Goal: Information Seeking & Learning: Learn about a topic

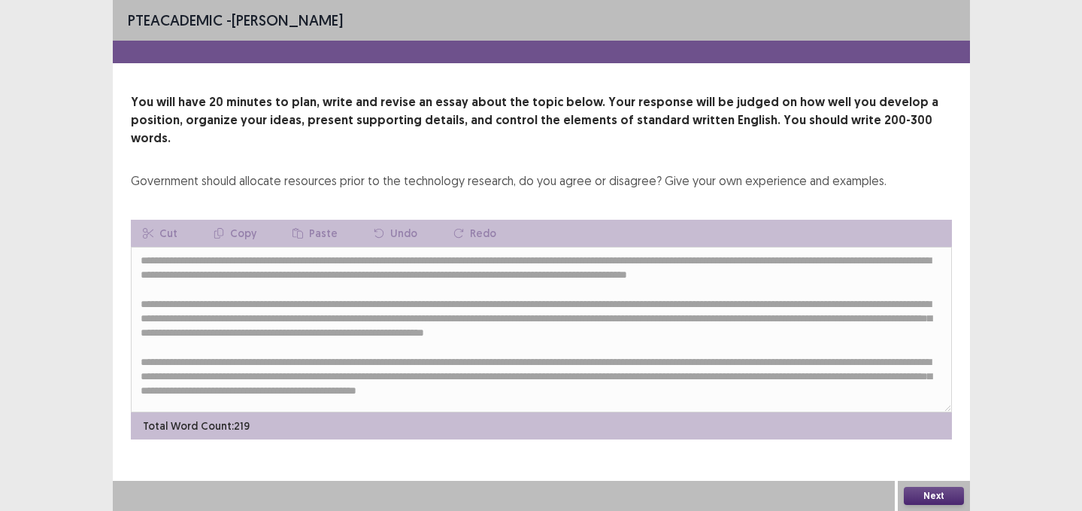
scroll to position [22, 0]
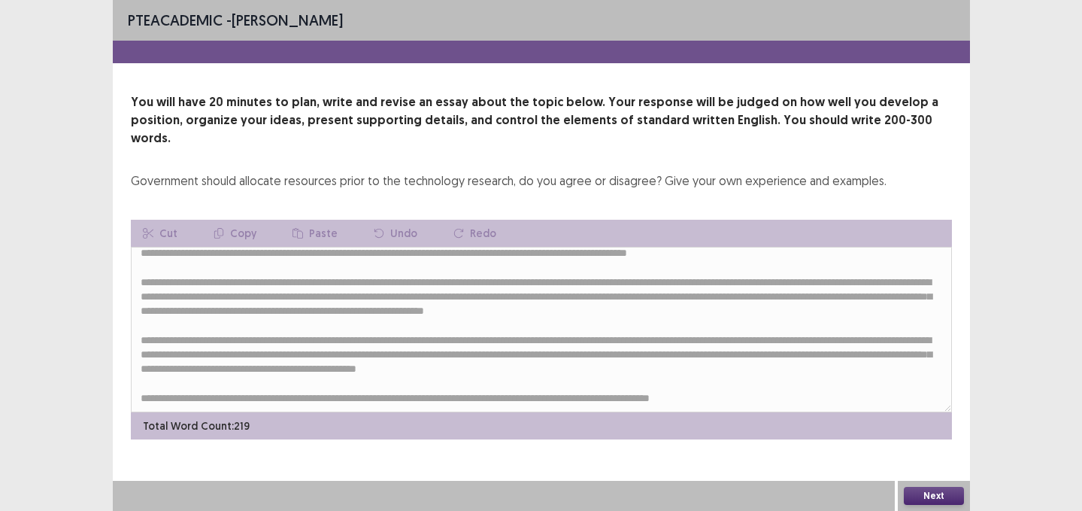
click at [951, 494] on button "Next" at bounding box center [934, 496] width 60 height 18
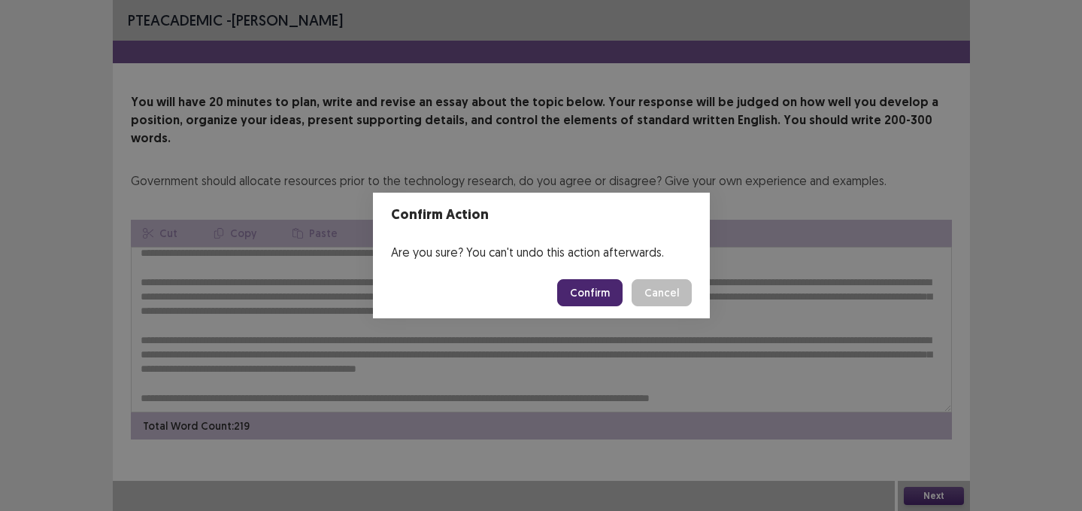
click at [586, 294] on button "Confirm" at bounding box center [589, 292] width 65 height 27
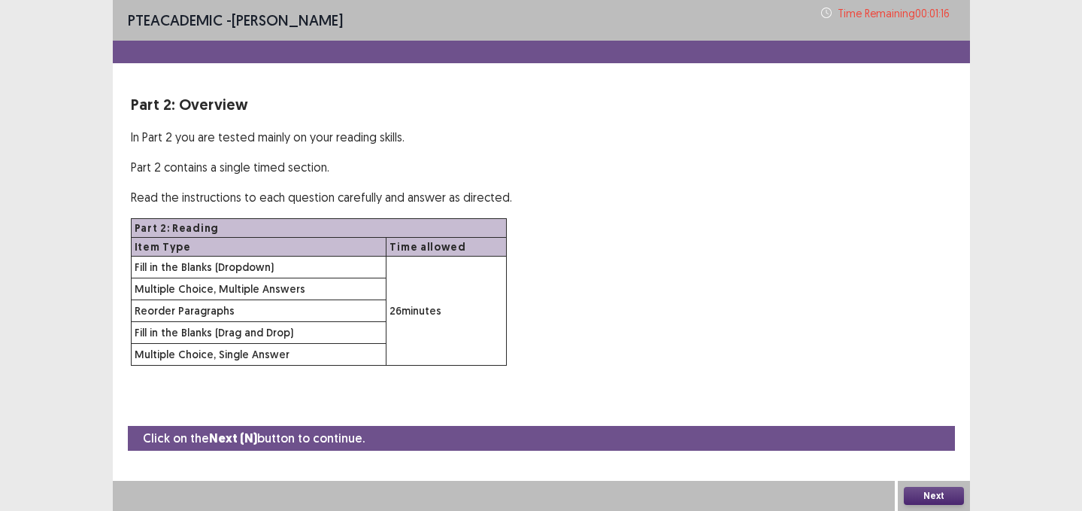
click at [924, 497] on button "Next" at bounding box center [934, 496] width 60 height 18
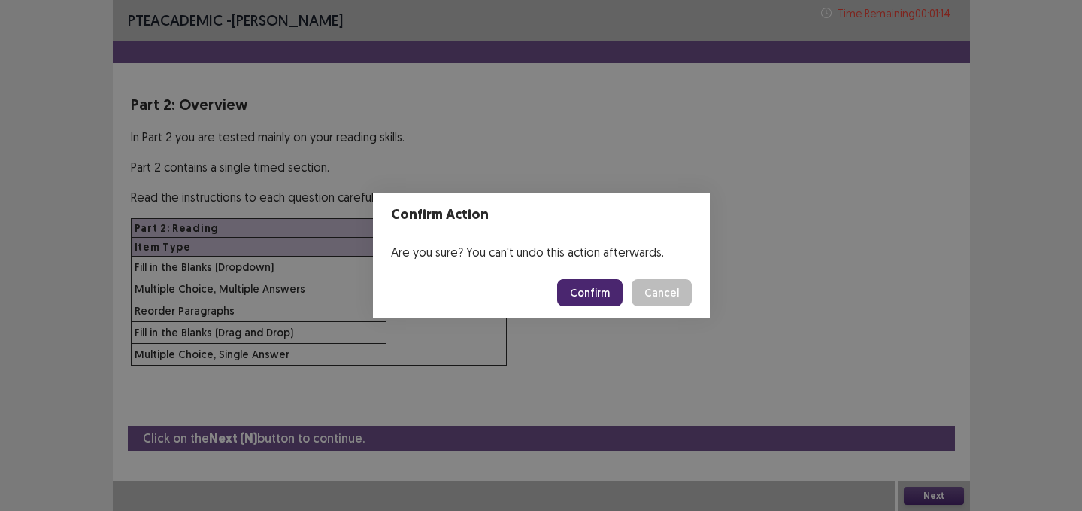
click at [607, 286] on button "Confirm" at bounding box center [589, 292] width 65 height 27
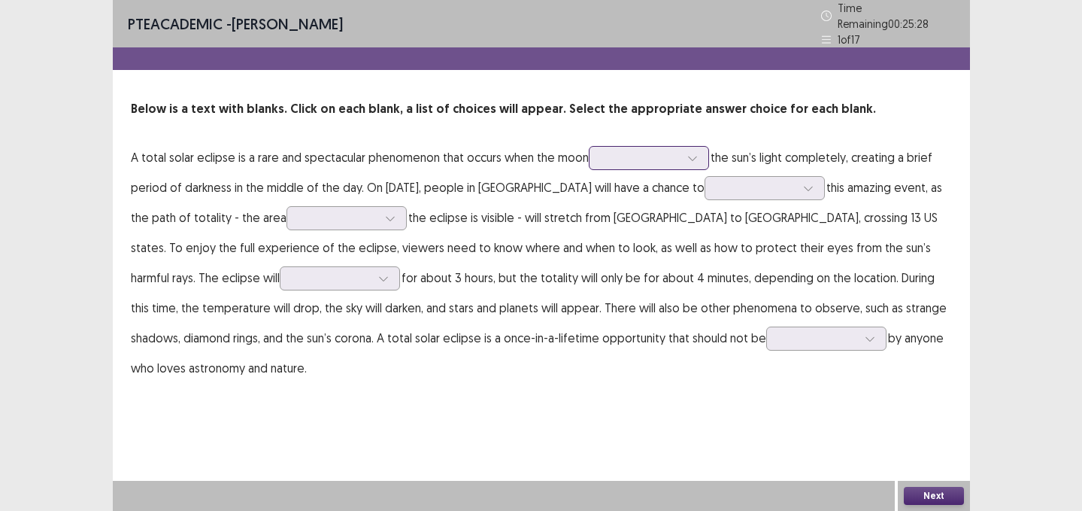
click at [618, 153] on div at bounding box center [641, 157] width 78 height 14
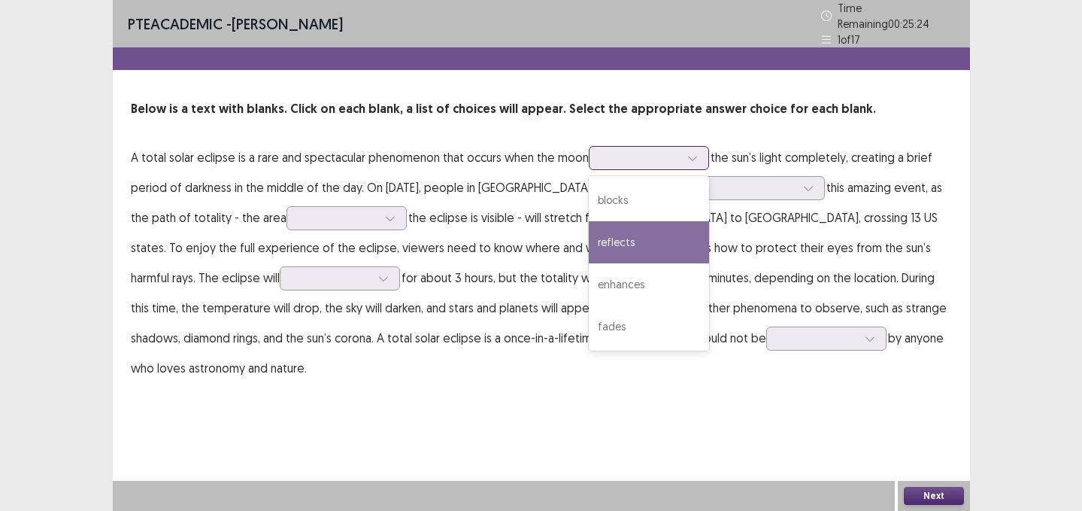
click at [631, 235] on div "reflects" at bounding box center [649, 242] width 120 height 42
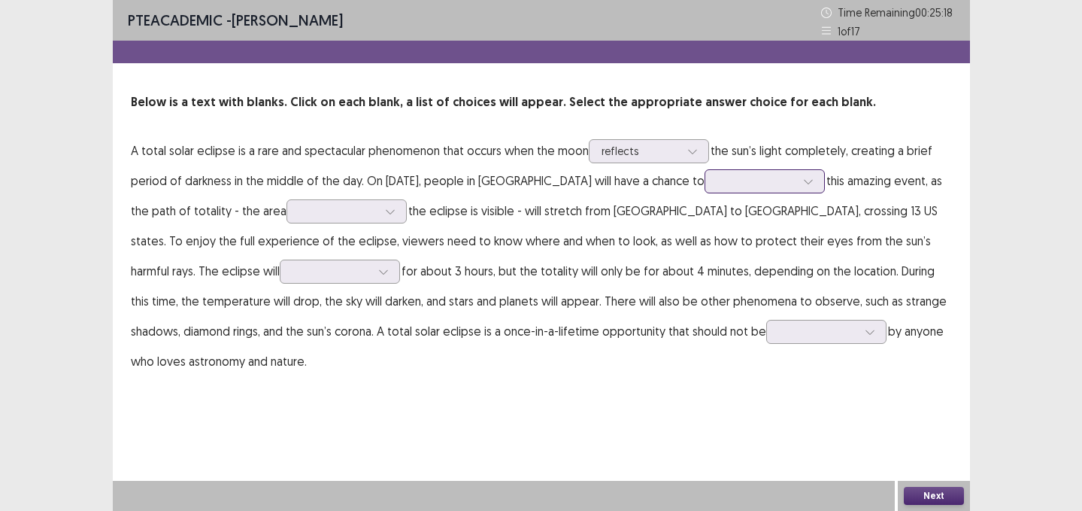
click at [723, 186] on div at bounding box center [756, 181] width 78 height 14
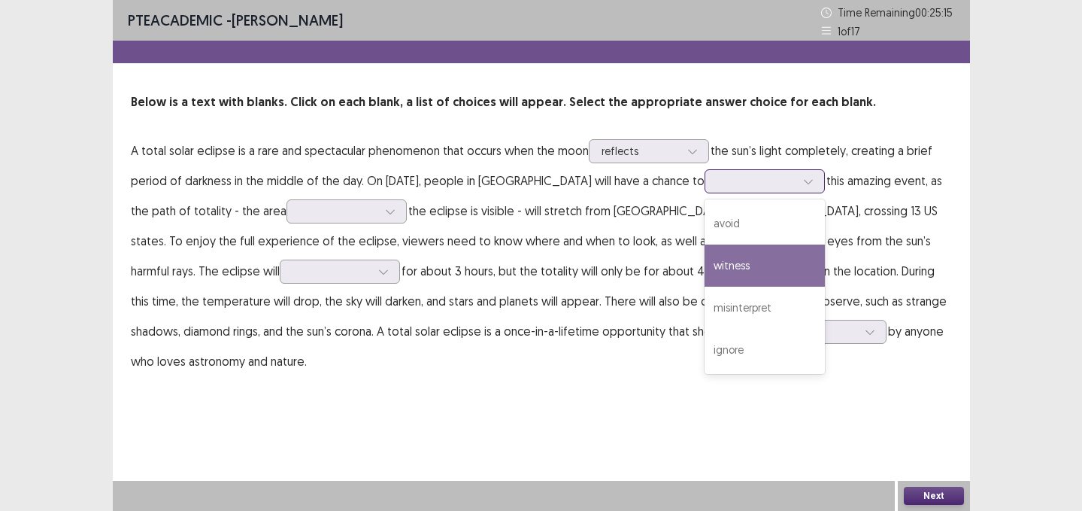
click at [735, 249] on div "witness" at bounding box center [765, 265] width 120 height 42
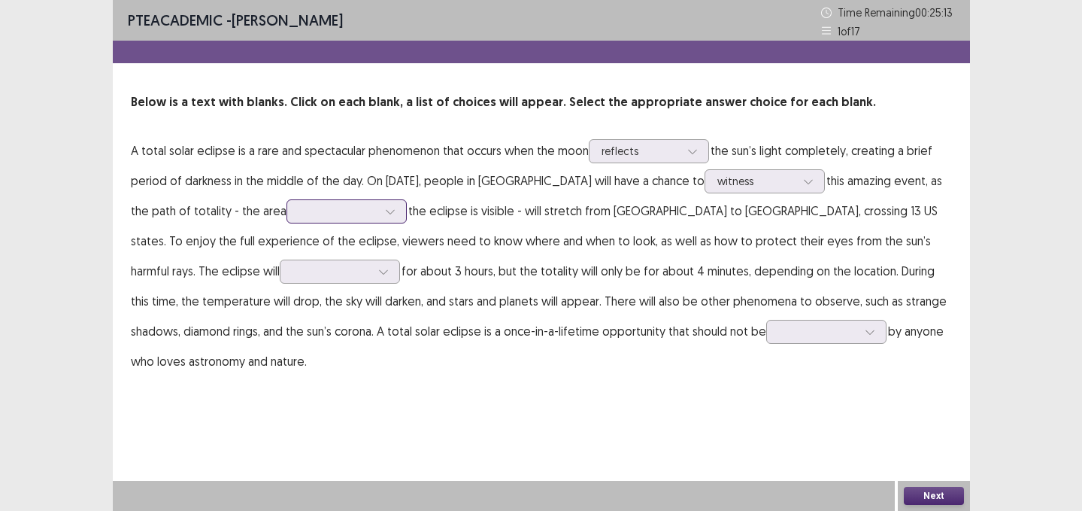
click at [347, 210] on div at bounding box center [338, 211] width 78 height 14
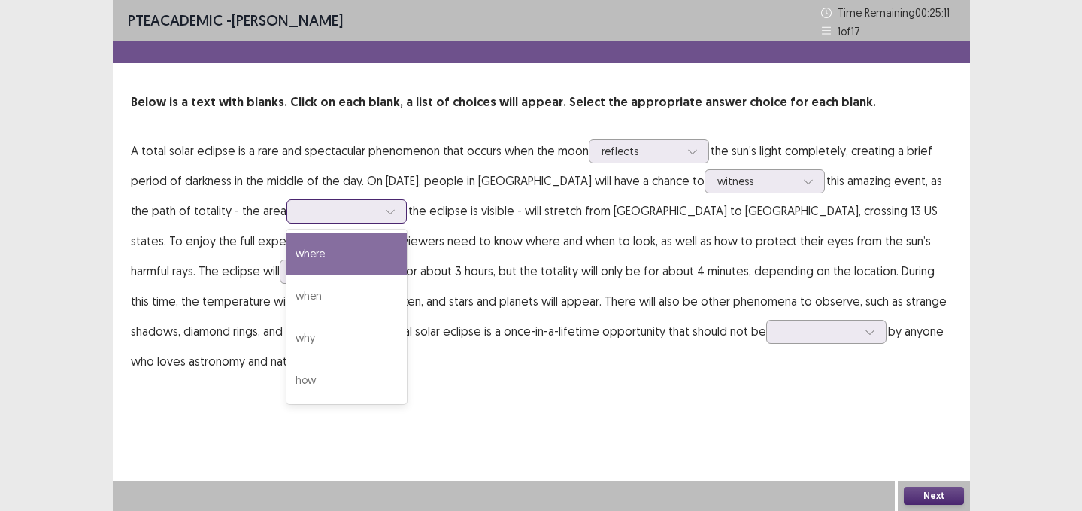
click at [347, 267] on div "where" at bounding box center [346, 253] width 120 height 42
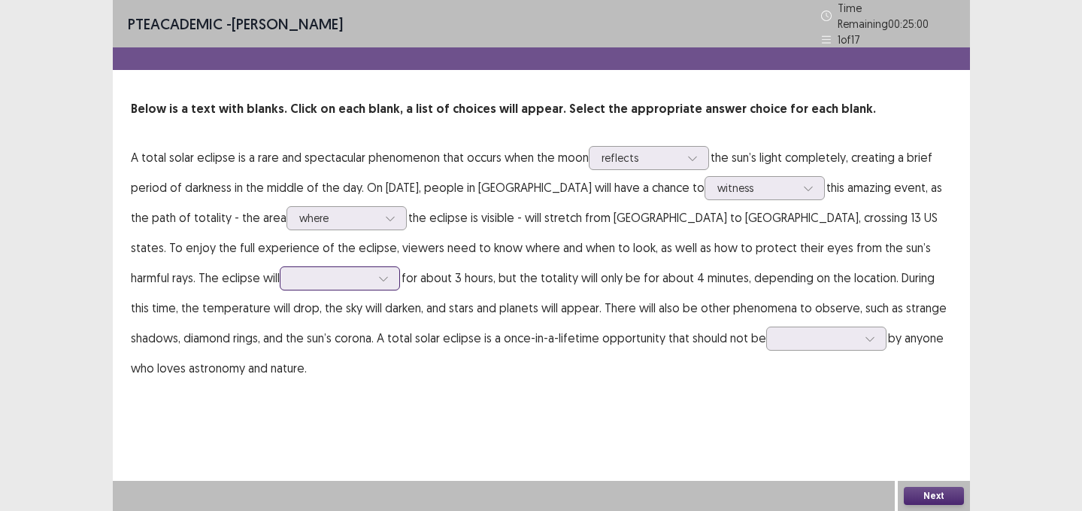
click at [293, 278] on div at bounding box center [332, 278] width 78 height 14
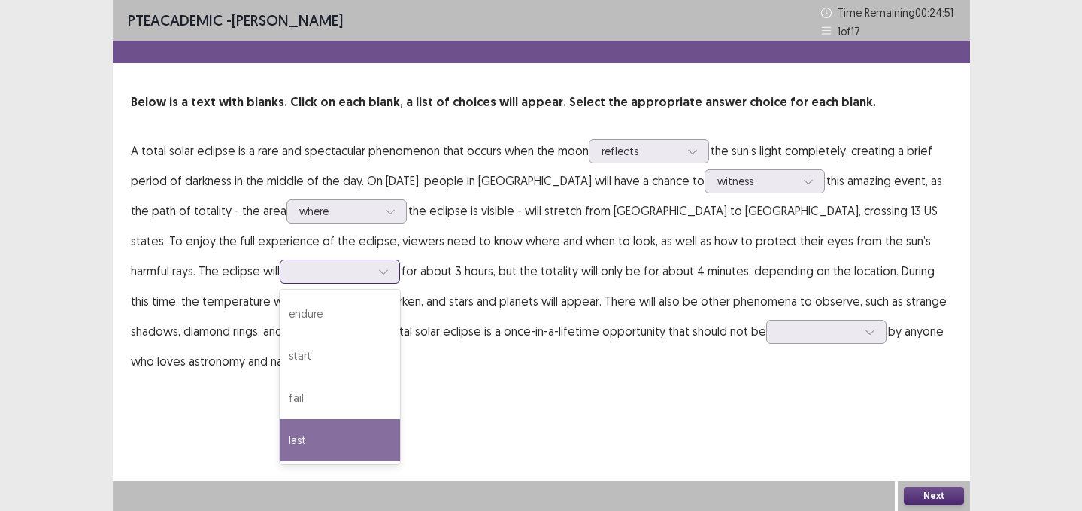
click at [280, 429] on div "last" at bounding box center [340, 440] width 120 height 42
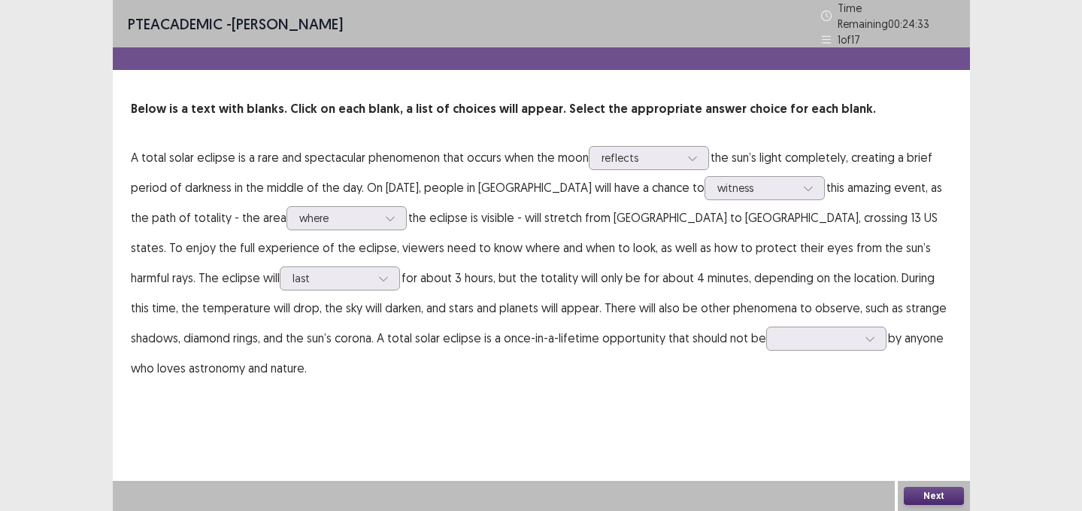
click at [650, 316] on p "A total solar eclipse is a rare and spectacular phenomenon that occurs when the…" at bounding box center [541, 262] width 821 height 241
click at [779, 337] on div at bounding box center [818, 338] width 78 height 14
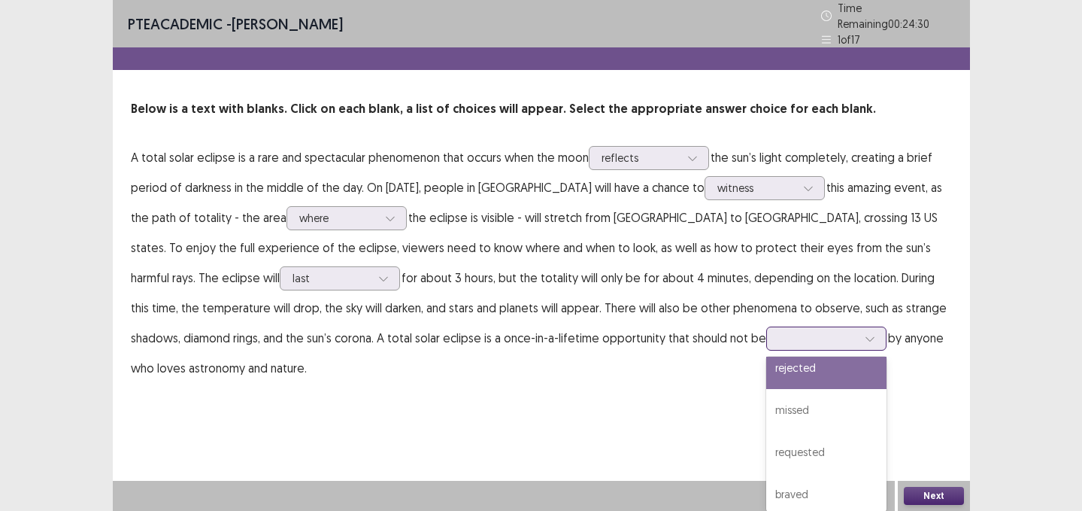
scroll to position [20, 0]
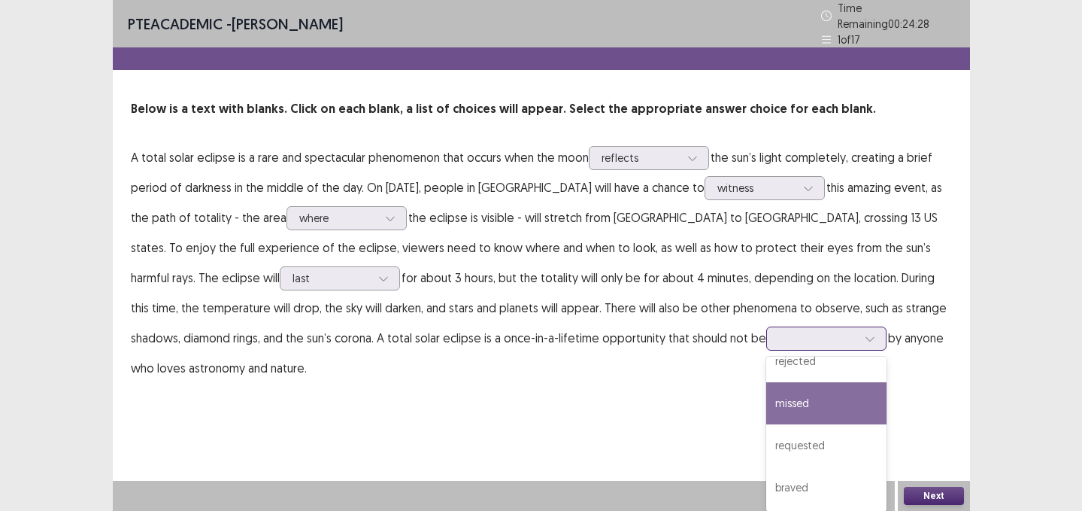
click at [766, 383] on div "missed" at bounding box center [826, 403] width 120 height 42
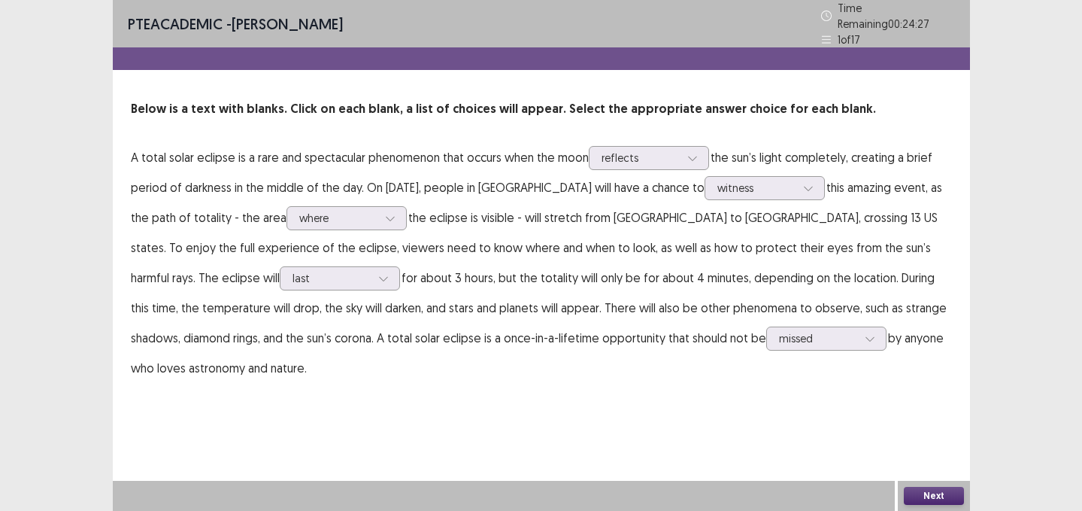
click at [926, 488] on button "Next" at bounding box center [934, 496] width 60 height 18
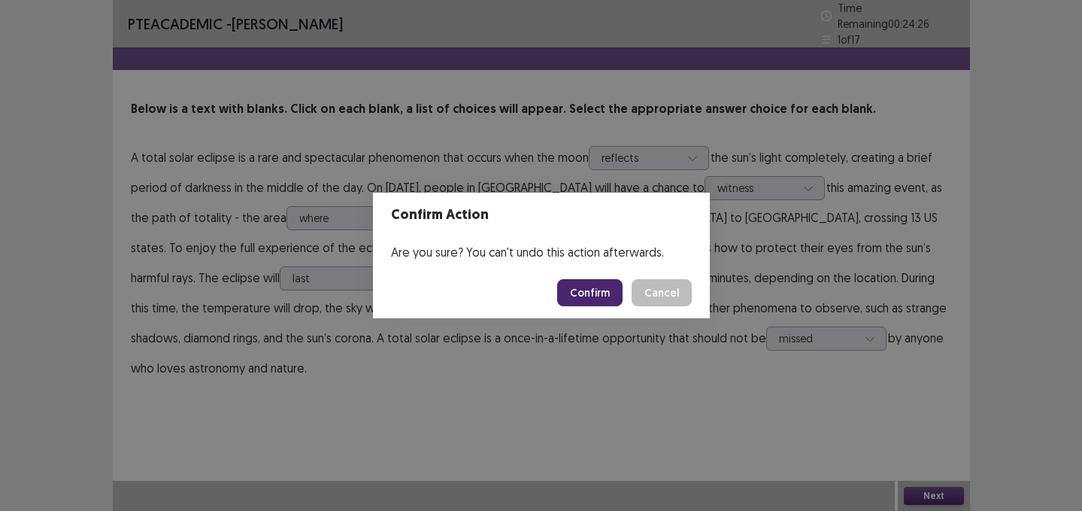
click at [607, 276] on footer "Confirm Cancel" at bounding box center [541, 292] width 337 height 51
click at [607, 292] on button "Confirm" at bounding box center [589, 292] width 65 height 27
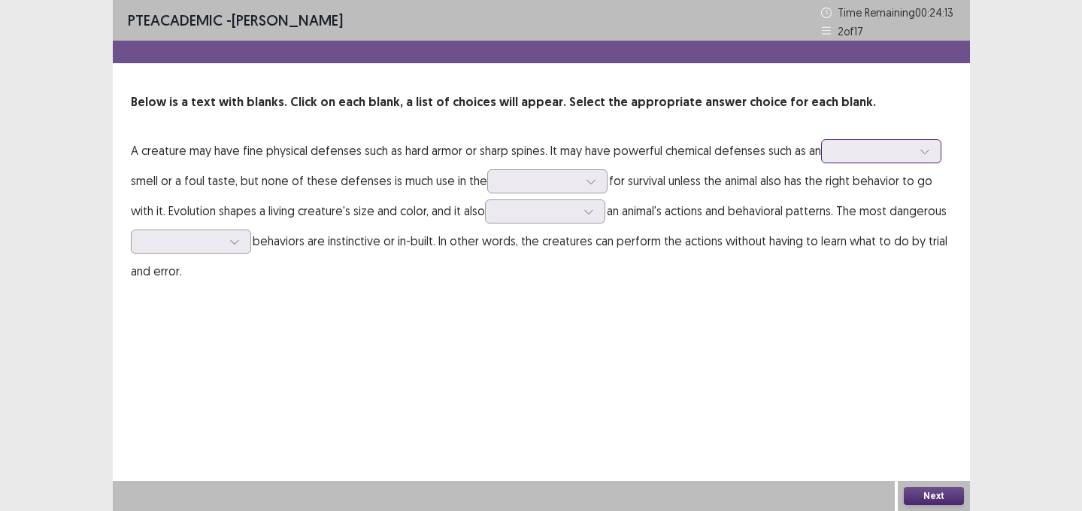
click at [851, 150] on div at bounding box center [873, 151] width 78 height 14
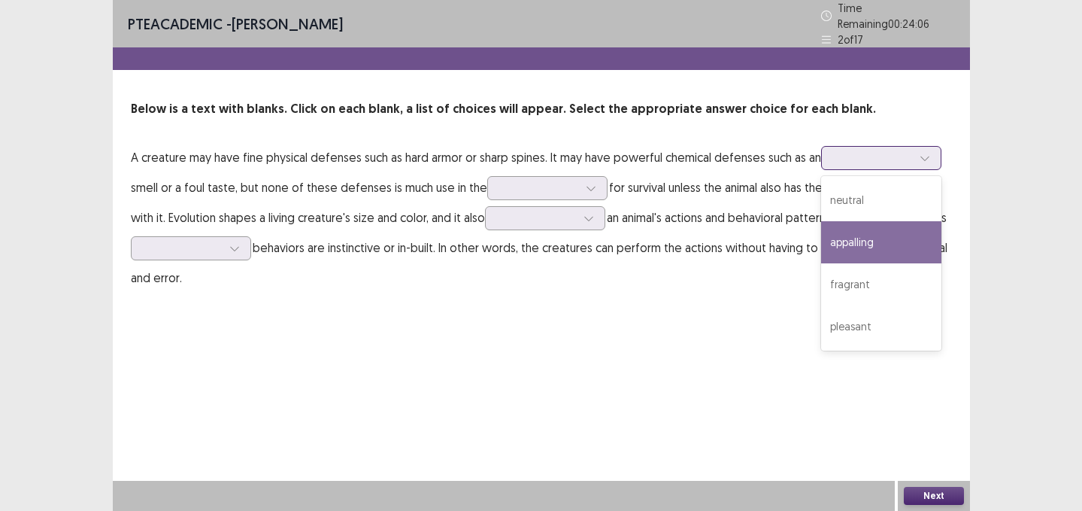
click at [848, 226] on div "appalling" at bounding box center [881, 242] width 120 height 42
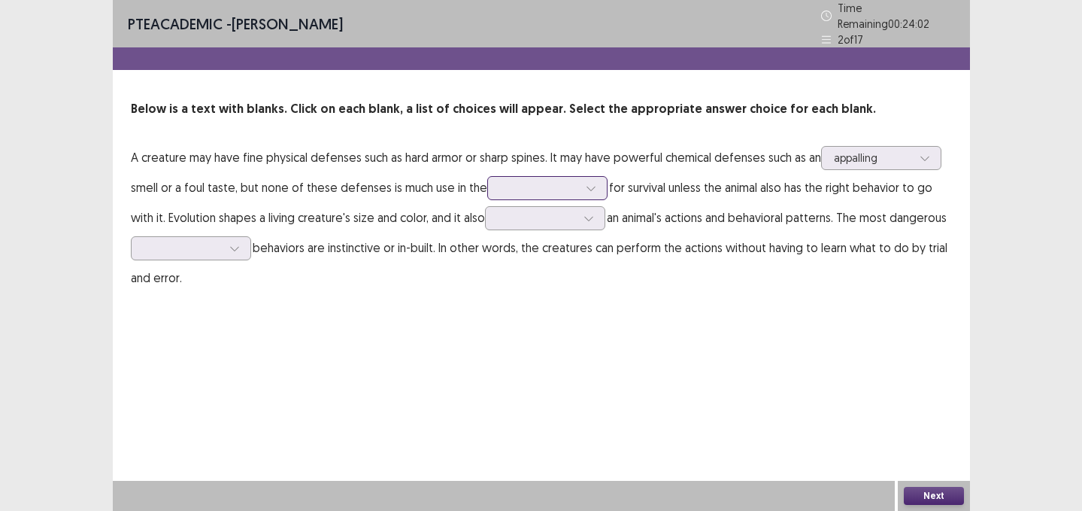
click at [546, 186] on div at bounding box center [539, 187] width 78 height 14
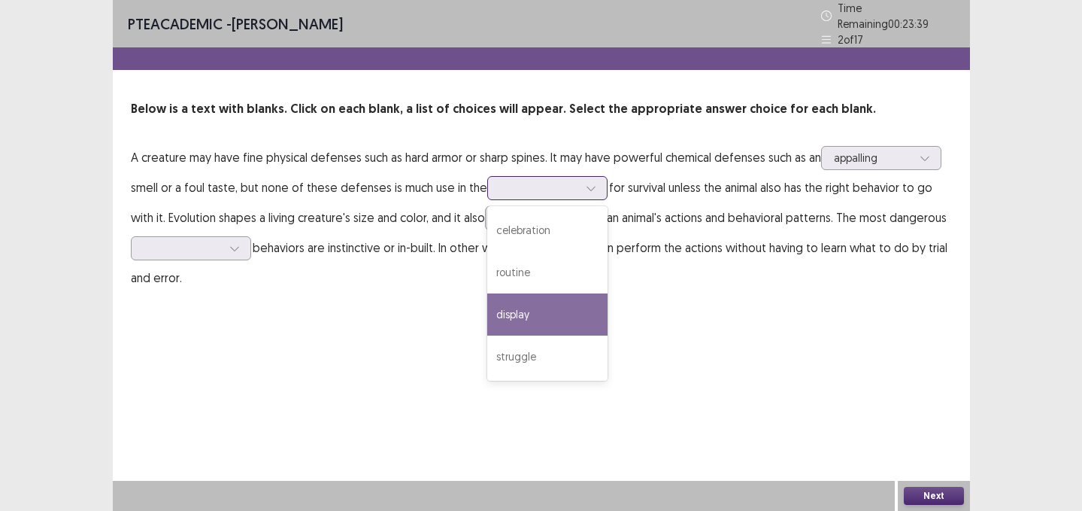
click at [544, 310] on div "display" at bounding box center [547, 314] width 120 height 42
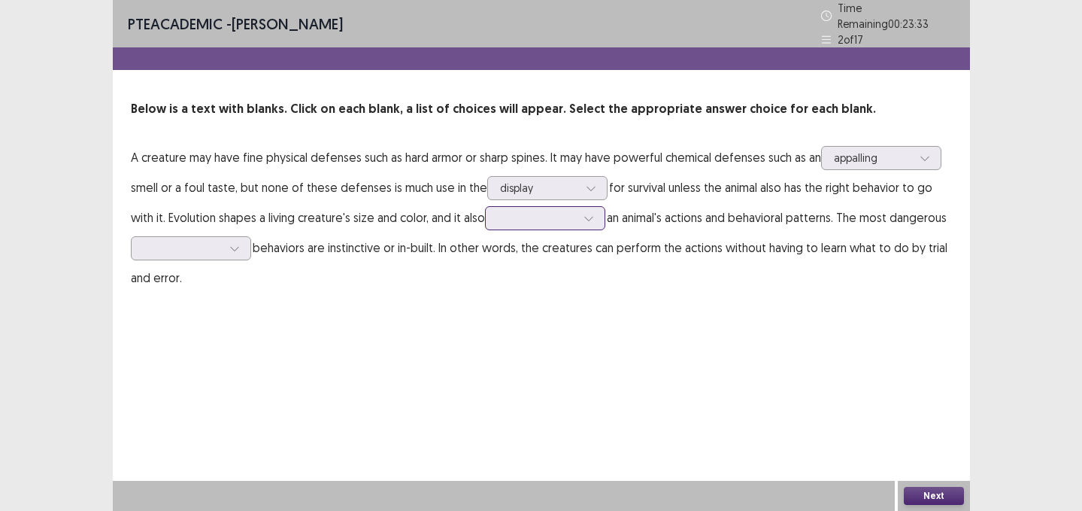
click at [535, 215] on div at bounding box center [537, 218] width 78 height 14
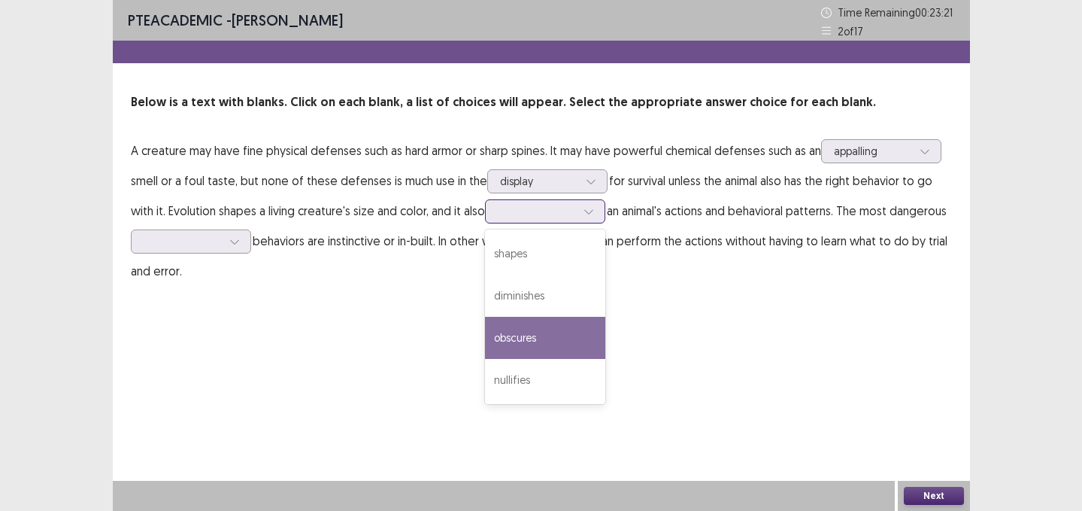
click at [525, 338] on div "obscures" at bounding box center [545, 338] width 120 height 42
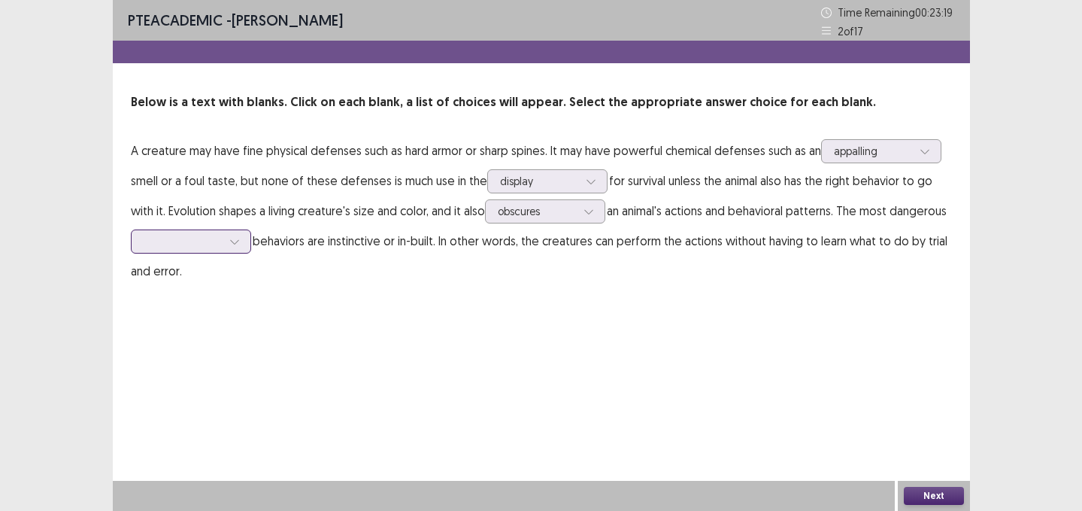
click at [204, 245] on div at bounding box center [183, 241] width 78 height 14
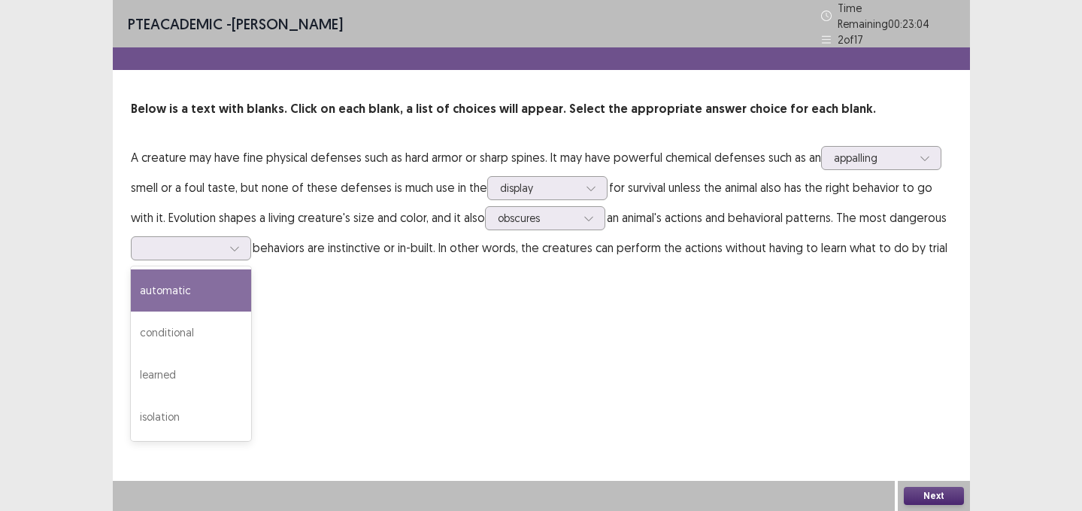
click at [404, 325] on div "PTE academic - Saemi Ito Time Remaining 00 : 23 : 04 2 of 17 Below is a text wi…" at bounding box center [541, 255] width 857 height 511
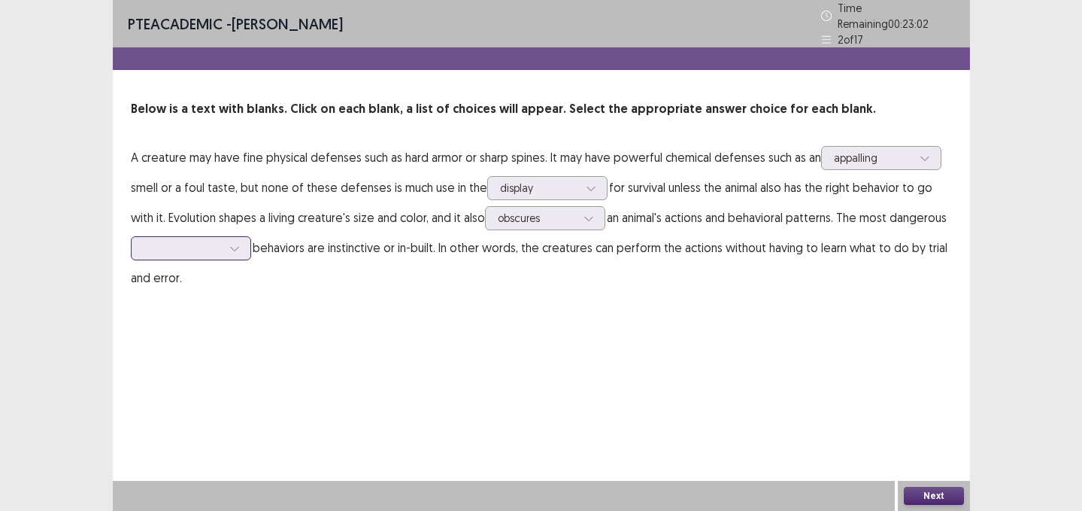
click at [200, 243] on div at bounding box center [183, 248] width 78 height 14
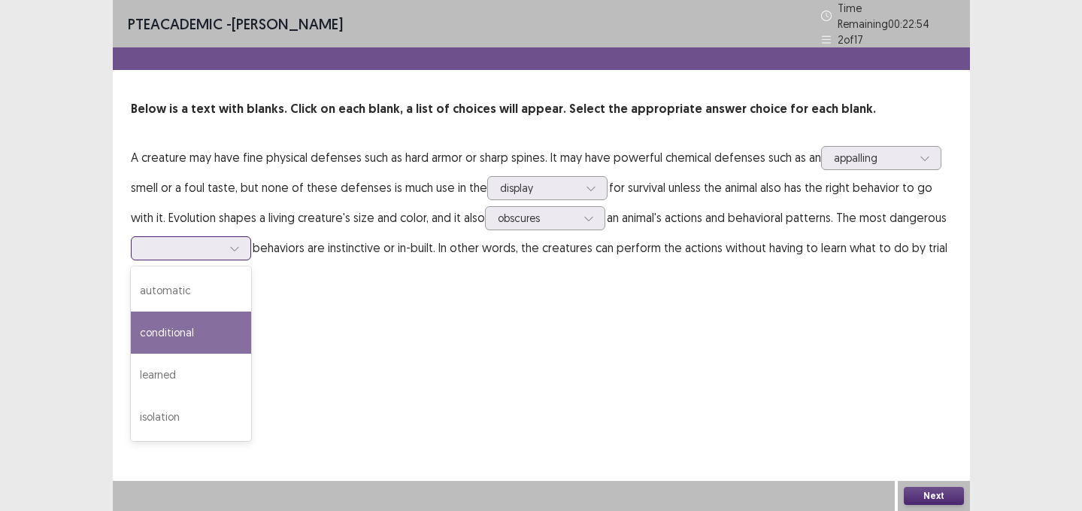
click at [194, 334] on div "conditional" at bounding box center [191, 332] width 120 height 42
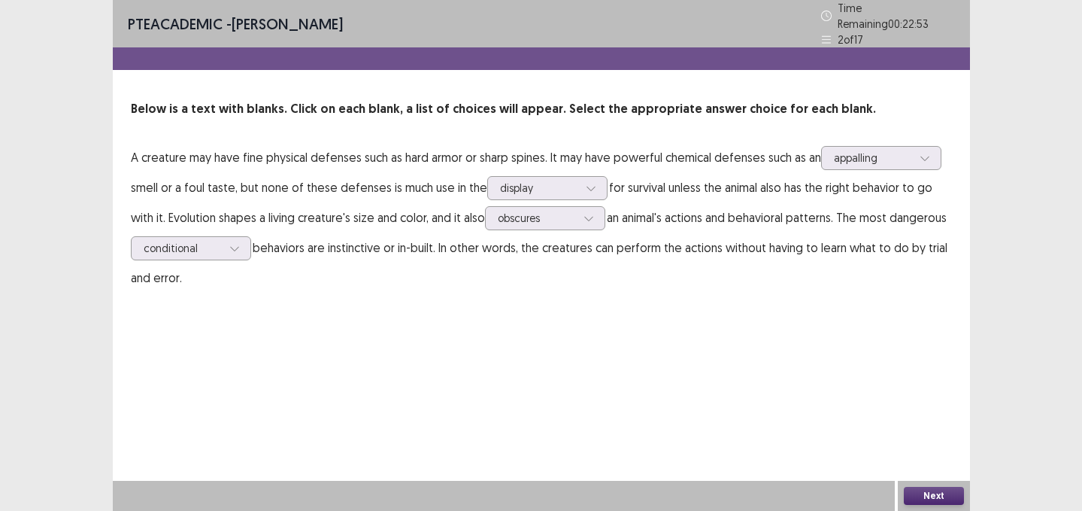
click at [939, 495] on button "Next" at bounding box center [934, 496] width 60 height 18
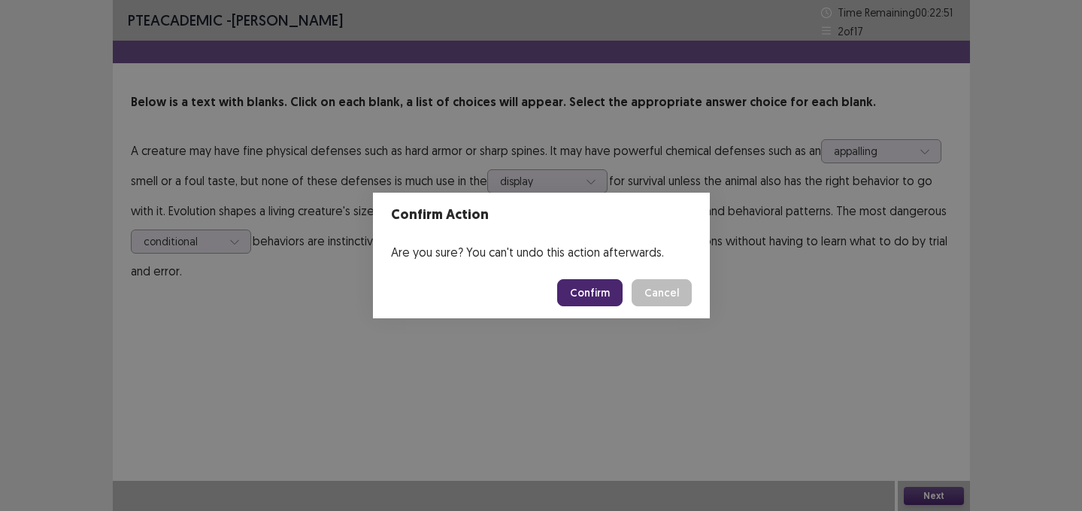
click at [606, 291] on button "Confirm" at bounding box center [589, 292] width 65 height 27
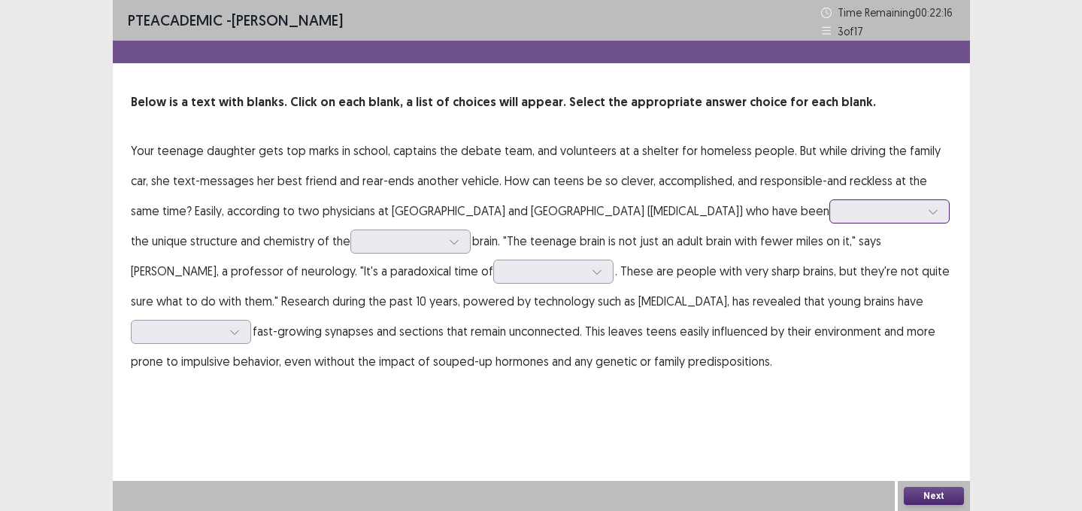
click at [841, 202] on div at bounding box center [881, 210] width 81 height 17
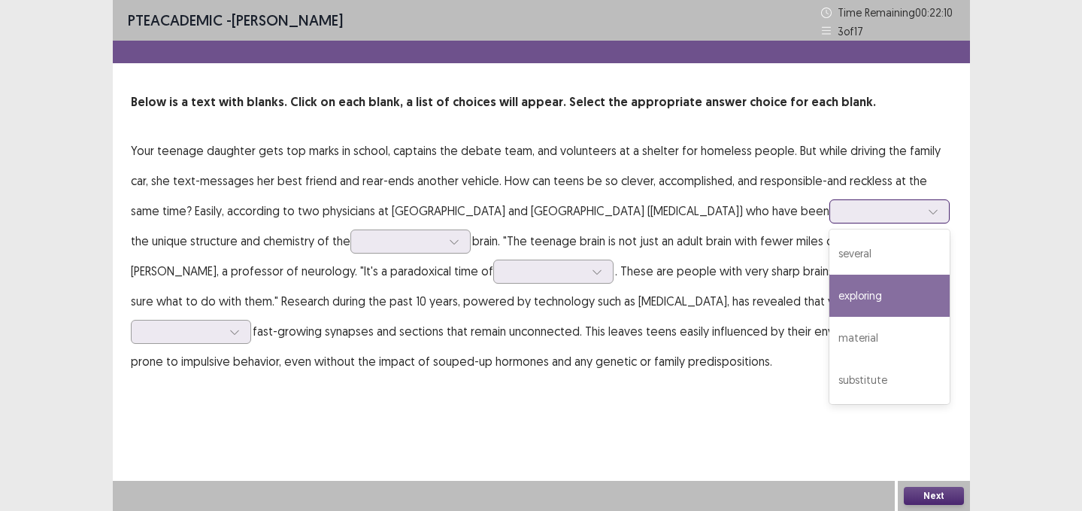
click at [829, 290] on div "exploring" at bounding box center [889, 295] width 120 height 42
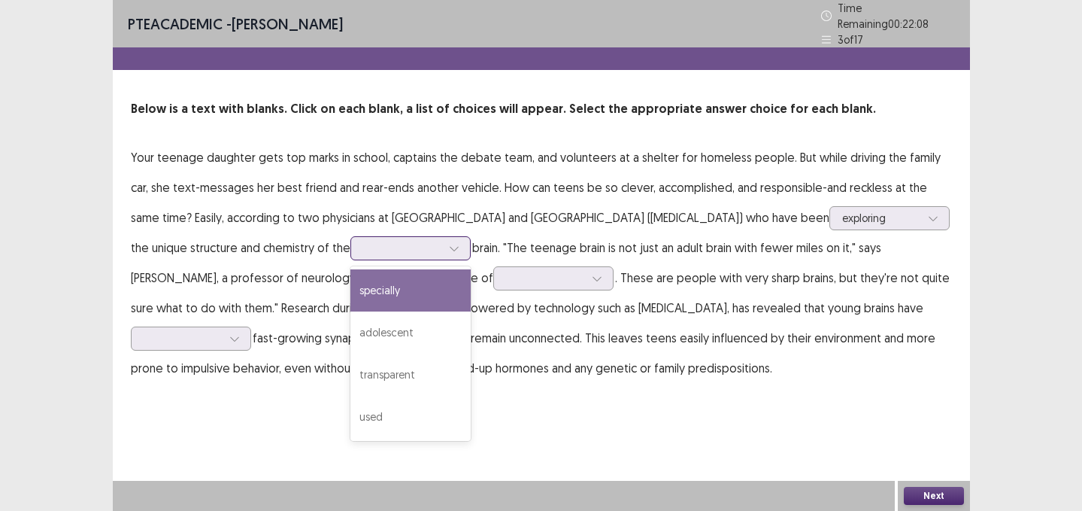
click at [378, 241] on div at bounding box center [402, 248] width 78 height 14
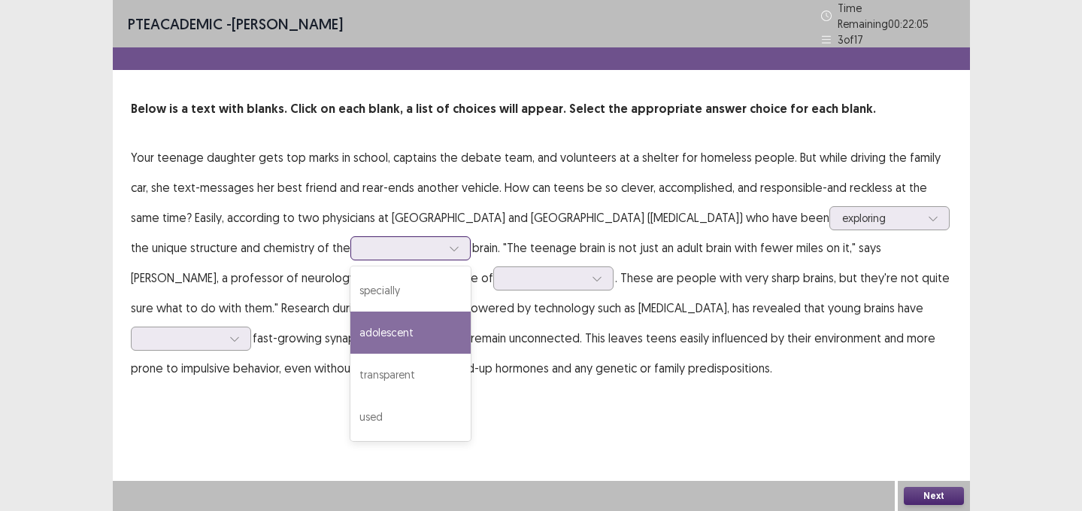
click at [380, 313] on div "adolescent" at bounding box center [410, 332] width 120 height 42
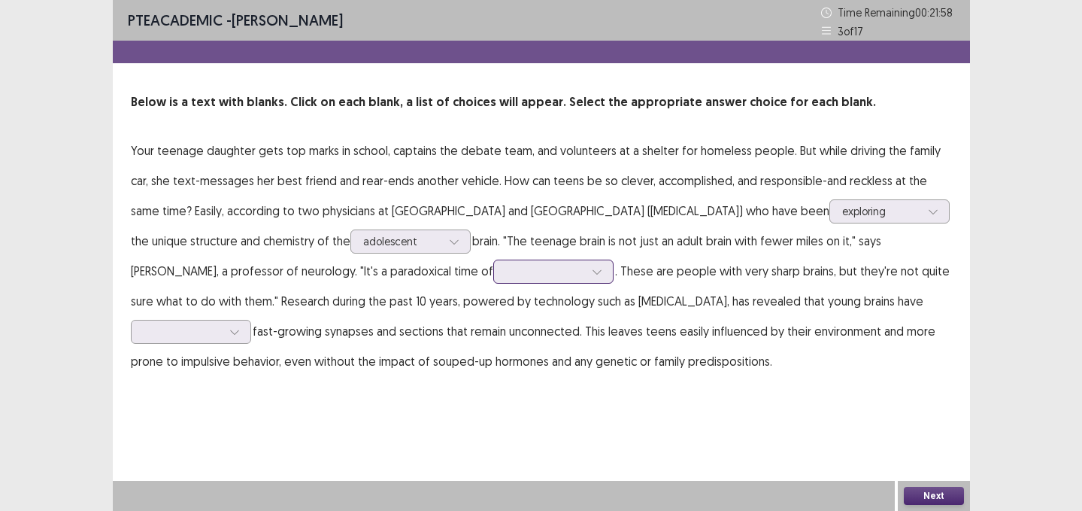
click at [506, 275] on div at bounding box center [545, 271] width 78 height 14
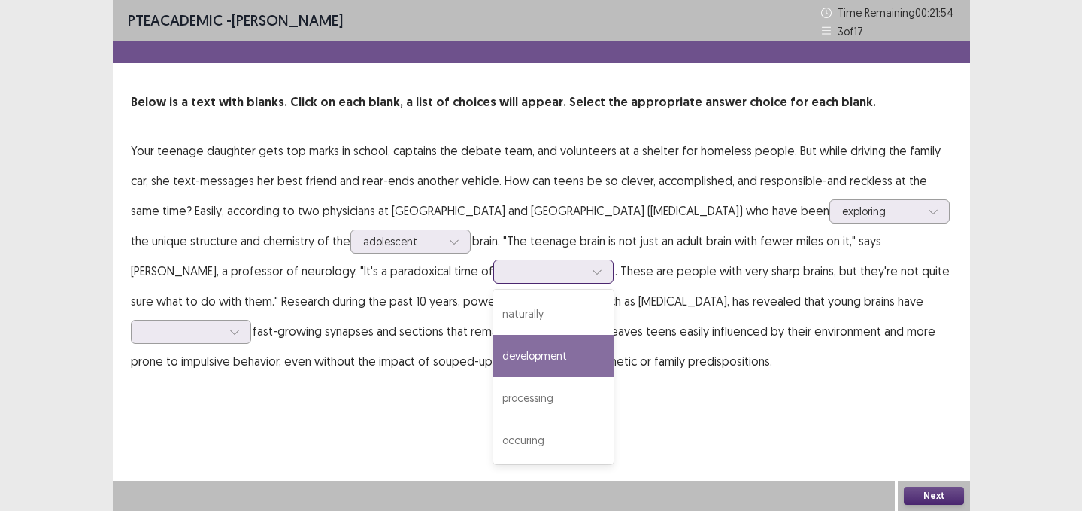
click at [493, 346] on div "development" at bounding box center [553, 356] width 120 height 42
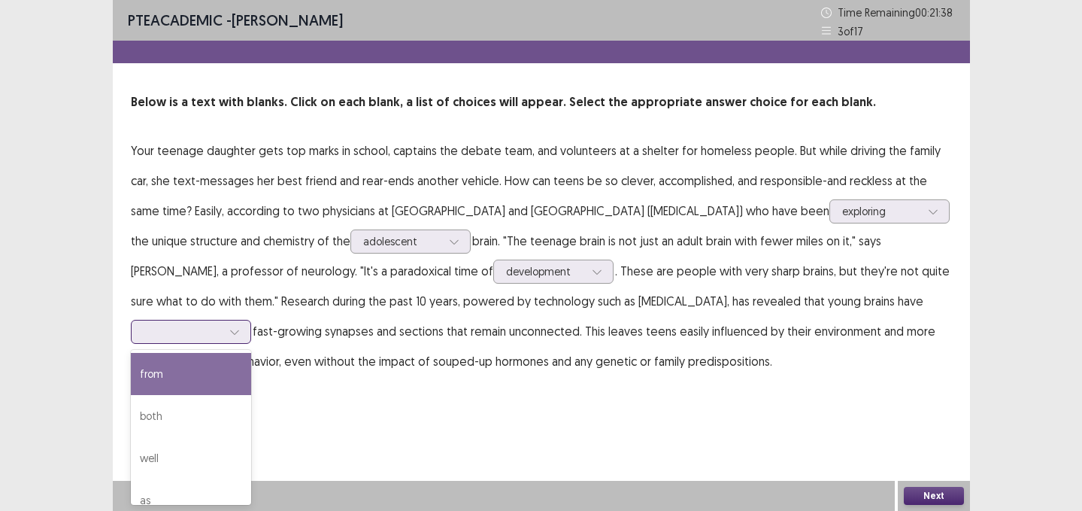
click at [222, 324] on div at bounding box center [183, 331] width 78 height 14
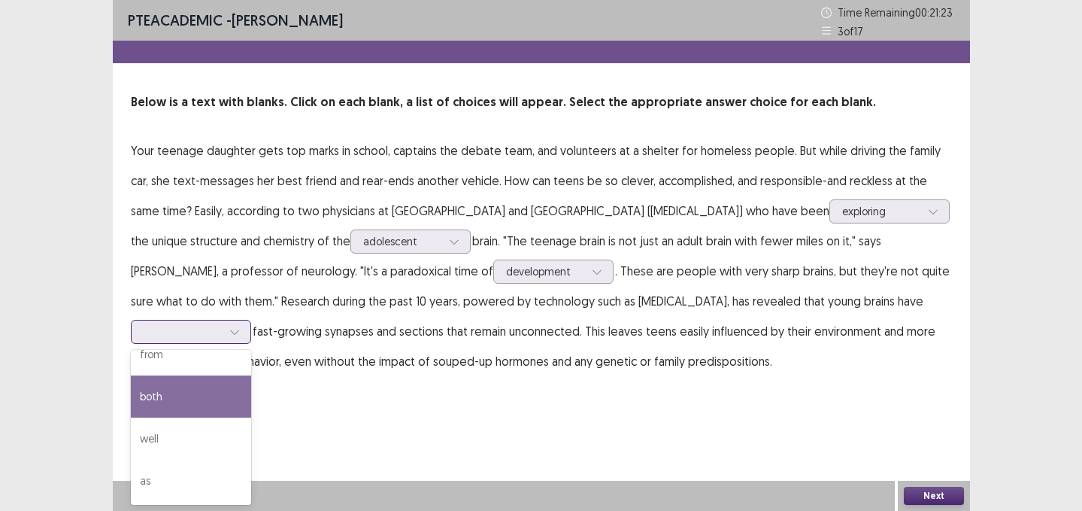
click at [229, 397] on div "both" at bounding box center [191, 396] width 120 height 42
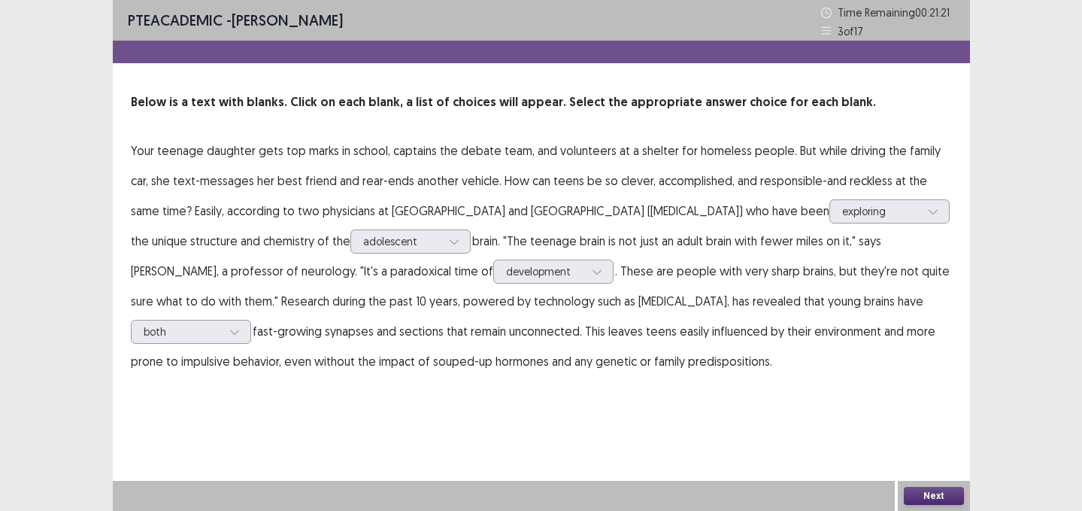
click at [920, 498] on button "Next" at bounding box center [934, 496] width 60 height 18
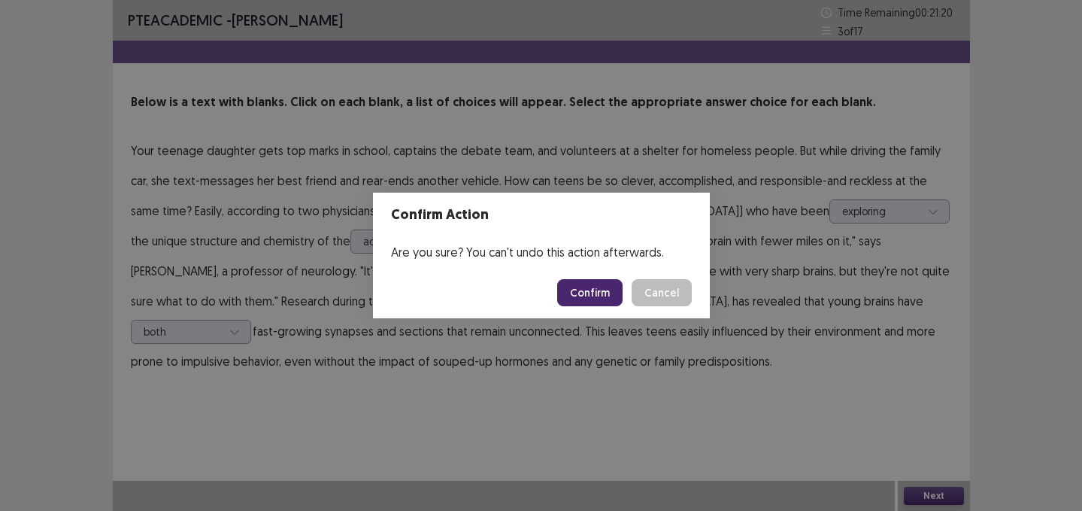
click at [579, 298] on button "Confirm" at bounding box center [589, 292] width 65 height 27
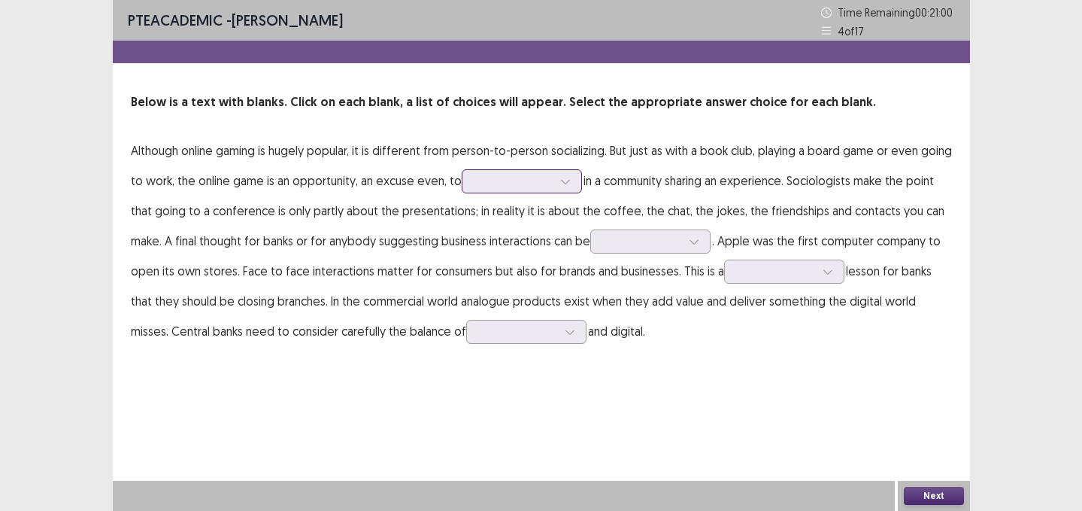
click at [499, 188] on div at bounding box center [513, 181] width 78 height 14
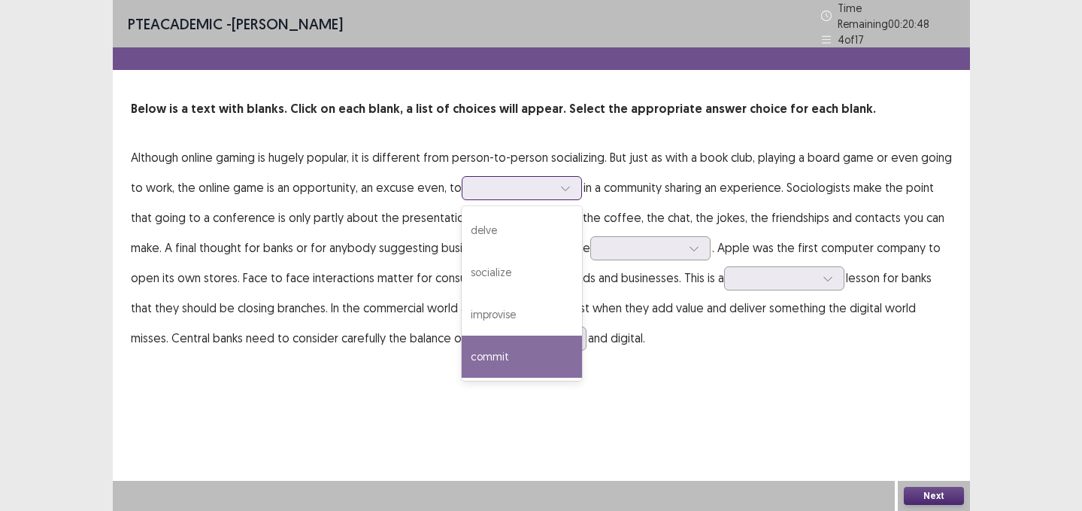
click at [506, 335] on div "commit" at bounding box center [522, 356] width 120 height 42
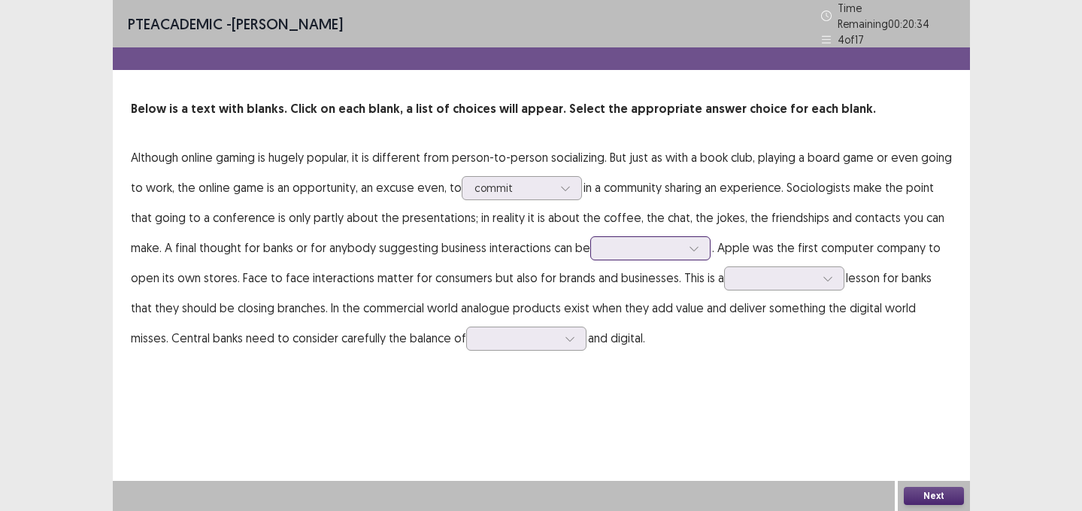
click at [620, 250] on div at bounding box center [650, 248] width 120 height 24
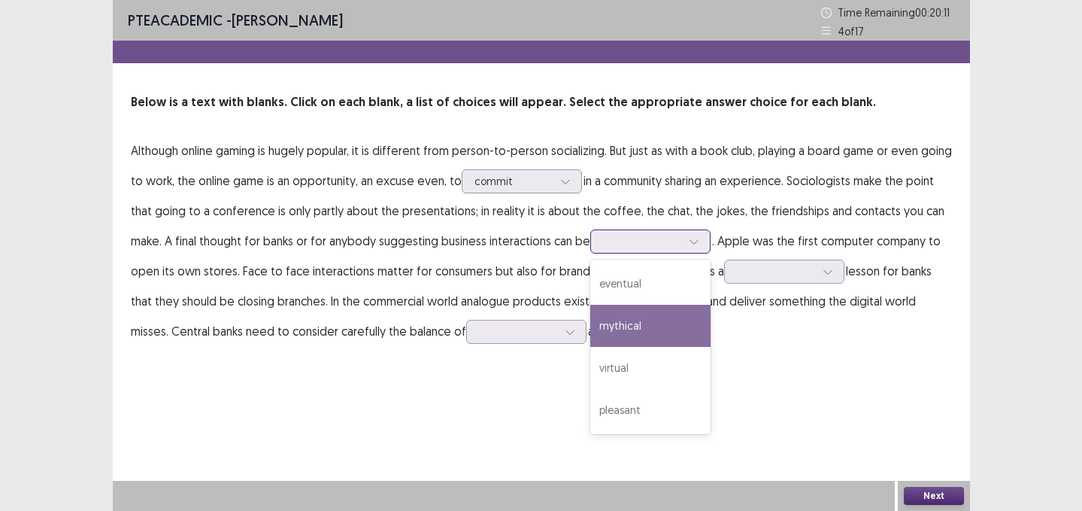
click at [618, 318] on div "mythical" at bounding box center [650, 326] width 120 height 42
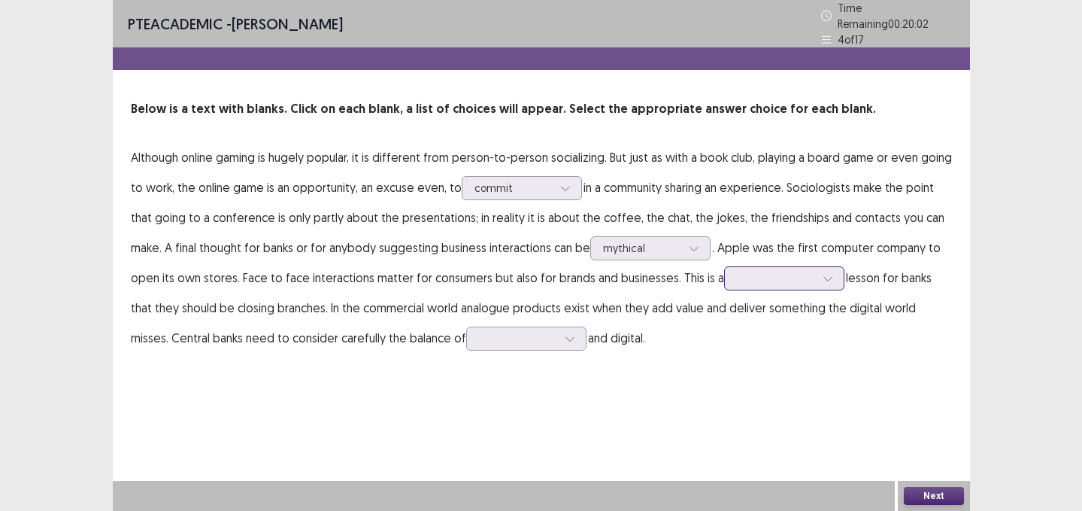
click at [753, 271] on div at bounding box center [776, 278] width 78 height 14
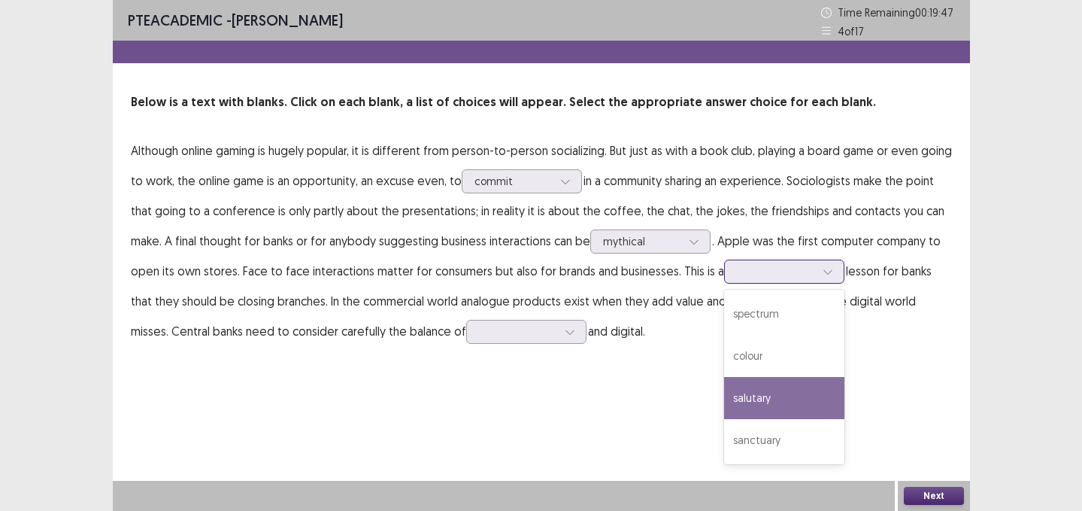
click at [748, 381] on div "salutary" at bounding box center [784, 398] width 120 height 42
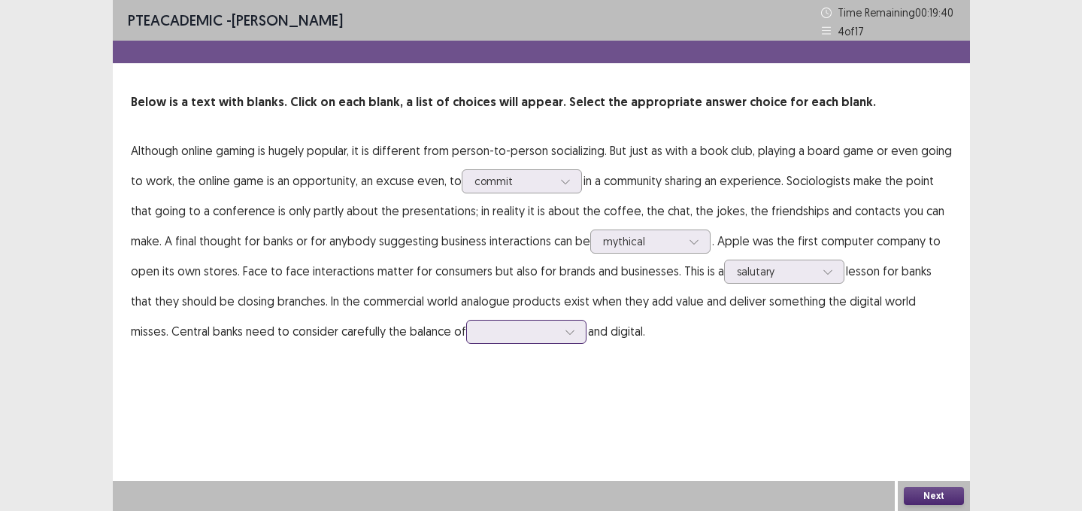
click at [502, 330] on div at bounding box center [518, 331] width 78 height 14
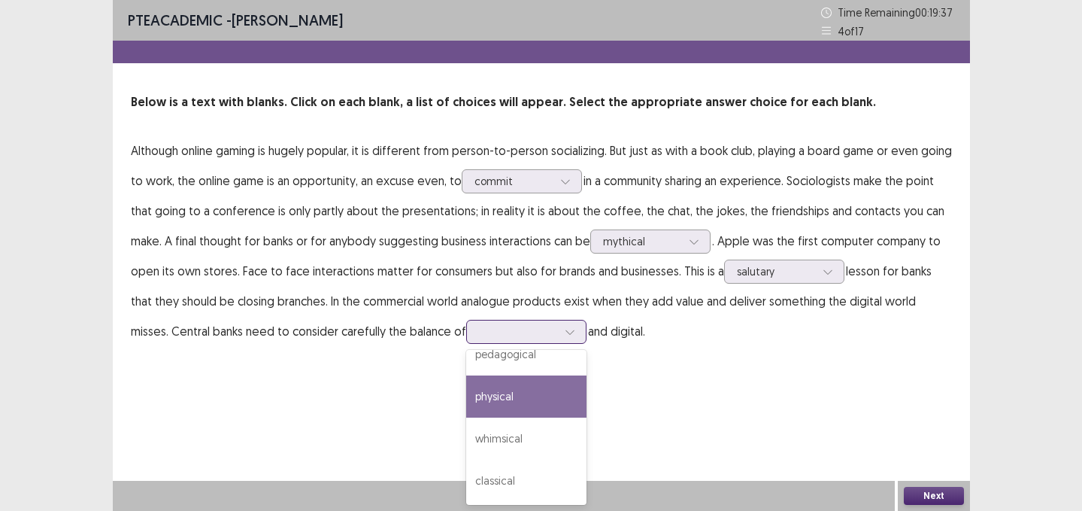
click at [484, 407] on div "physical" at bounding box center [526, 396] width 120 height 42
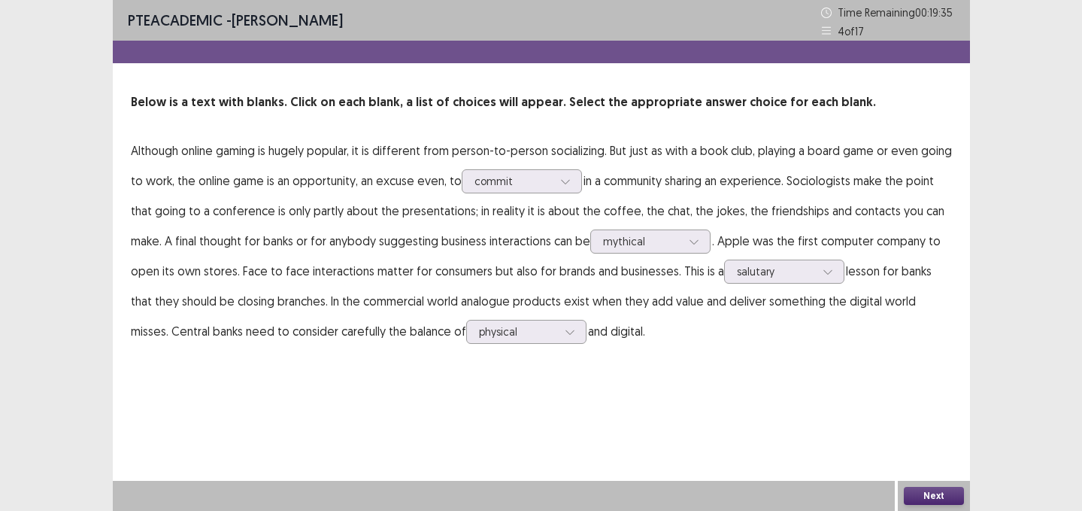
click at [947, 496] on button "Next" at bounding box center [934, 496] width 60 height 18
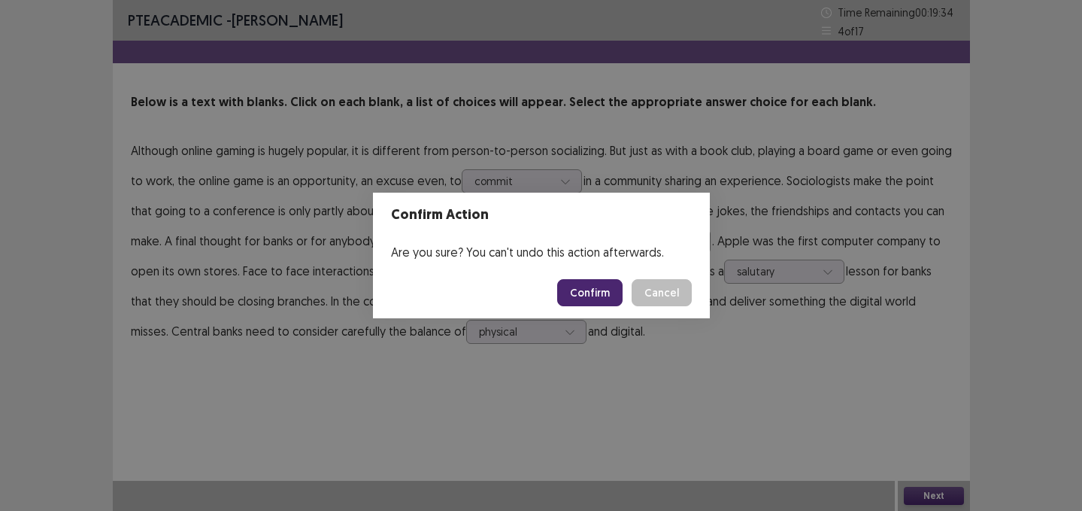
click at [587, 290] on button "Confirm" at bounding box center [589, 292] width 65 height 27
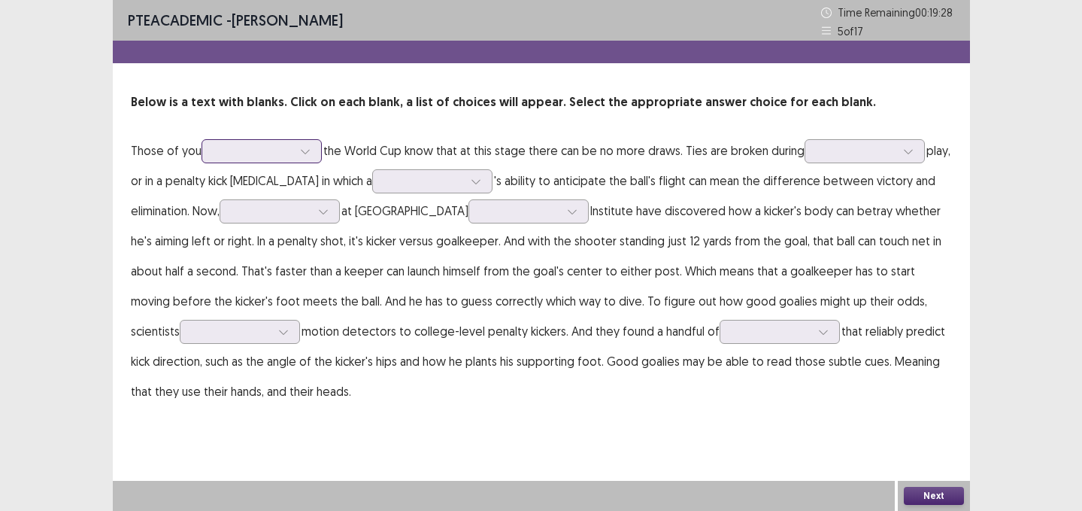
click at [290, 147] on div at bounding box center [253, 151] width 78 height 14
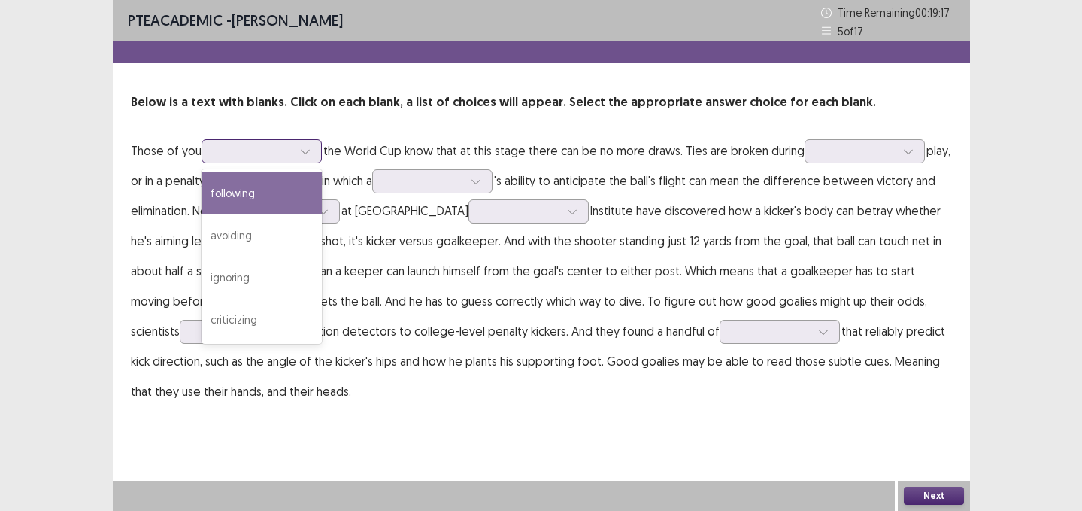
click at [247, 202] on div "following" at bounding box center [262, 193] width 120 height 42
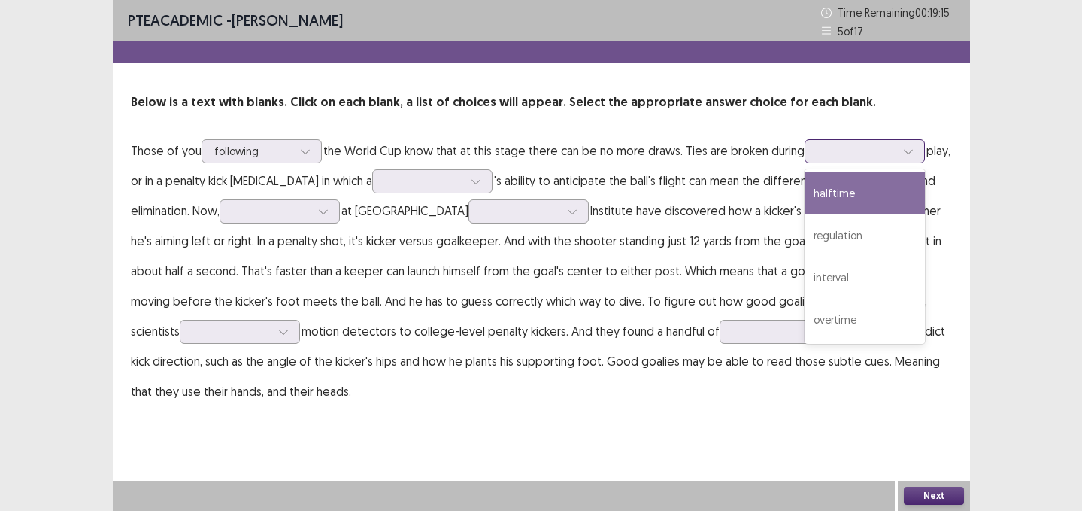
click at [820, 150] on div at bounding box center [856, 151] width 78 height 14
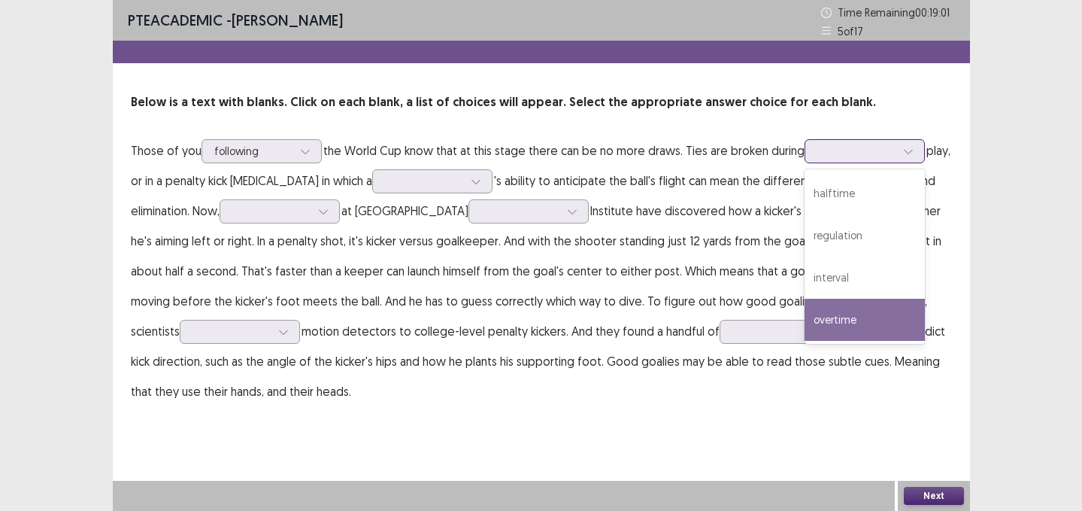
click at [819, 306] on div "overtime" at bounding box center [865, 320] width 120 height 42
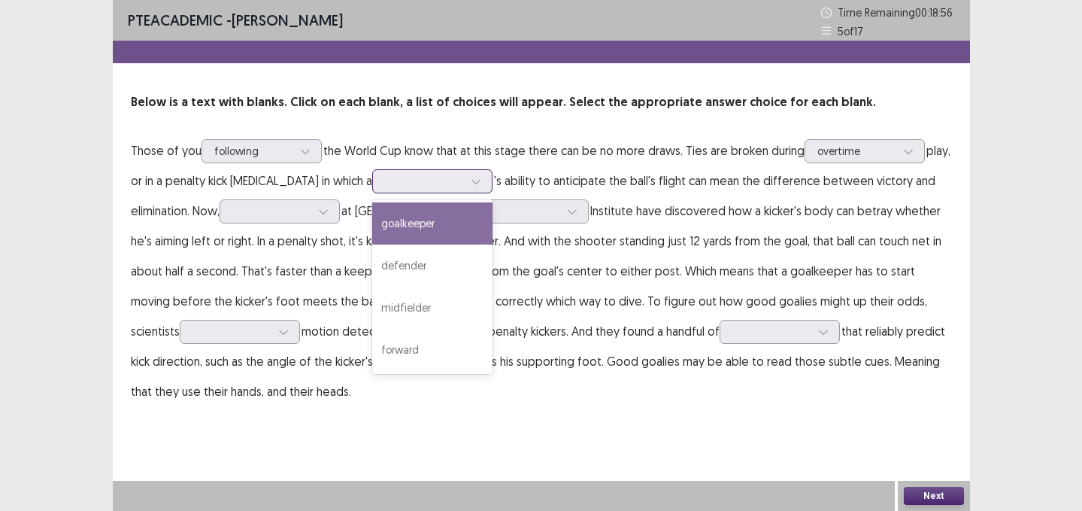
click at [427, 180] on div at bounding box center [424, 181] width 78 height 14
click at [392, 239] on div "goalkeeper" at bounding box center [432, 223] width 120 height 42
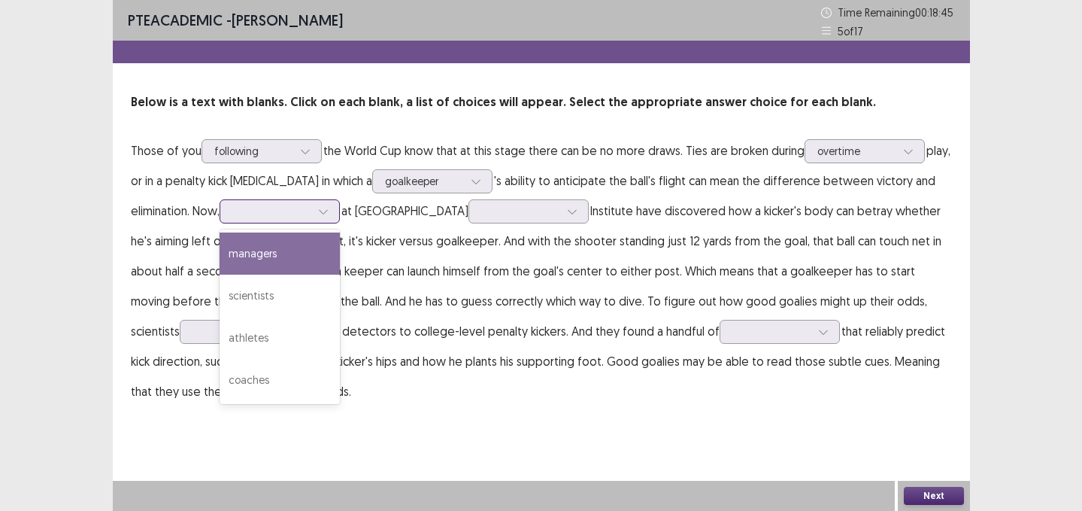
click at [274, 212] on div at bounding box center [271, 211] width 78 height 14
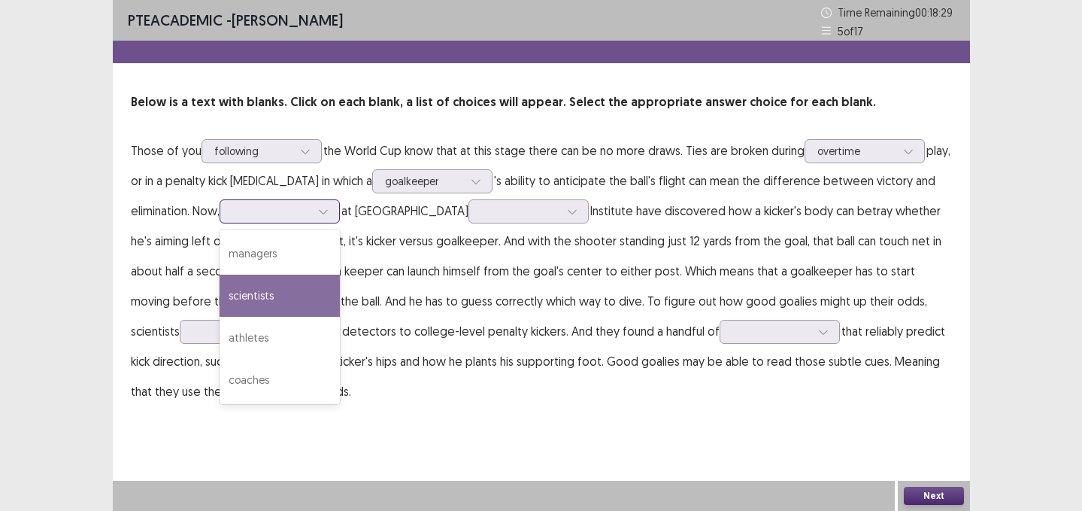
click at [268, 297] on div "scientists" at bounding box center [280, 295] width 120 height 42
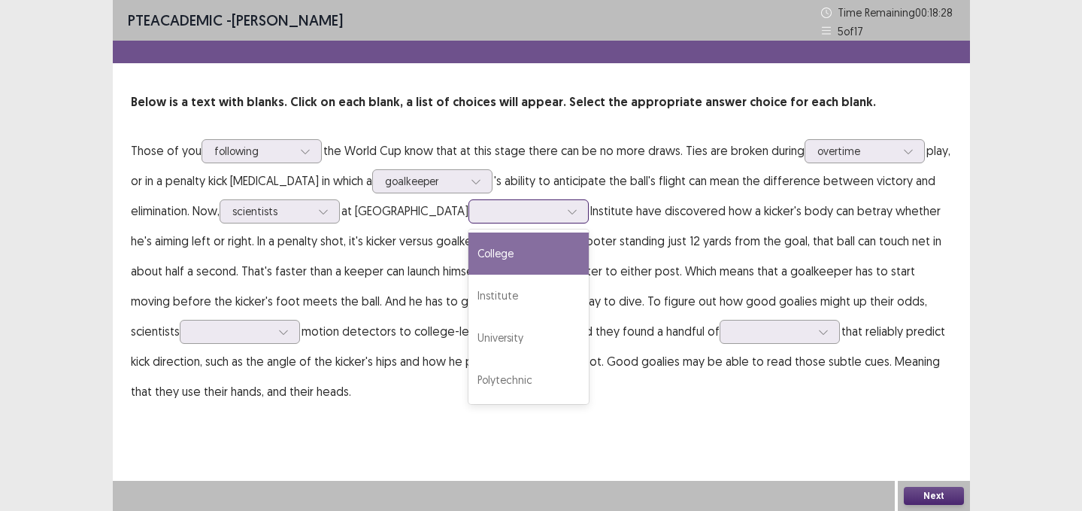
click at [481, 217] on div at bounding box center [520, 211] width 78 height 14
click at [468, 245] on div "College" at bounding box center [528, 253] width 120 height 42
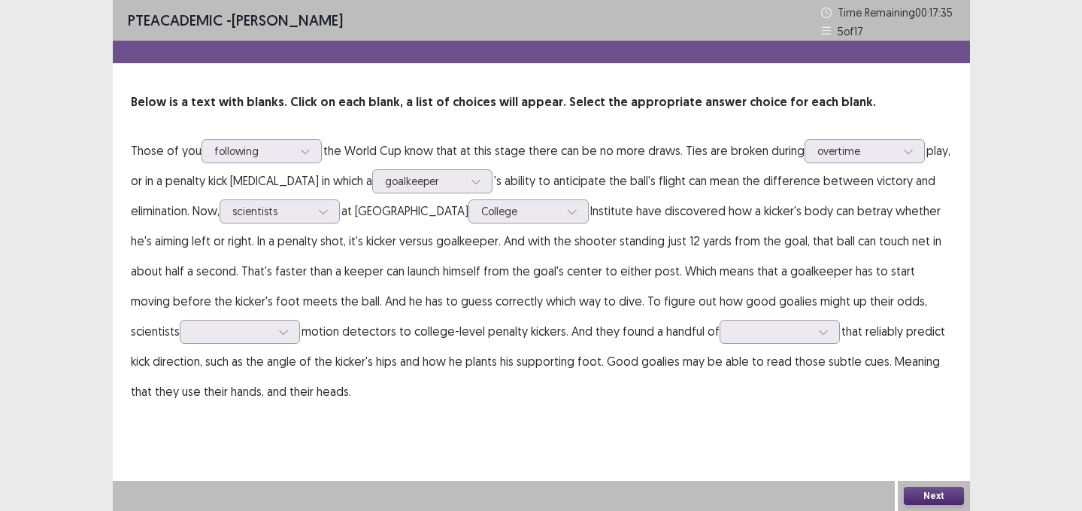
click at [144, 315] on p "Those of you following the World Cup know that at this stage there can be no mo…" at bounding box center [541, 270] width 821 height 271
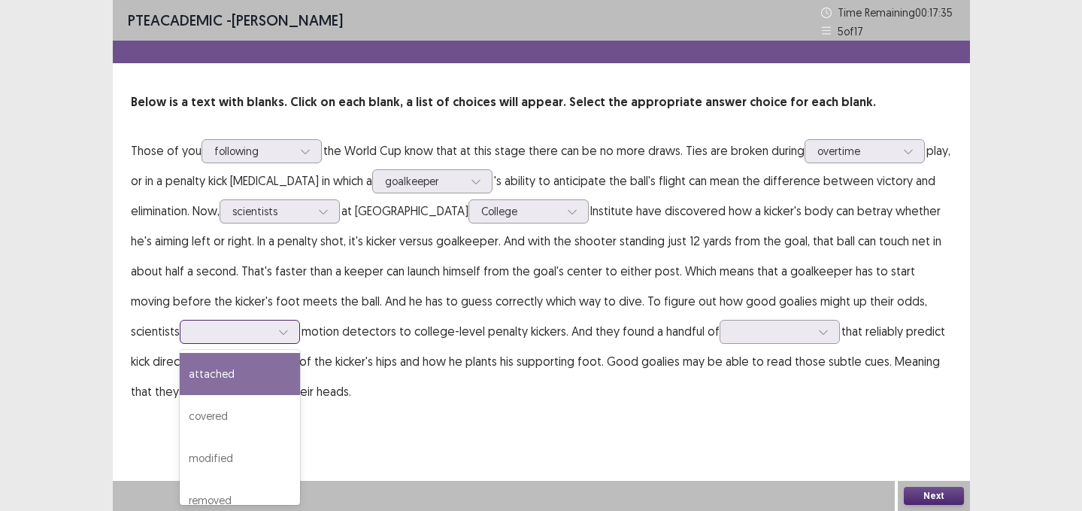
click at [192, 329] on input "text" at bounding box center [193, 331] width 3 height 11
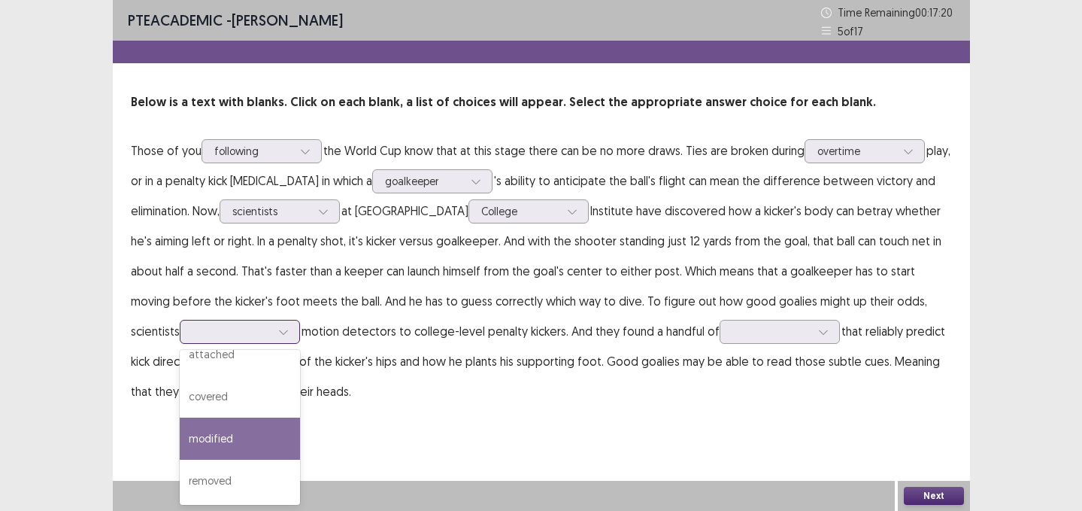
click at [180, 450] on div "modified" at bounding box center [240, 438] width 120 height 42
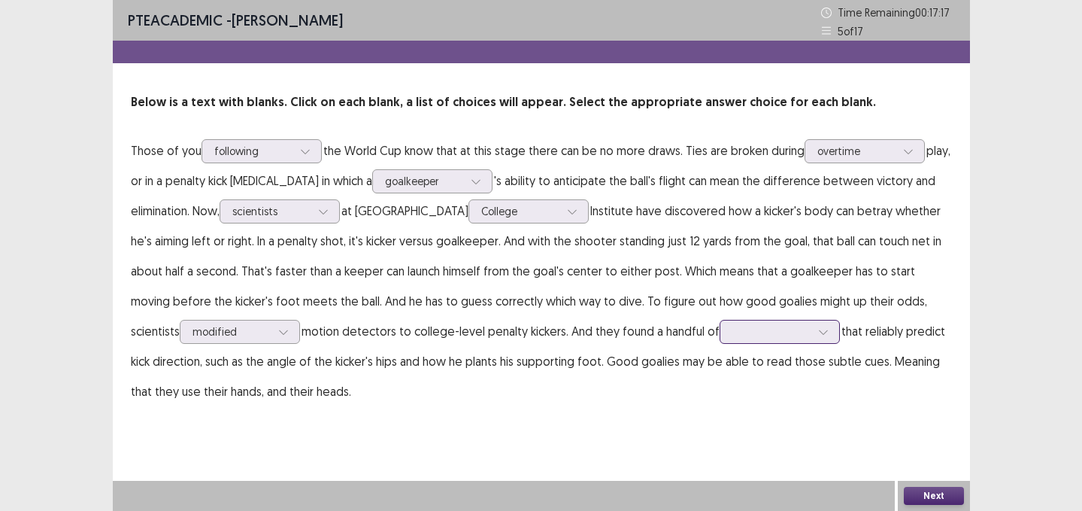
click at [732, 335] on div at bounding box center [771, 331] width 78 height 14
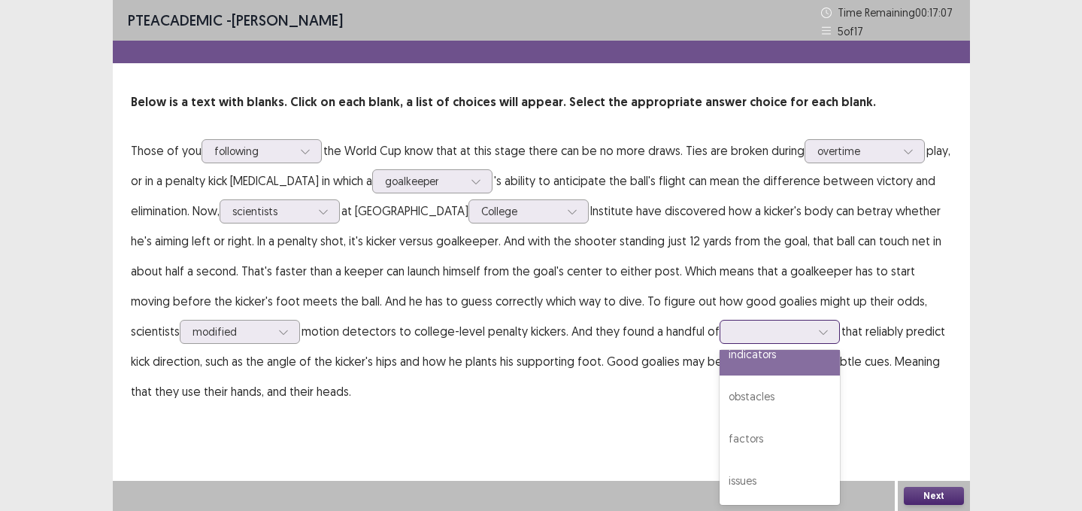
click at [720, 360] on div "indicators" at bounding box center [780, 354] width 120 height 42
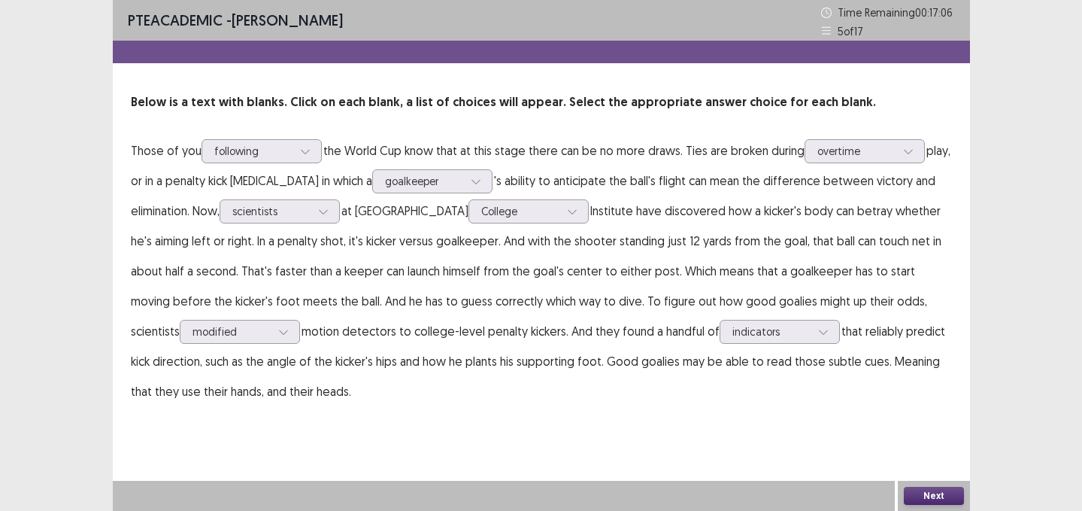
click at [913, 494] on button "Next" at bounding box center [934, 496] width 60 height 18
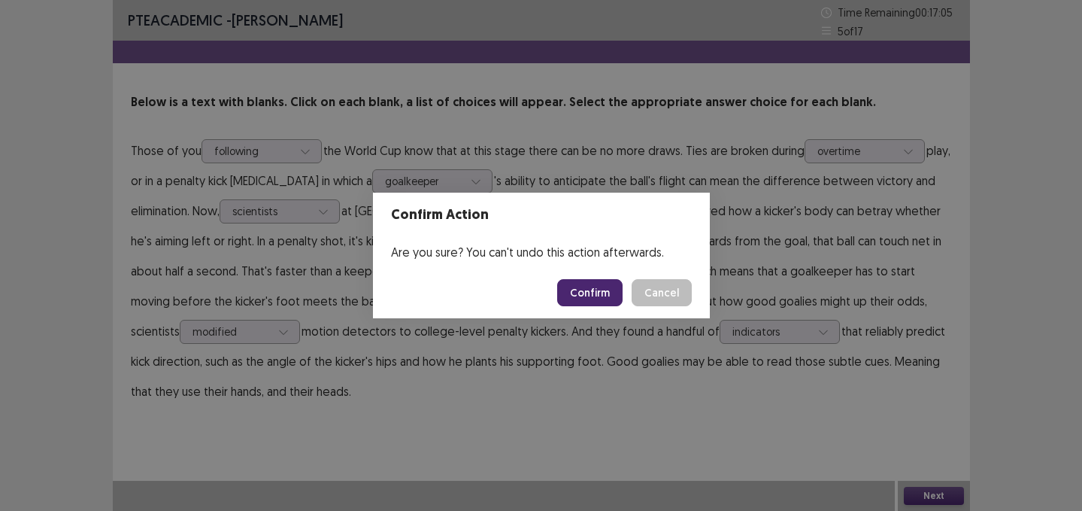
click at [588, 297] on button "Confirm" at bounding box center [589, 292] width 65 height 27
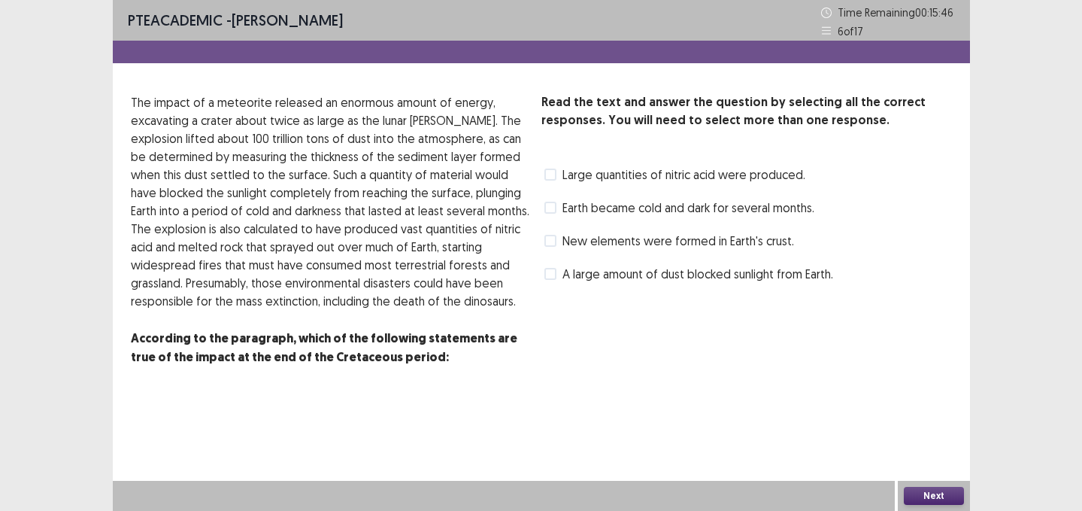
click at [602, 239] on span "New elements were formed in Earth's crust." at bounding box center [678, 241] width 232 height 18
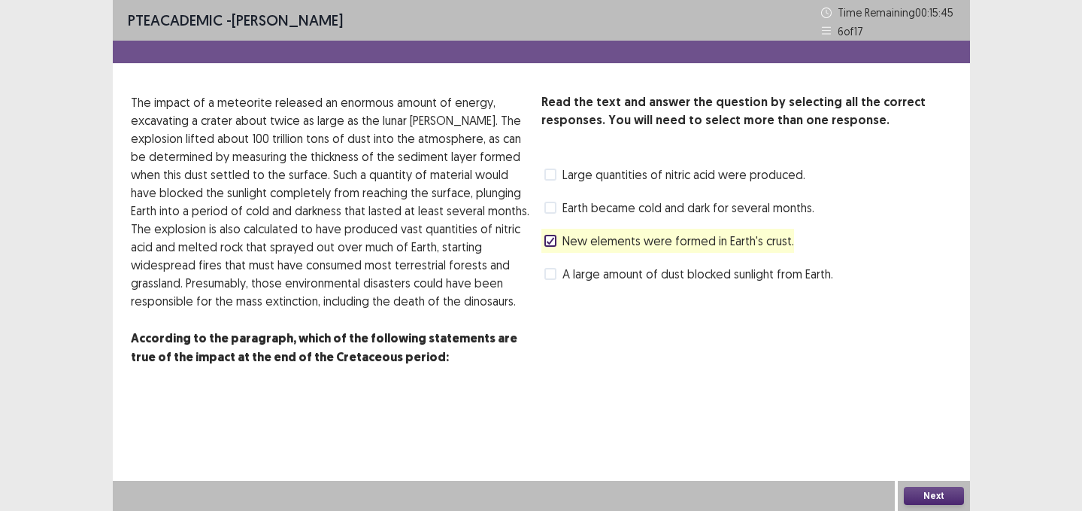
click at [908, 490] on button "Next" at bounding box center [934, 496] width 60 height 18
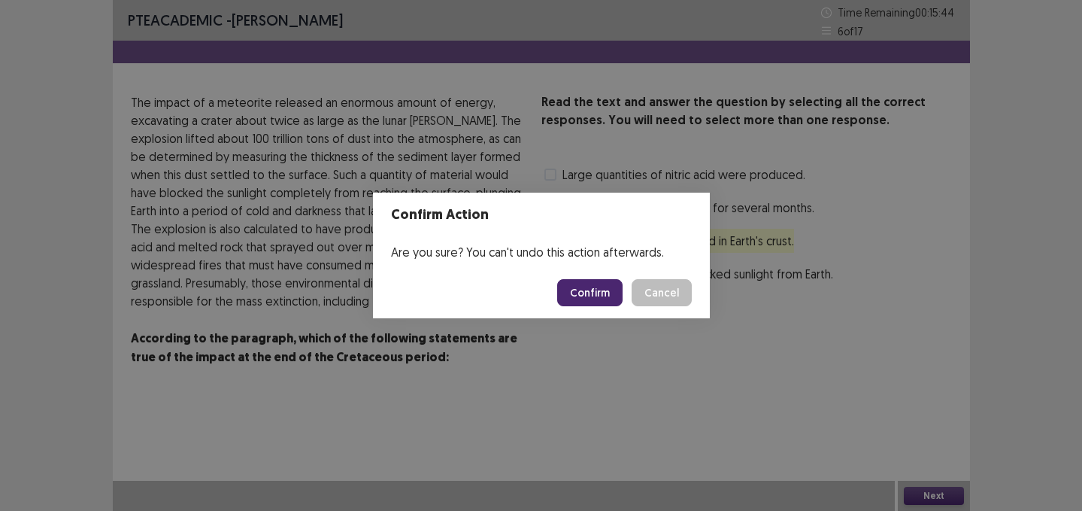
click at [592, 279] on button "Confirm" at bounding box center [589, 292] width 65 height 27
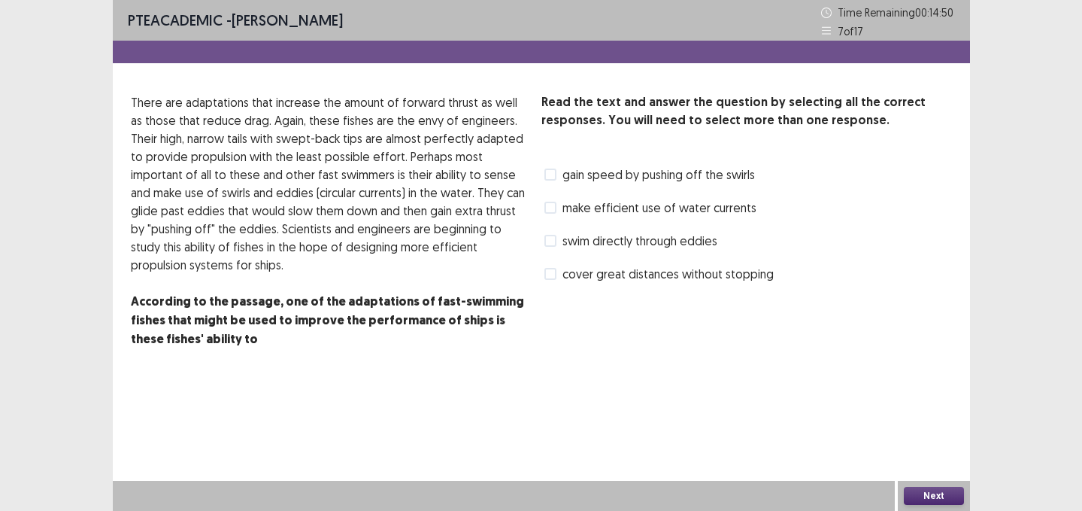
click at [574, 194] on div "Read the text and answer the question by selecting all the correct responses. Y…" at bounding box center [746, 189] width 411 height 192
click at [573, 178] on span "gain speed by pushing off the swirls" at bounding box center [658, 174] width 192 height 18
click at [915, 493] on button "Next" at bounding box center [934, 496] width 60 height 18
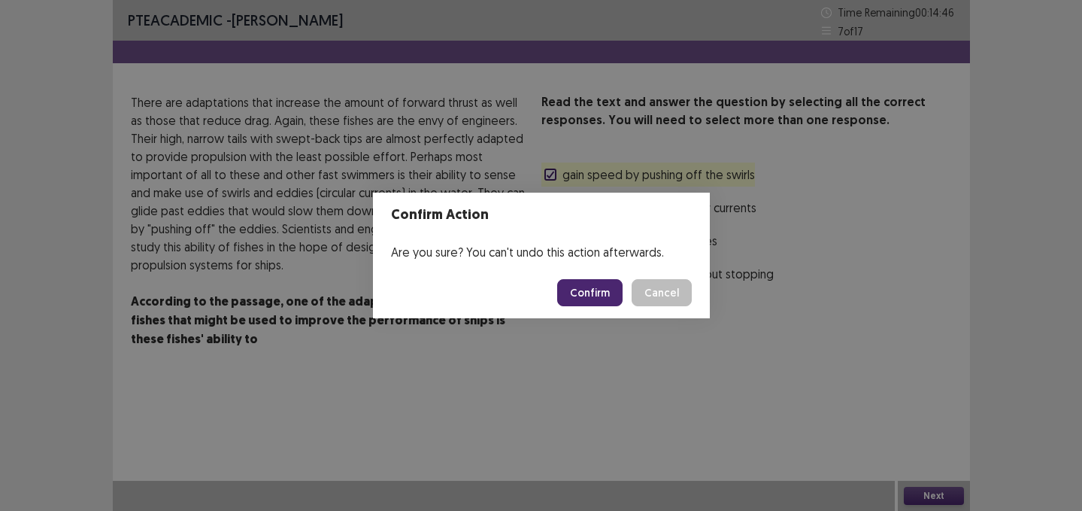
click at [614, 289] on button "Confirm" at bounding box center [589, 292] width 65 height 27
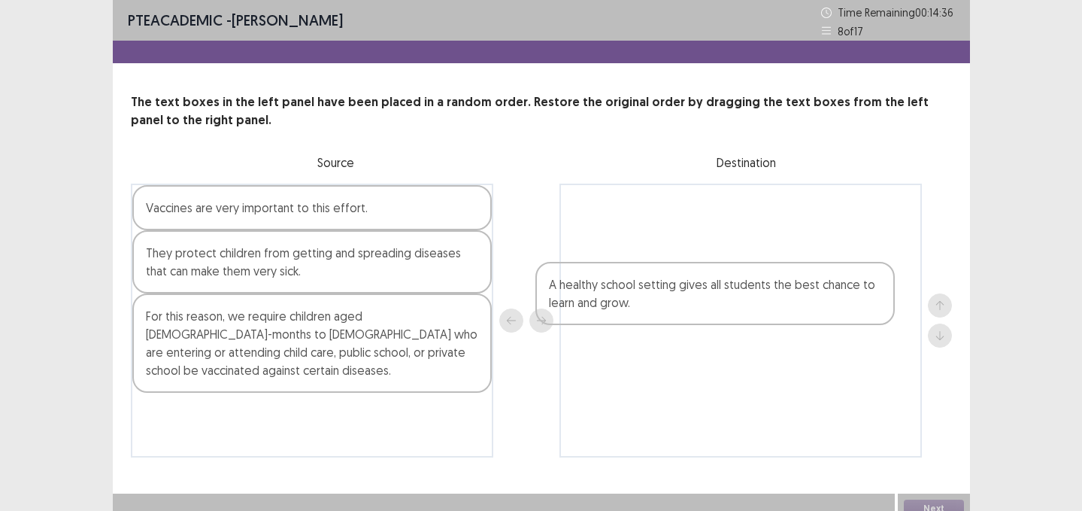
drag, startPoint x: 334, startPoint y: 414, endPoint x: 746, endPoint y: 296, distance: 428.6
click at [746, 296] on div "Vaccines are very important to this effort. They protect children from getting …" at bounding box center [541, 320] width 821 height 274
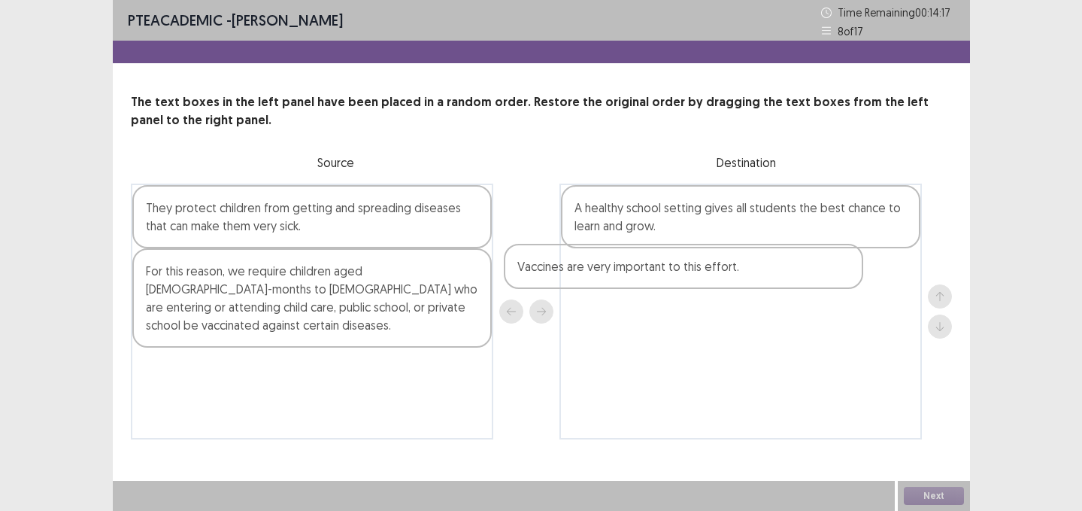
drag, startPoint x: 412, startPoint y: 214, endPoint x: 790, endPoint y: 274, distance: 383.0
click at [790, 274] on div "Vaccines are very important to this effort. They protect children from getting …" at bounding box center [541, 311] width 821 height 256
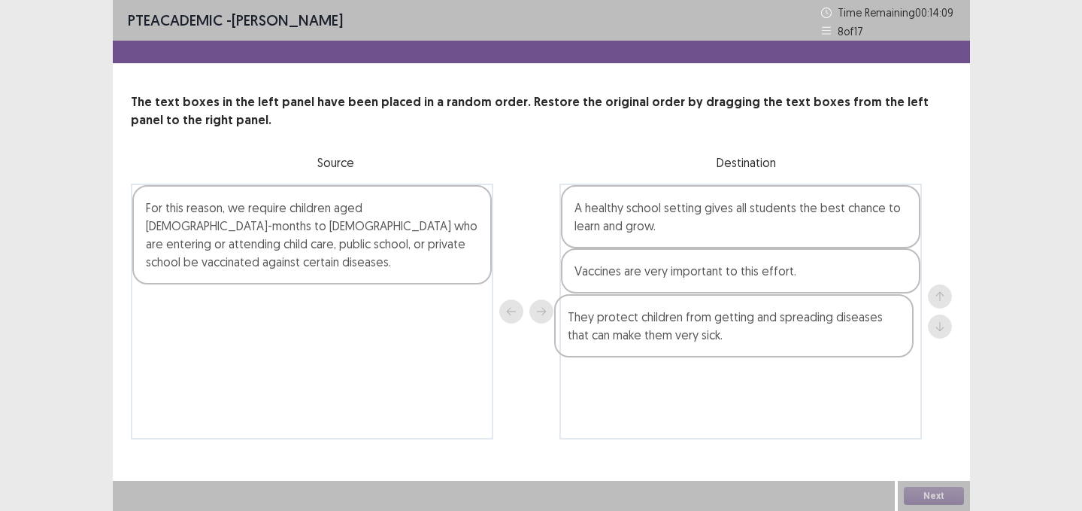
drag, startPoint x: 453, startPoint y: 232, endPoint x: 885, endPoint y: 341, distance: 446.1
click at [884, 341] on div "They protect children from getting and spreading diseases that can make them ve…" at bounding box center [541, 311] width 821 height 256
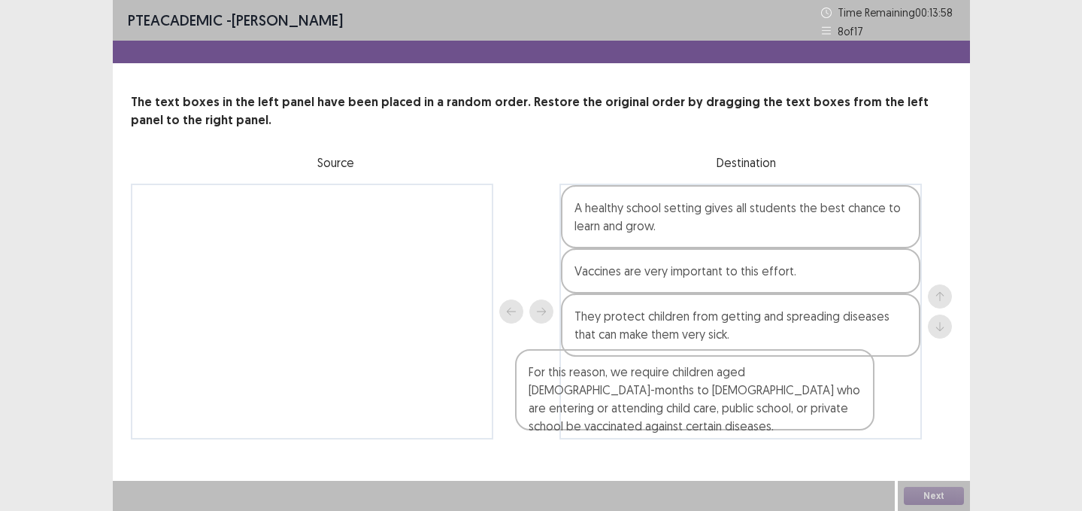
drag, startPoint x: 490, startPoint y: 238, endPoint x: 916, endPoint y: 417, distance: 461.7
click at [911, 417] on div "For this reason, we require children aged 2-months to 18-years old who are ente…" at bounding box center [541, 311] width 821 height 256
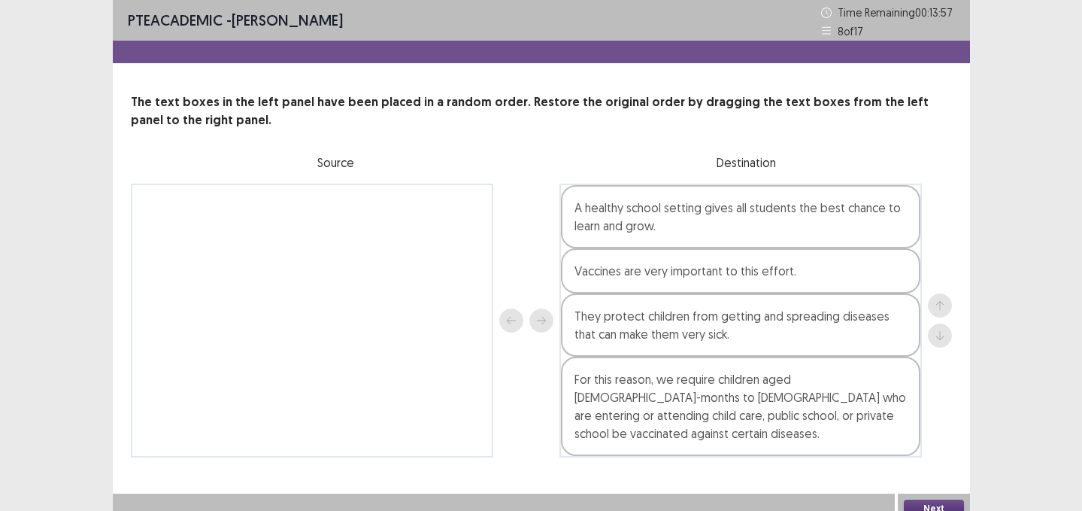
click at [938, 499] on button "Next" at bounding box center [934, 508] width 60 height 18
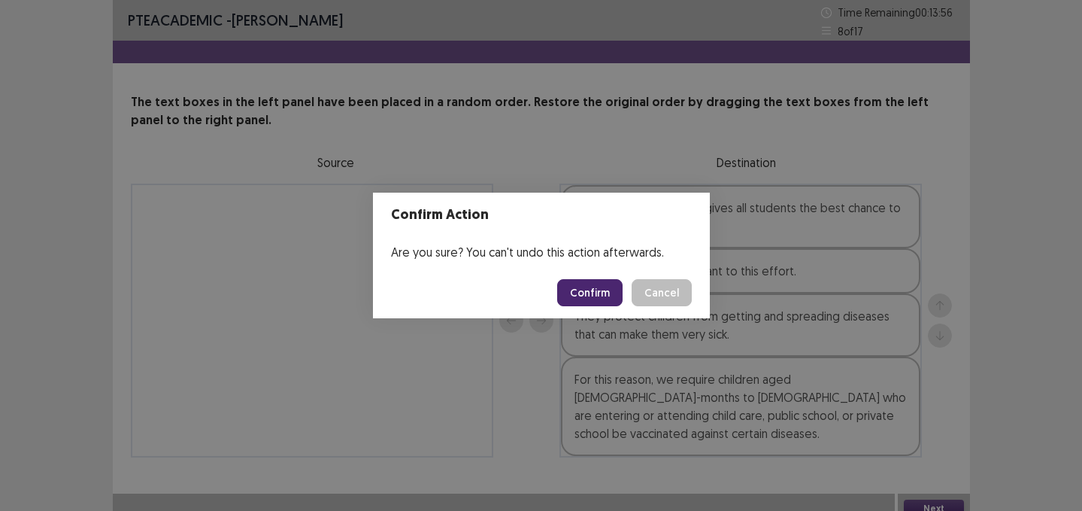
click at [584, 306] on footer "Confirm Cancel" at bounding box center [541, 292] width 337 height 51
click at [585, 300] on button "Confirm" at bounding box center [589, 292] width 65 height 27
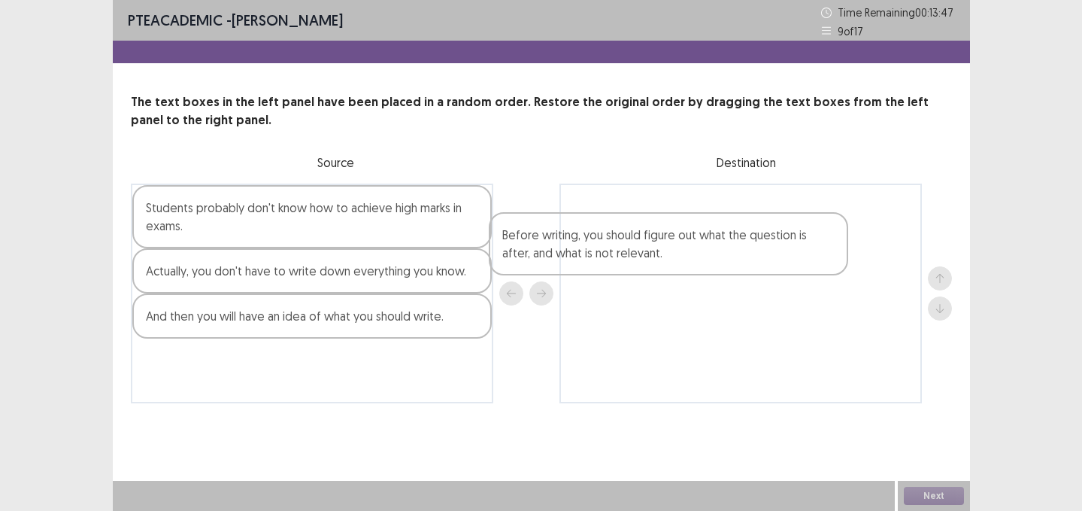
drag, startPoint x: 249, startPoint y: 296, endPoint x: 607, endPoint y: 262, distance: 359.6
click at [609, 261] on div "Students probably don't know how to achieve high marks in exams. Before writing…" at bounding box center [541, 293] width 821 height 220
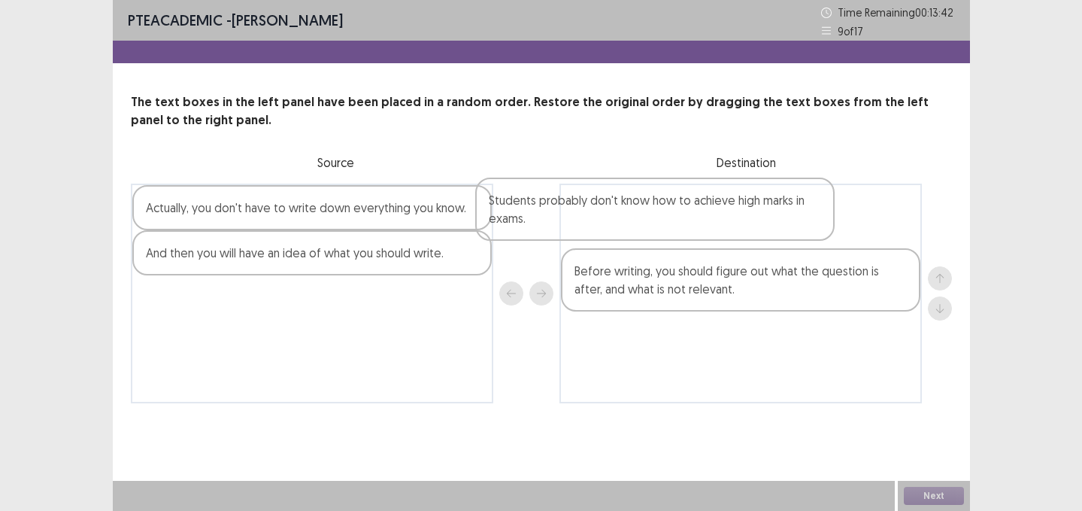
drag, startPoint x: 316, startPoint y: 235, endPoint x: 697, endPoint y: 241, distance: 381.3
click at [697, 240] on div "Students probably don't know how to achieve high marks in exams. Actually, you …" at bounding box center [541, 293] width 821 height 220
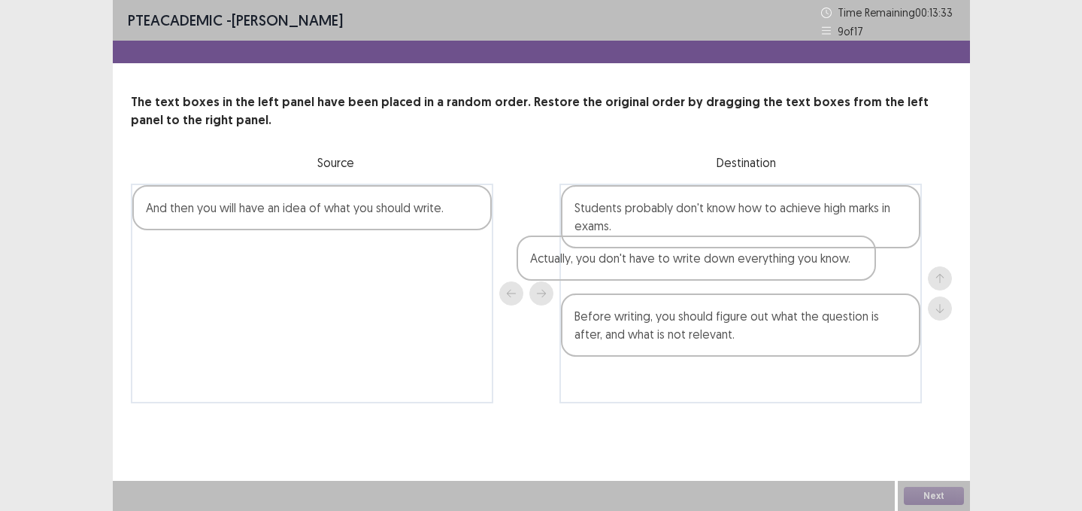
drag, startPoint x: 324, startPoint y: 217, endPoint x: 731, endPoint y: 272, distance: 410.5
click at [731, 272] on div "Actually, you don't have to write down everything you know. And then you will h…" at bounding box center [541, 293] width 821 height 220
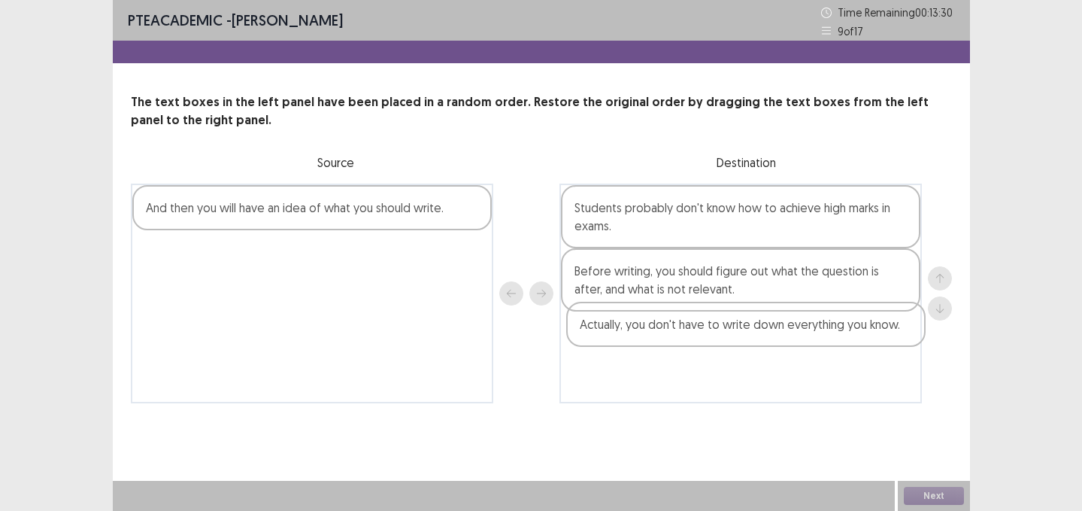
drag, startPoint x: 731, startPoint y: 272, endPoint x: 737, endPoint y: 329, distance: 57.5
click at [737, 329] on div "Students probably don't know how to achieve high marks in exams. Actually, you …" at bounding box center [740, 293] width 362 height 220
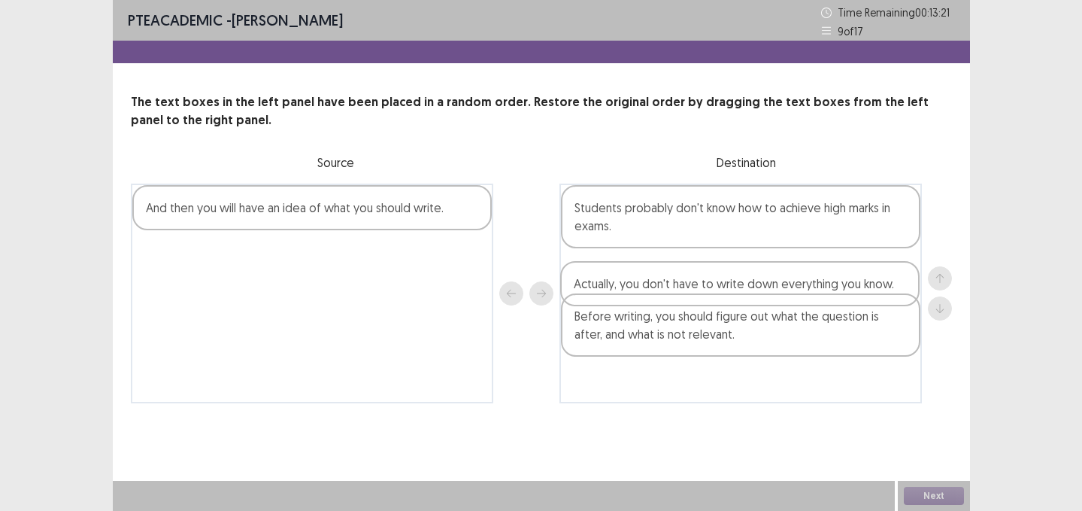
drag, startPoint x: 737, startPoint y: 329, endPoint x: 736, endPoint y: 271, distance: 57.9
click at [736, 271] on div "Students probably don't know how to achieve high marks in exams. Before writing…" at bounding box center [740, 293] width 362 height 220
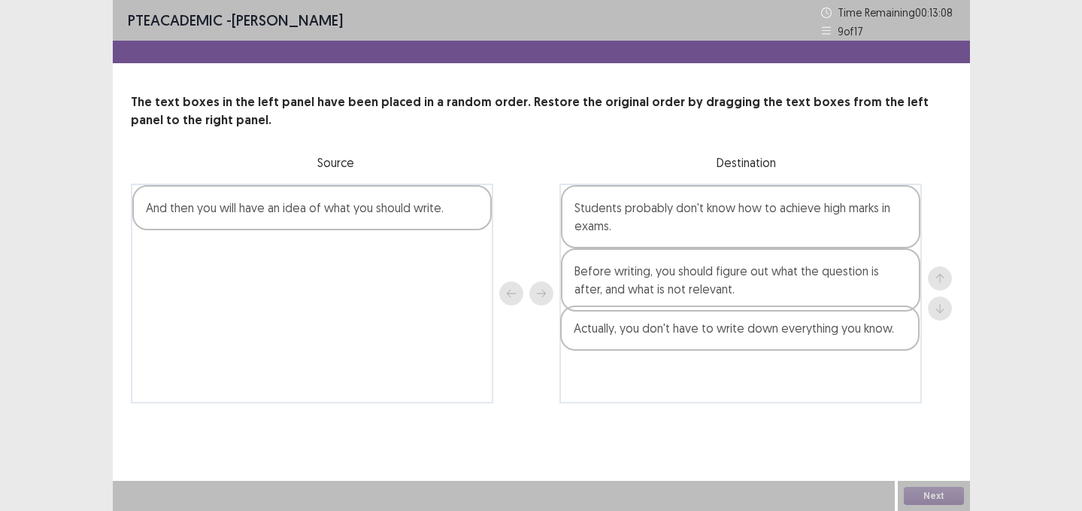
drag, startPoint x: 736, startPoint y: 271, endPoint x: 735, endPoint y: 350, distance: 78.2
click at [735, 350] on div "Students probably don't know how to achieve high marks in exams. Actually, you …" at bounding box center [740, 293] width 362 height 220
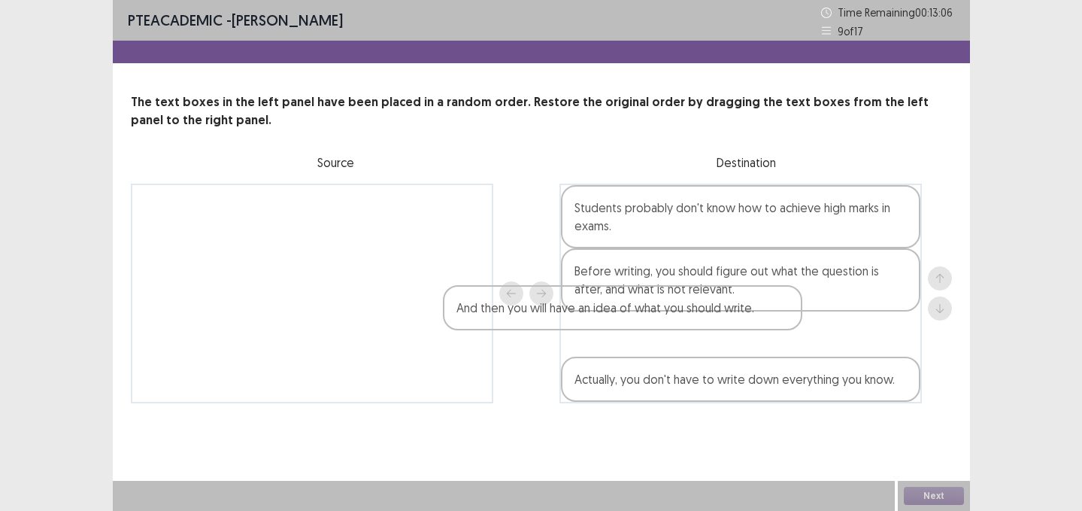
drag, startPoint x: 371, startPoint y: 210, endPoint x: 725, endPoint y: 321, distance: 370.5
click at [725, 321] on div "And then you will have an idea of what you should write. Students probably don'…" at bounding box center [541, 293] width 821 height 220
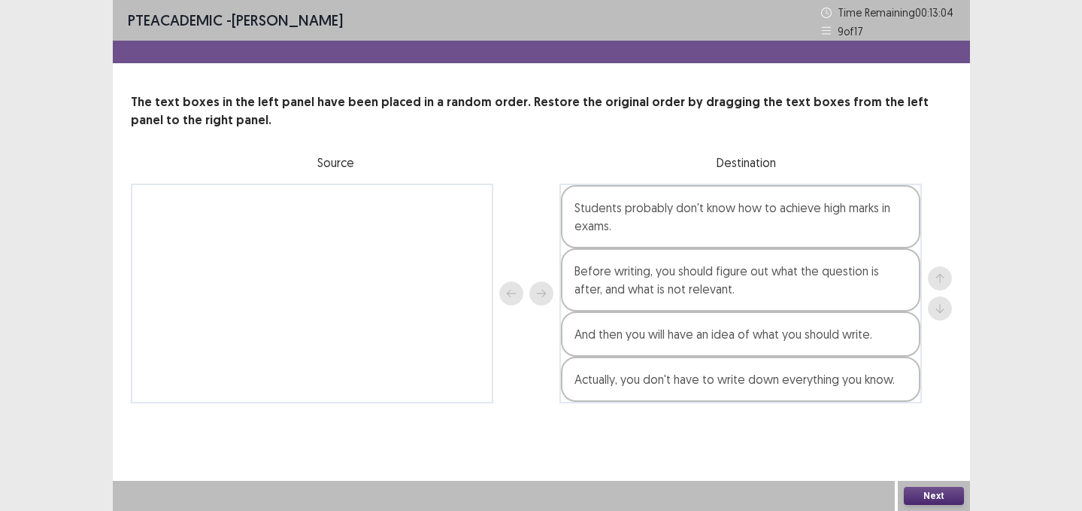
click at [918, 493] on button "Next" at bounding box center [934, 496] width 60 height 18
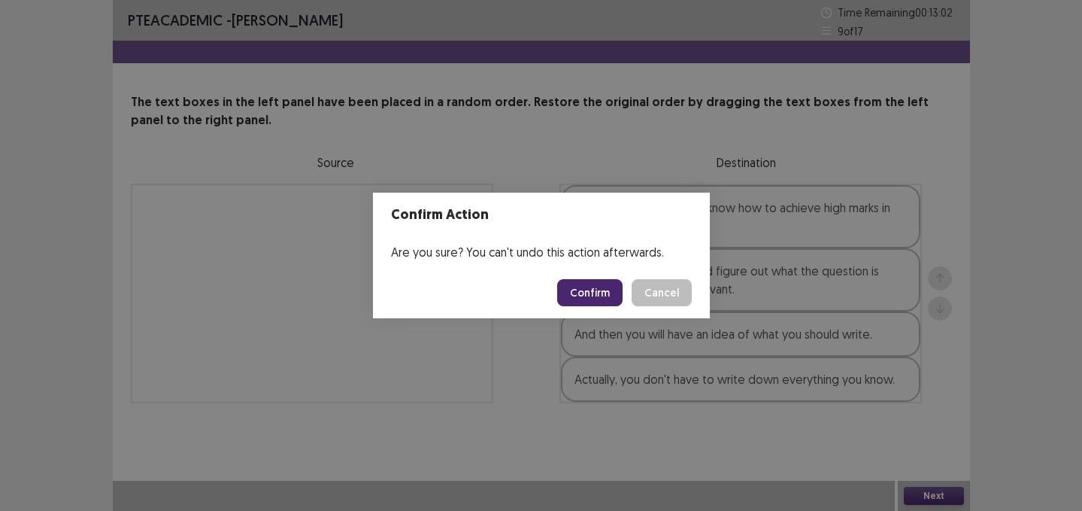
click at [600, 285] on button "Confirm" at bounding box center [589, 292] width 65 height 27
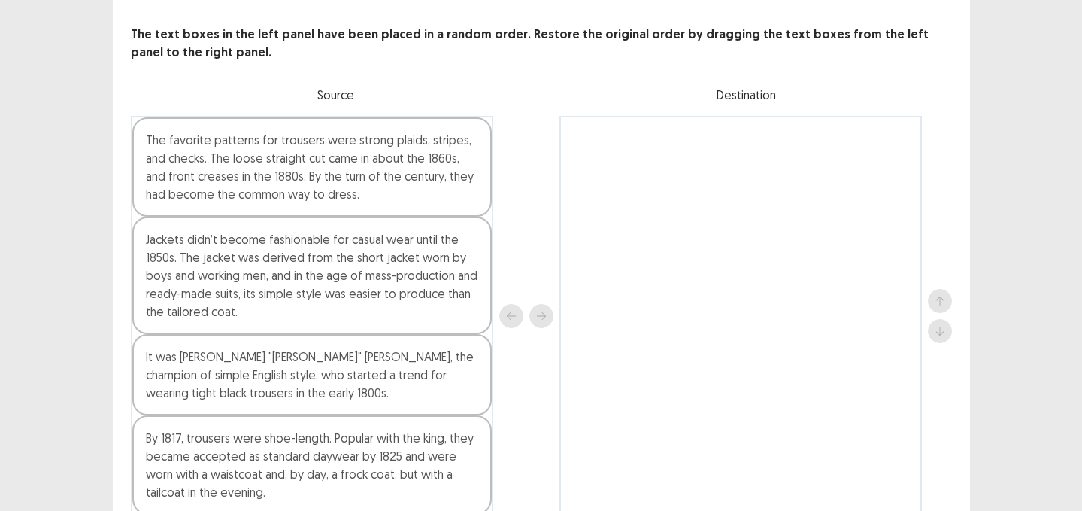
scroll to position [74, 0]
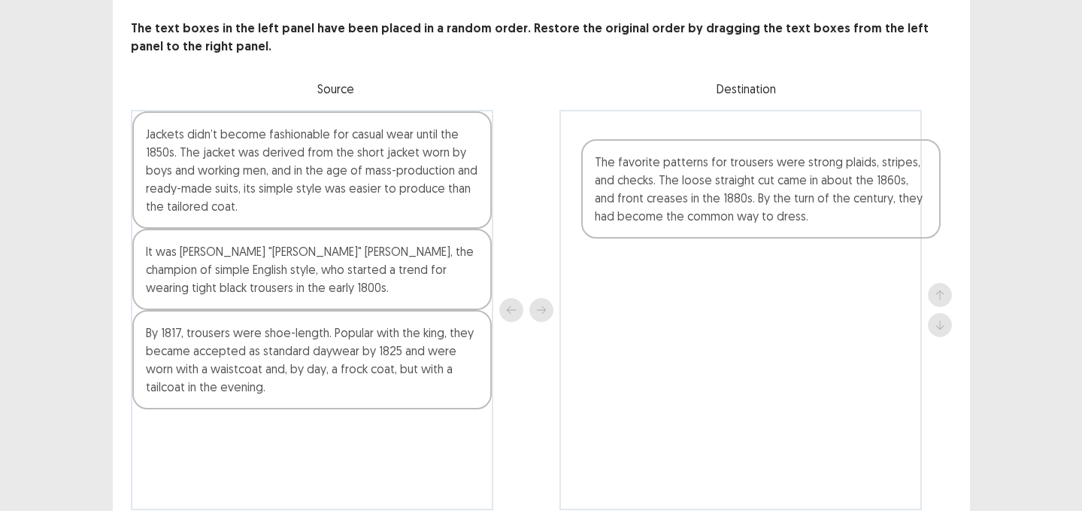
drag, startPoint x: 198, startPoint y: 156, endPoint x: 656, endPoint y: 183, distance: 458.7
click at [656, 183] on div "The favorite patterns for trousers were strong plaids, stripes, and checks. The…" at bounding box center [541, 310] width 821 height 400
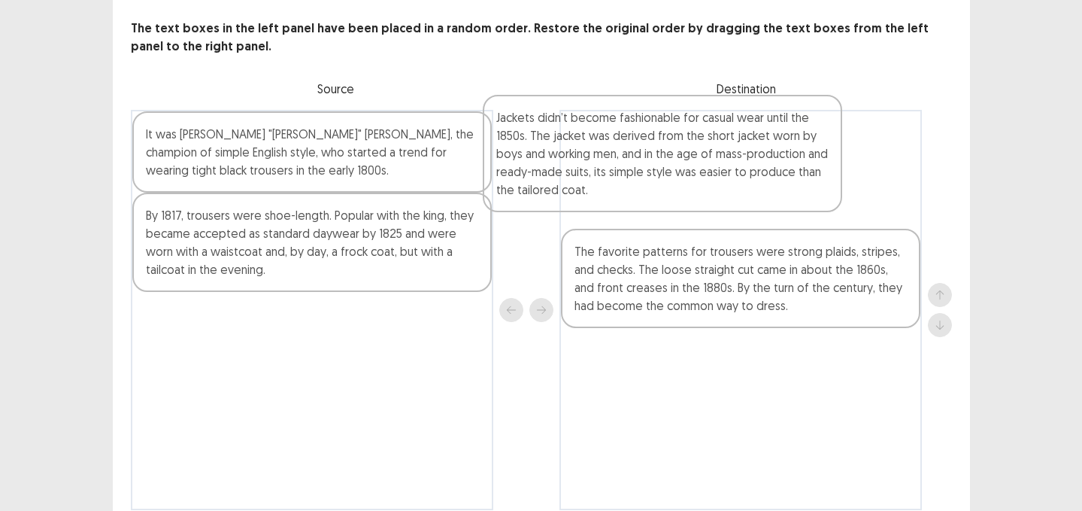
drag, startPoint x: 384, startPoint y: 171, endPoint x: 751, endPoint y: 157, distance: 367.2
click at [751, 157] on div "Jackets didn’t become fashionable for casual wear until the 1850s. The jacket w…" at bounding box center [541, 310] width 821 height 400
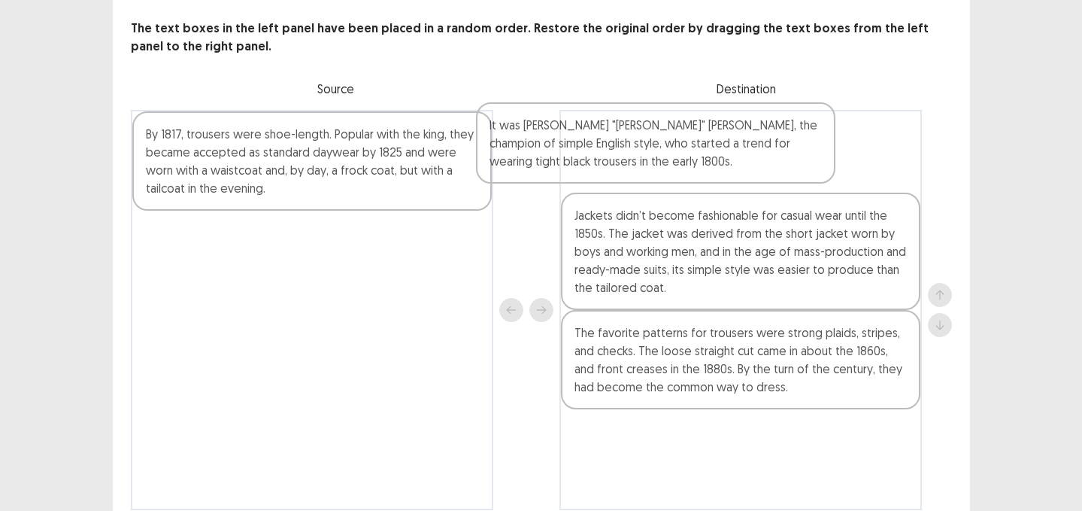
drag, startPoint x: 394, startPoint y: 160, endPoint x: 742, endPoint y: 151, distance: 348.3
click at [742, 151] on div "It was George "Beau" Brummell, the champion of simple English style, who starte…" at bounding box center [541, 310] width 821 height 400
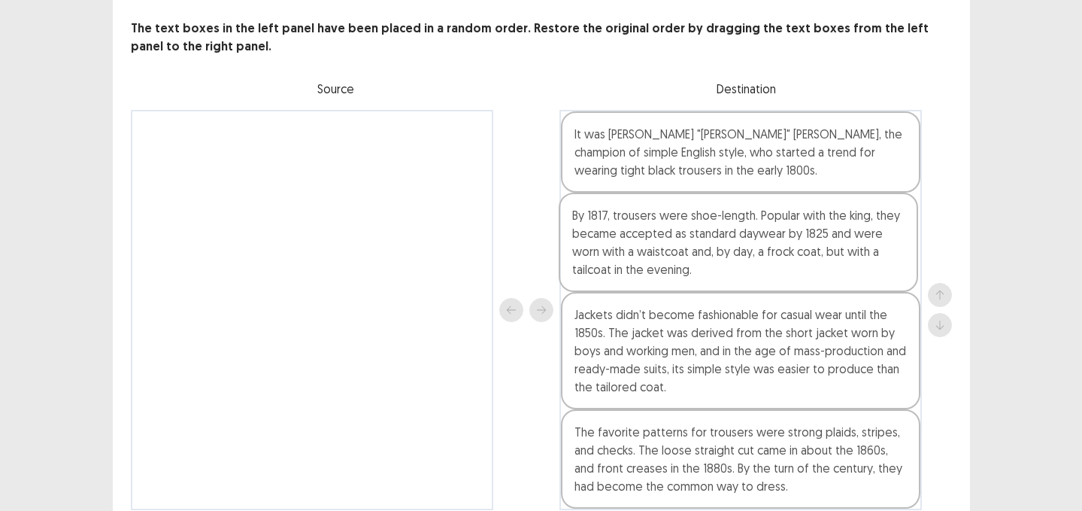
drag, startPoint x: 319, startPoint y: 180, endPoint x: 755, endPoint y: 262, distance: 443.6
click at [755, 262] on div "By 1817, trousers were shoe-length. Popular with the king, they became accepted…" at bounding box center [541, 310] width 821 height 400
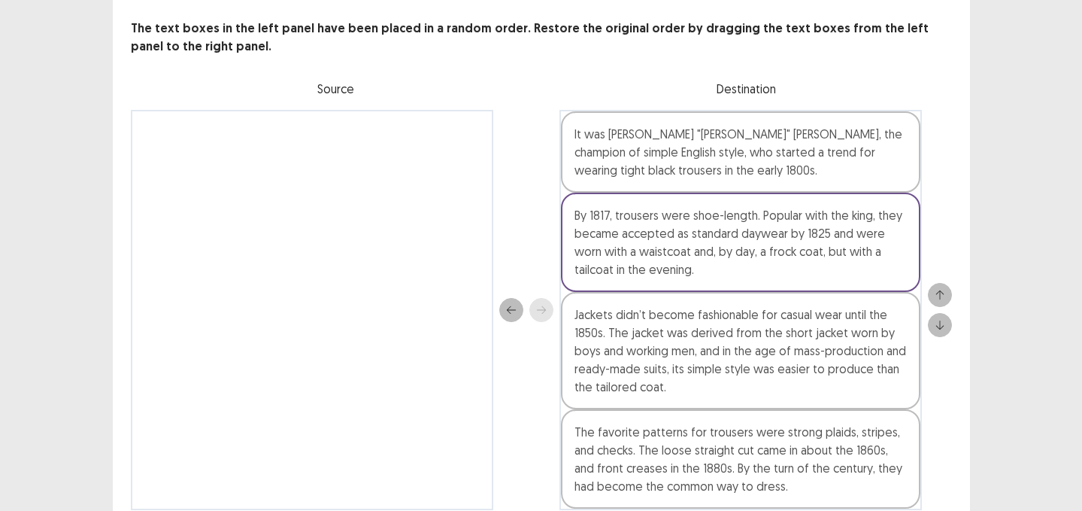
scroll to position [139, 0]
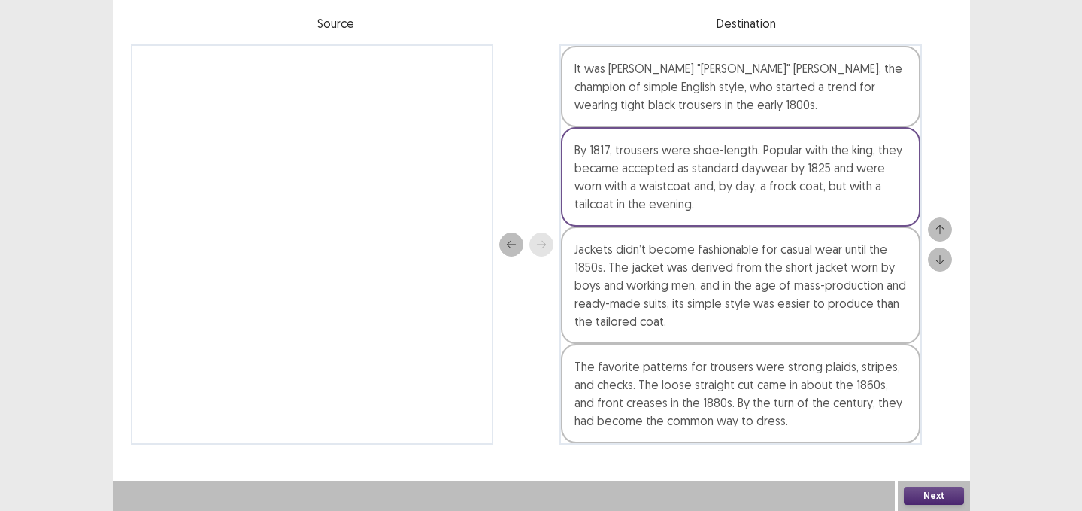
click at [929, 490] on button "Next" at bounding box center [934, 496] width 60 height 18
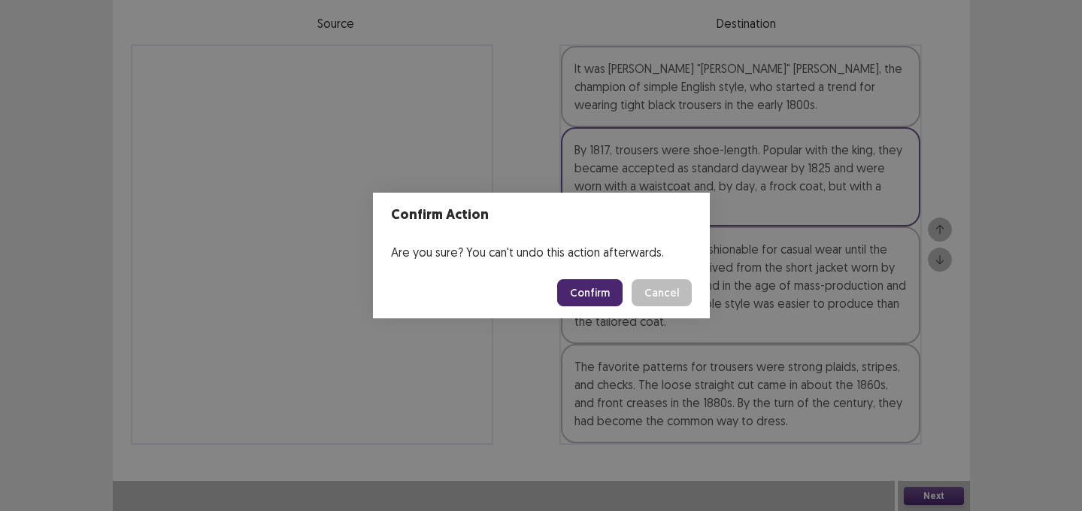
click at [596, 309] on footer "Confirm Cancel" at bounding box center [541, 292] width 337 height 51
click at [596, 293] on button "Confirm" at bounding box center [589, 292] width 65 height 27
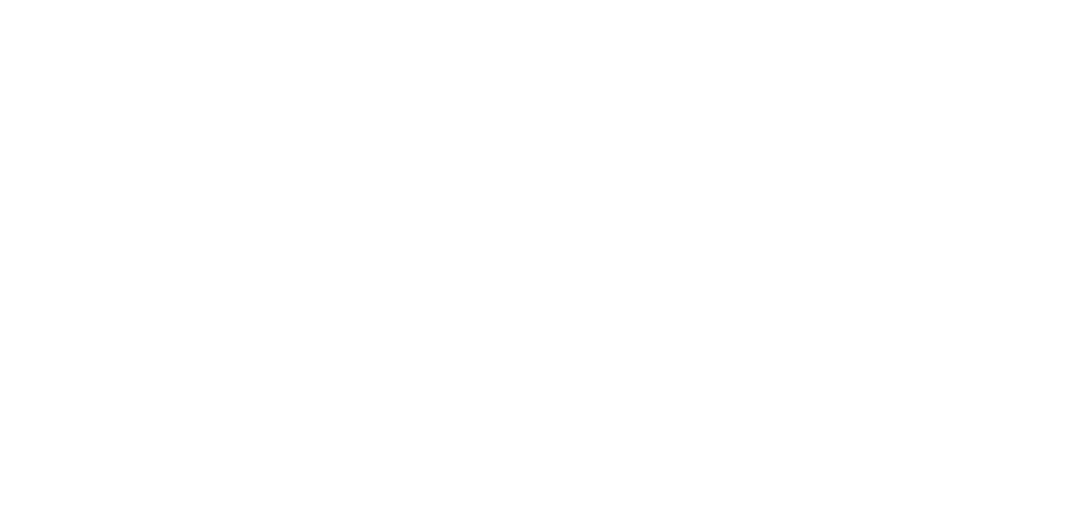
scroll to position [0, 0]
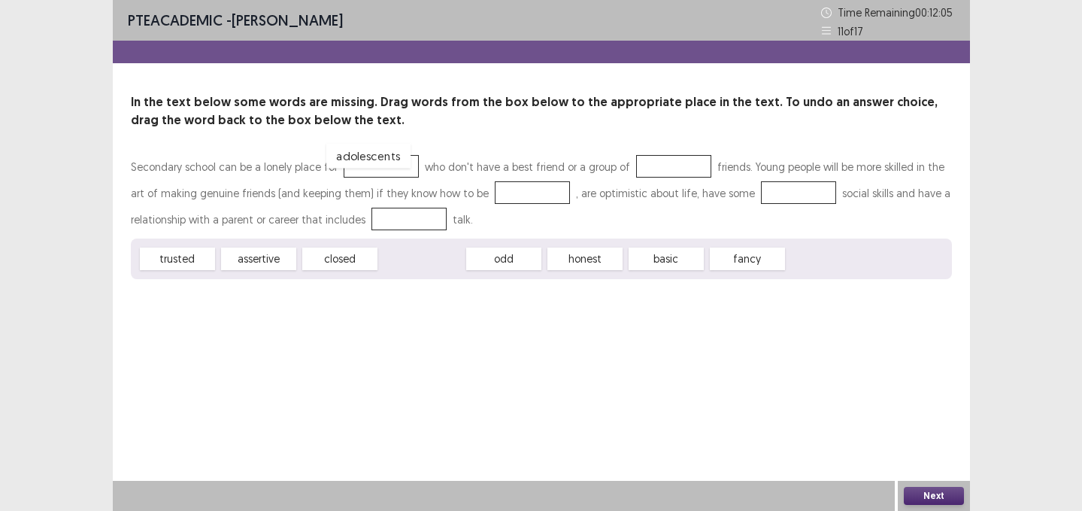
drag, startPoint x: 433, startPoint y: 262, endPoint x: 381, endPoint y: 162, distance: 112.0
drag, startPoint x: 340, startPoint y: 263, endPoint x: 659, endPoint y: 162, distance: 334.4
drag, startPoint x: 659, startPoint y: 162, endPoint x: 673, endPoint y: 270, distance: 108.5
drag, startPoint x: 199, startPoint y: 250, endPoint x: 681, endPoint y: 163, distance: 489.7
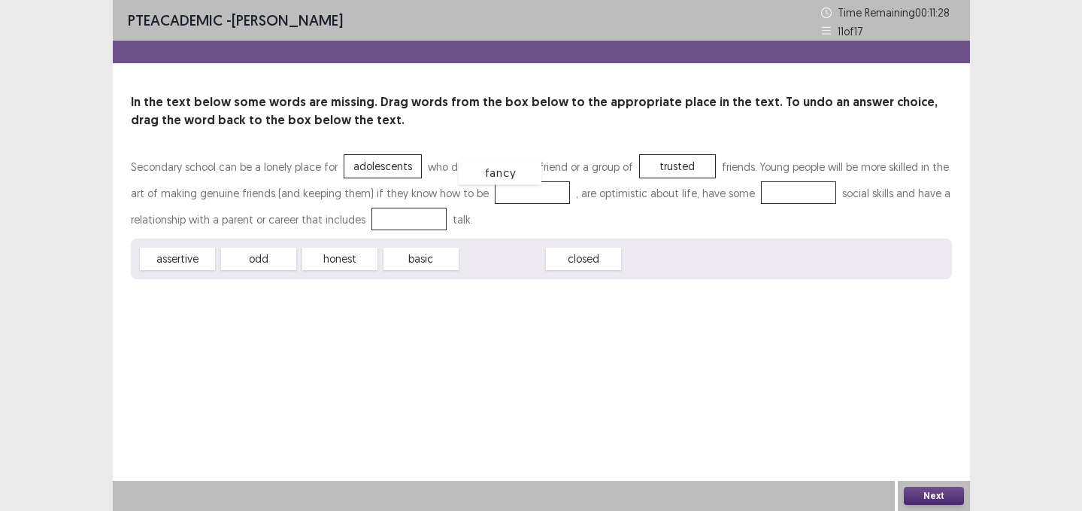
drag, startPoint x: 509, startPoint y: 269, endPoint x: 507, endPoint y: 182, distance: 87.3
drag, startPoint x: 435, startPoint y: 256, endPoint x: 769, endPoint y: 187, distance: 341.7
drag, startPoint x: 335, startPoint y: 259, endPoint x: 376, endPoint y: 216, distance: 60.1
click at [905, 490] on button "Next" at bounding box center [934, 496] width 60 height 18
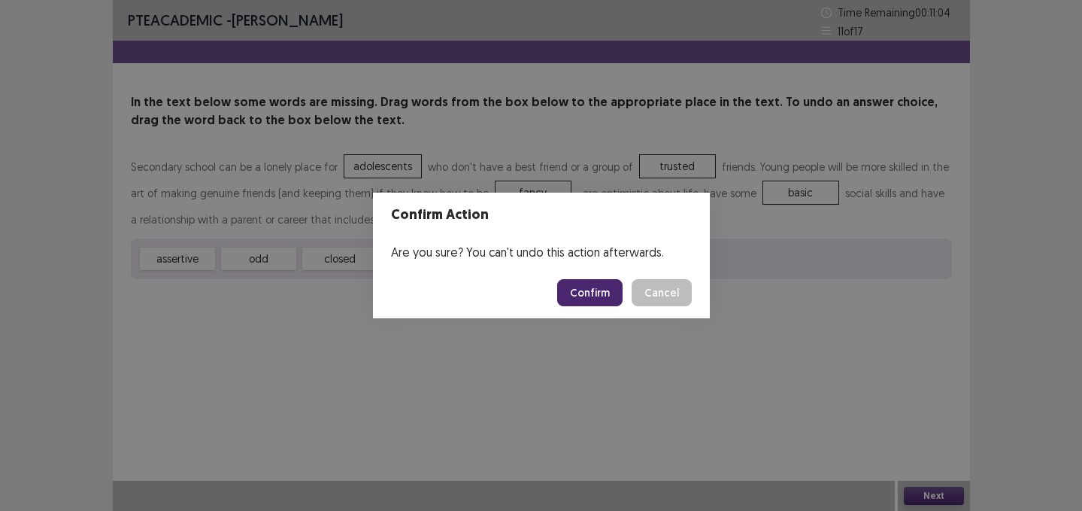
click at [584, 293] on button "Confirm" at bounding box center [589, 292] width 65 height 27
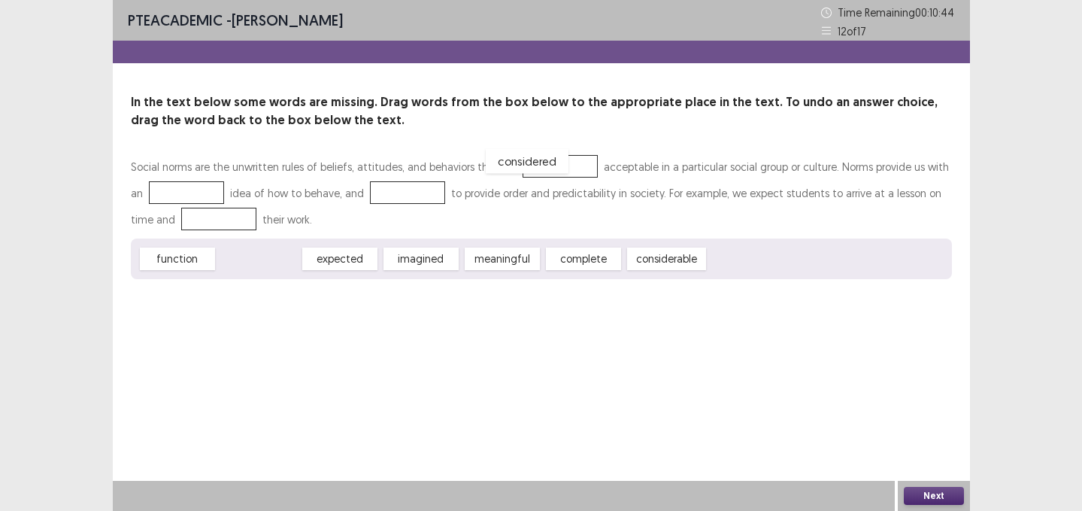
drag, startPoint x: 264, startPoint y: 260, endPoint x: 532, endPoint y: 163, distance: 284.7
click at [248, 251] on span "expected" at bounding box center [258, 258] width 75 height 23
drag, startPoint x: 254, startPoint y: 270, endPoint x: 199, endPoint y: 197, distance: 91.3
click at [199, 197] on div "Social norms are the unwritten rules of beliefs, attitudes, and behaviors that …" at bounding box center [541, 216] width 821 height 126
drag, startPoint x: 252, startPoint y: 262, endPoint x: 180, endPoint y: 183, distance: 107.5
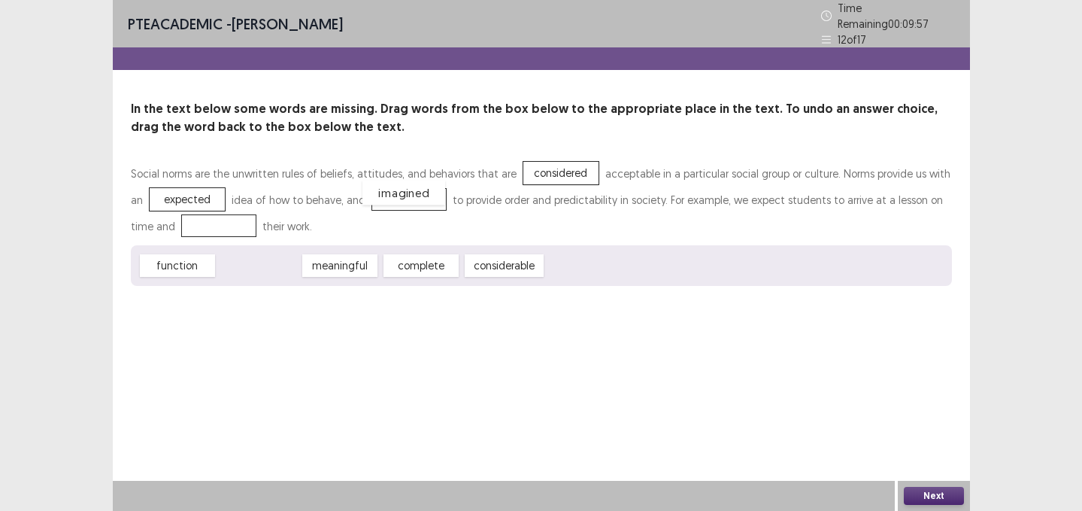
drag, startPoint x: 265, startPoint y: 261, endPoint x: 412, endPoint y: 187, distance: 164.1
drag, startPoint x: 345, startPoint y: 252, endPoint x: 189, endPoint y: 205, distance: 163.2
click at [926, 492] on button "Next" at bounding box center [934, 496] width 60 height 18
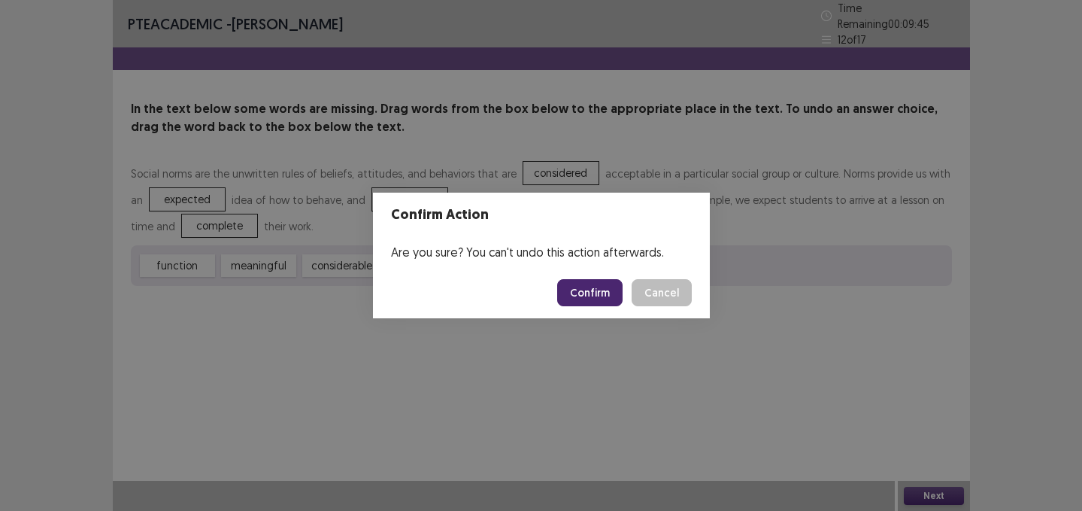
click at [590, 290] on button "Confirm" at bounding box center [589, 292] width 65 height 27
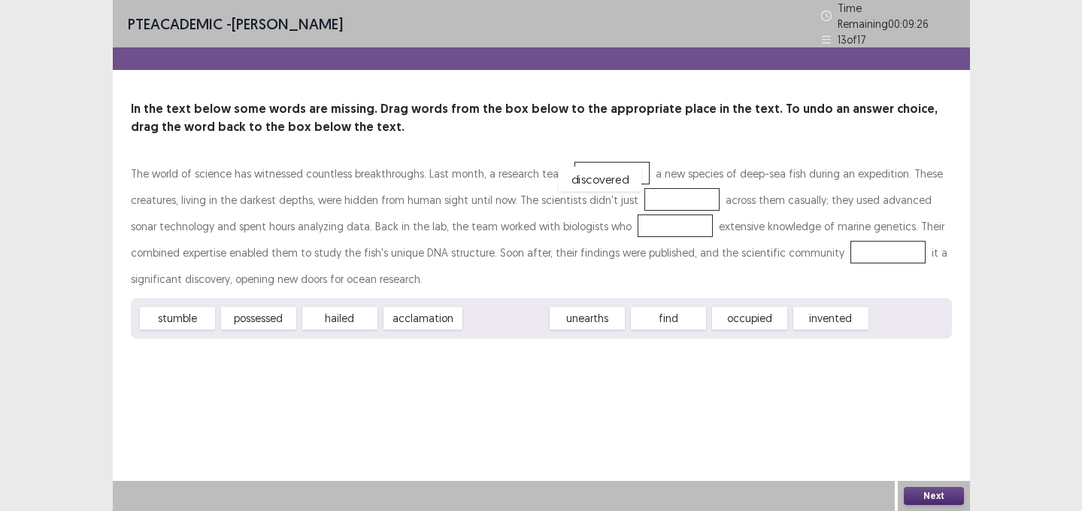
drag, startPoint x: 512, startPoint y: 308, endPoint x: 606, endPoint y: 168, distance: 169.1
drag, startPoint x: 362, startPoint y: 313, endPoint x: 662, endPoint y: 189, distance: 324.4
drag, startPoint x: 662, startPoint y: 189, endPoint x: 752, endPoint y: 320, distance: 157.9
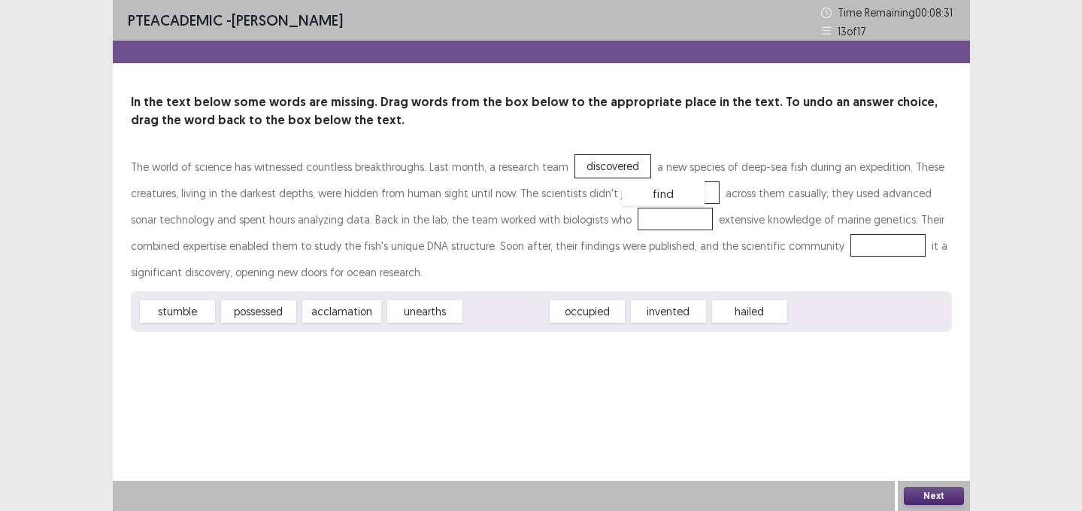
drag, startPoint x: 523, startPoint y: 312, endPoint x: 680, endPoint y: 194, distance: 196.6
click at [665, 310] on span "hailed" at bounding box center [668, 311] width 83 height 25
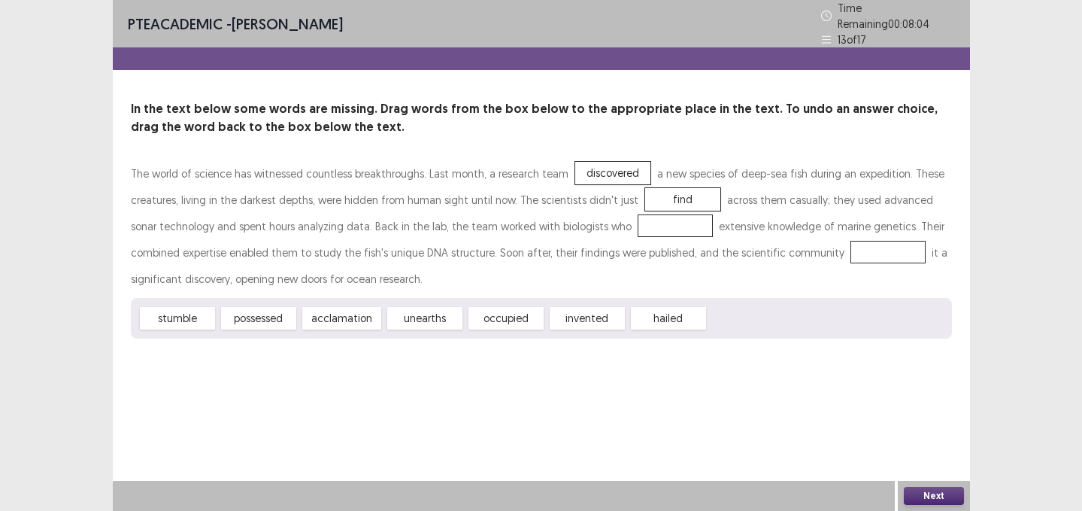
click at [295, 302] on div "stumble possessed acclamation unearths occupied invented hailed" at bounding box center [541, 318] width 821 height 41
drag, startPoint x: 288, startPoint y: 308, endPoint x: 632, endPoint y: 223, distance: 353.8
drag, startPoint x: 399, startPoint y: 310, endPoint x: 774, endPoint y: 240, distance: 381.7
click at [914, 490] on button "Next" at bounding box center [934, 496] width 60 height 18
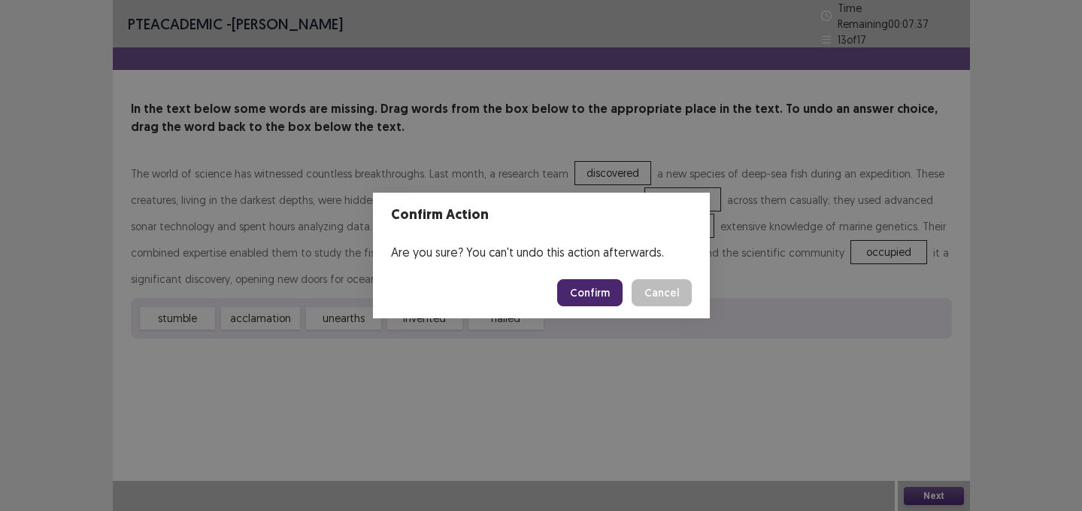
click at [565, 294] on button "Confirm" at bounding box center [589, 292] width 65 height 27
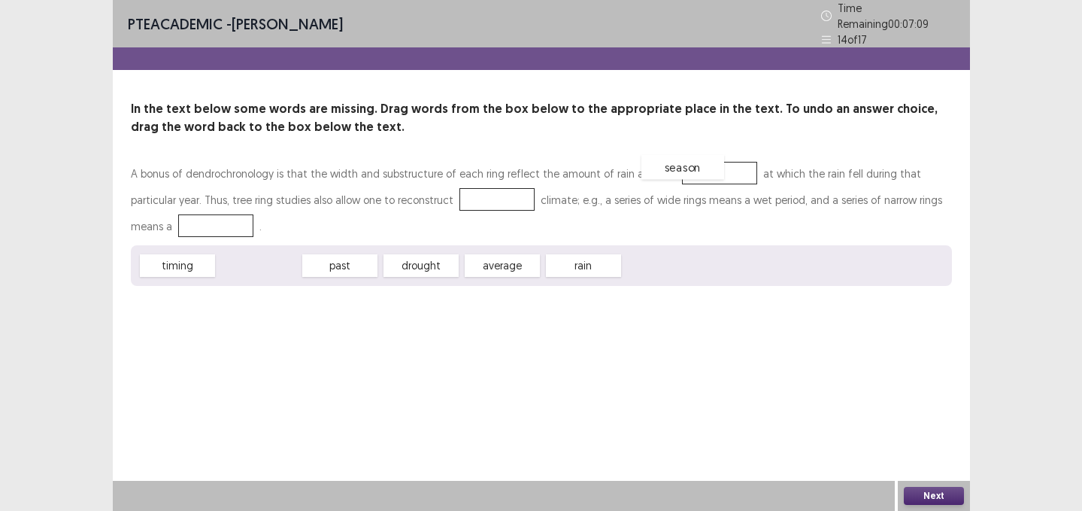
drag, startPoint x: 265, startPoint y: 258, endPoint x: 689, endPoint y: 160, distance: 435.2
drag, startPoint x: 335, startPoint y: 259, endPoint x: 353, endPoint y: 261, distance: 17.4
click at [353, 261] on span "drought" at bounding box center [358, 268] width 83 height 25
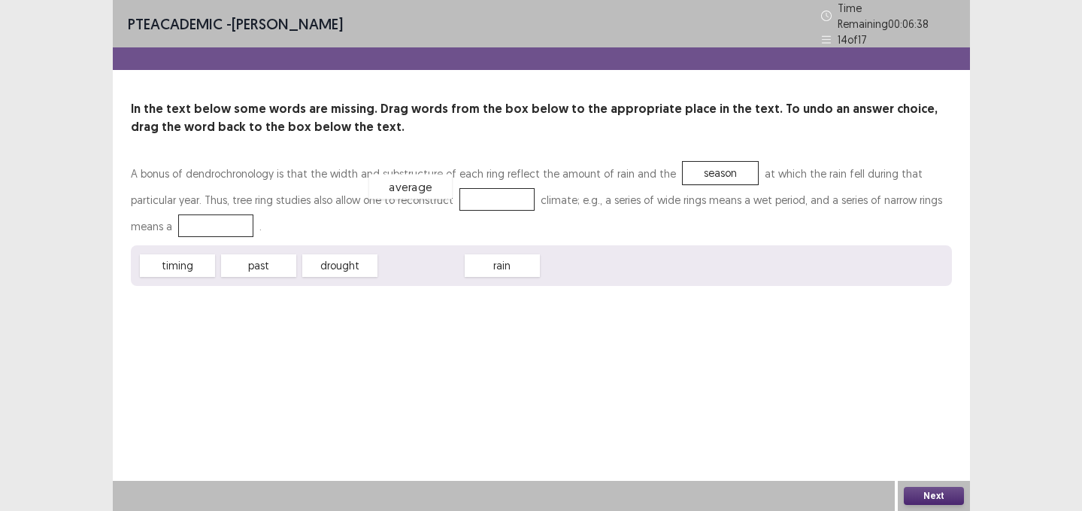
drag, startPoint x: 406, startPoint y: 264, endPoint x: 396, endPoint y: 185, distance: 79.7
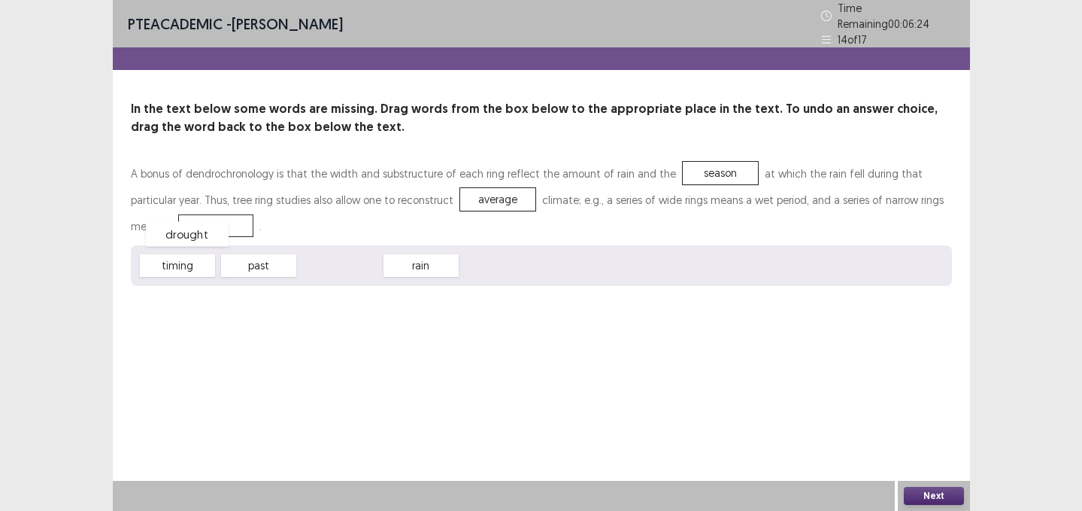
drag, startPoint x: 355, startPoint y: 262, endPoint x: 202, endPoint y: 221, distance: 158.0
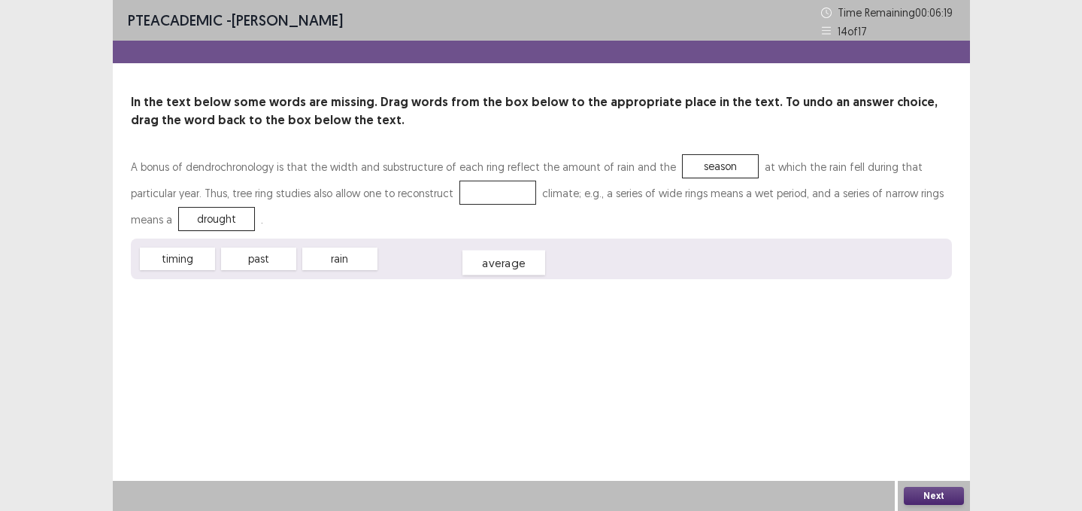
drag, startPoint x: 411, startPoint y: 197, endPoint x: 417, endPoint y: 269, distance: 72.4
drag, startPoint x: 244, startPoint y: 253, endPoint x: 412, endPoint y: 189, distance: 180.4
click at [914, 490] on button "Next" at bounding box center [934, 496] width 60 height 18
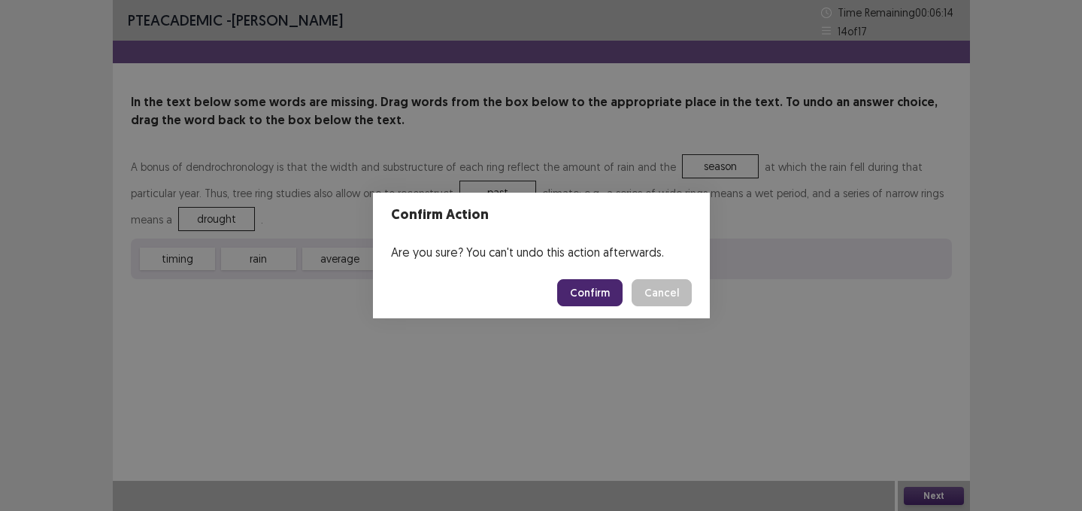
click at [590, 284] on button "Confirm" at bounding box center [589, 292] width 65 height 27
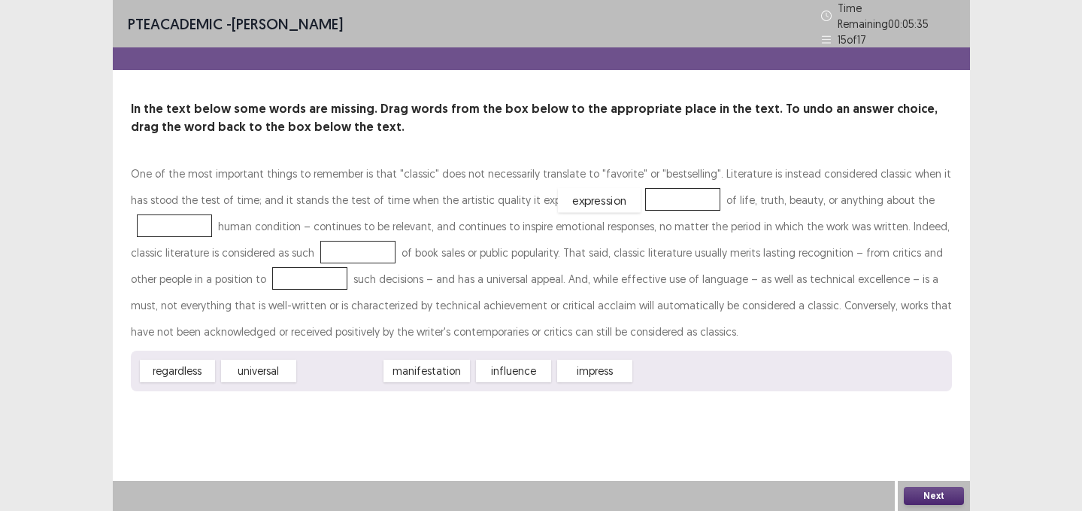
drag, startPoint x: 346, startPoint y: 363, endPoint x: 605, endPoint y: 193, distance: 310.1
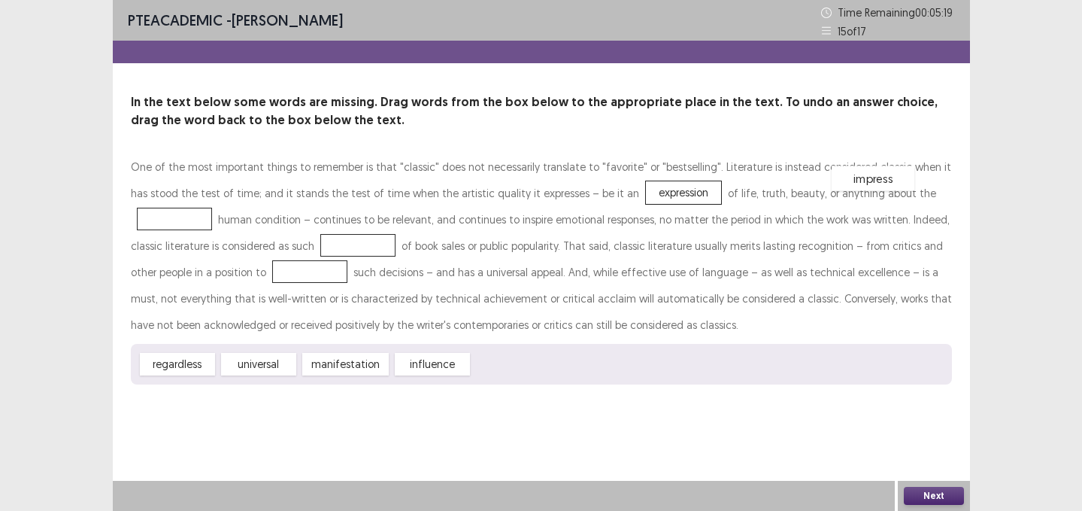
drag, startPoint x: 511, startPoint y: 368, endPoint x: 869, endPoint y: 183, distance: 402.9
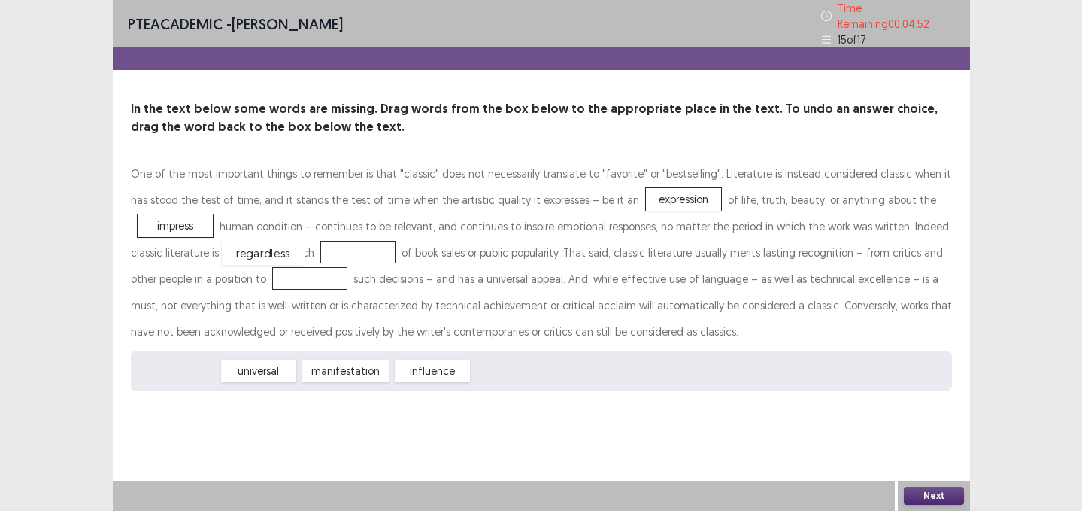
drag, startPoint x: 160, startPoint y: 362, endPoint x: 246, endPoint y: 244, distance: 145.9
drag, startPoint x: 245, startPoint y: 357, endPoint x: 276, endPoint y: 369, distance: 33.1
click at [276, 369] on span "manifestation" at bounding box center [294, 380] width 95 height 25
drag, startPoint x: 332, startPoint y: 363, endPoint x: 172, endPoint y: 264, distance: 187.8
click at [929, 496] on button "Next" at bounding box center [934, 496] width 60 height 18
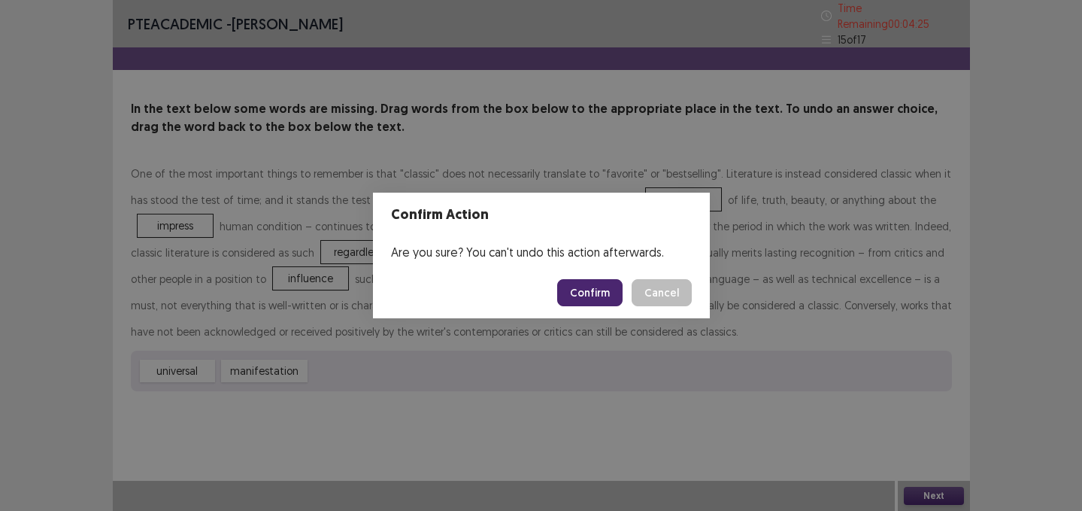
click at [596, 299] on button "Confirm" at bounding box center [589, 292] width 65 height 27
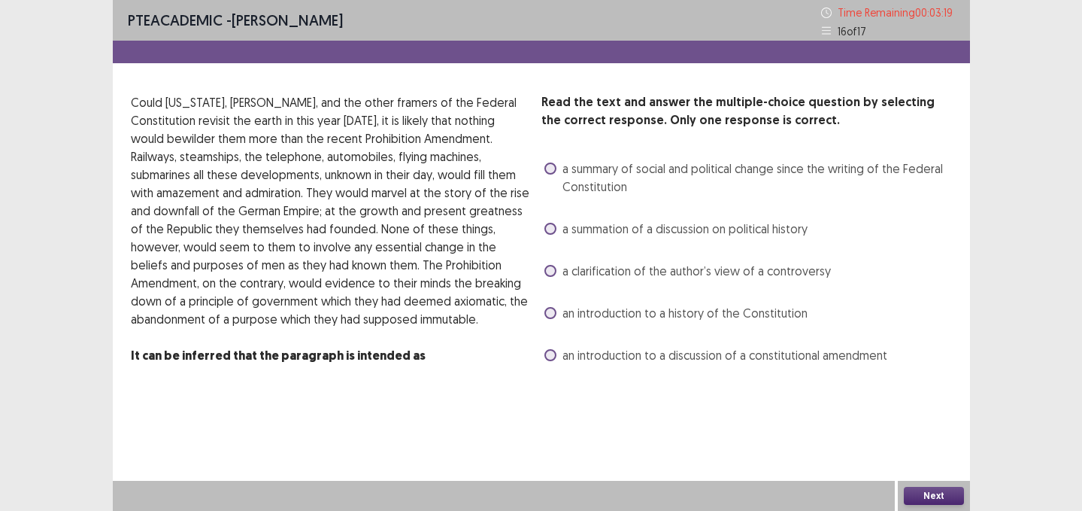
click at [632, 362] on span "an introduction to a discussion of a constitutional amendment" at bounding box center [724, 355] width 325 height 18
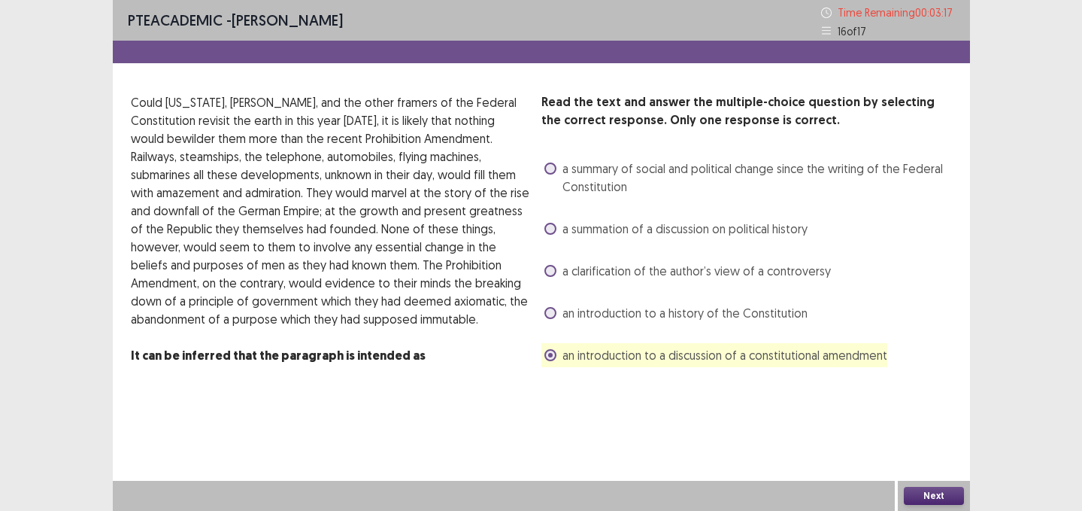
click at [916, 487] on button "Next" at bounding box center [934, 496] width 60 height 18
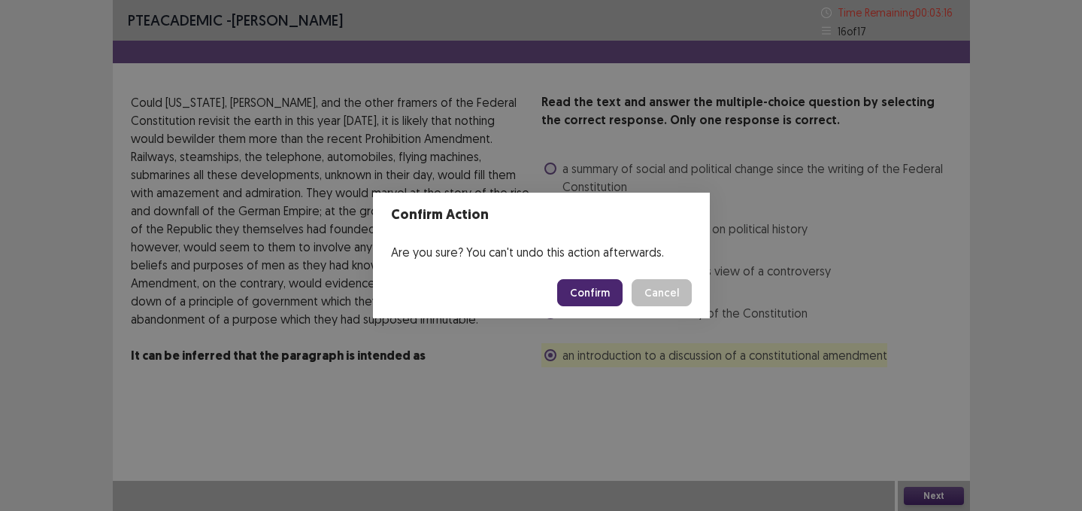
click at [584, 286] on button "Confirm" at bounding box center [589, 292] width 65 height 27
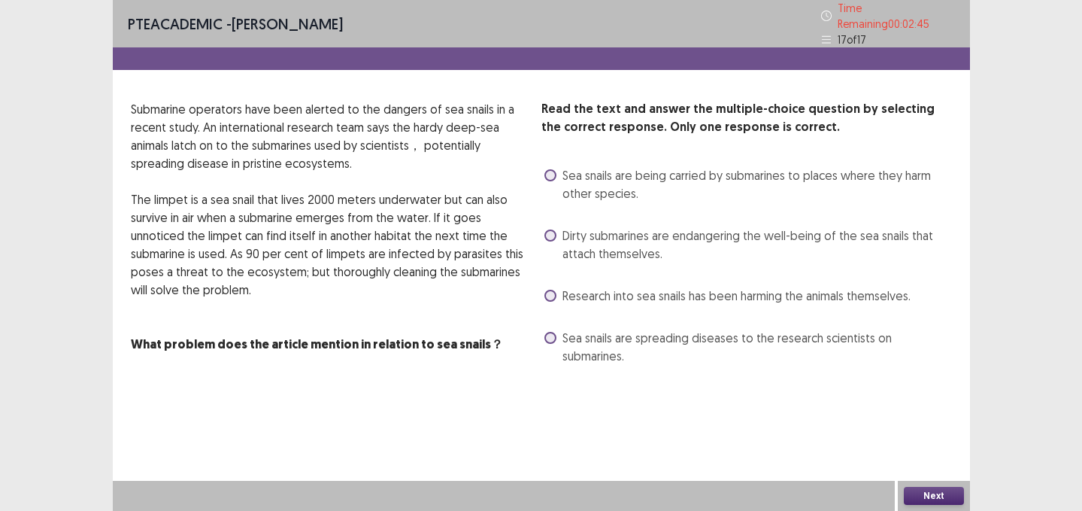
click at [594, 334] on span "Sea snails are spreading diseases to the research scientists on submarines." at bounding box center [757, 347] width 390 height 36
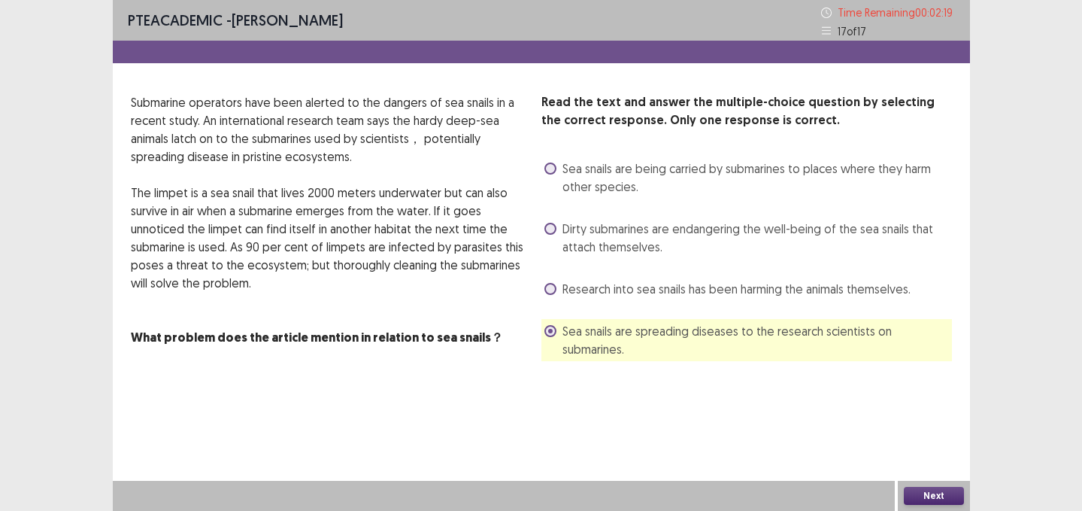
click at [924, 496] on button "Next" at bounding box center [934, 496] width 60 height 18
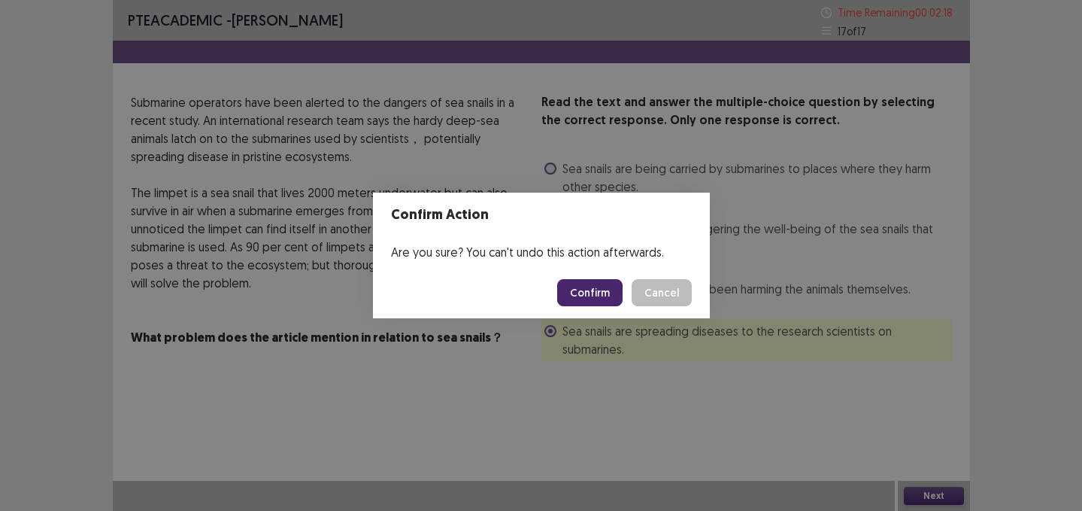
click at [602, 306] on footer "Confirm Cancel" at bounding box center [541, 292] width 337 height 51
click at [602, 302] on button "Confirm" at bounding box center [589, 292] width 65 height 27
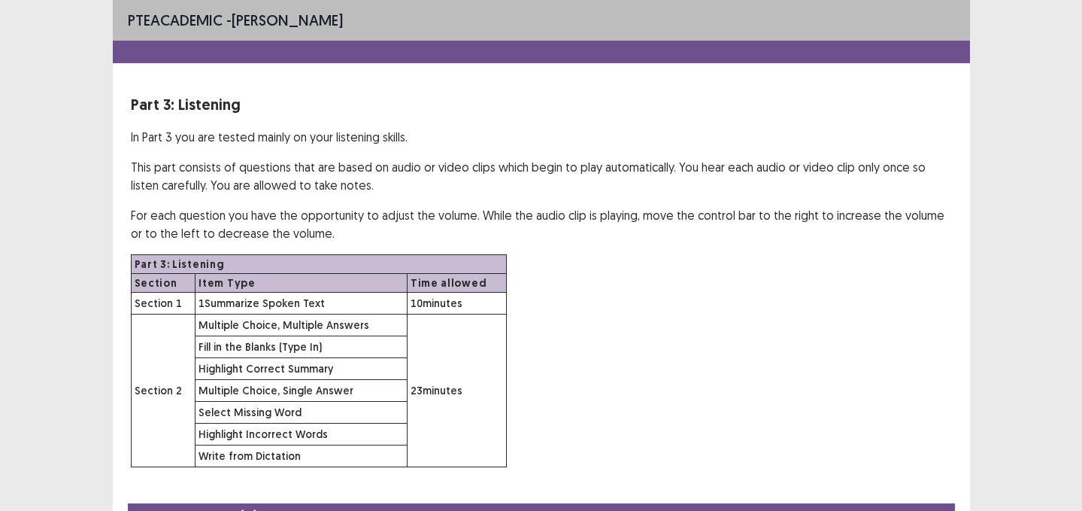
scroll to position [77, 0]
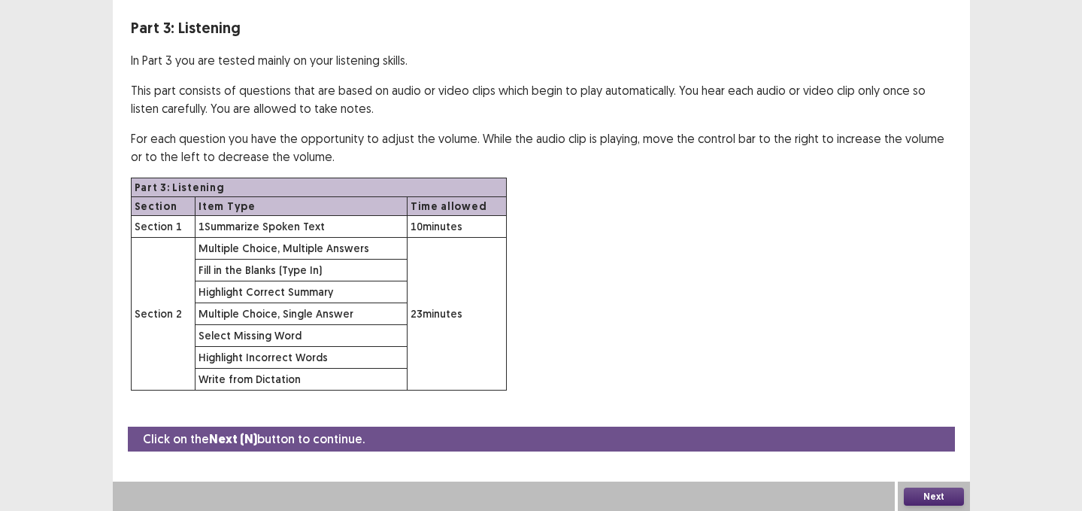
click at [928, 496] on button "Next" at bounding box center [934, 496] width 60 height 18
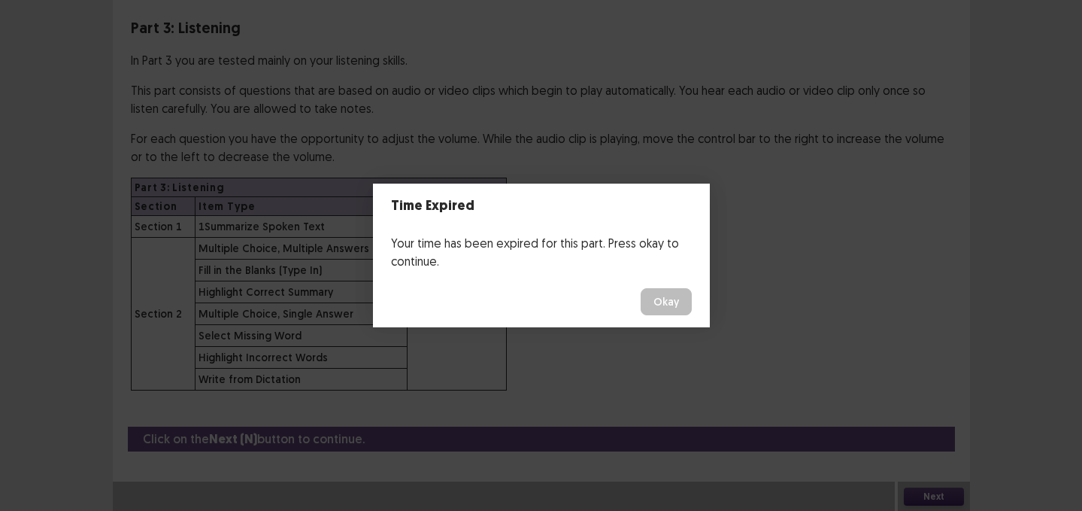
click at [664, 309] on button "Okay" at bounding box center [666, 301] width 51 height 27
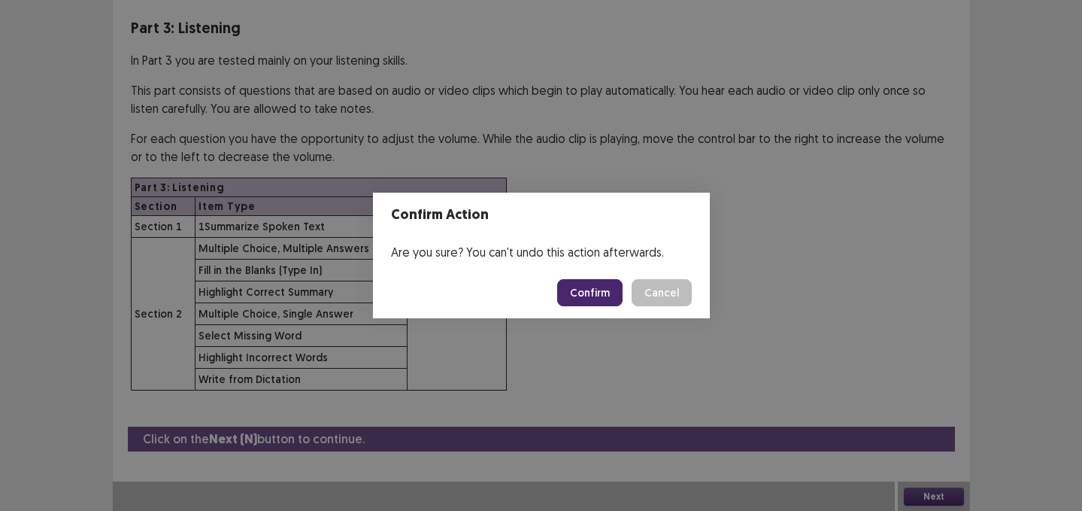
click at [609, 279] on button "Confirm" at bounding box center [589, 292] width 65 height 27
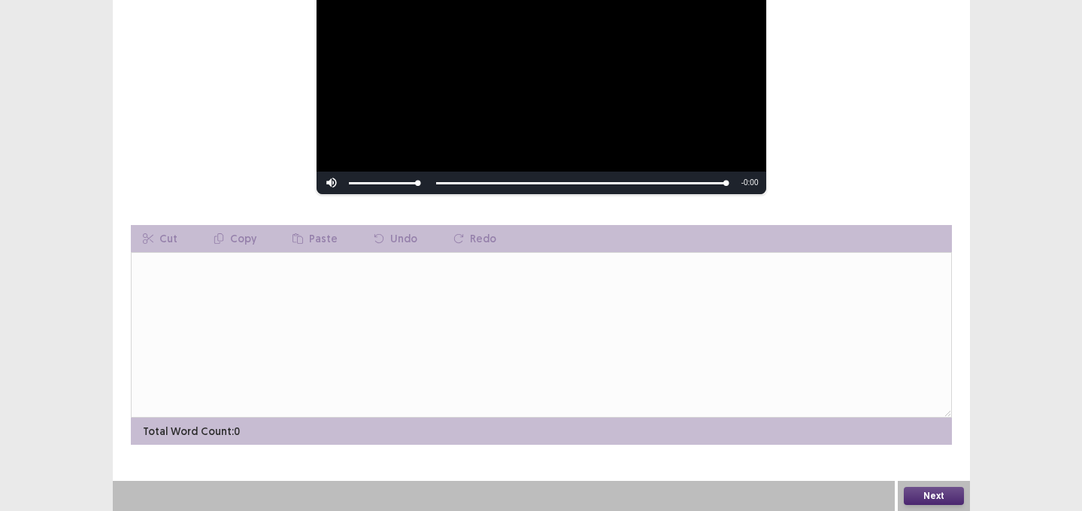
scroll to position [0, 0]
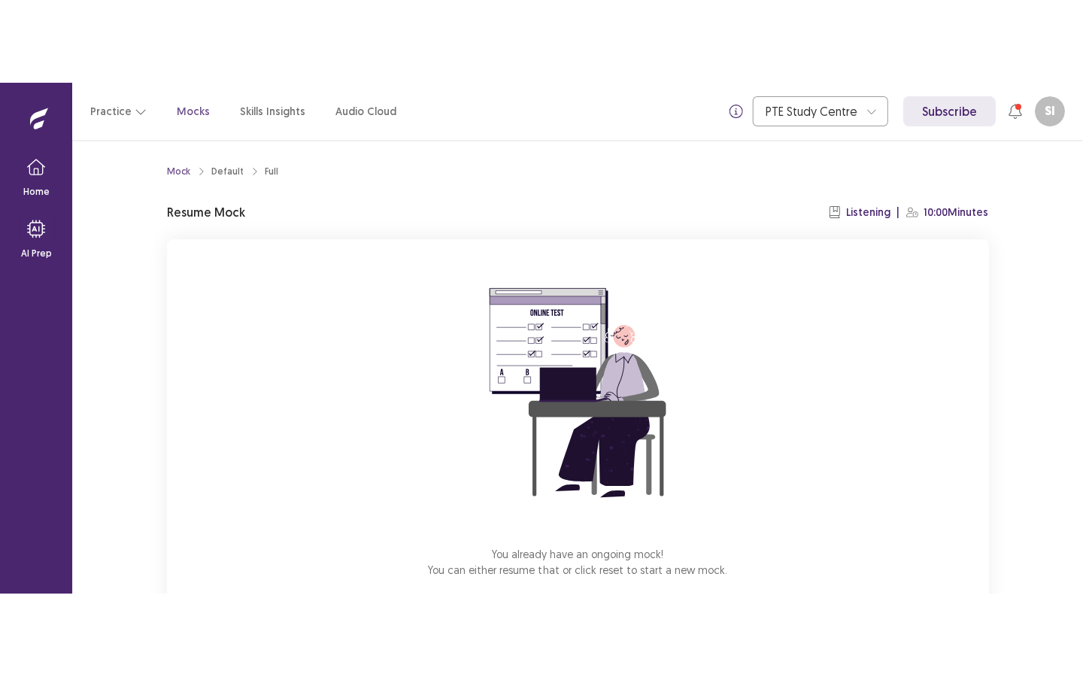
scroll to position [83, 0]
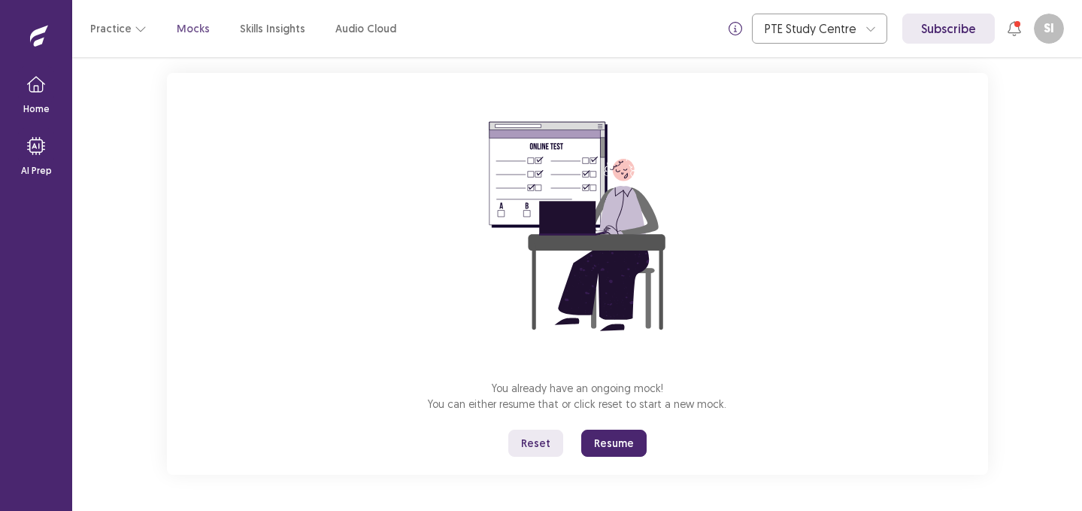
click at [606, 441] on button "Resume" at bounding box center [613, 442] width 65 height 27
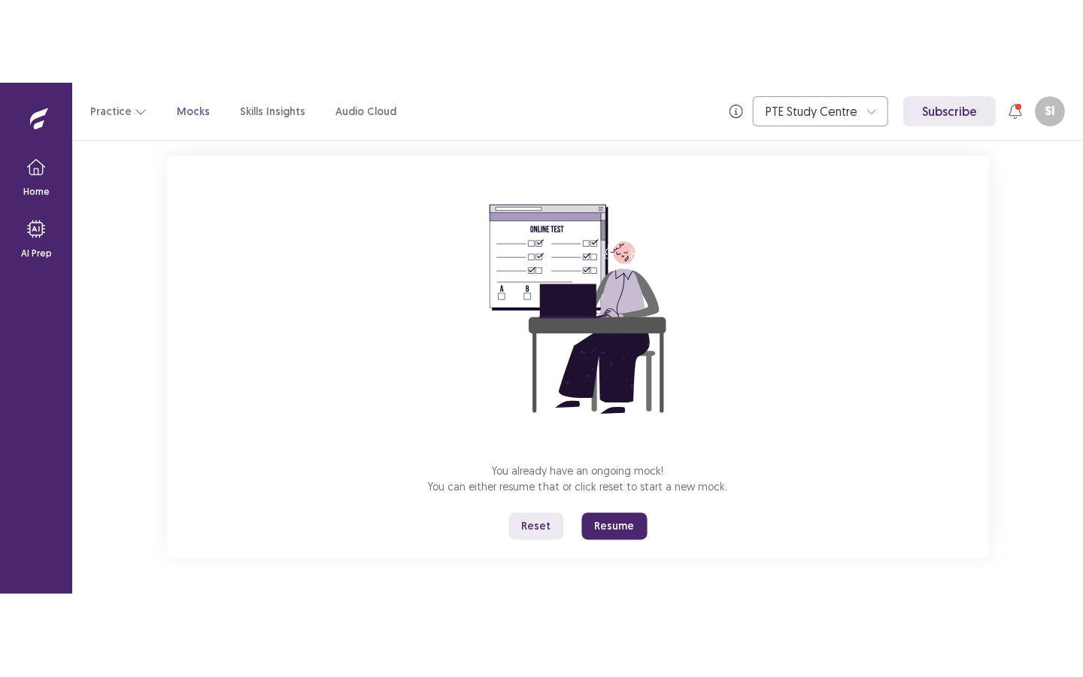
scroll to position [0, 0]
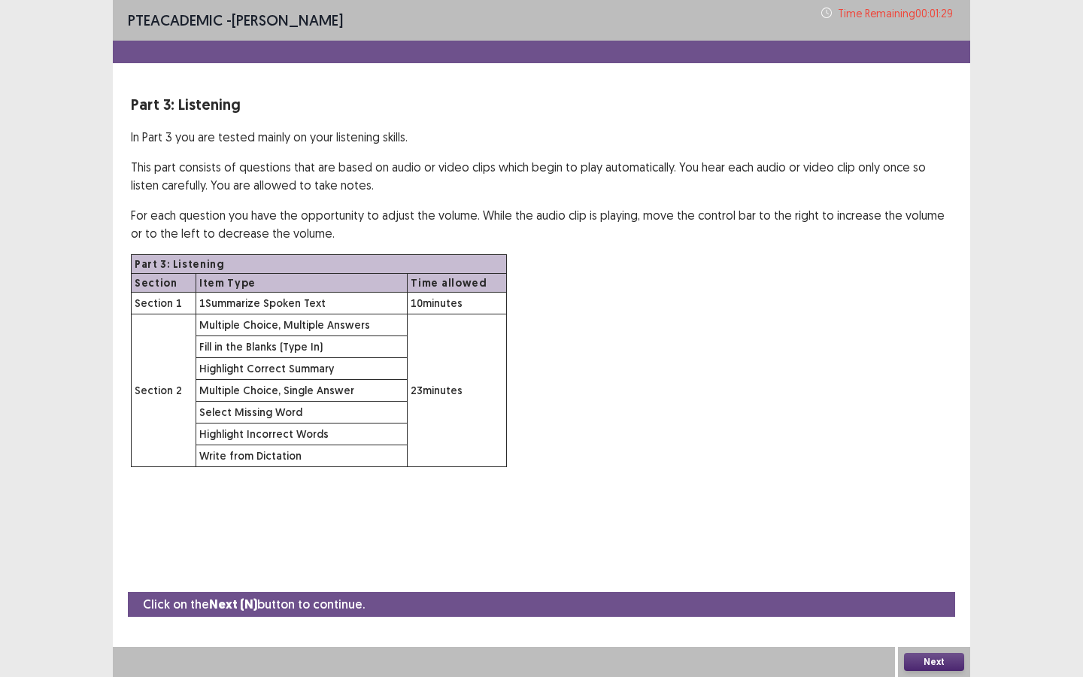
click at [911, 510] on button "Next" at bounding box center [934, 662] width 60 height 18
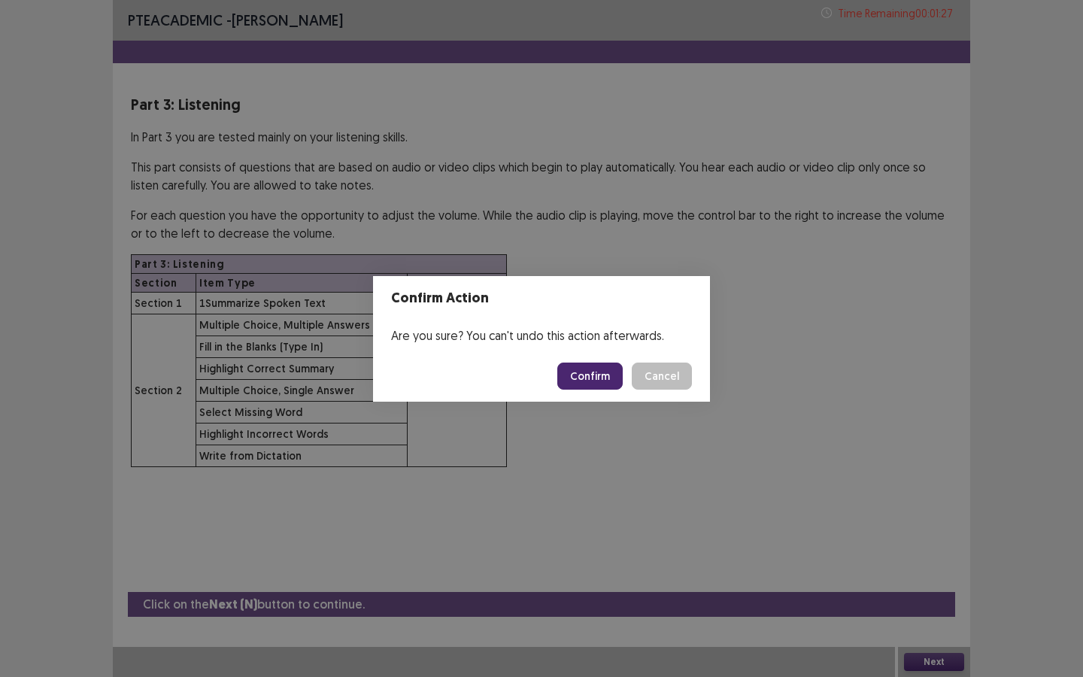
click at [583, 380] on button "Confirm" at bounding box center [589, 375] width 65 height 27
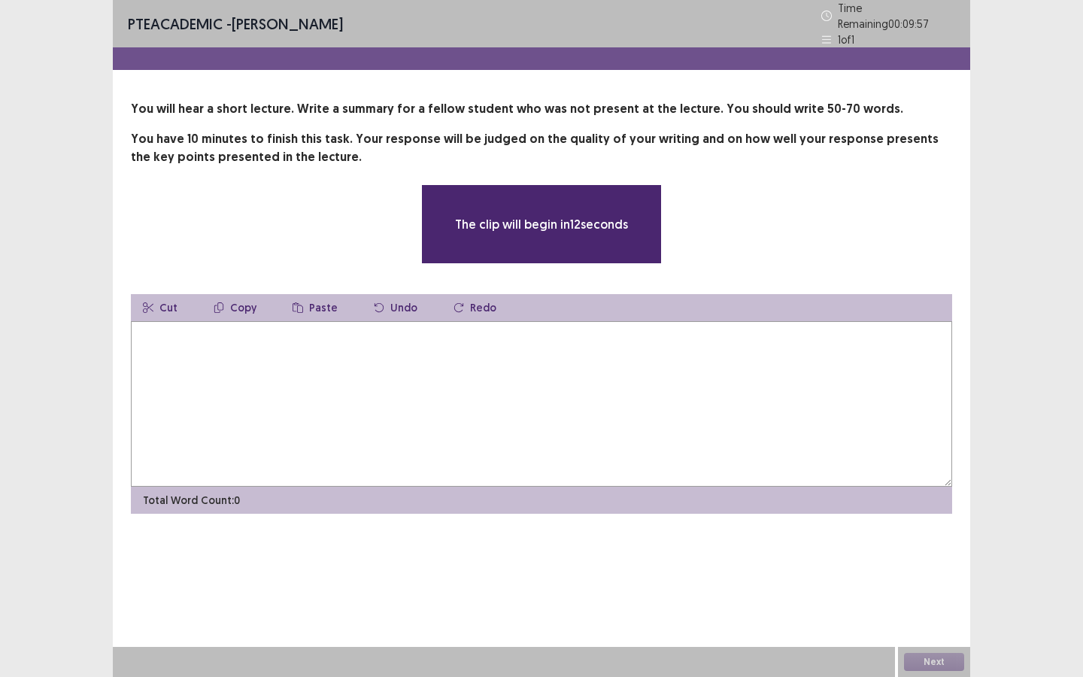
click at [562, 380] on textarea at bounding box center [541, 403] width 821 height 165
type textarea "*"
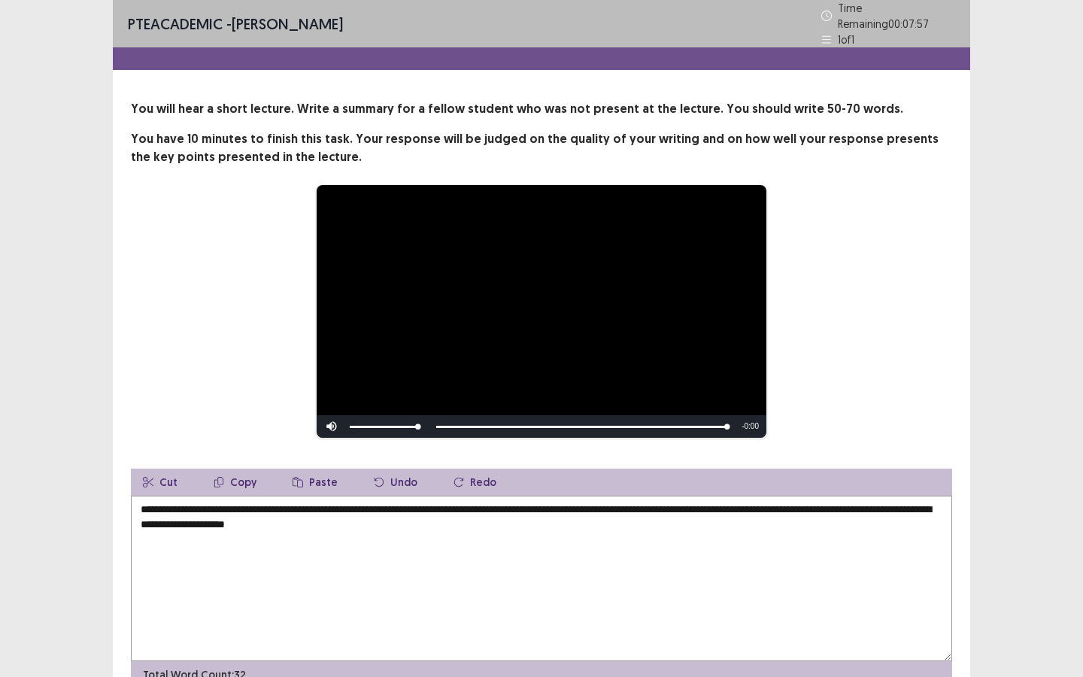
click at [392, 510] on textarea "**********" at bounding box center [541, 578] width 821 height 165
click at [444, 510] on textarea "**********" at bounding box center [541, 578] width 821 height 165
click at [678, 510] on textarea "**********" at bounding box center [541, 578] width 821 height 165
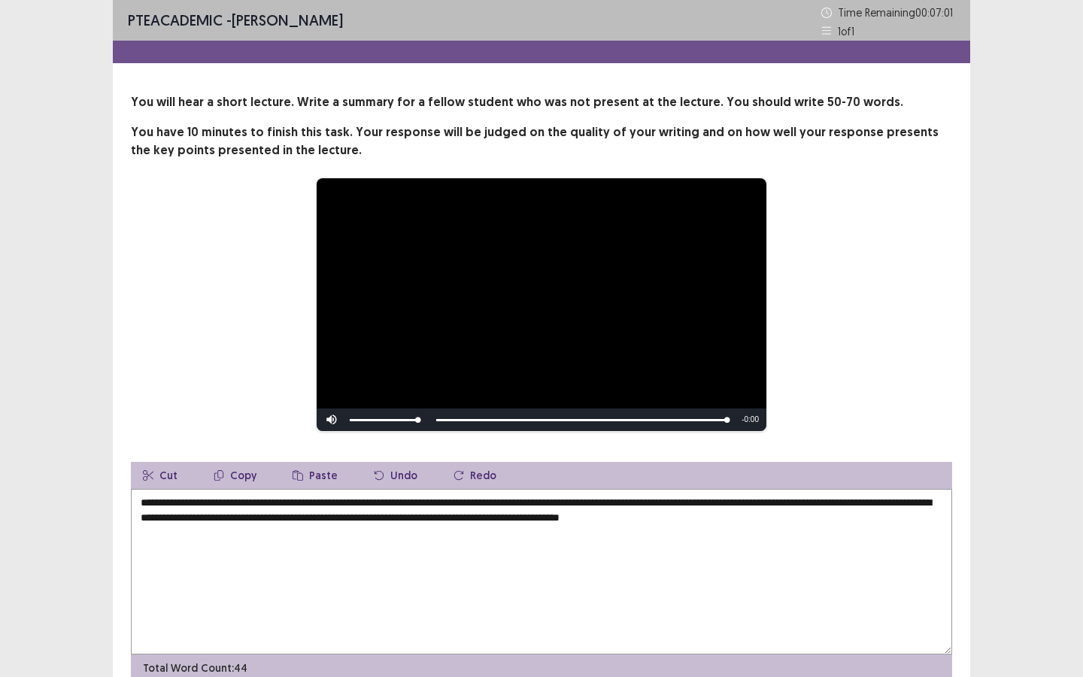
click at [907, 510] on textarea "**********" at bounding box center [541, 571] width 821 height 165
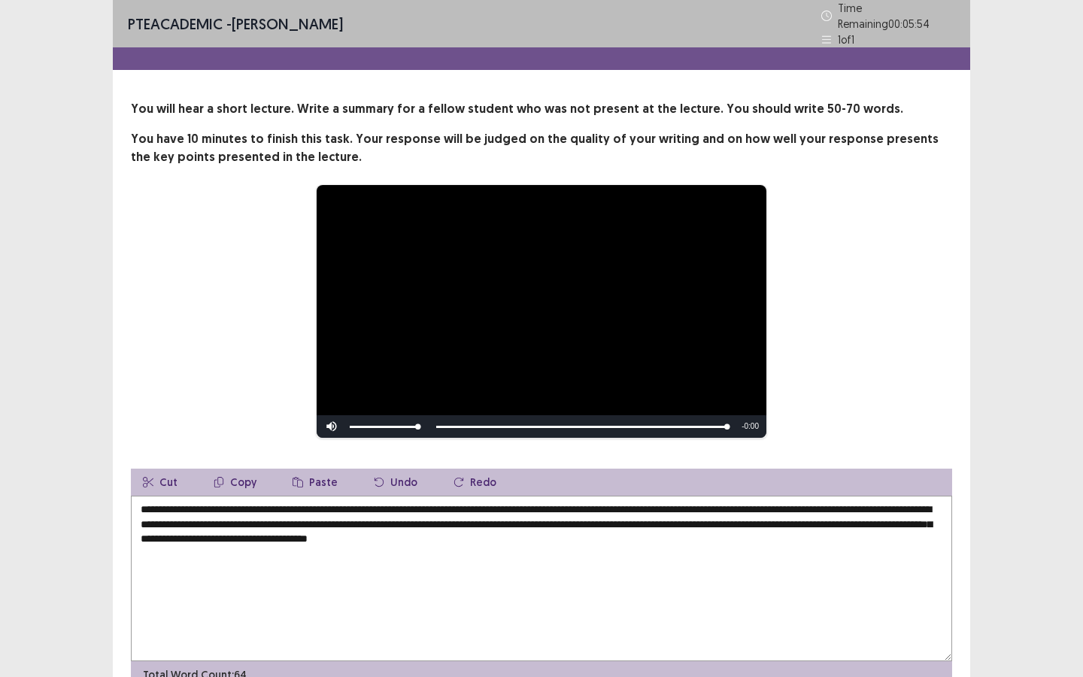
click at [248, 501] on textarea "**********" at bounding box center [541, 578] width 821 height 165
click at [255, 502] on textarea "**********" at bounding box center [541, 578] width 821 height 165
click at [608, 510] on textarea "**********" at bounding box center [541, 578] width 821 height 165
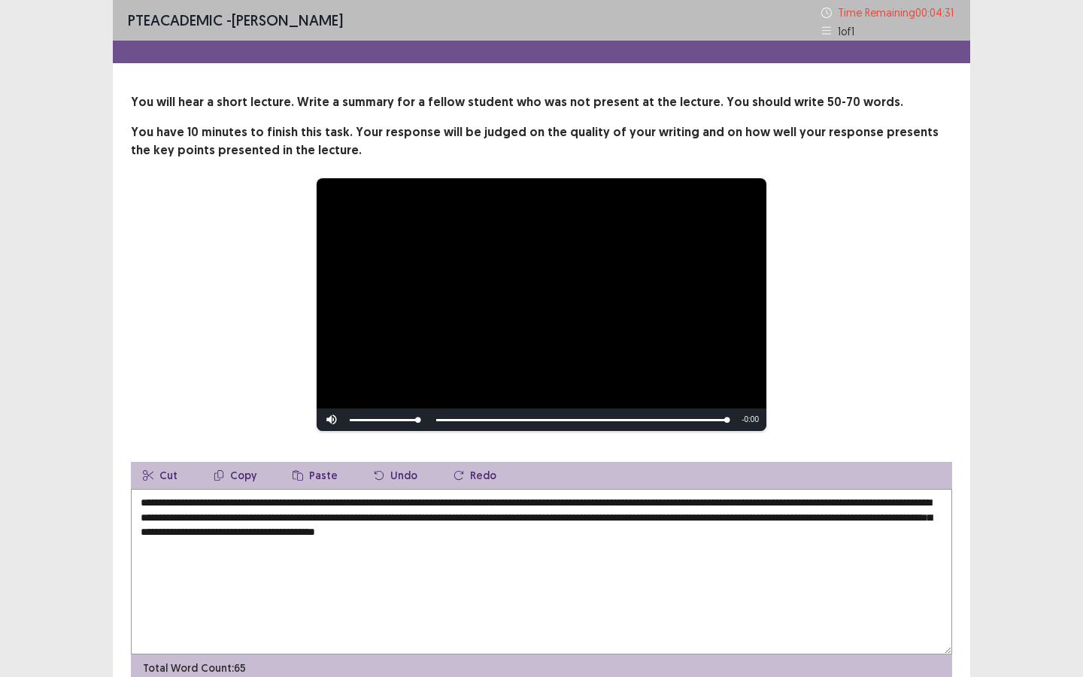
click at [679, 510] on textarea "**********" at bounding box center [541, 571] width 821 height 165
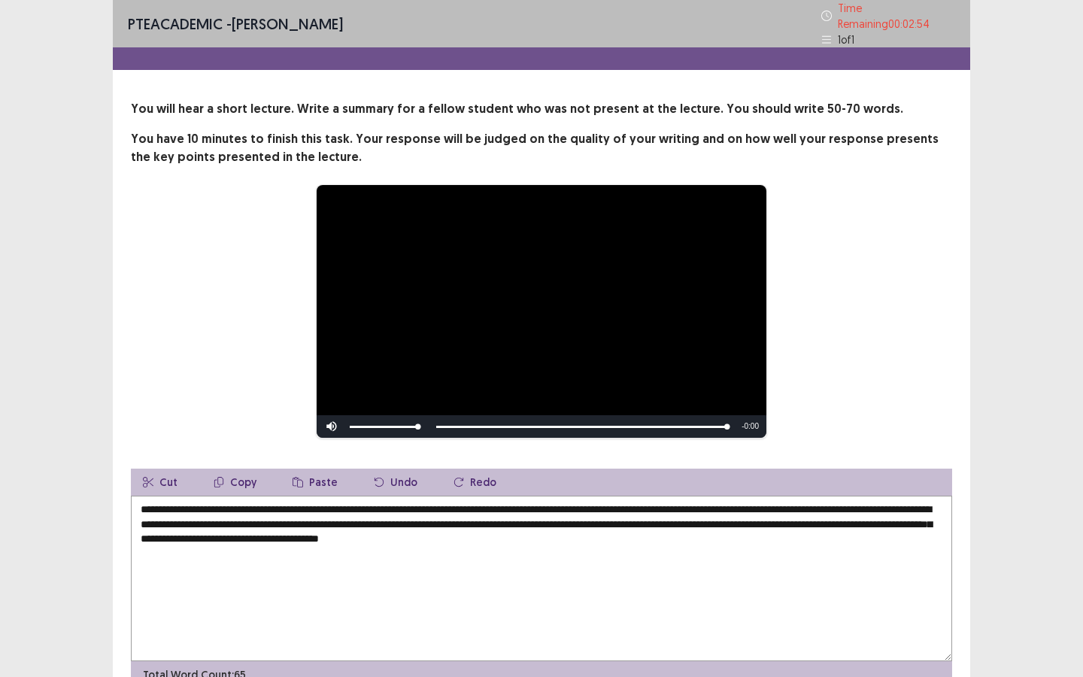
scroll to position [71, 0]
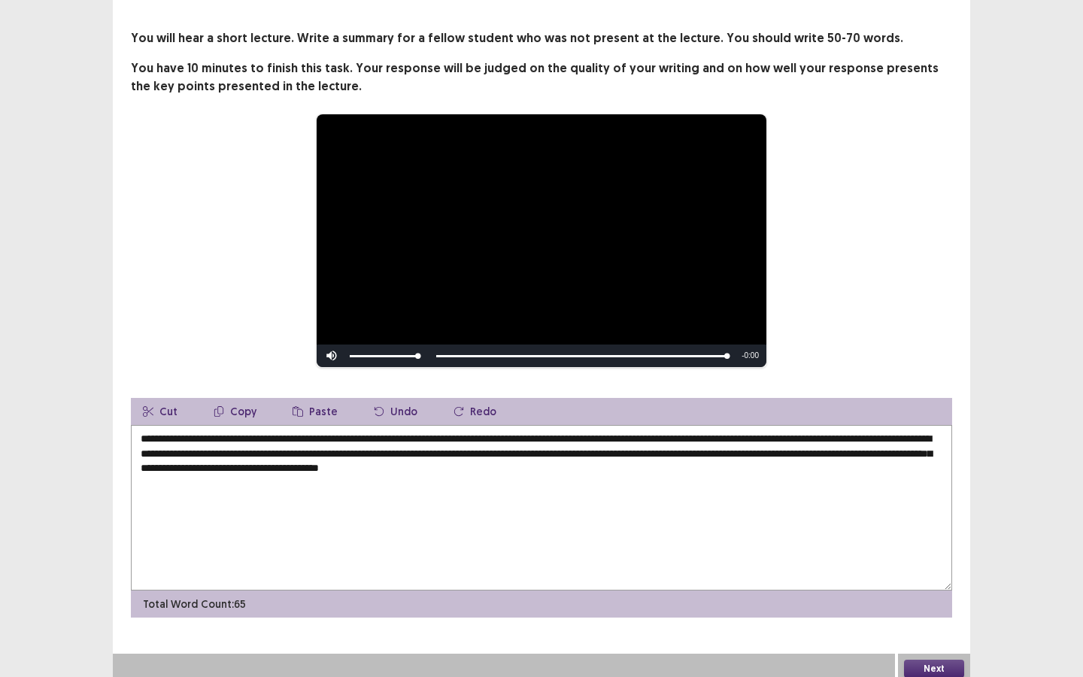
type textarea "**********"
click at [938, 510] on button "Next" at bounding box center [934, 668] width 60 height 18
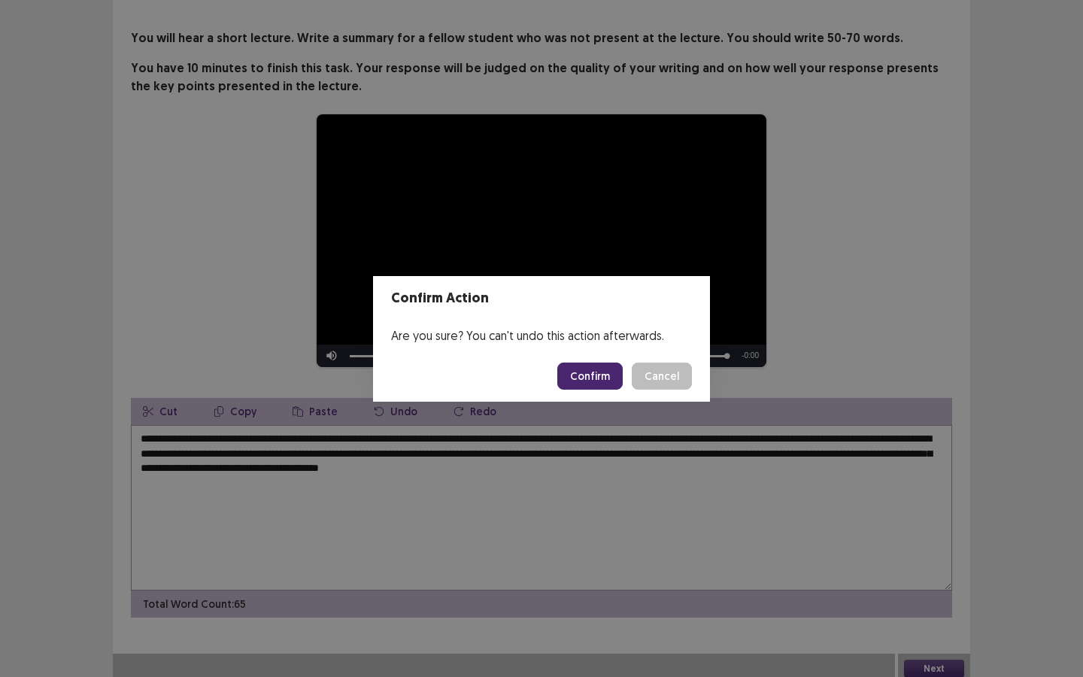
click at [607, 385] on button "Confirm" at bounding box center [589, 375] width 65 height 27
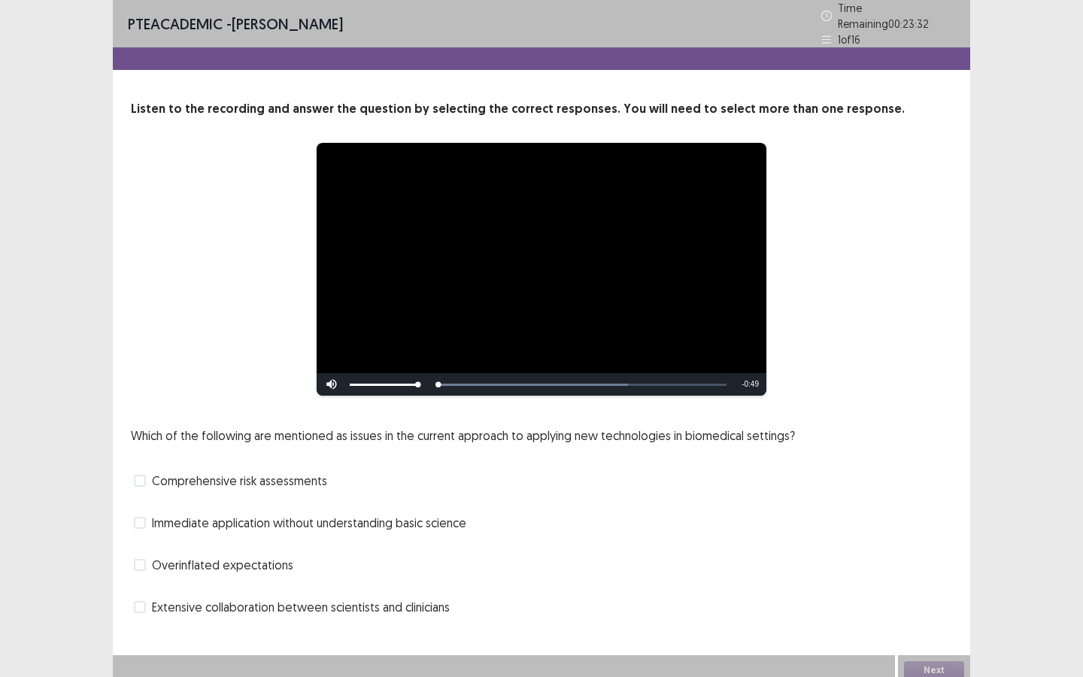
scroll to position [2, 0]
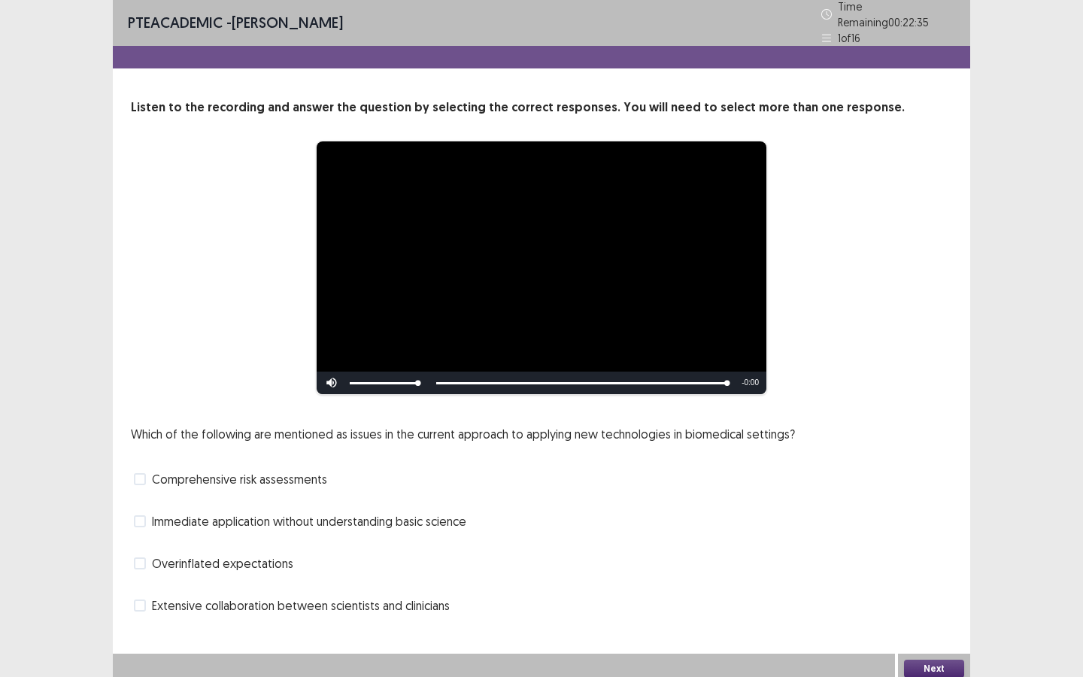
click at [268, 510] on span "Overinflated expectations" at bounding box center [222, 563] width 141 height 18
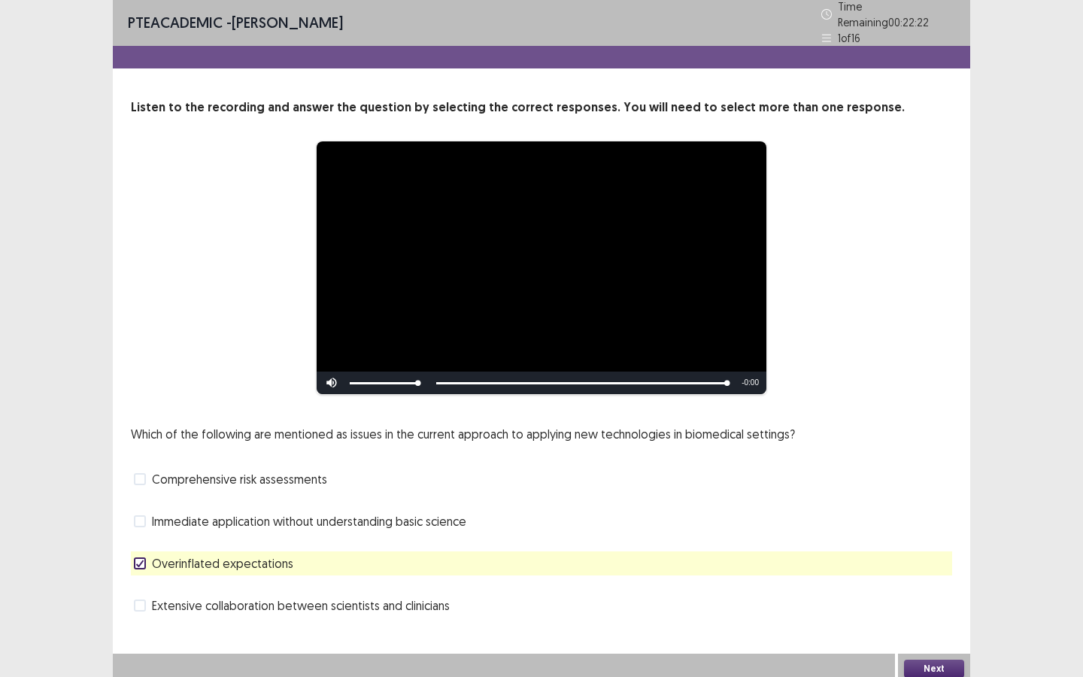
click at [914, 510] on button "Next" at bounding box center [934, 668] width 60 height 18
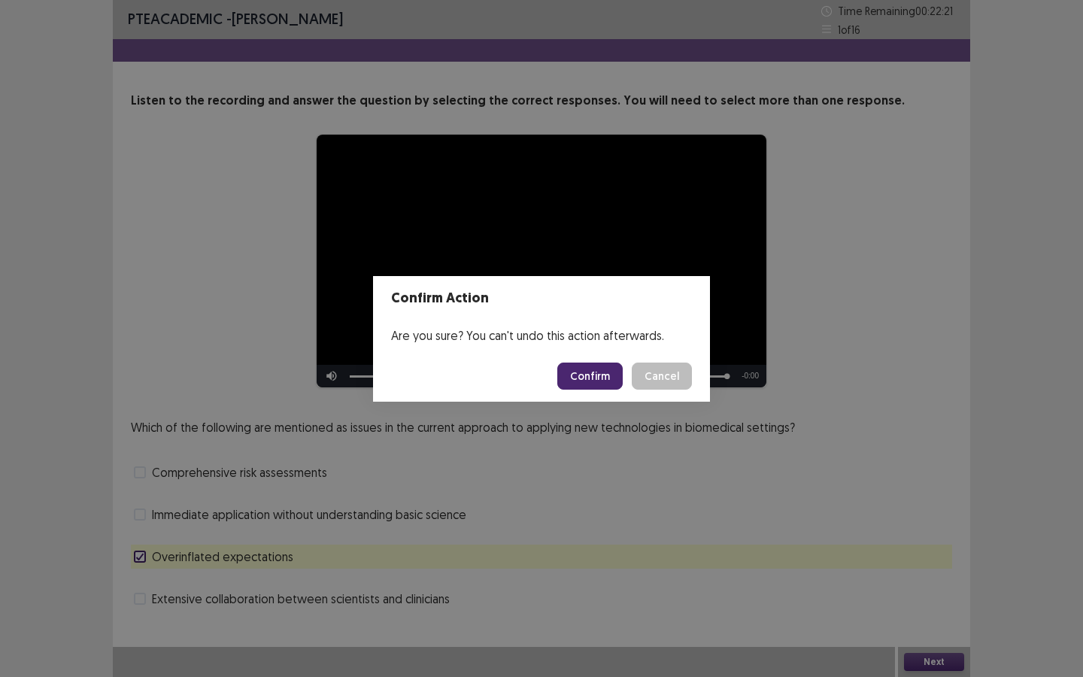
click at [570, 371] on button "Confirm" at bounding box center [589, 375] width 65 height 27
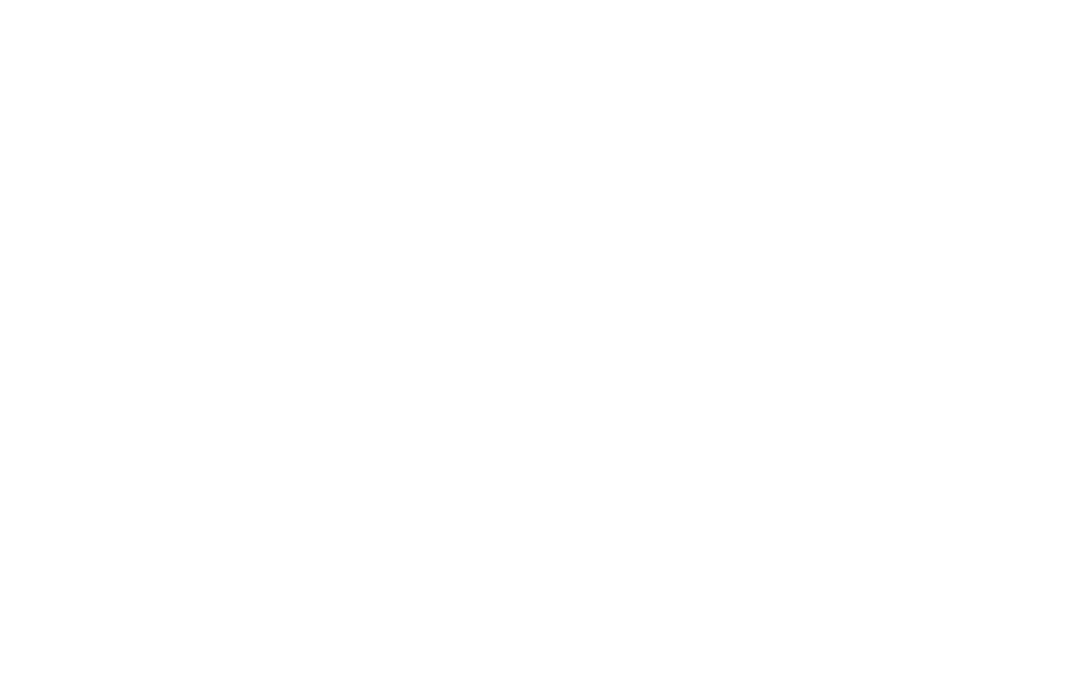
scroll to position [0, 0]
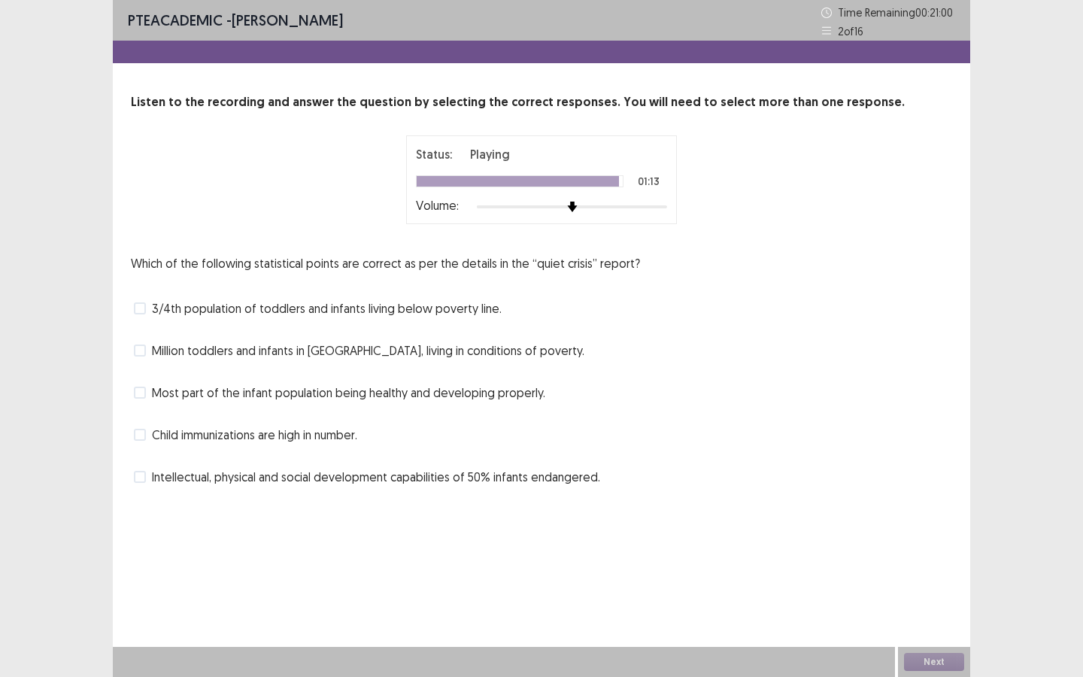
click at [316, 311] on span "3/4th population of toddlers and infants living below poverty line." at bounding box center [327, 308] width 350 height 18
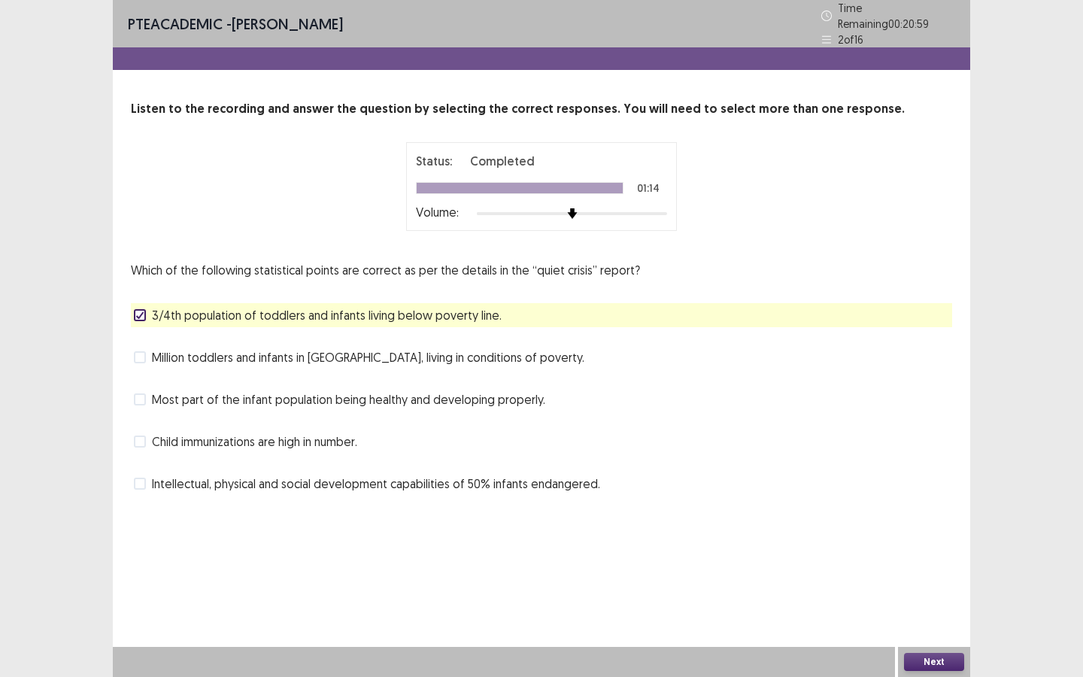
click at [311, 357] on span "Million toddlers and infants in [GEOGRAPHIC_DATA], living in conditions of pove…" at bounding box center [368, 357] width 432 height 18
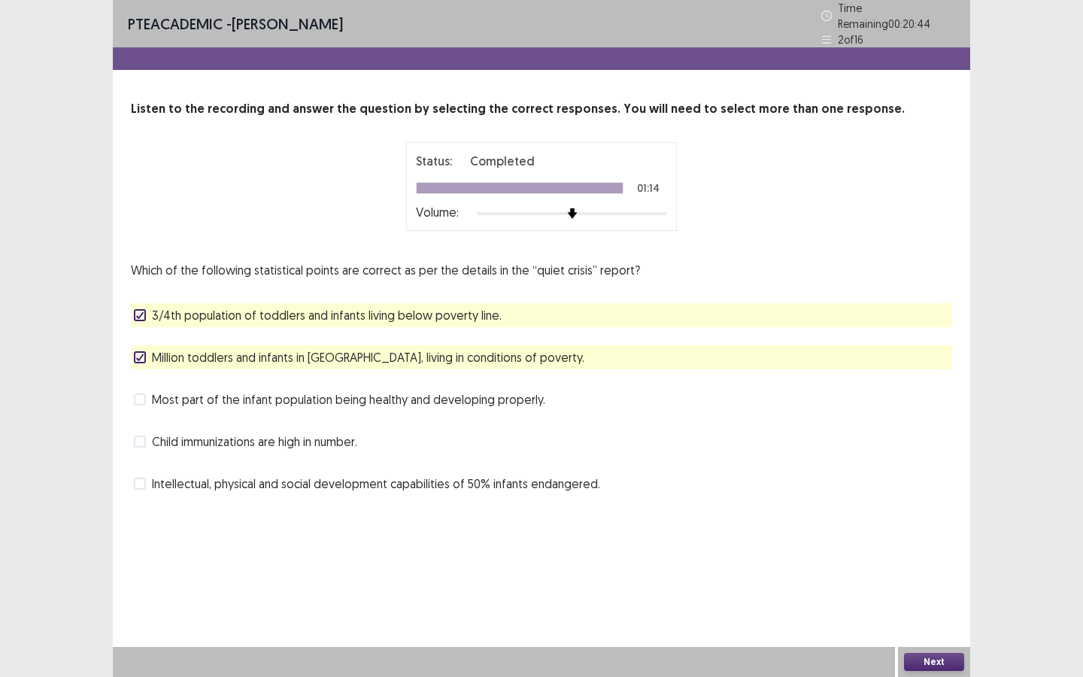
click at [928, 510] on button "Next" at bounding box center [934, 662] width 60 height 18
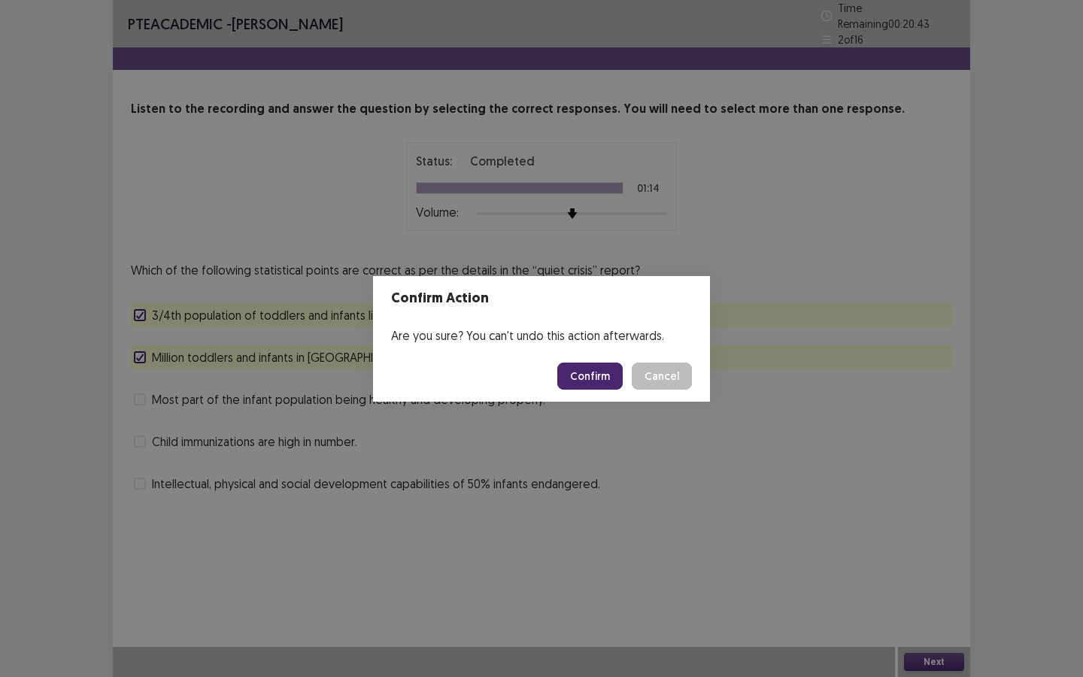
click at [599, 374] on button "Confirm" at bounding box center [589, 375] width 65 height 27
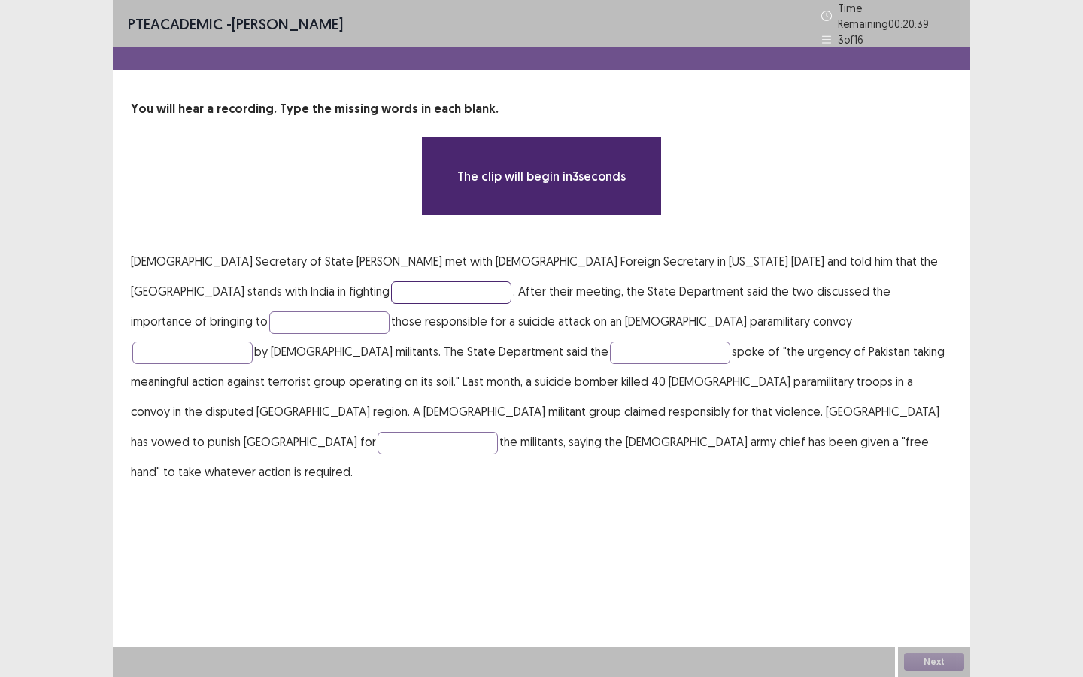
click at [391, 285] on input "text" at bounding box center [451, 292] width 120 height 23
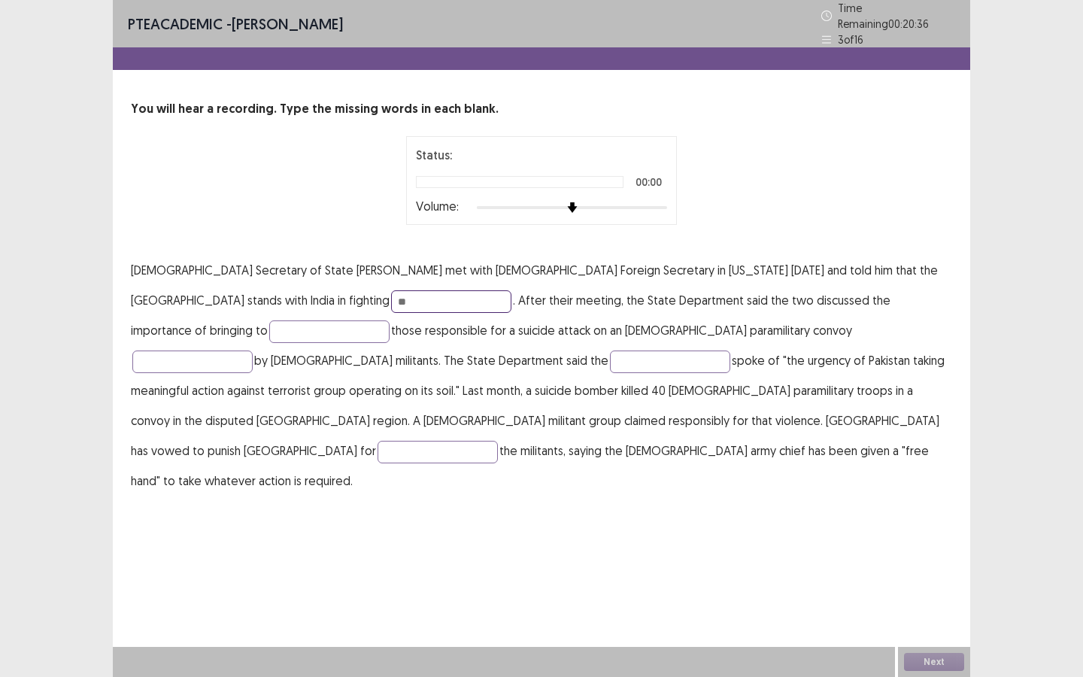
type input "*"
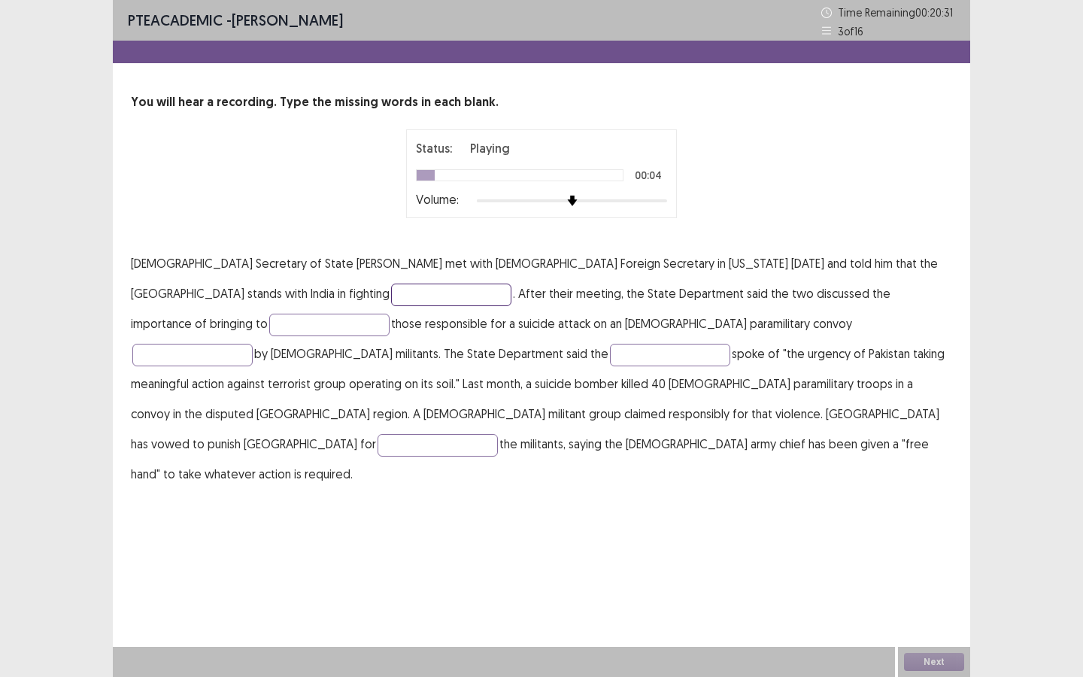
click at [391, 293] on input "text" at bounding box center [451, 294] width 120 height 23
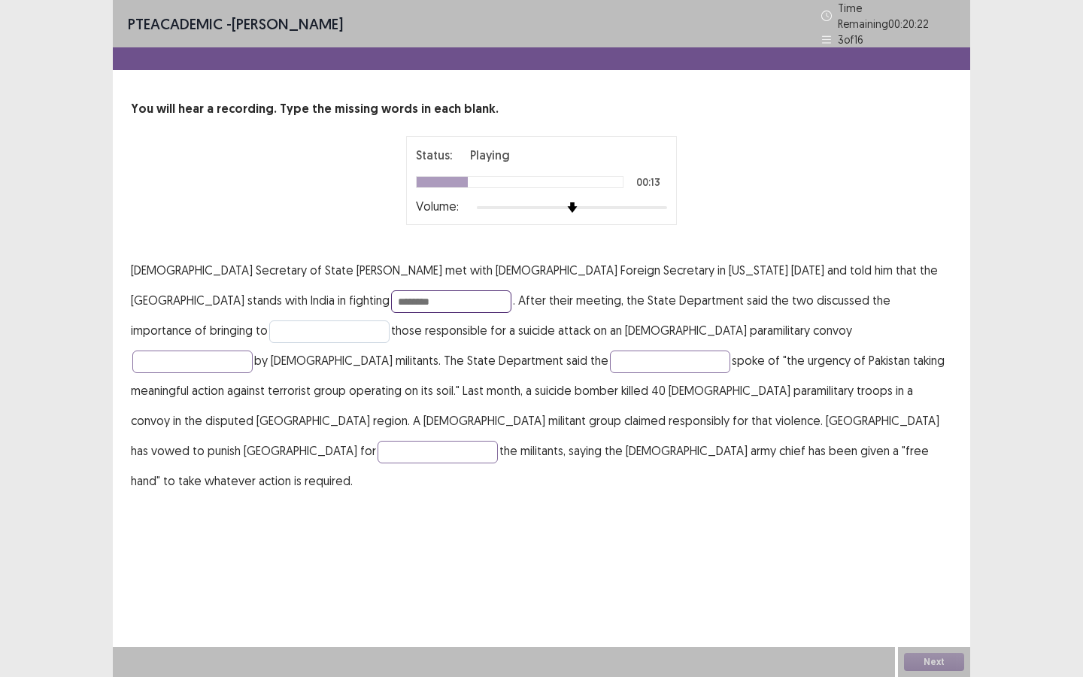
type input "********"
click at [390, 320] on input "text" at bounding box center [329, 331] width 120 height 23
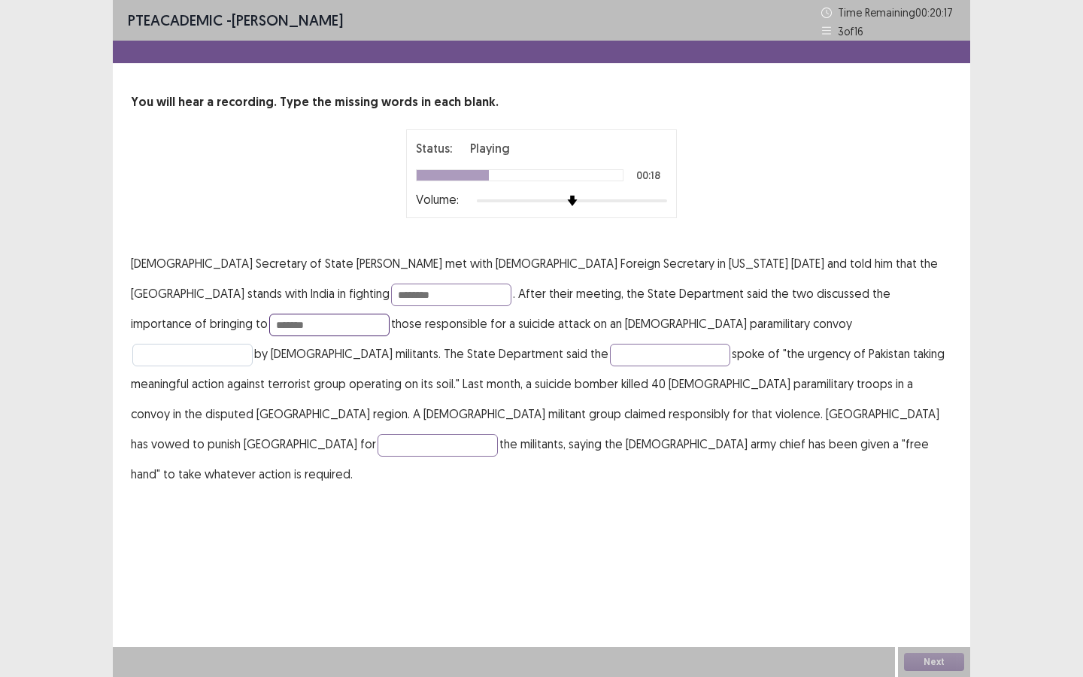
type input "*******"
click at [253, 344] on input "text" at bounding box center [192, 355] width 120 height 23
type input "*******"
click at [610, 357] on input "text" at bounding box center [670, 355] width 120 height 23
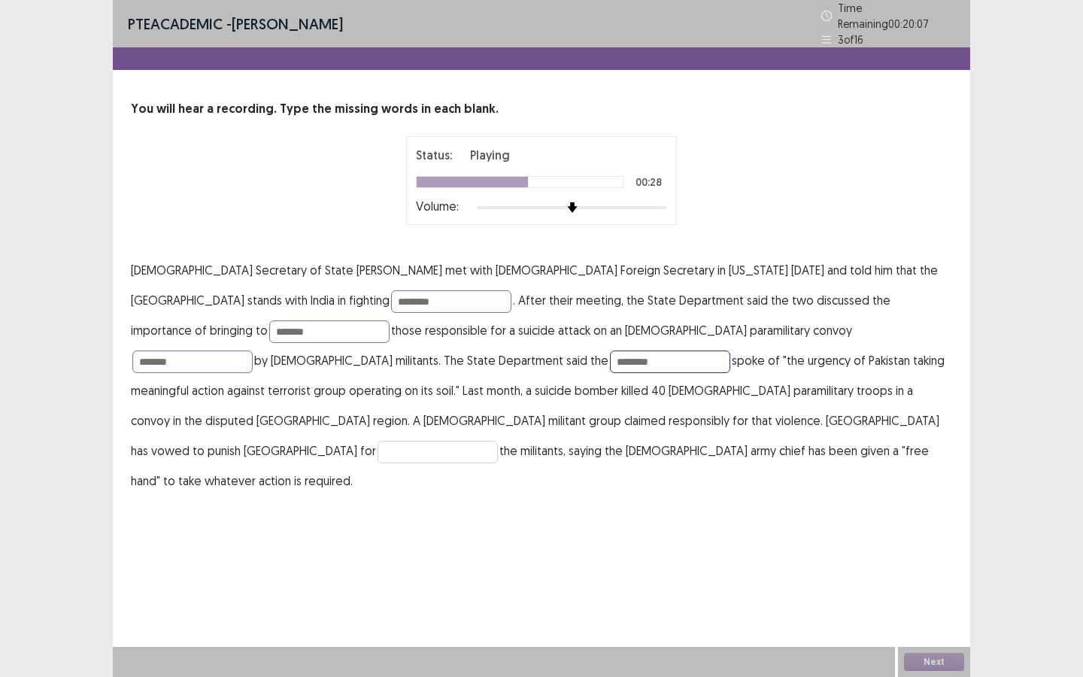
type input "********"
click at [450, 441] on input "text" at bounding box center [437, 452] width 120 height 23
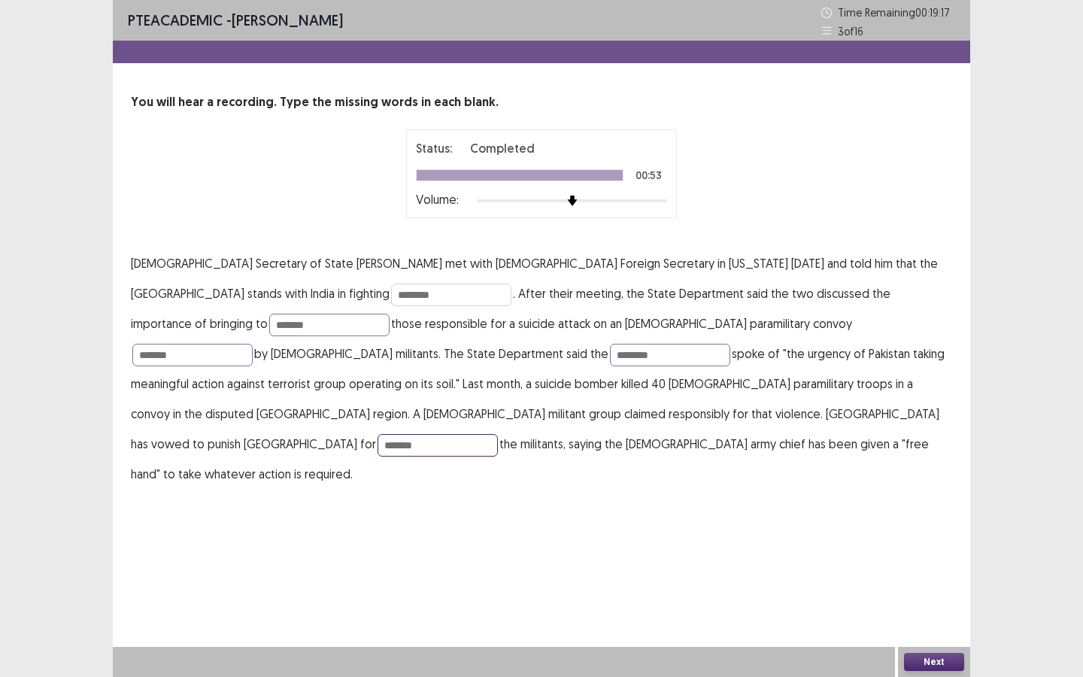
type input "*******"
click at [391, 298] on input "********" at bounding box center [451, 294] width 120 height 23
type input "********"
click at [610, 359] on input "********" at bounding box center [670, 355] width 120 height 23
type input "*********"
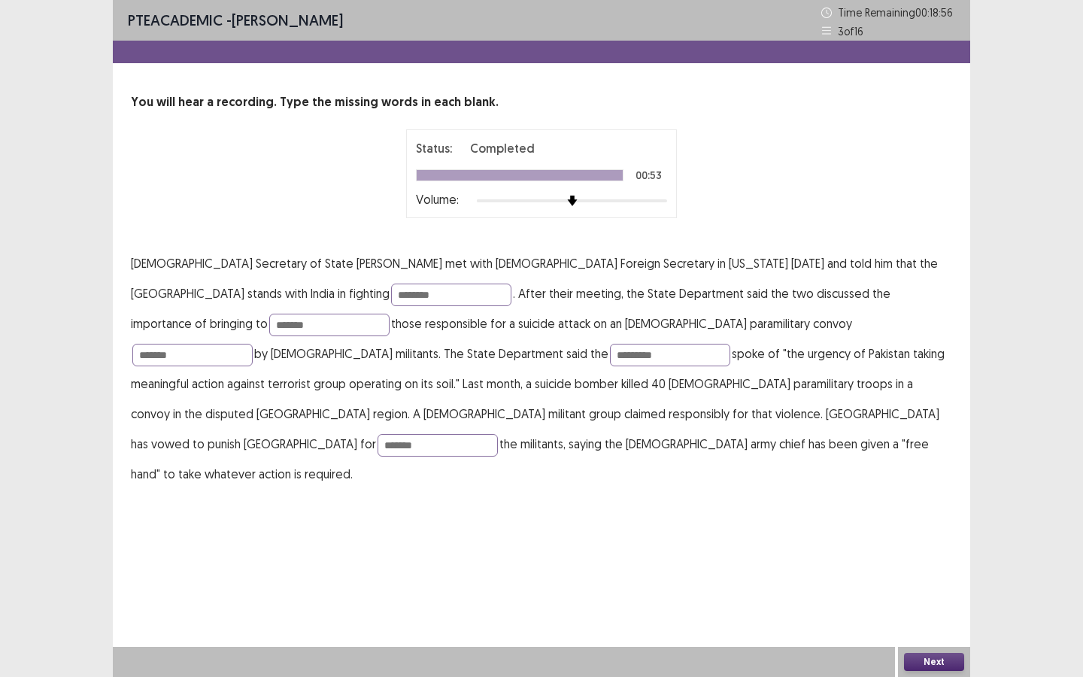
click at [923, 510] on button "Next" at bounding box center [934, 662] width 60 height 18
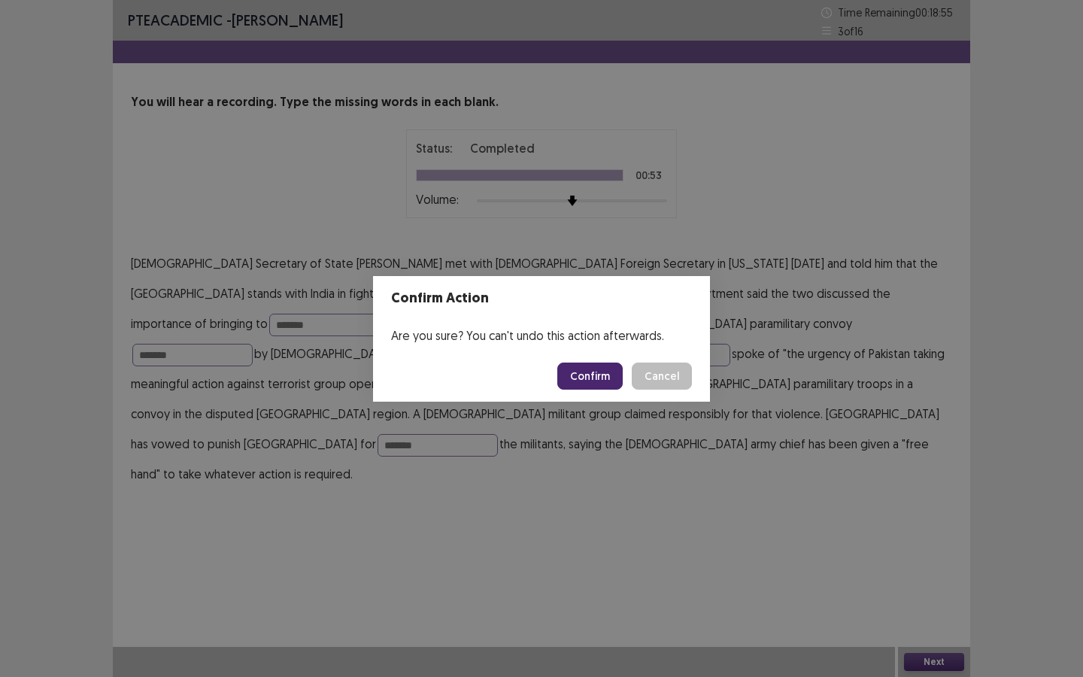
click at [587, 370] on button "Confirm" at bounding box center [589, 375] width 65 height 27
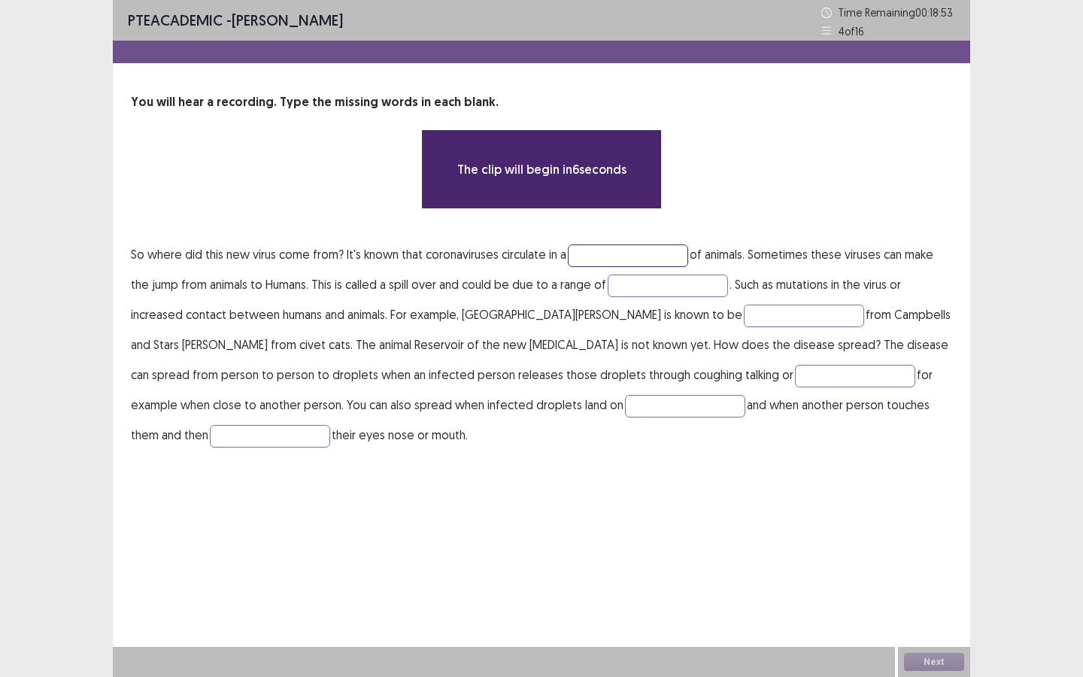
click at [599, 254] on input "text" at bounding box center [628, 255] width 120 height 23
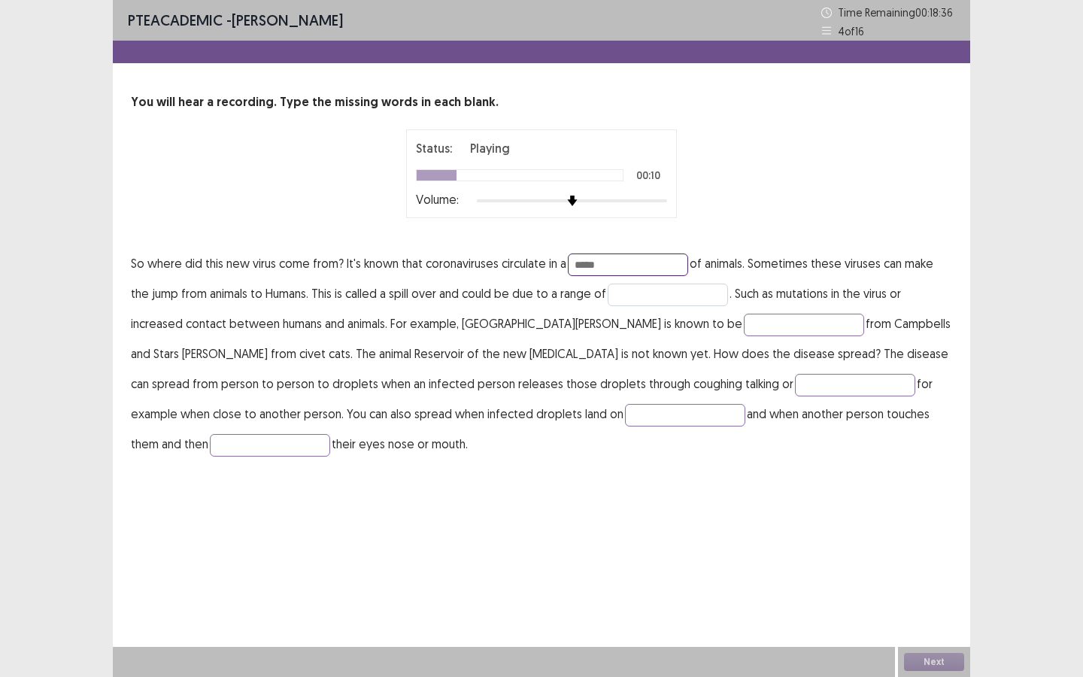
type input "*****"
click at [638, 295] on input "text" at bounding box center [668, 294] width 120 height 23
type input "*******"
click at [744, 321] on input "text" at bounding box center [804, 325] width 120 height 23
type input "*"
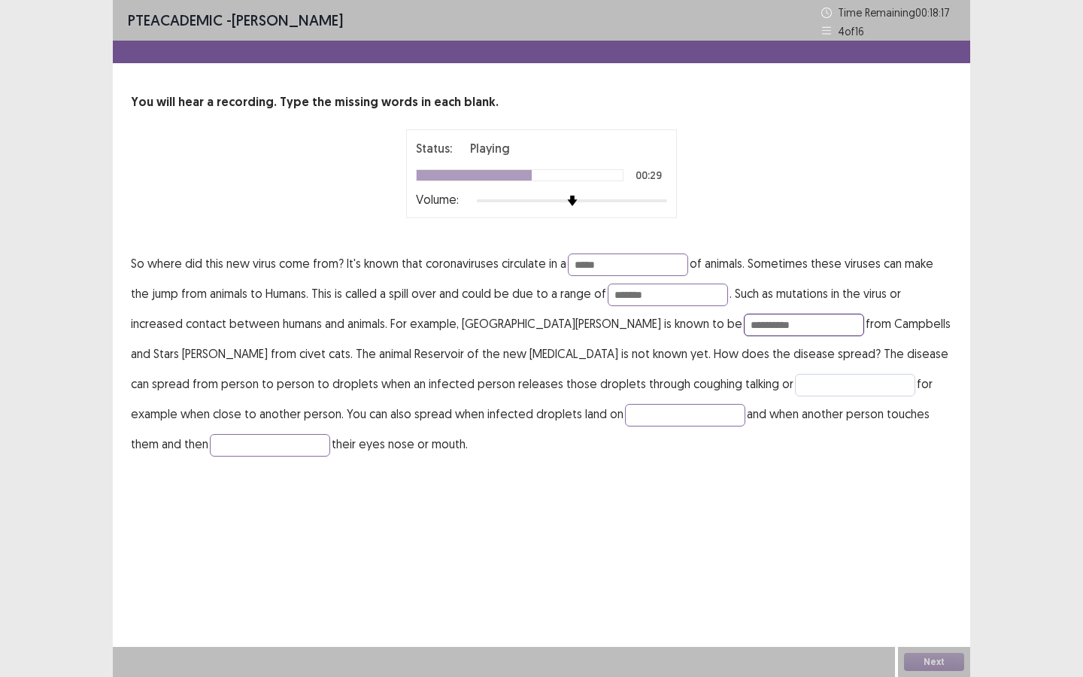
type input "**********"
click at [795, 384] on input "text" at bounding box center [855, 385] width 120 height 23
type input "********"
click at [625, 413] on input "text" at bounding box center [685, 415] width 120 height 23
type input "*******"
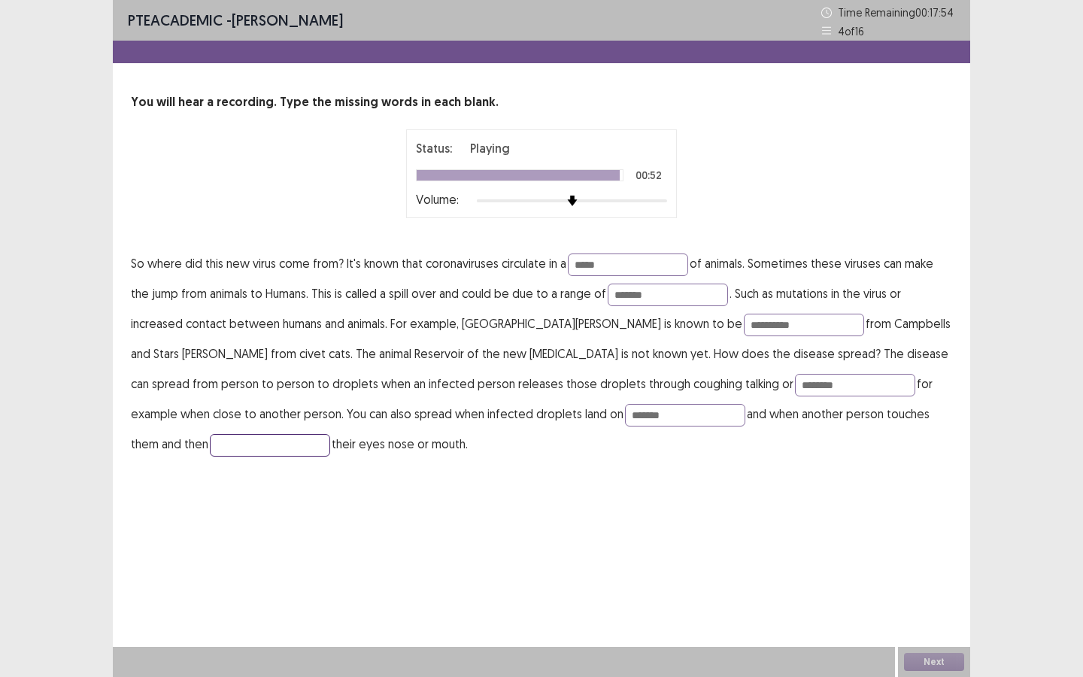
click at [330, 434] on input "text" at bounding box center [270, 445] width 120 height 23
click at [330, 434] on input "********" at bounding box center [270, 445] width 120 height 23
type input "*******"
drag, startPoint x: 487, startPoint y: 419, endPoint x: 356, endPoint y: 417, distance: 130.8
click at [356, 417] on p "**********" at bounding box center [541, 353] width 821 height 211
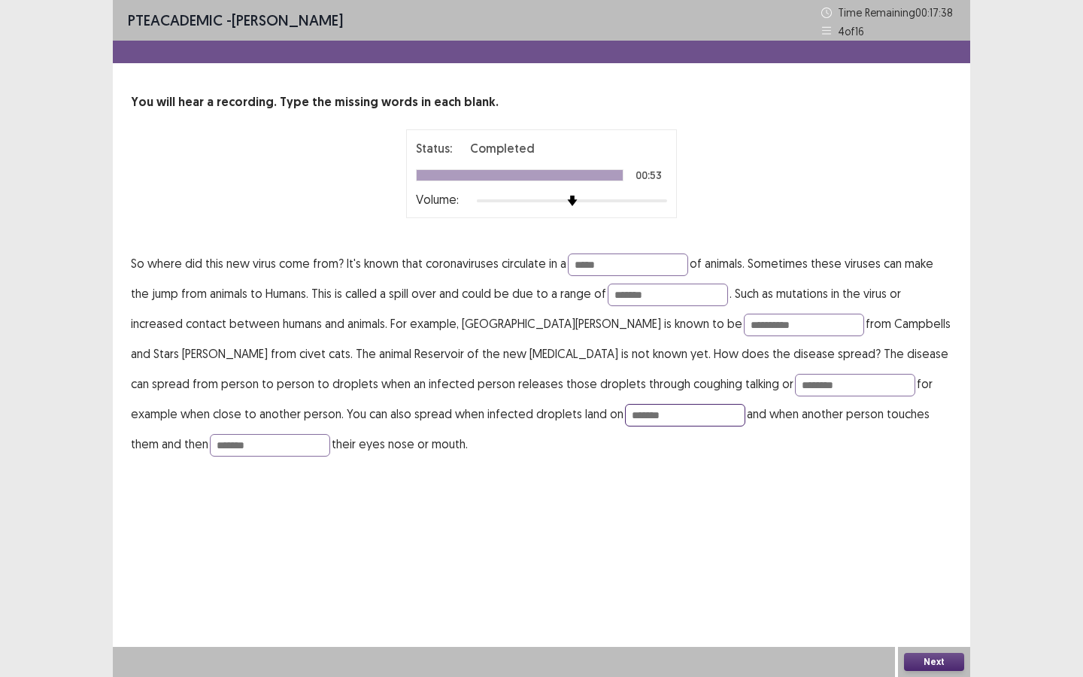
click at [625, 417] on input "*******" at bounding box center [685, 415] width 120 height 23
type input "*******"
click at [744, 329] on input "**********" at bounding box center [804, 325] width 120 height 23
type input "**********"
click at [914, 510] on button "Next" at bounding box center [934, 662] width 60 height 18
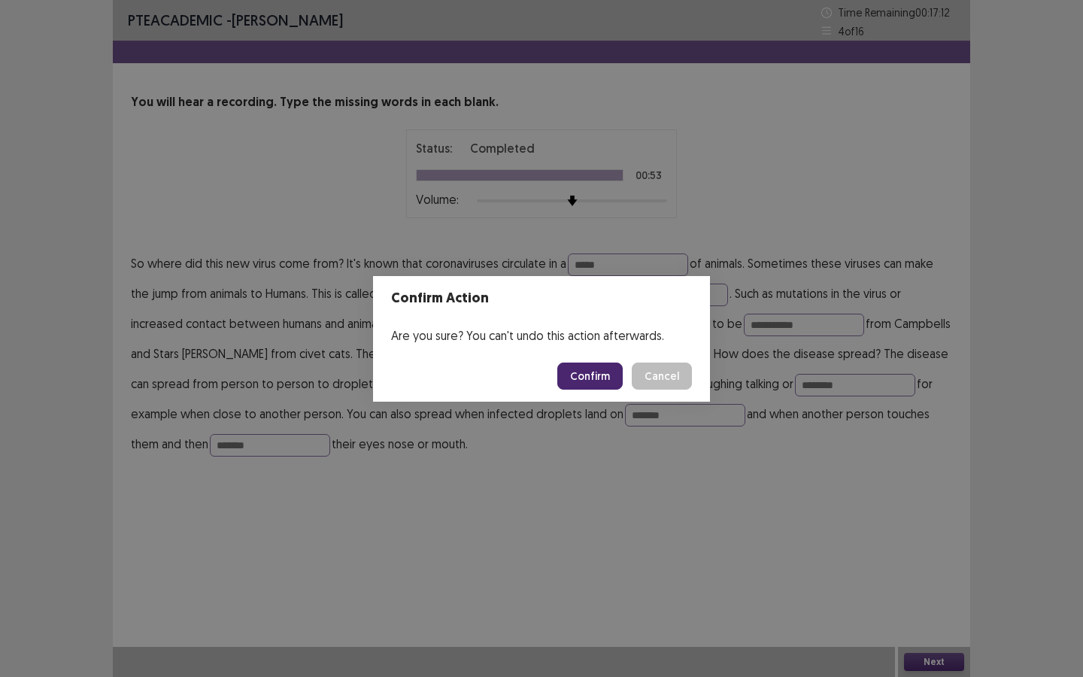
click at [595, 379] on button "Confirm" at bounding box center [589, 375] width 65 height 27
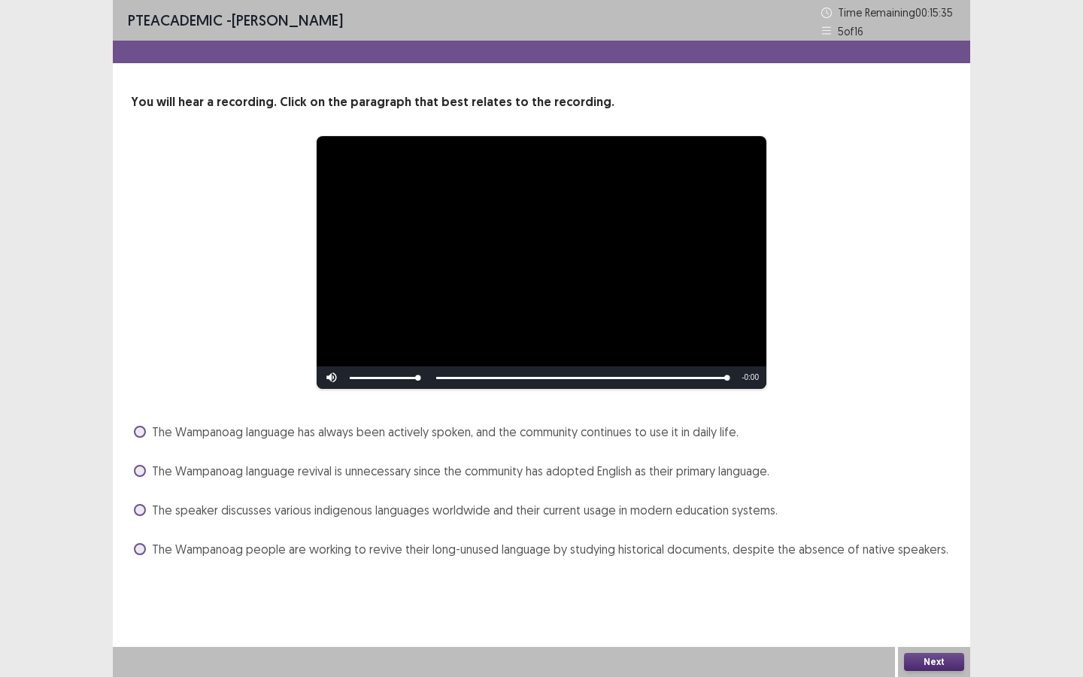
click at [419, 472] on span "The Wampanoag language revival is unnecessary since the community has adopted E…" at bounding box center [460, 471] width 617 height 18
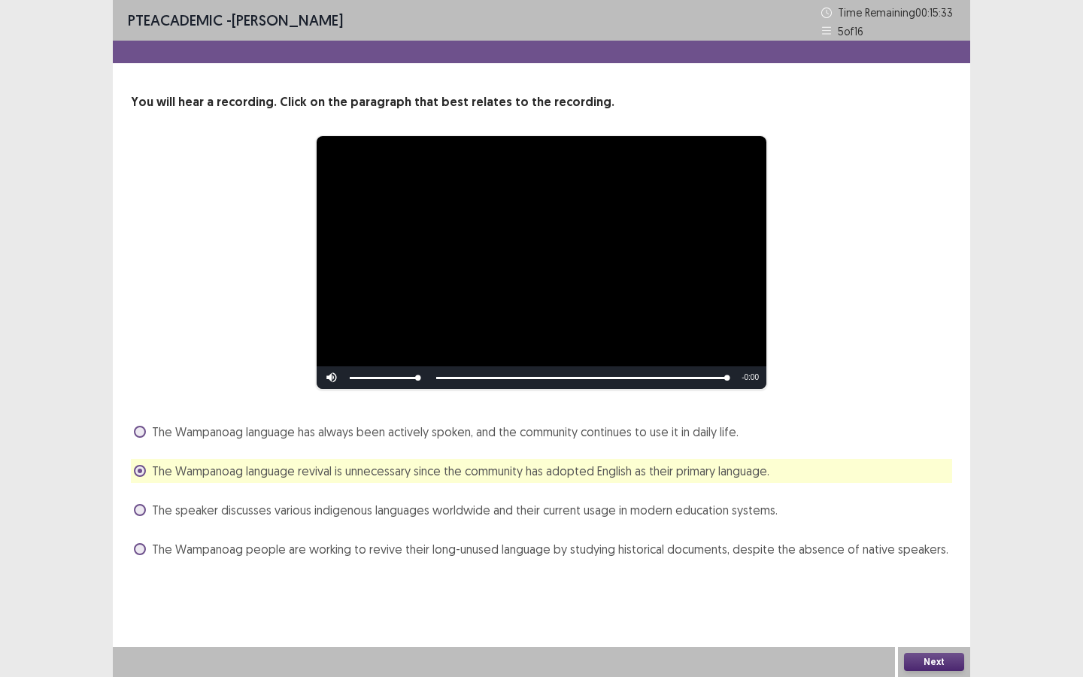
click at [925, 510] on button "Next" at bounding box center [934, 662] width 60 height 18
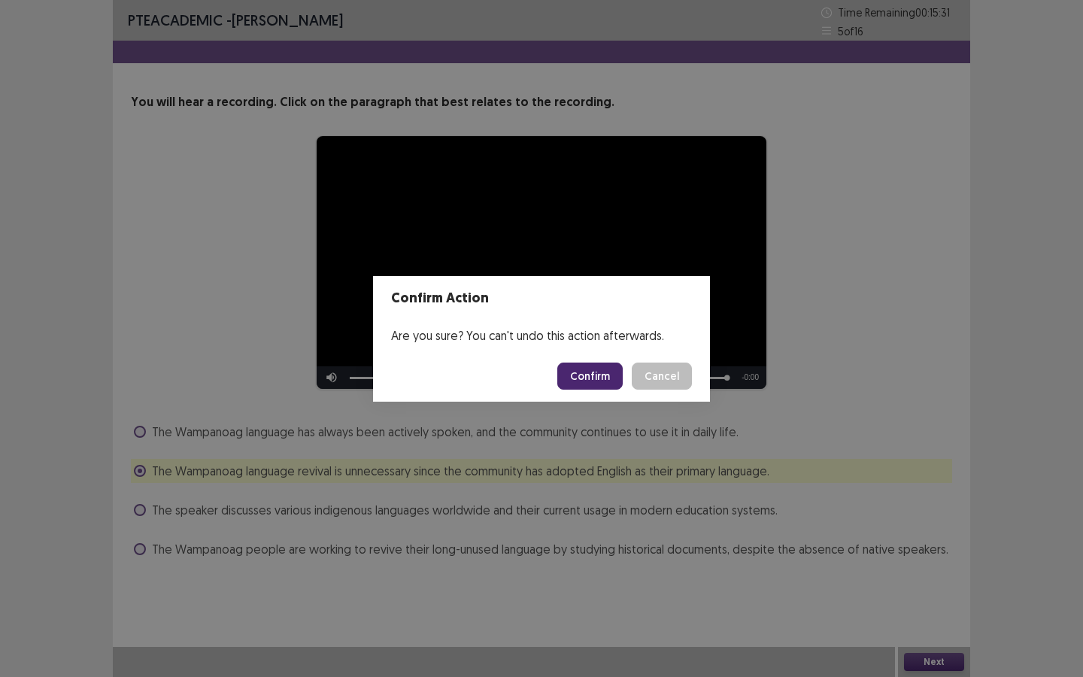
click at [602, 366] on button "Confirm" at bounding box center [589, 375] width 65 height 27
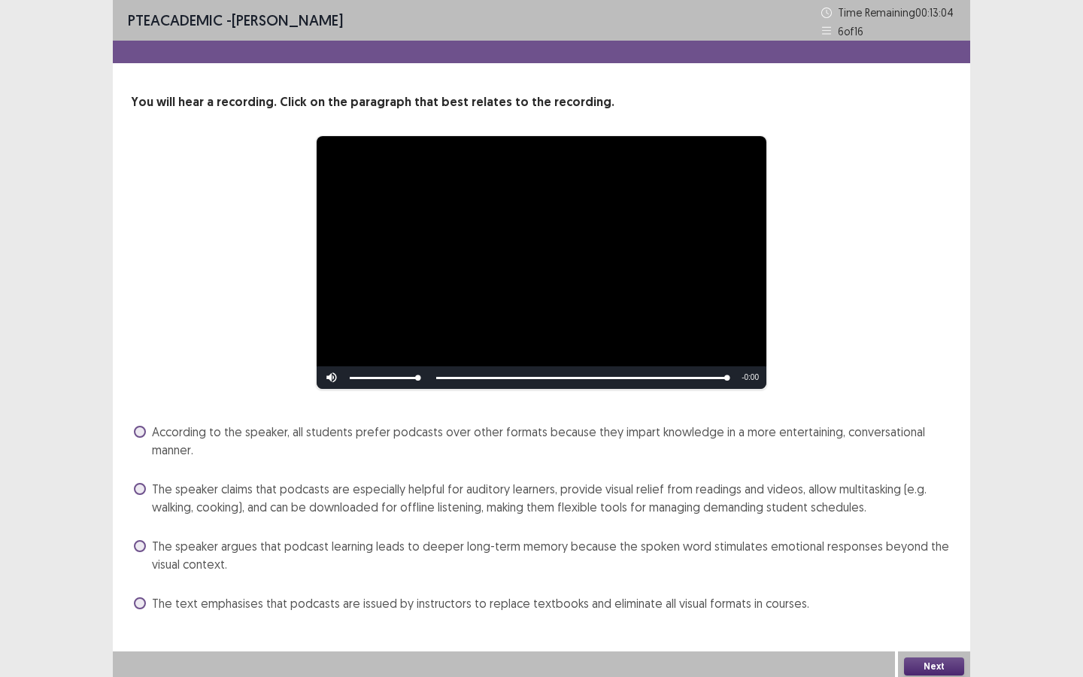
click at [540, 484] on span "The speaker claims that podcasts are especially helpful for auditory learners, …" at bounding box center [552, 498] width 800 height 36
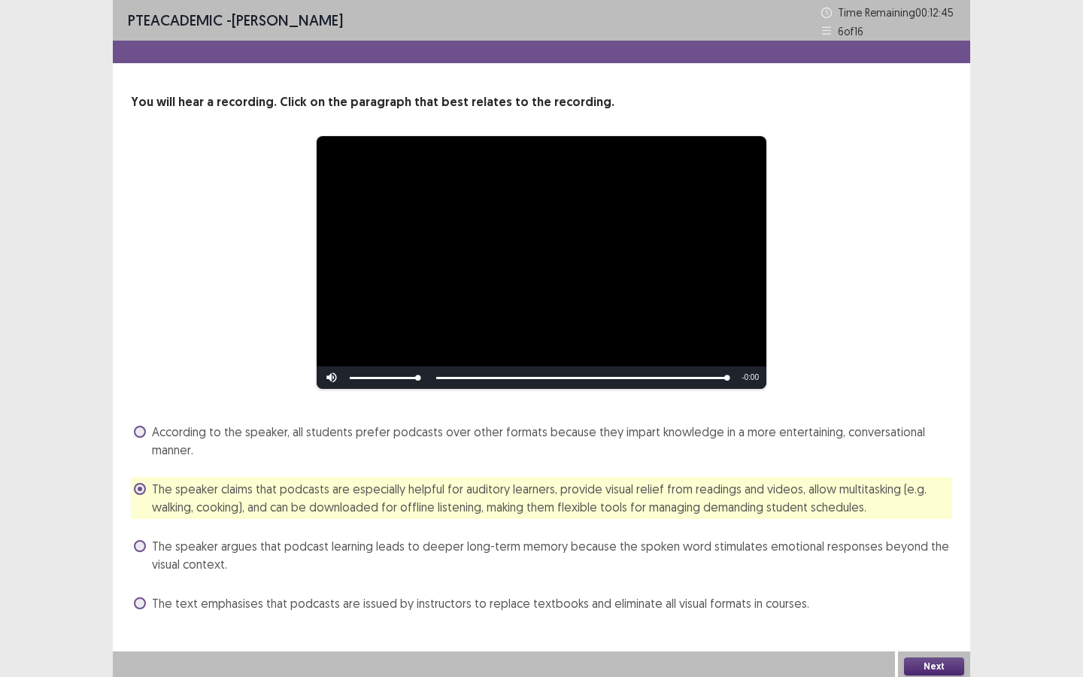
click at [953, 510] on button "Next" at bounding box center [934, 666] width 60 height 18
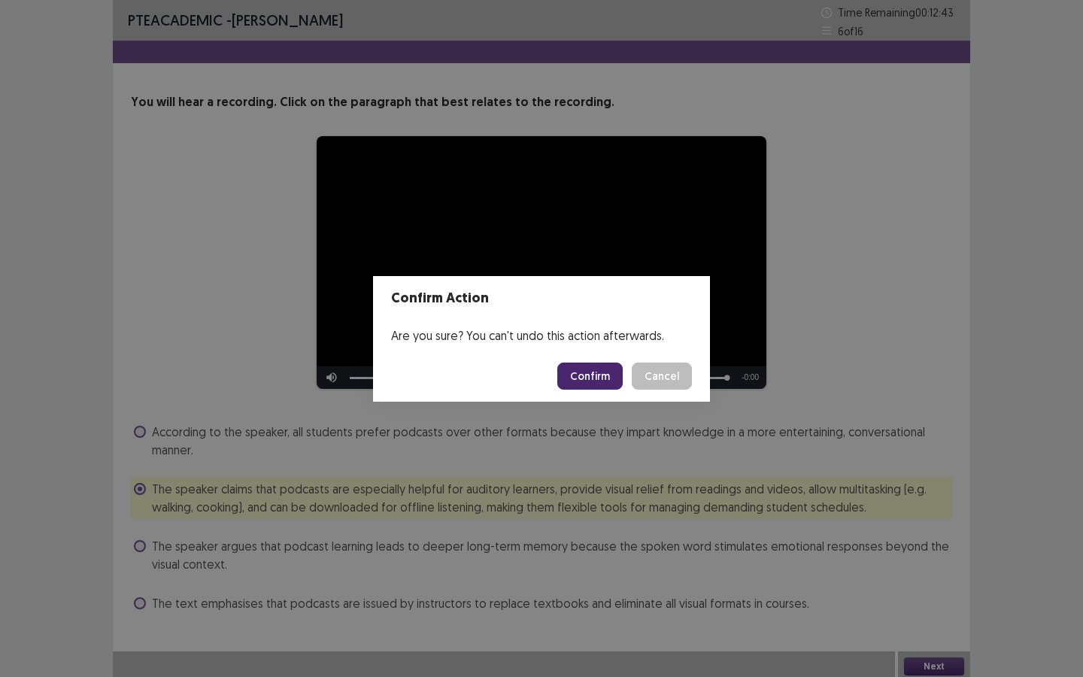
click at [572, 365] on button "Confirm" at bounding box center [589, 375] width 65 height 27
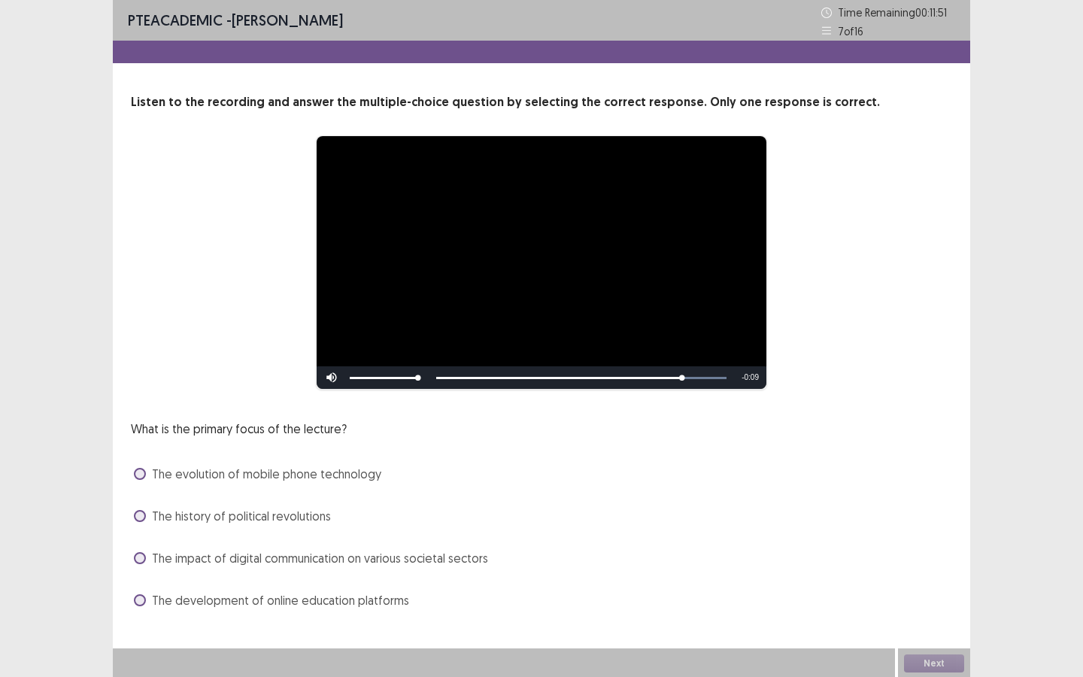
click at [433, 510] on span "The impact of digital communication on various societal sectors" at bounding box center [320, 558] width 336 height 18
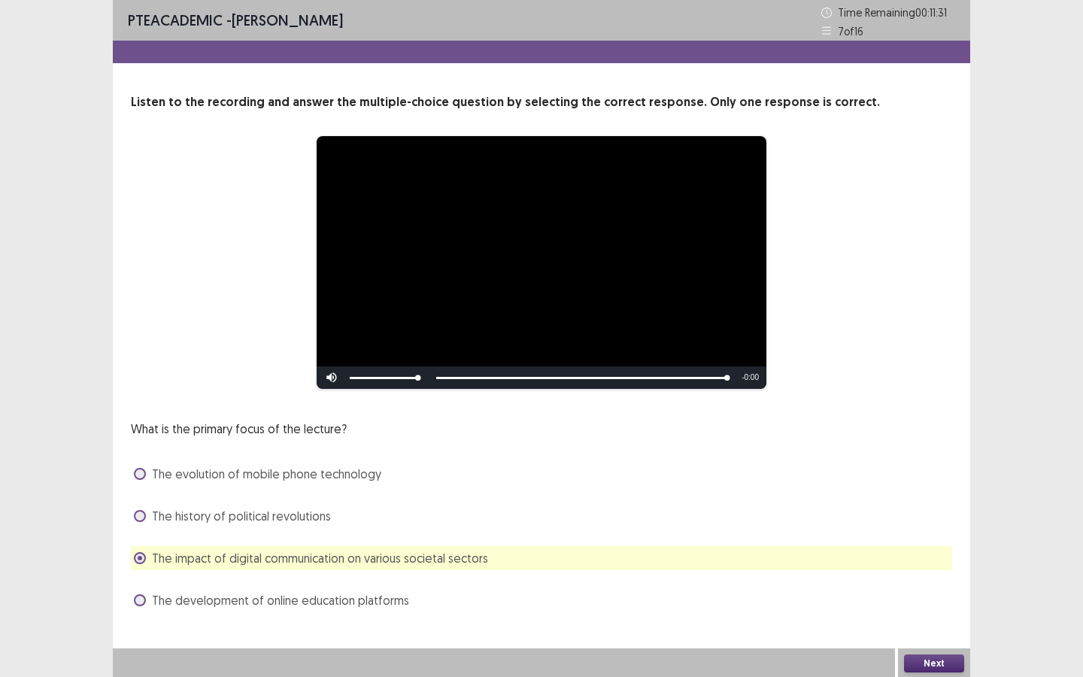
click at [911, 510] on button "Next" at bounding box center [934, 663] width 60 height 18
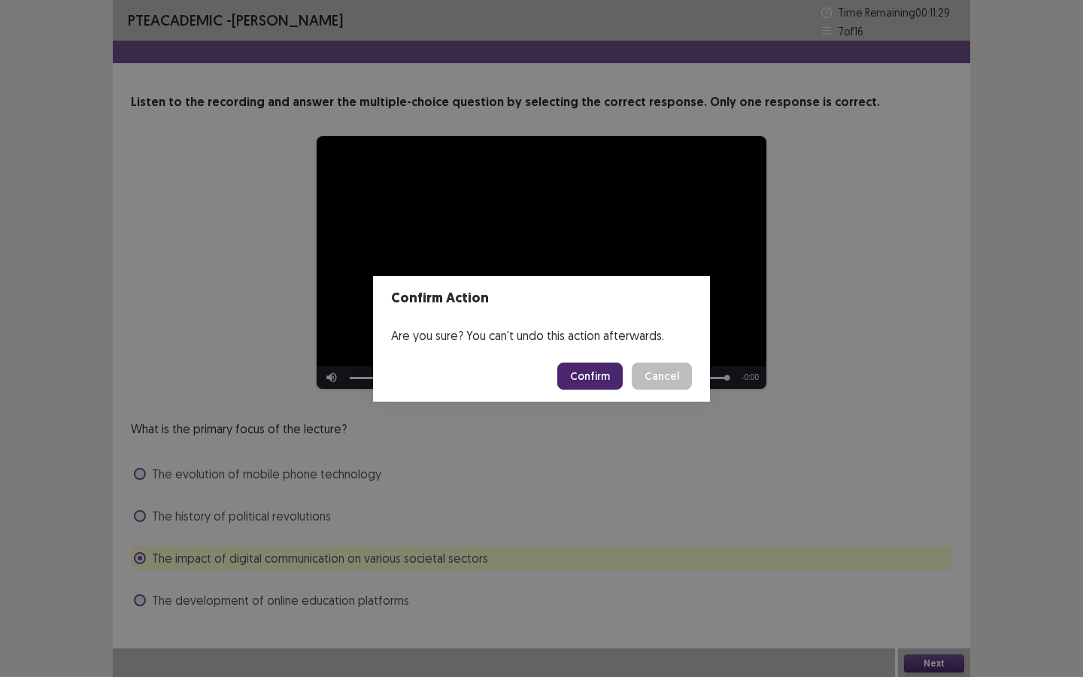
click at [602, 368] on button "Confirm" at bounding box center [589, 375] width 65 height 27
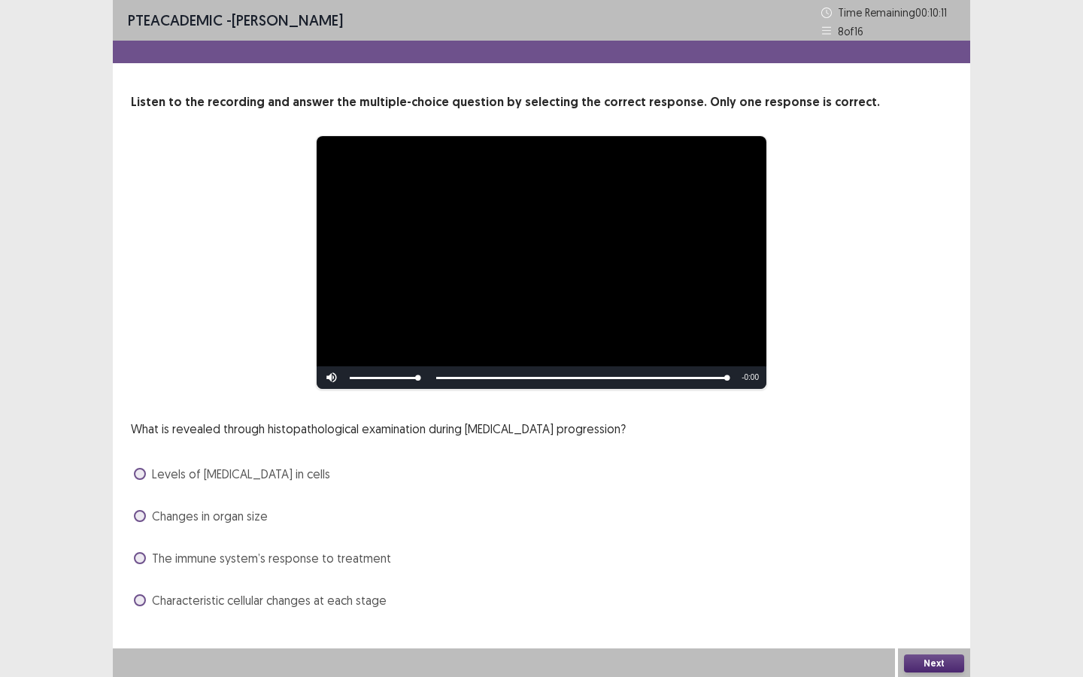
click at [317, 510] on span "Characteristic cellular changes at each stage" at bounding box center [269, 600] width 235 height 18
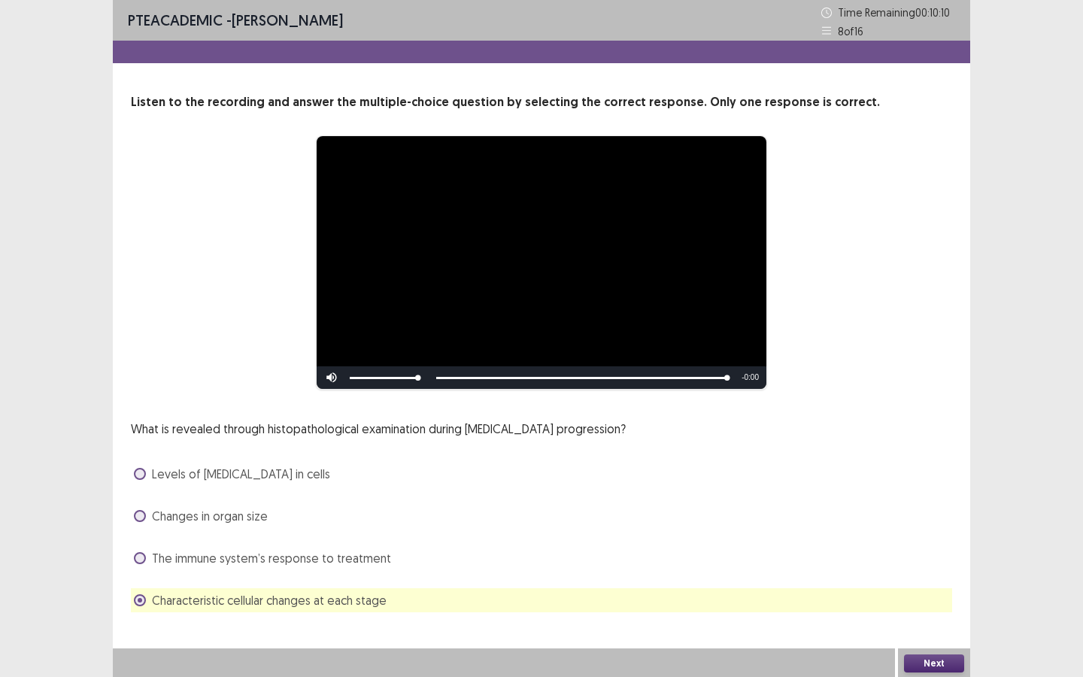
click at [933, 510] on button "Next" at bounding box center [934, 663] width 60 height 18
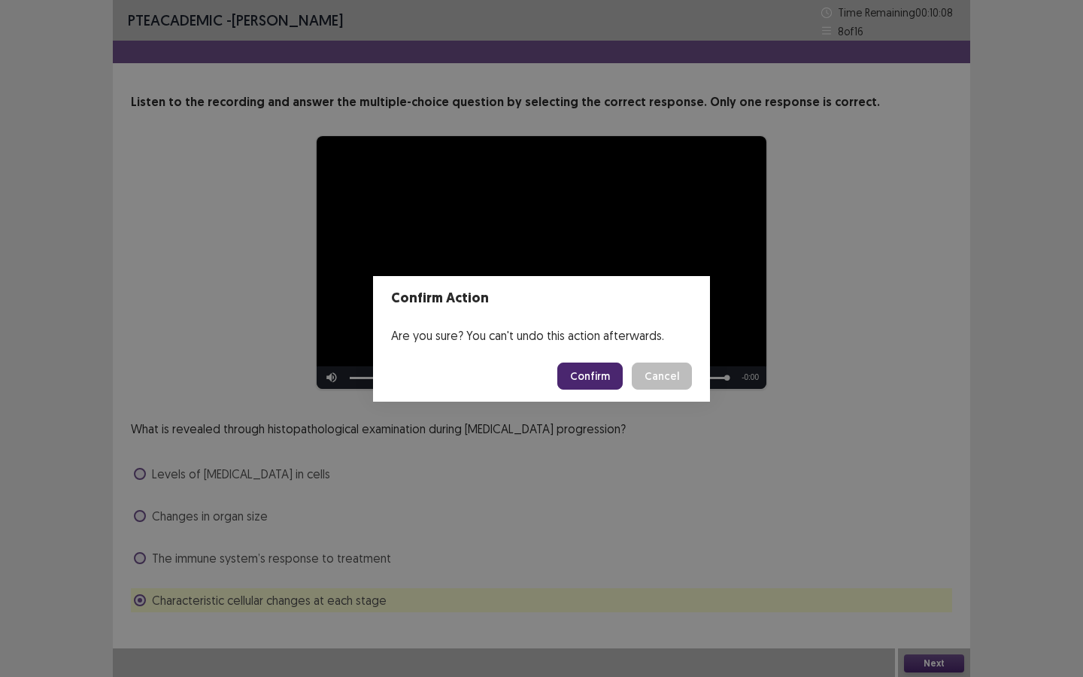
click at [608, 389] on footer "Confirm Cancel" at bounding box center [541, 375] width 337 height 51
click at [604, 376] on button "Confirm" at bounding box center [589, 375] width 65 height 27
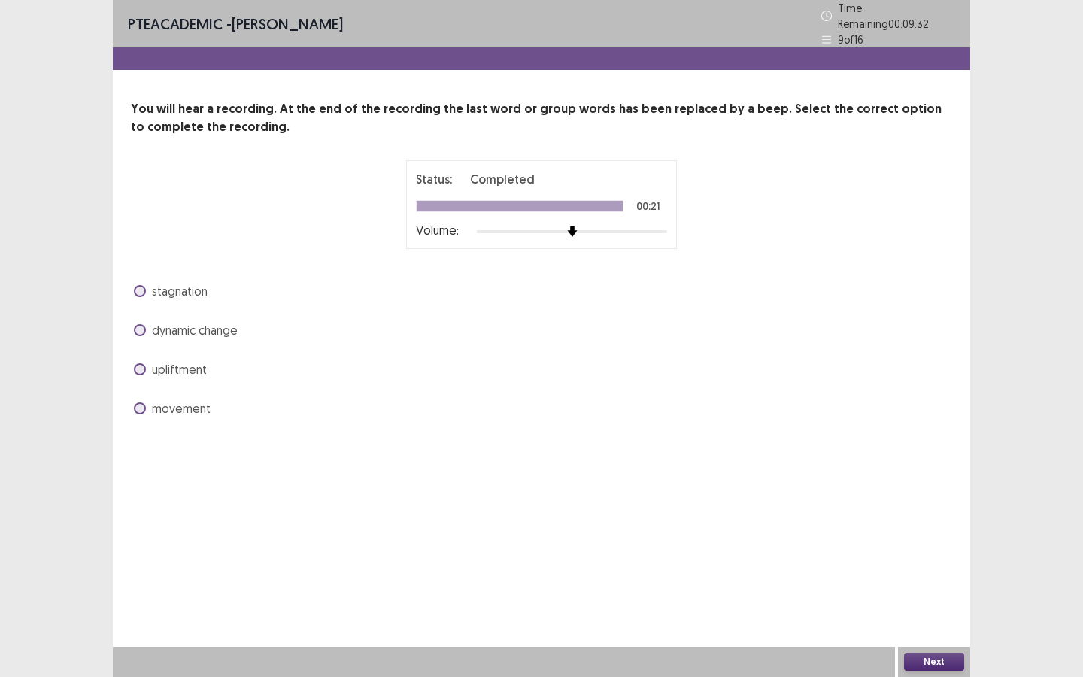
click at [220, 328] on span "dynamic change" at bounding box center [195, 330] width 86 height 18
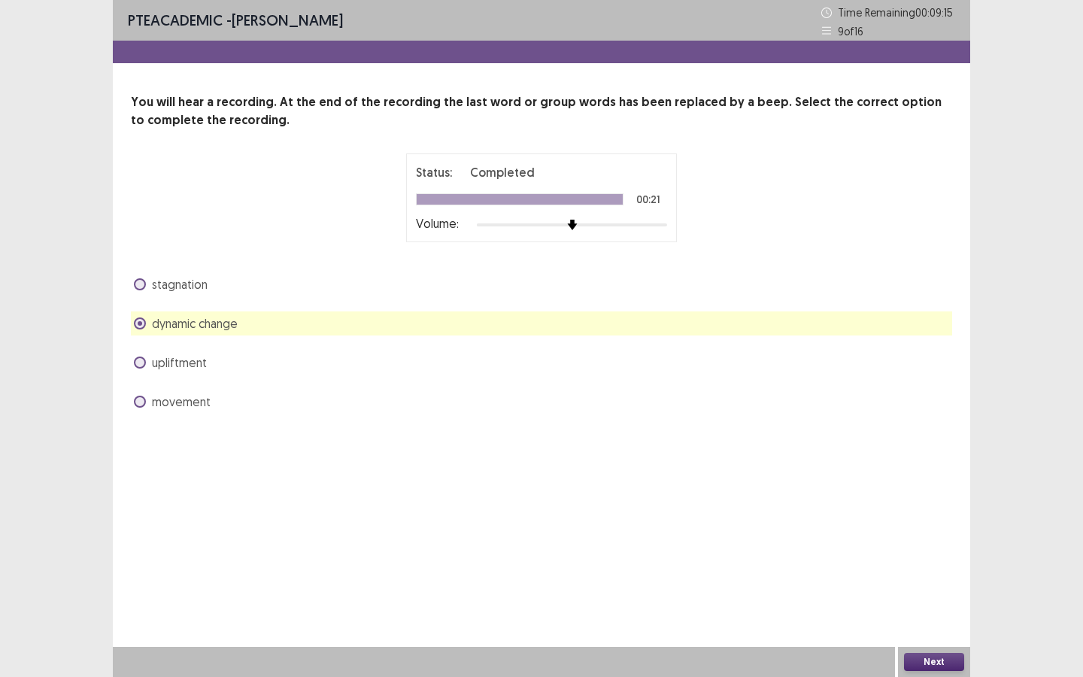
click at [218, 405] on div "movement" at bounding box center [541, 402] width 821 height 24
click at [186, 402] on span "movement" at bounding box center [181, 402] width 59 height 18
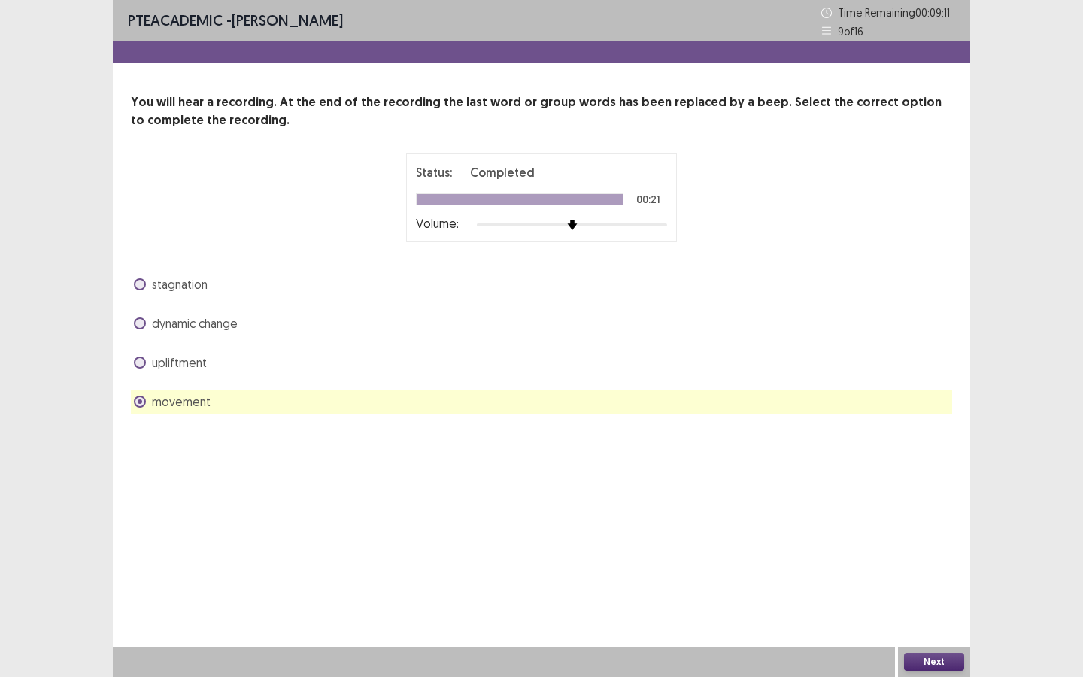
click at [948, 510] on button "Next" at bounding box center [934, 662] width 60 height 18
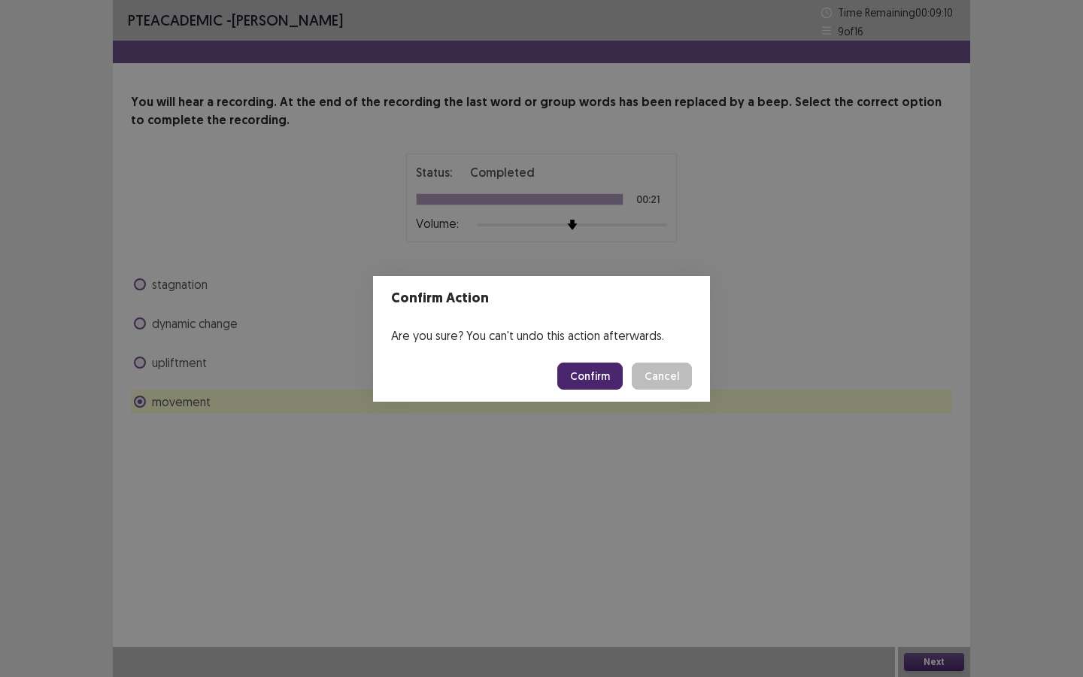
click at [596, 377] on button "Confirm" at bounding box center [589, 375] width 65 height 27
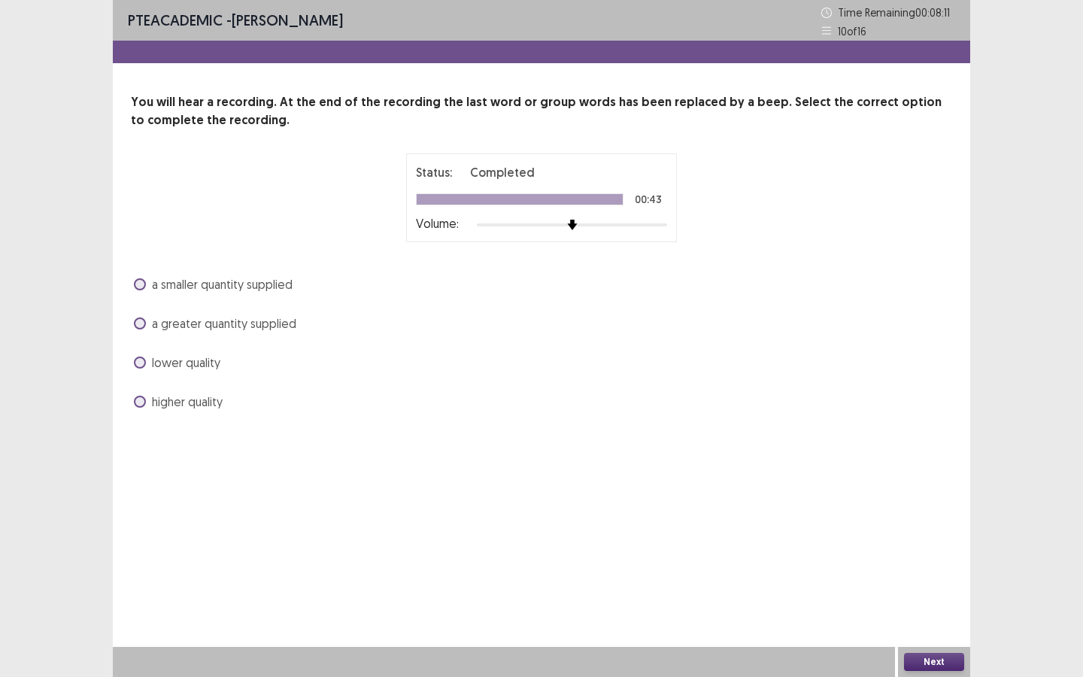
click at [219, 397] on span "higher quality" at bounding box center [187, 402] width 71 height 18
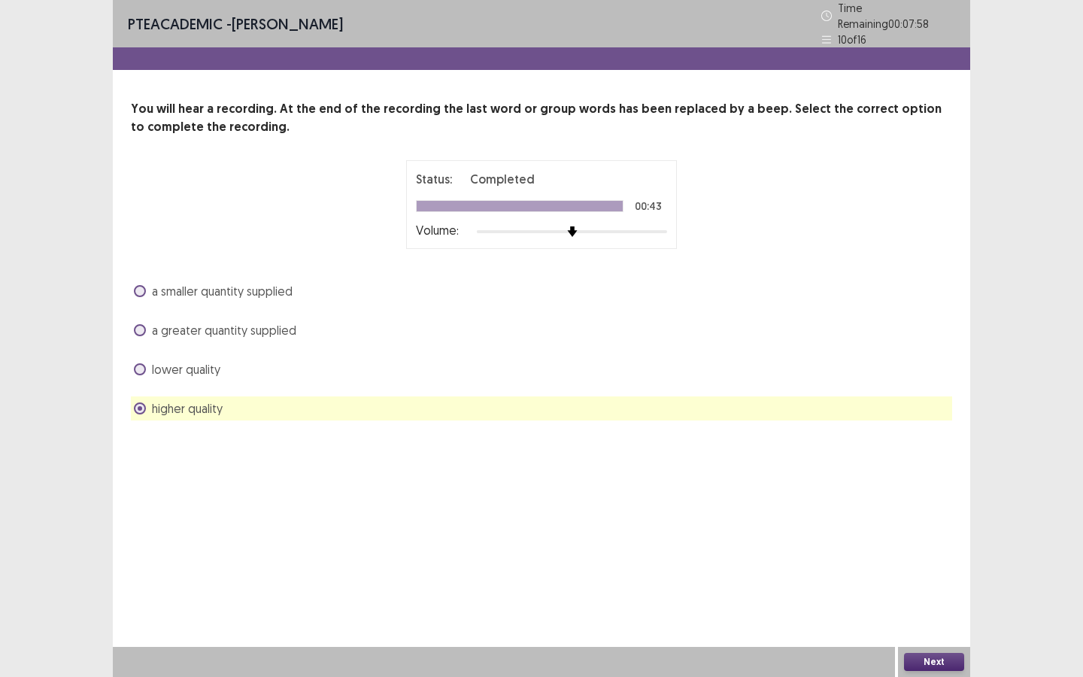
click at [922, 510] on button "Next" at bounding box center [934, 662] width 60 height 18
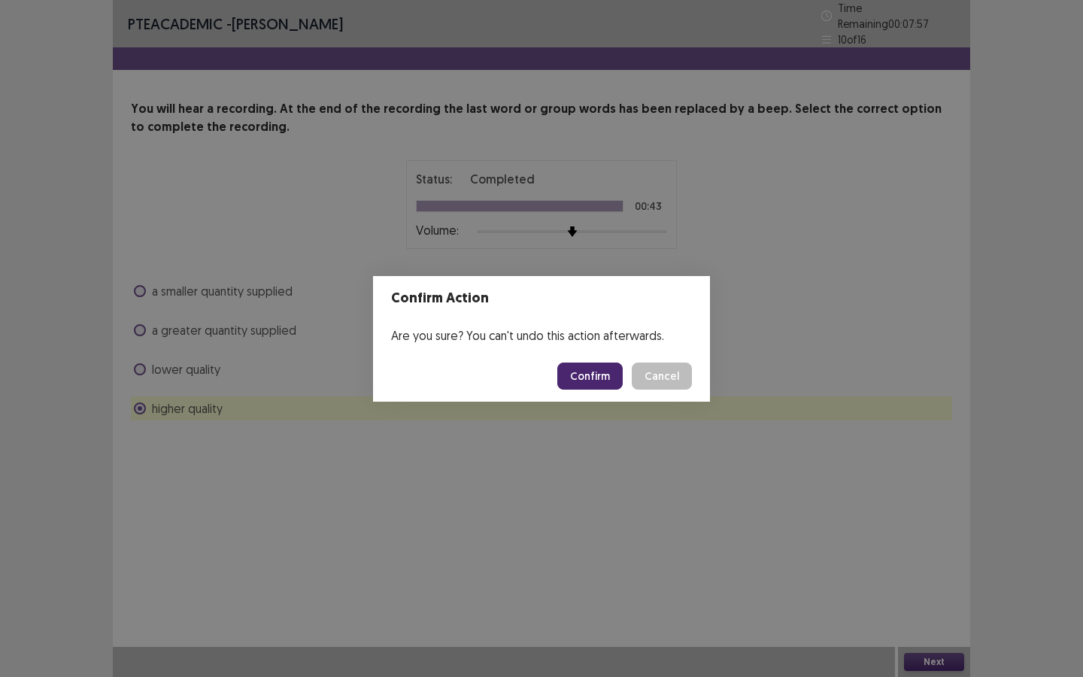
click at [575, 374] on button "Confirm" at bounding box center [589, 375] width 65 height 27
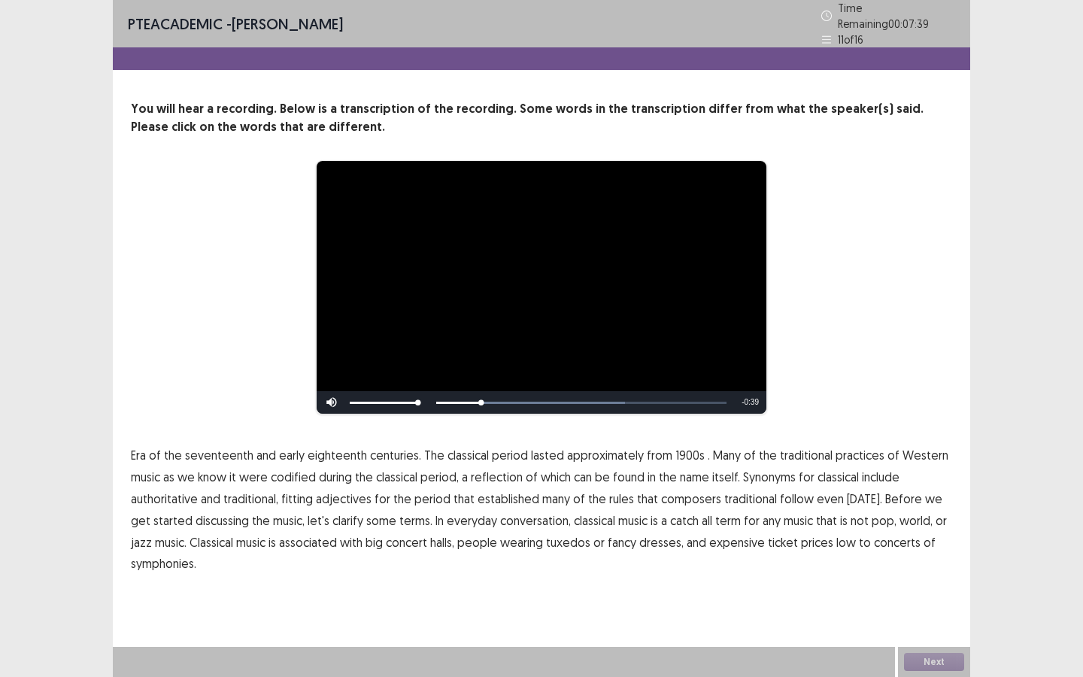
click at [675, 448] on span "1900s" at bounding box center [689, 455] width 29 height 18
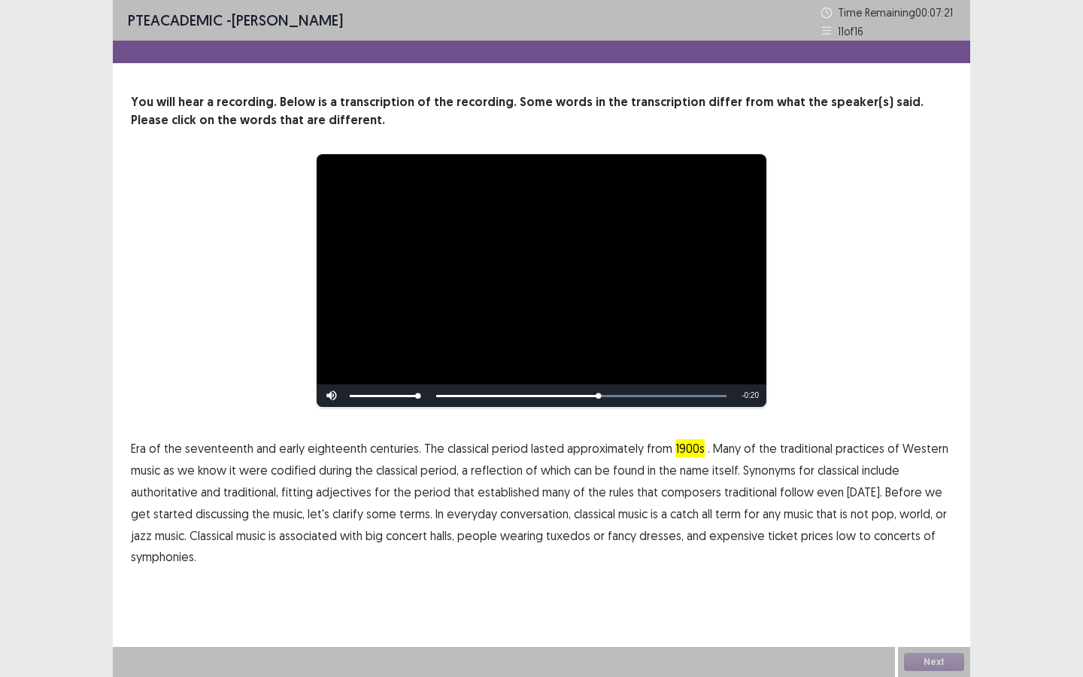
click at [750, 492] on span "traditional" at bounding box center [750, 492] width 53 height 18
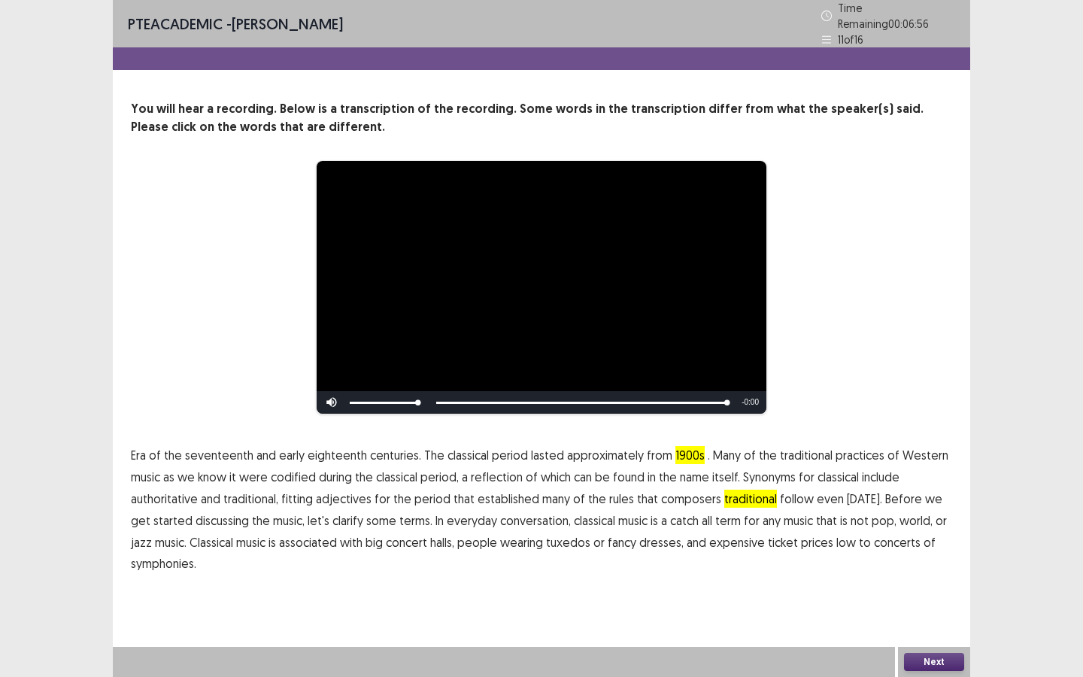
click at [836, 510] on span "low" at bounding box center [846, 542] width 20 height 18
click at [941, 510] on button "Next" at bounding box center [934, 662] width 60 height 18
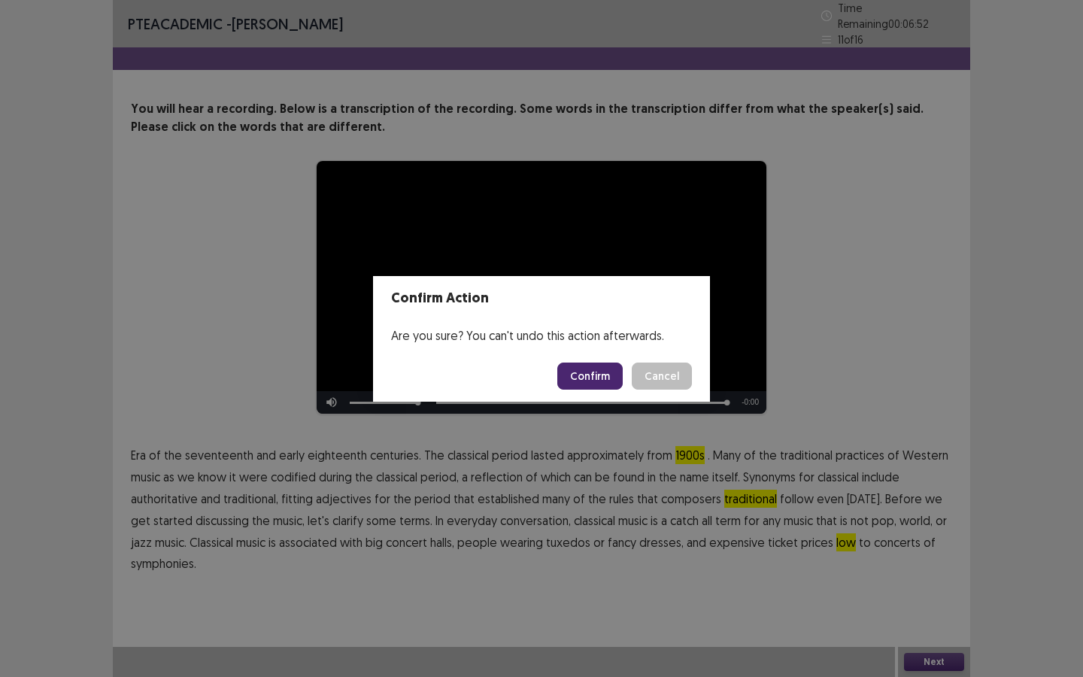
click at [569, 369] on button "Confirm" at bounding box center [589, 375] width 65 height 27
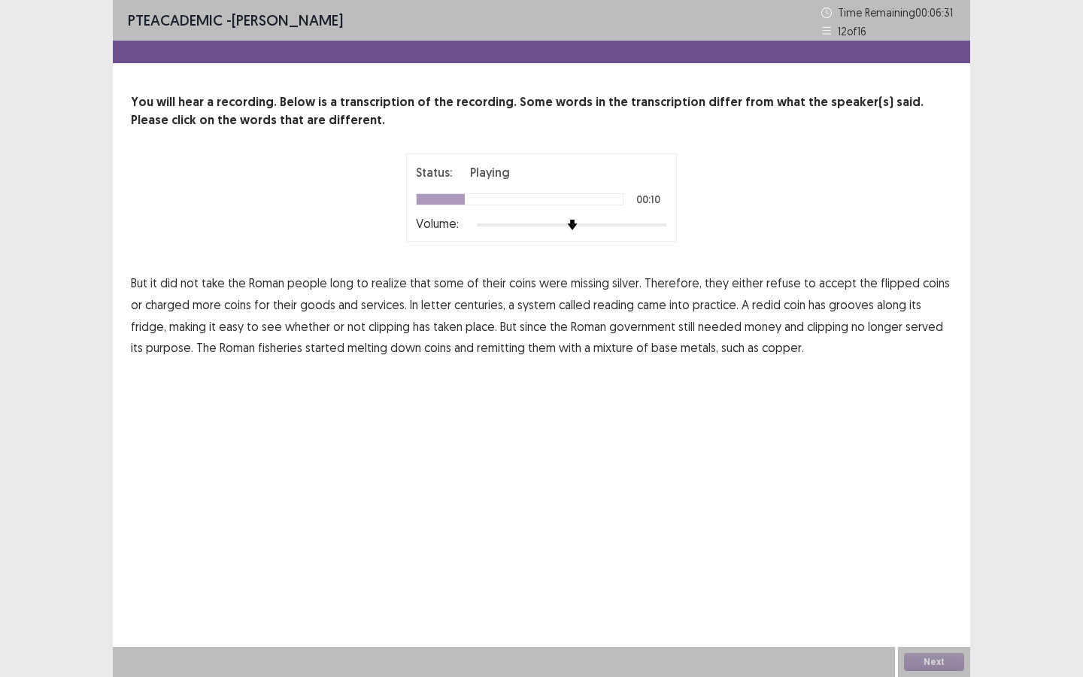
click at [883, 274] on span "flipped" at bounding box center [900, 283] width 39 height 18
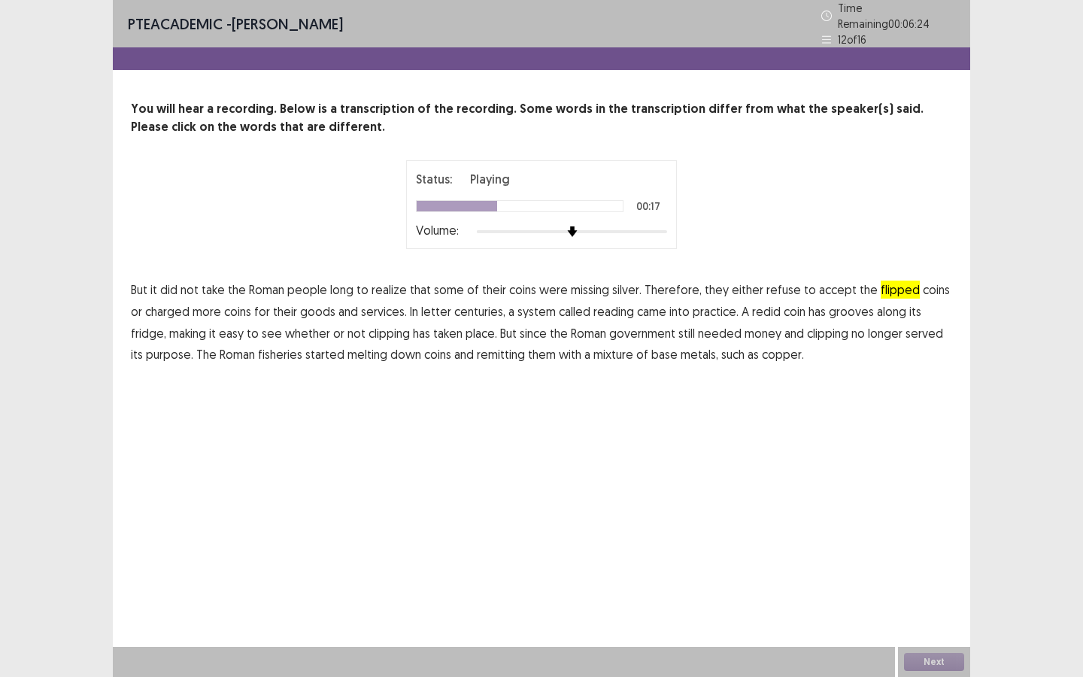
click at [424, 302] on span "letter" at bounding box center [436, 311] width 30 height 18
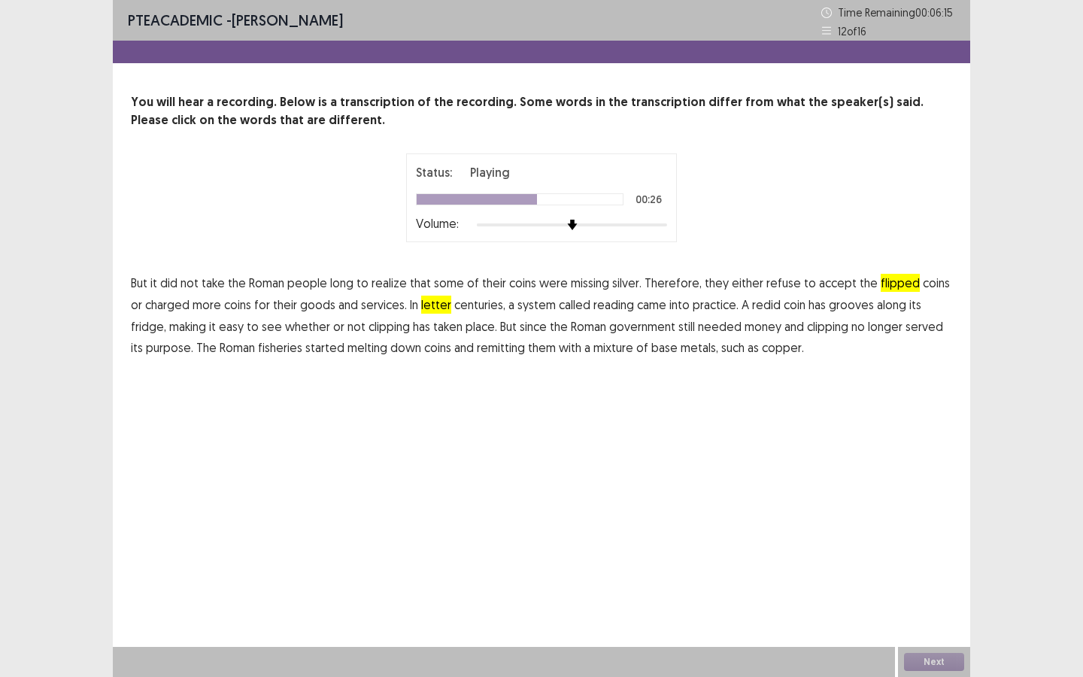
click at [166, 317] on span "fridge," at bounding box center [148, 326] width 35 height 18
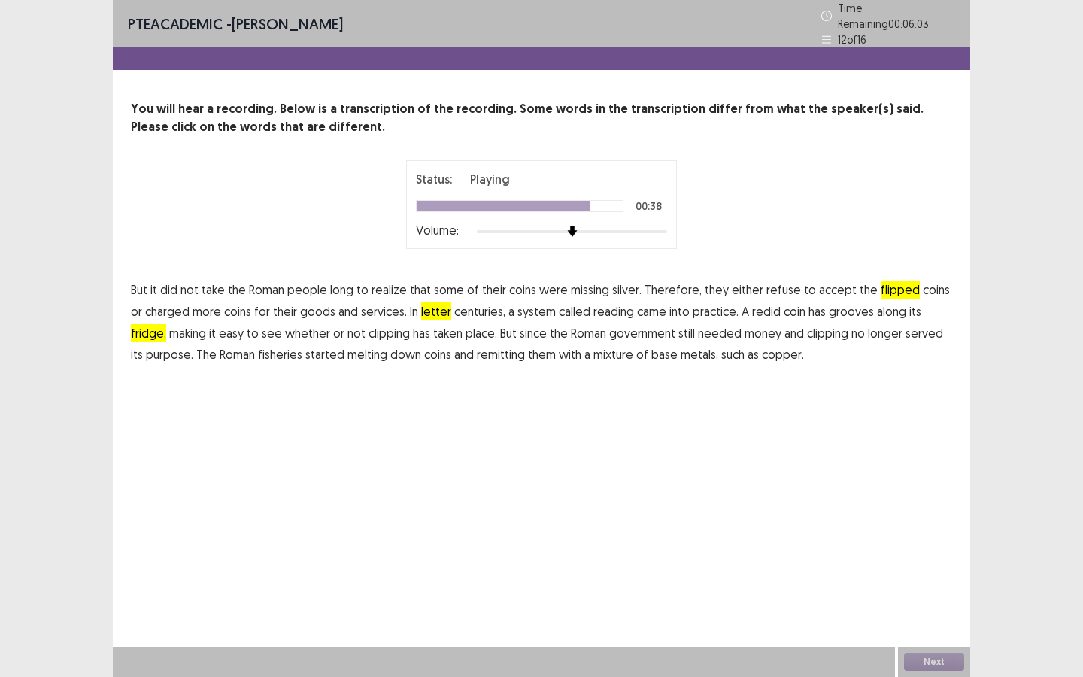
click at [266, 350] on span "fisheries" at bounding box center [280, 354] width 44 height 18
click at [924, 510] on button "Next" at bounding box center [934, 662] width 60 height 18
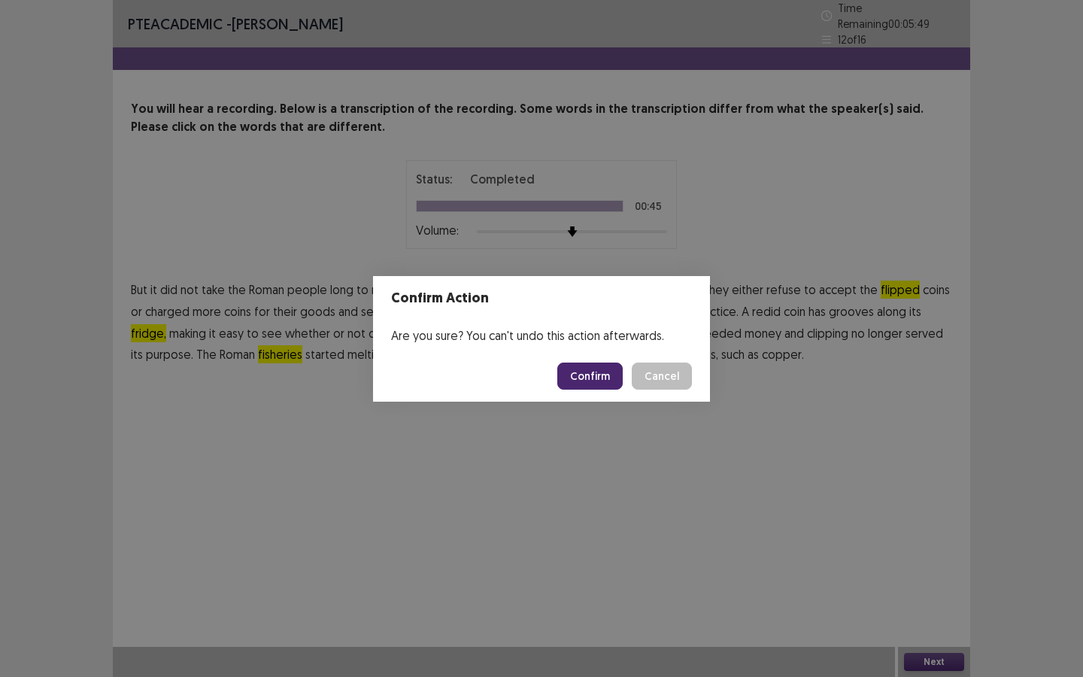
click at [610, 368] on button "Confirm" at bounding box center [589, 375] width 65 height 27
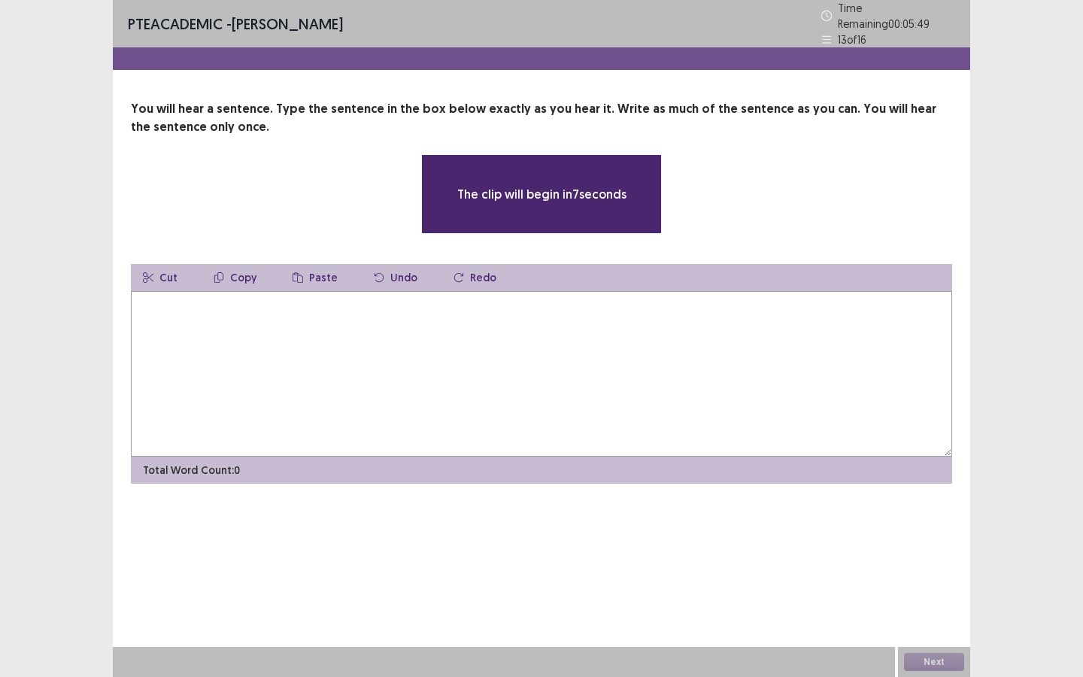
click at [555, 359] on textarea at bounding box center [541, 373] width 821 height 165
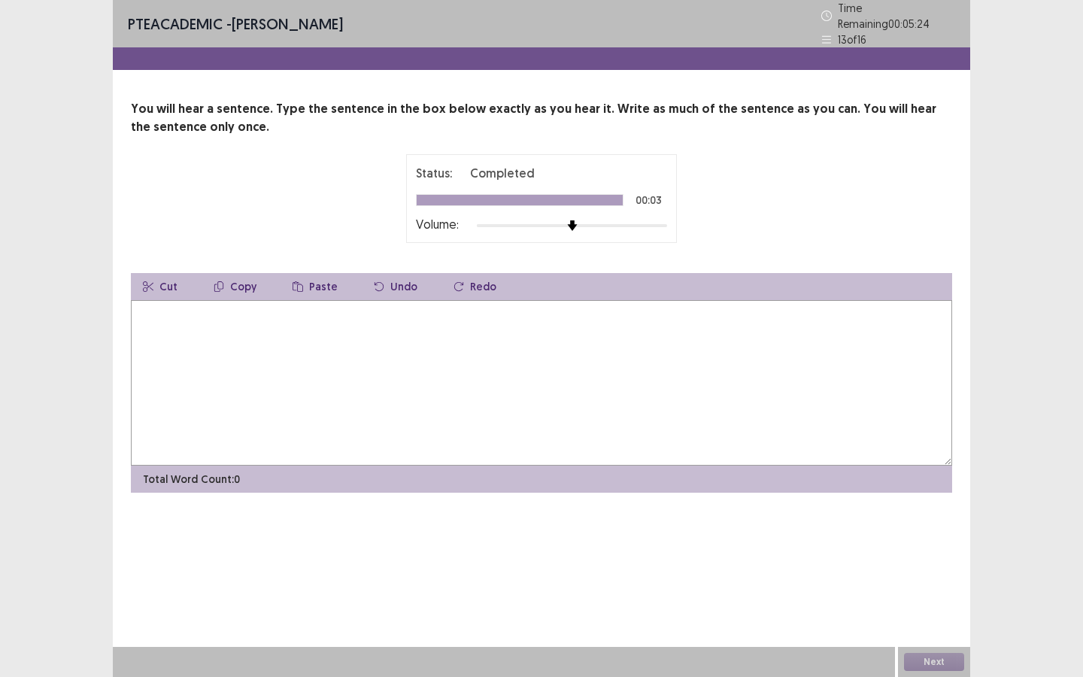
click at [555, 359] on textarea at bounding box center [541, 382] width 821 height 165
type textarea "**********"
click at [943, 510] on button "Next" at bounding box center [934, 662] width 60 height 18
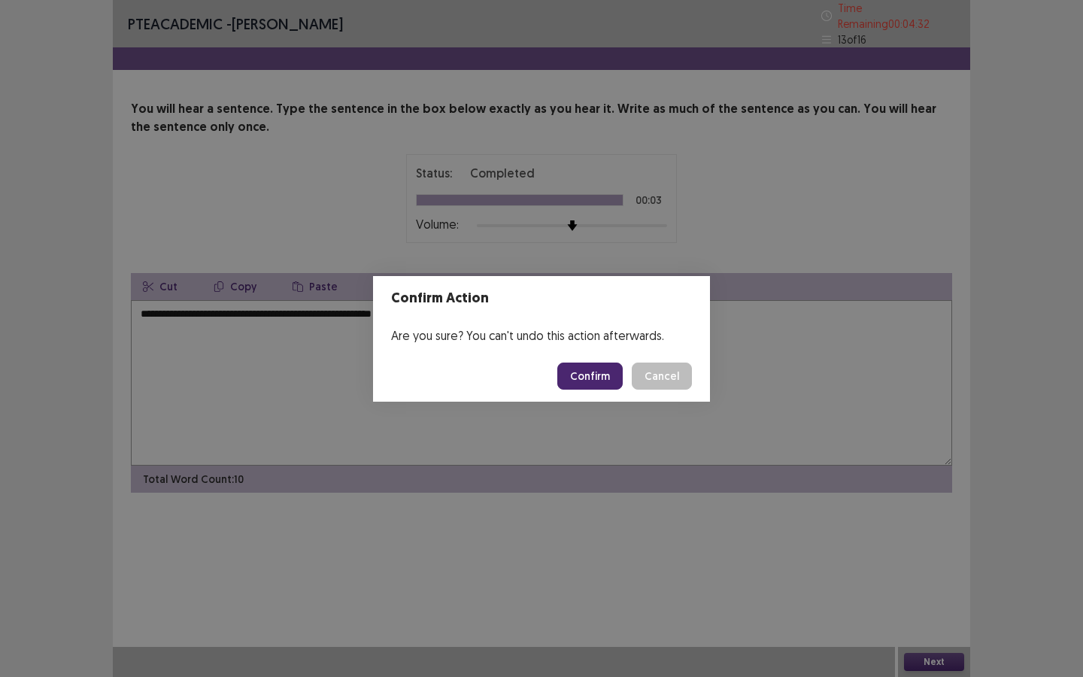
click at [599, 380] on button "Confirm" at bounding box center [589, 375] width 65 height 27
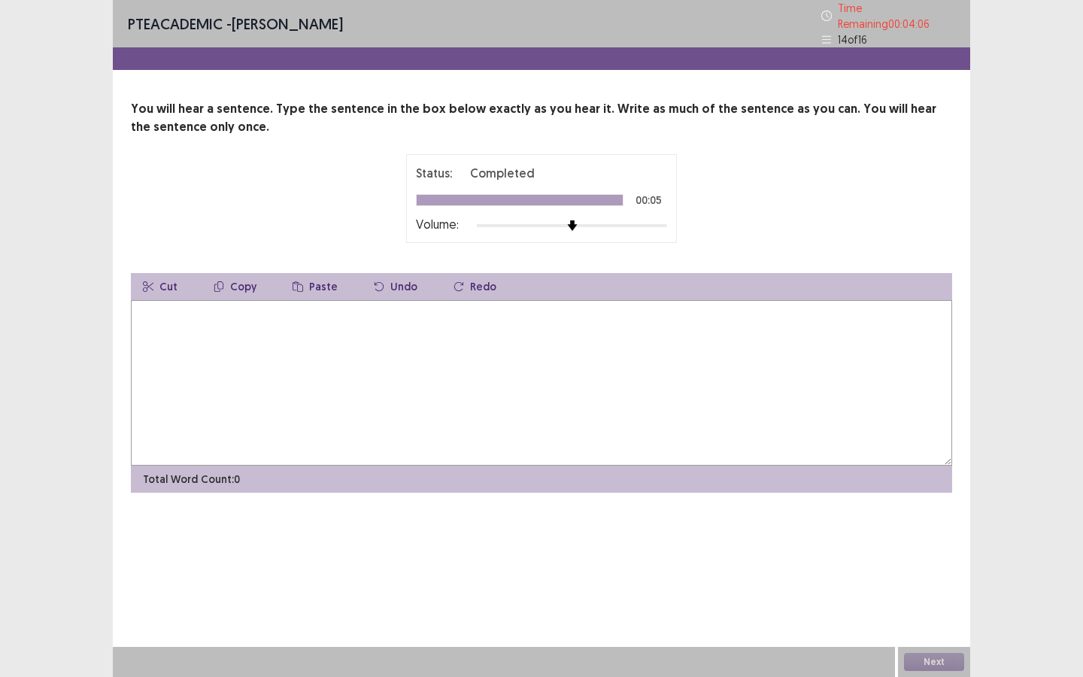
click at [599, 380] on textarea at bounding box center [541, 382] width 821 height 165
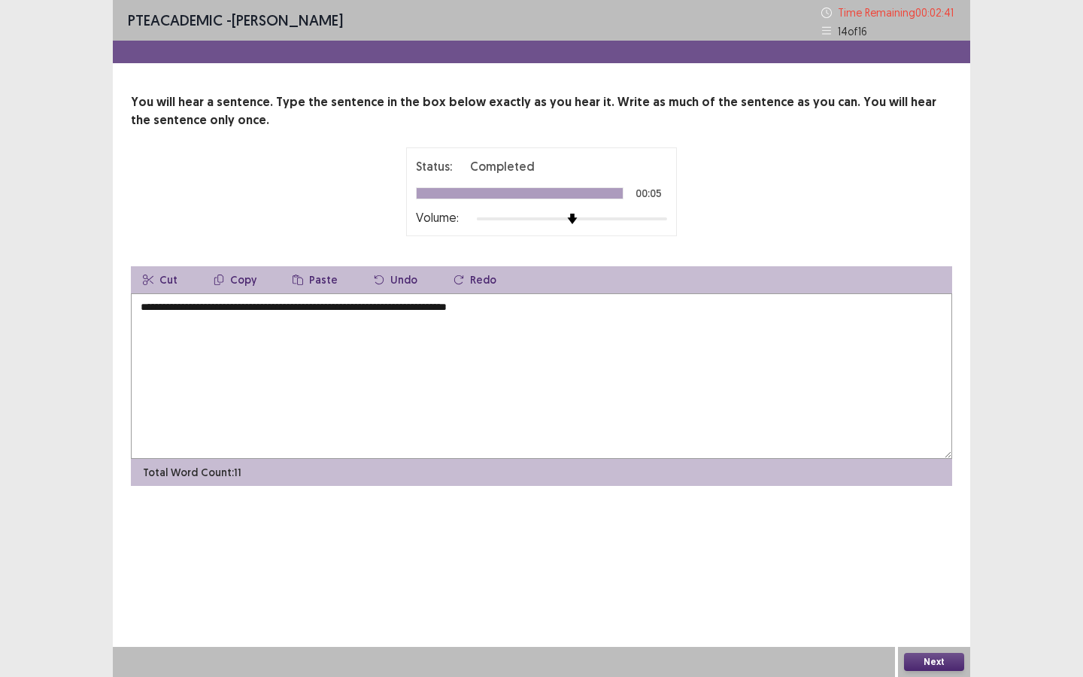
type textarea "**********"
click at [950, 510] on div "Next" at bounding box center [934, 662] width 72 height 30
click at [943, 510] on button "Next" at bounding box center [934, 662] width 60 height 18
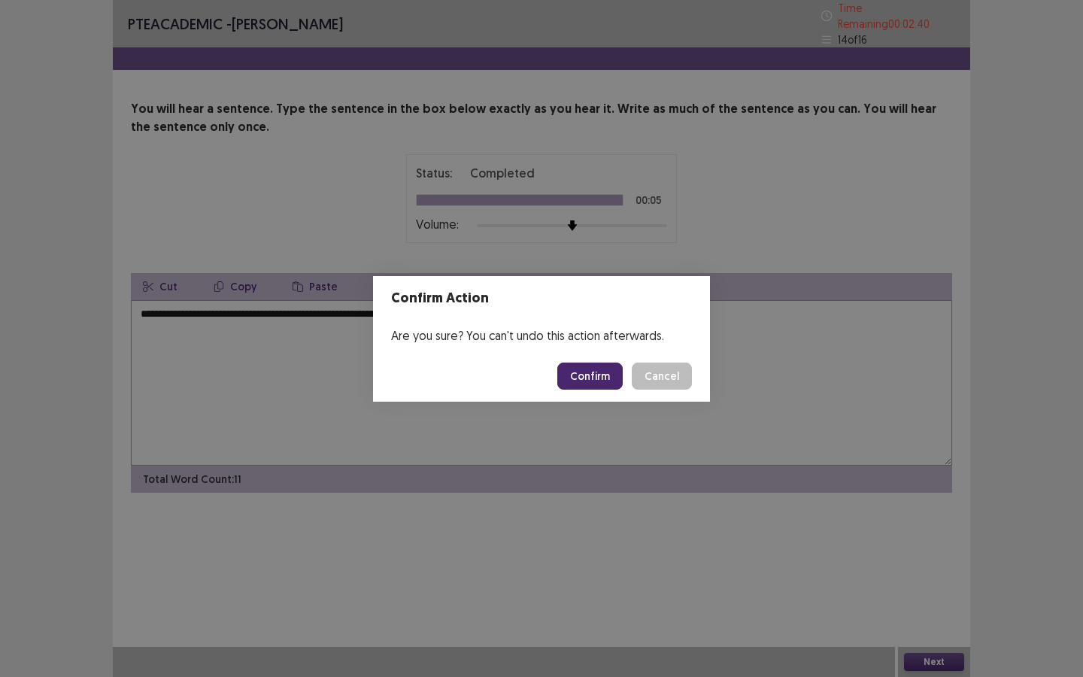
click at [608, 367] on button "Confirm" at bounding box center [589, 375] width 65 height 27
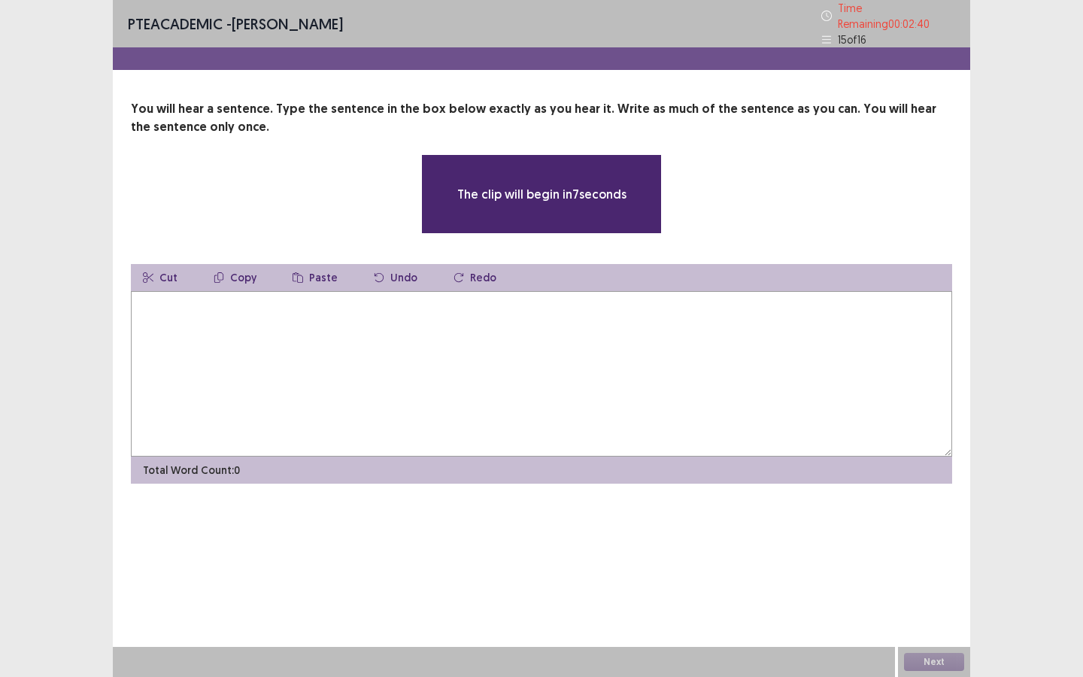
click at [615, 381] on textarea at bounding box center [541, 373] width 821 height 165
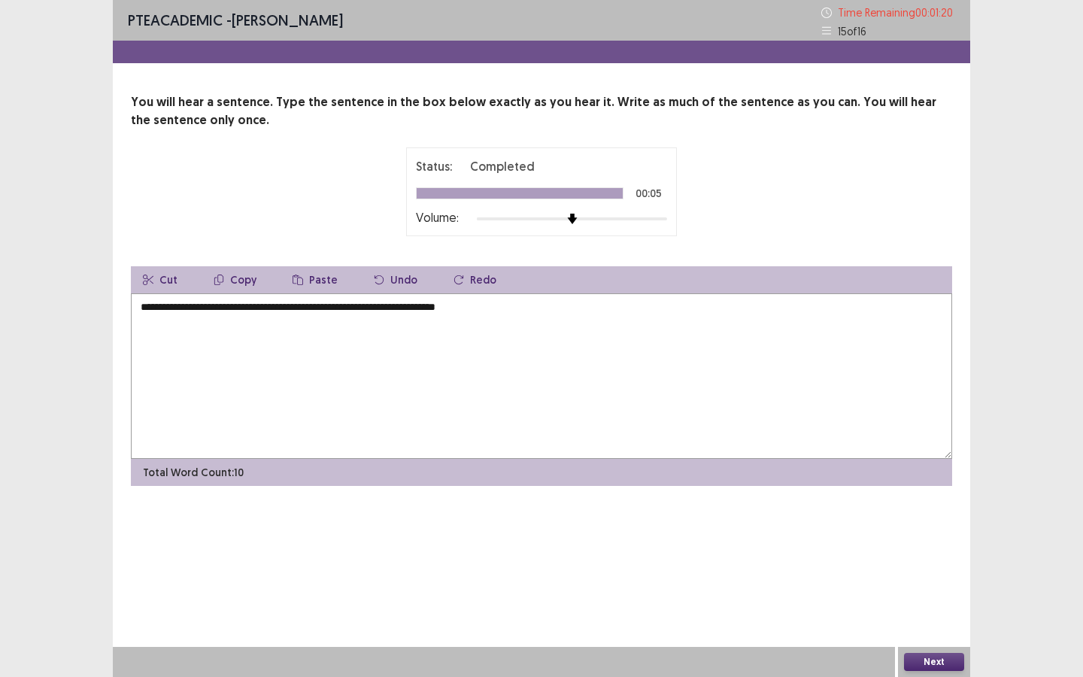
type textarea "**********"
click at [917, 510] on button "Next" at bounding box center [934, 662] width 60 height 18
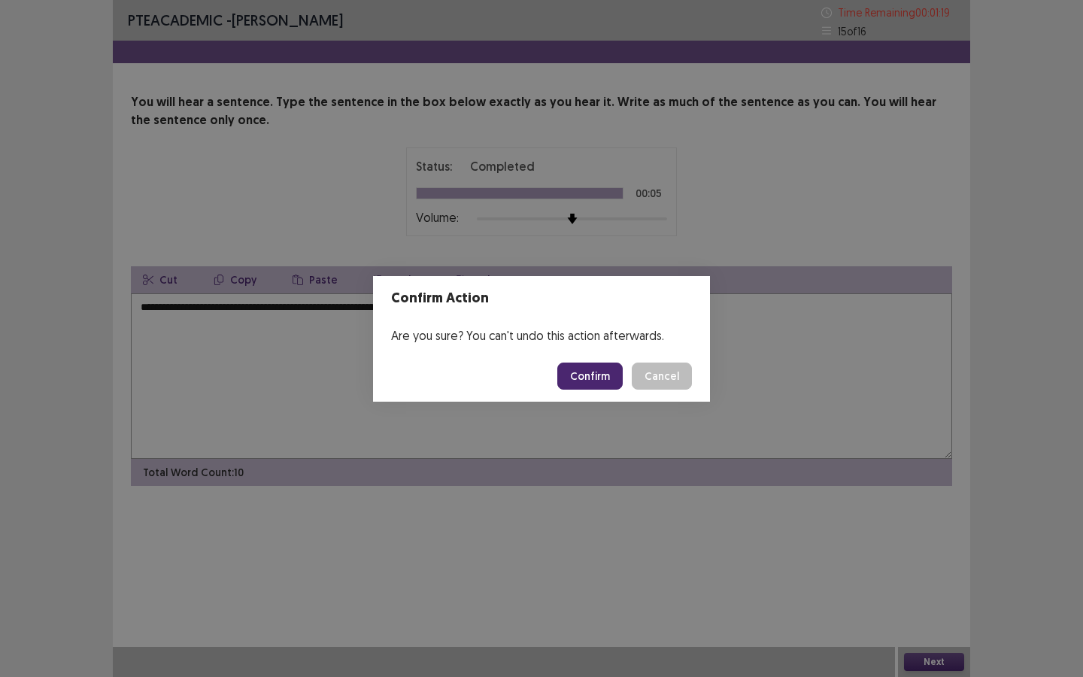
click at [580, 375] on button "Confirm" at bounding box center [589, 375] width 65 height 27
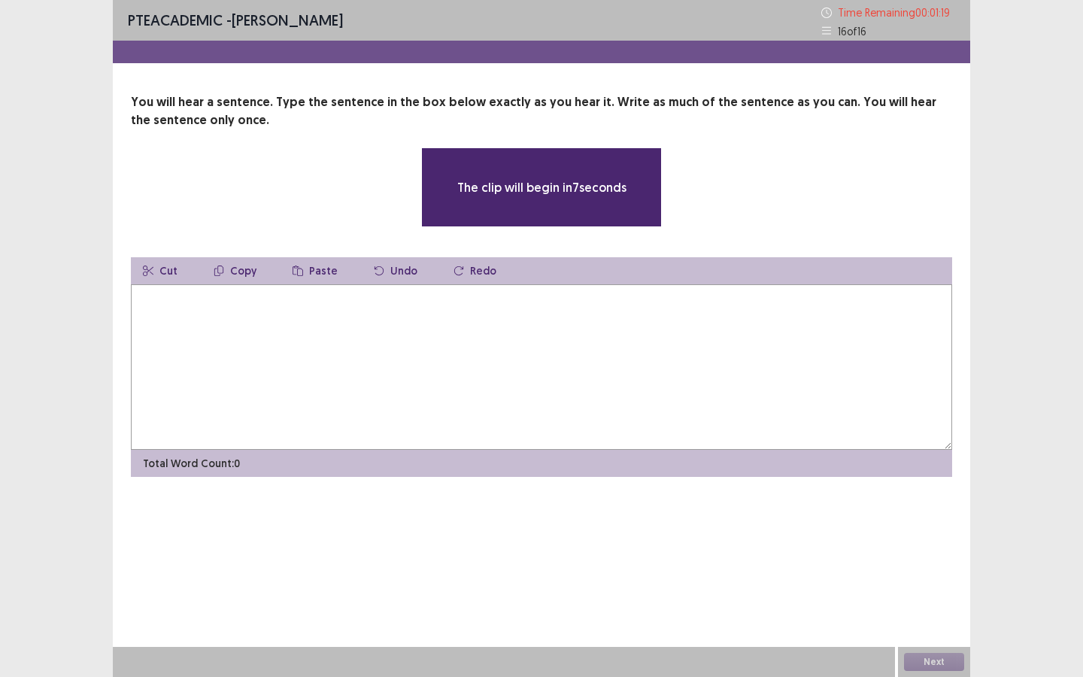
click at [580, 375] on textarea at bounding box center [541, 366] width 821 height 165
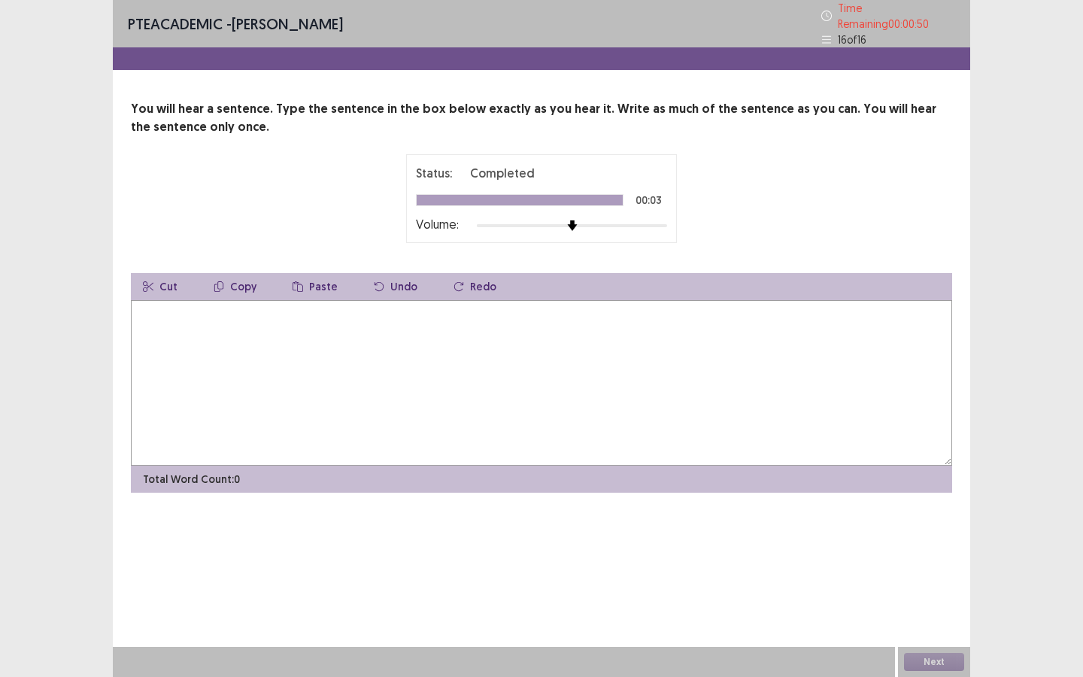
click at [580, 375] on textarea at bounding box center [541, 382] width 821 height 165
click at [186, 306] on textarea "**********" at bounding box center [541, 382] width 821 height 165
click at [283, 314] on textarea "**********" at bounding box center [541, 382] width 821 height 165
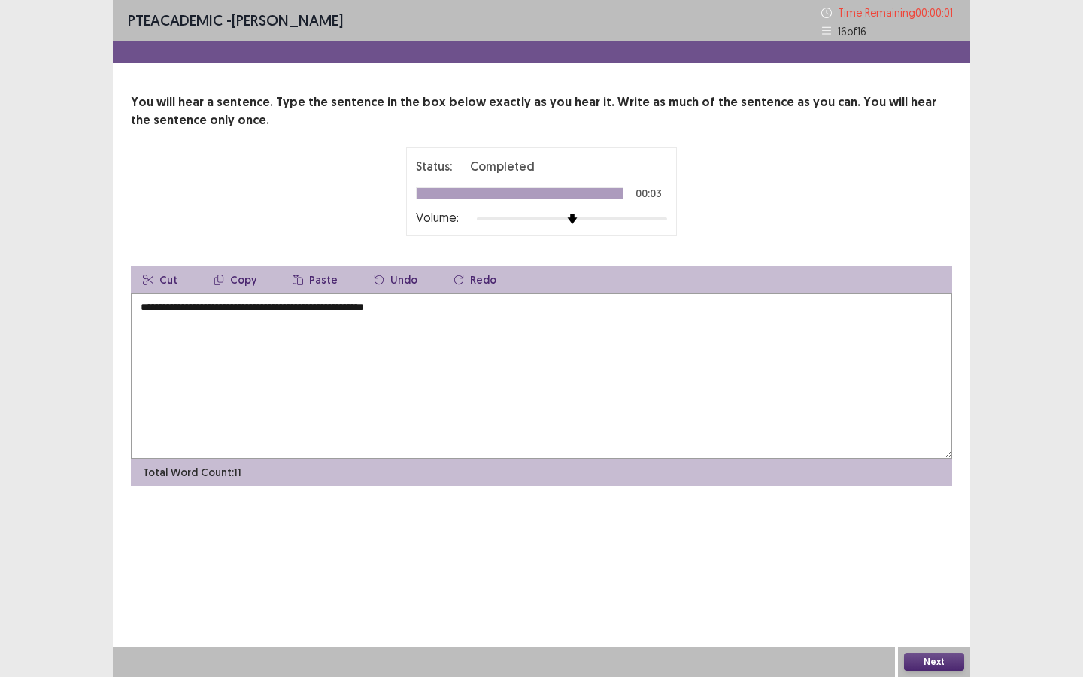
type textarea "**********"
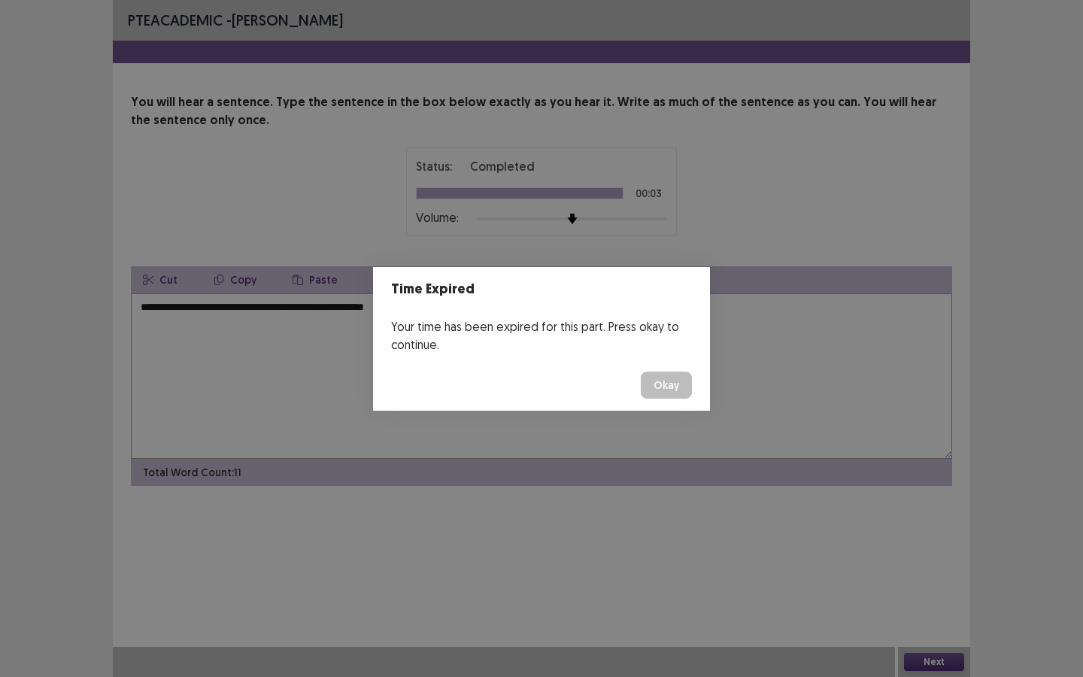
click at [645, 379] on button "Okay" at bounding box center [666, 384] width 51 height 27
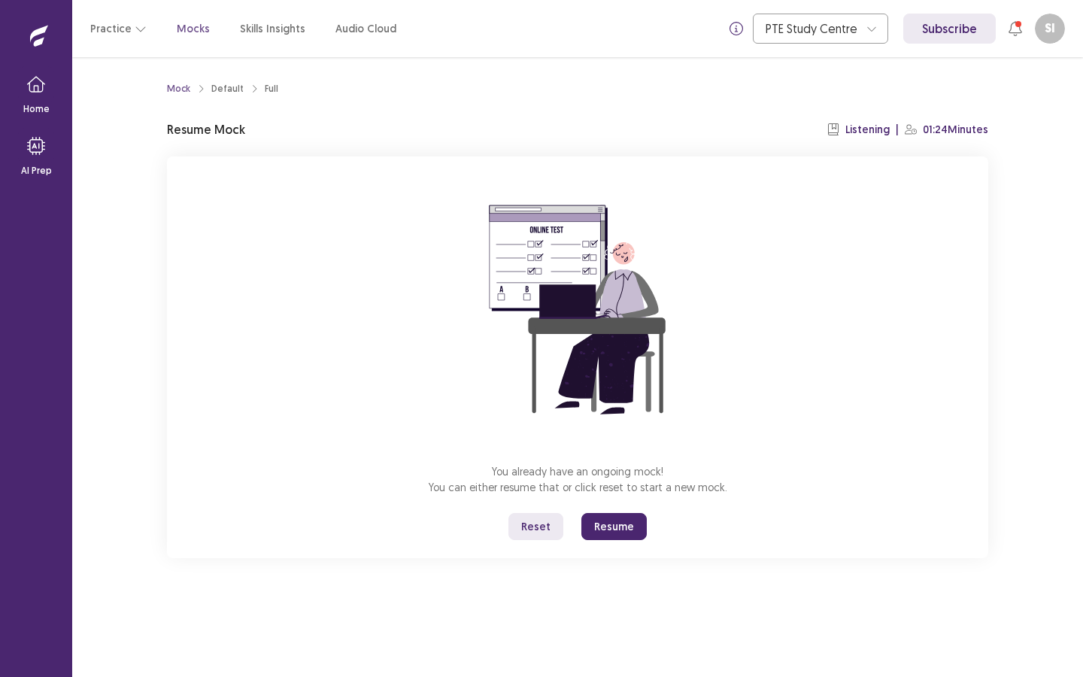
click at [611, 510] on button "Resume" at bounding box center [613, 526] width 65 height 27
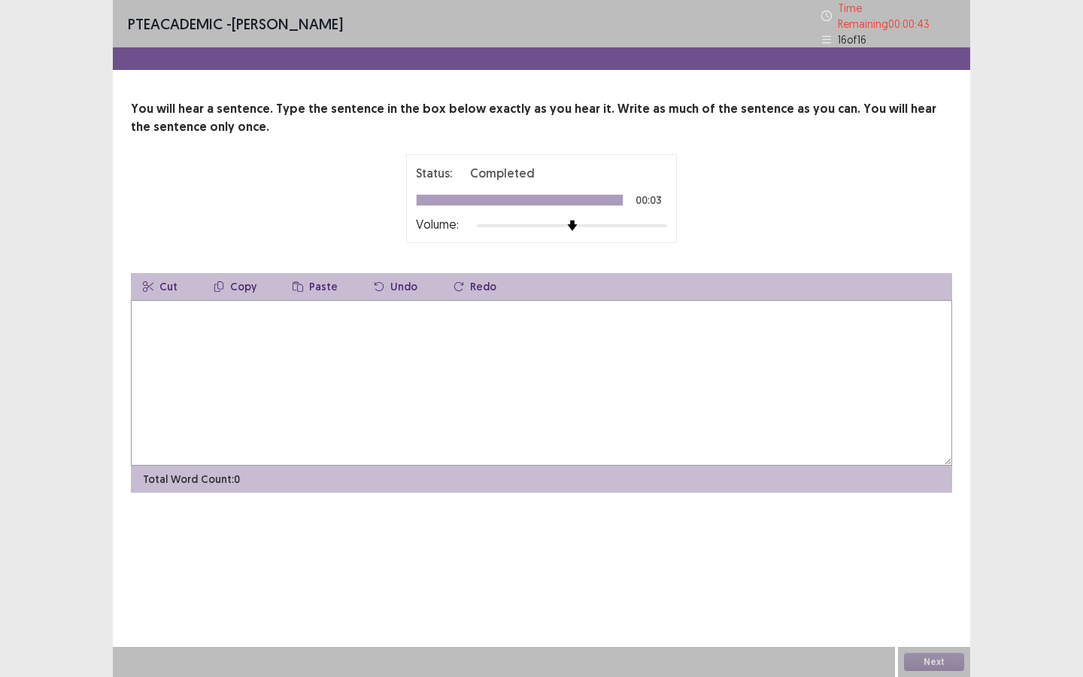
click at [428, 345] on textarea at bounding box center [541, 382] width 821 height 165
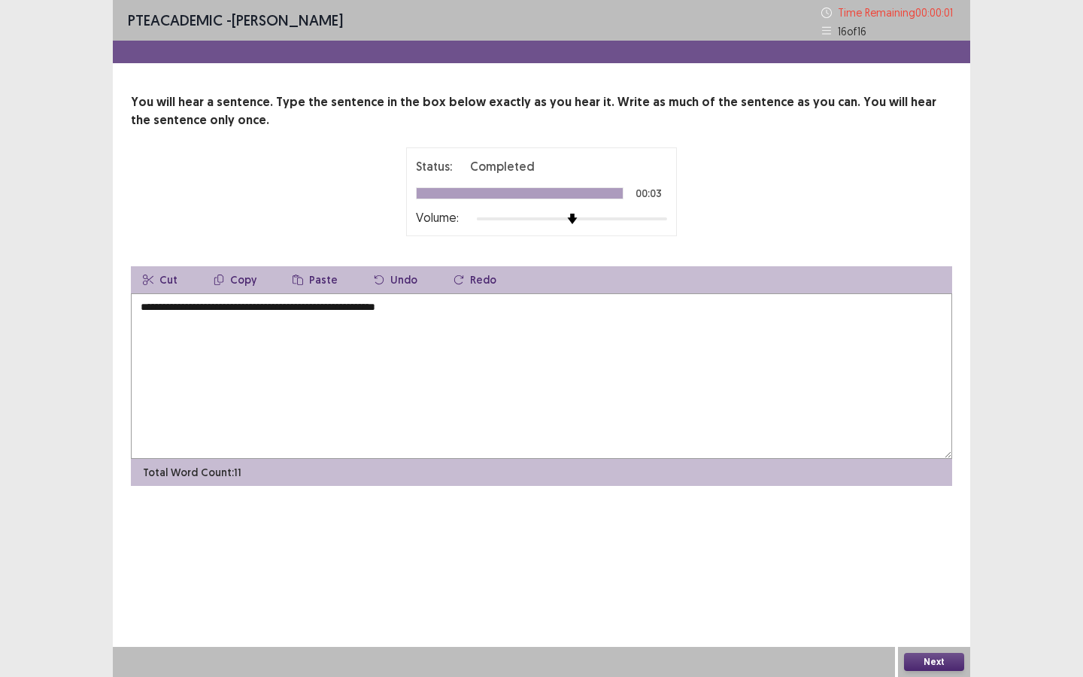
type textarea "**********"
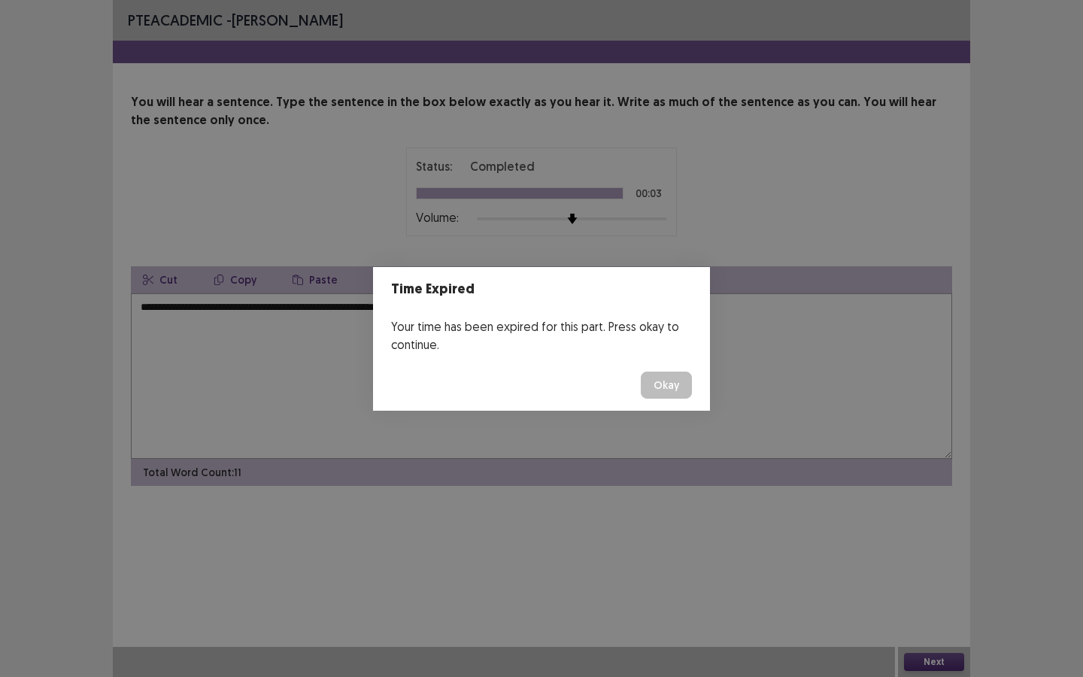
click at [653, 380] on button "Okay" at bounding box center [666, 384] width 51 height 27
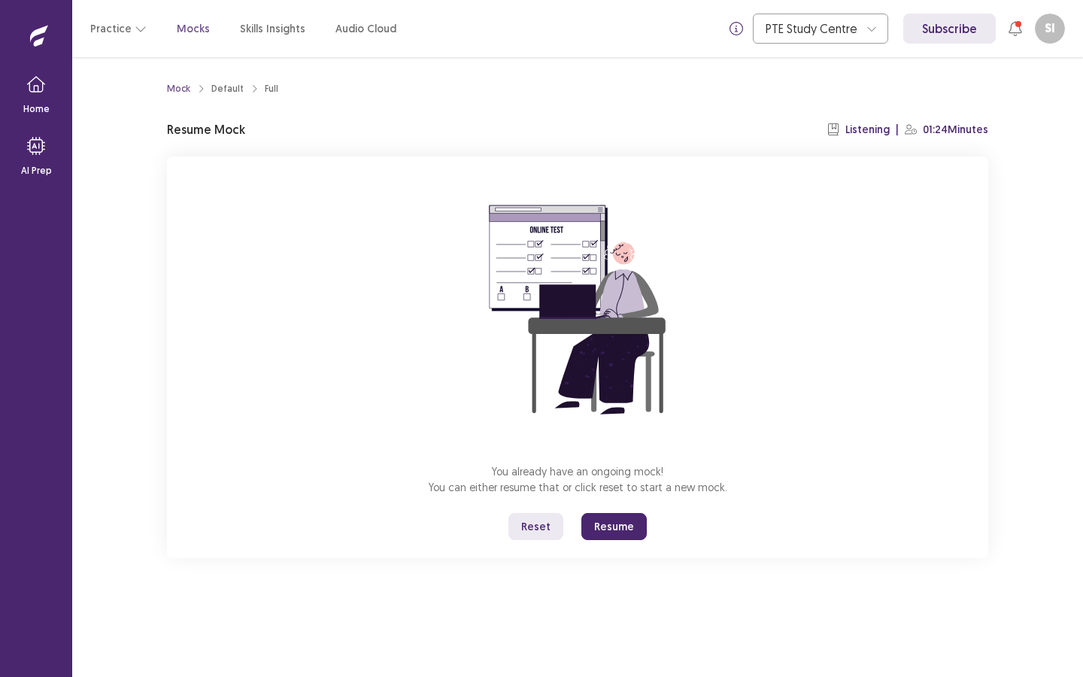
click at [599, 510] on button "Resume" at bounding box center [613, 526] width 65 height 27
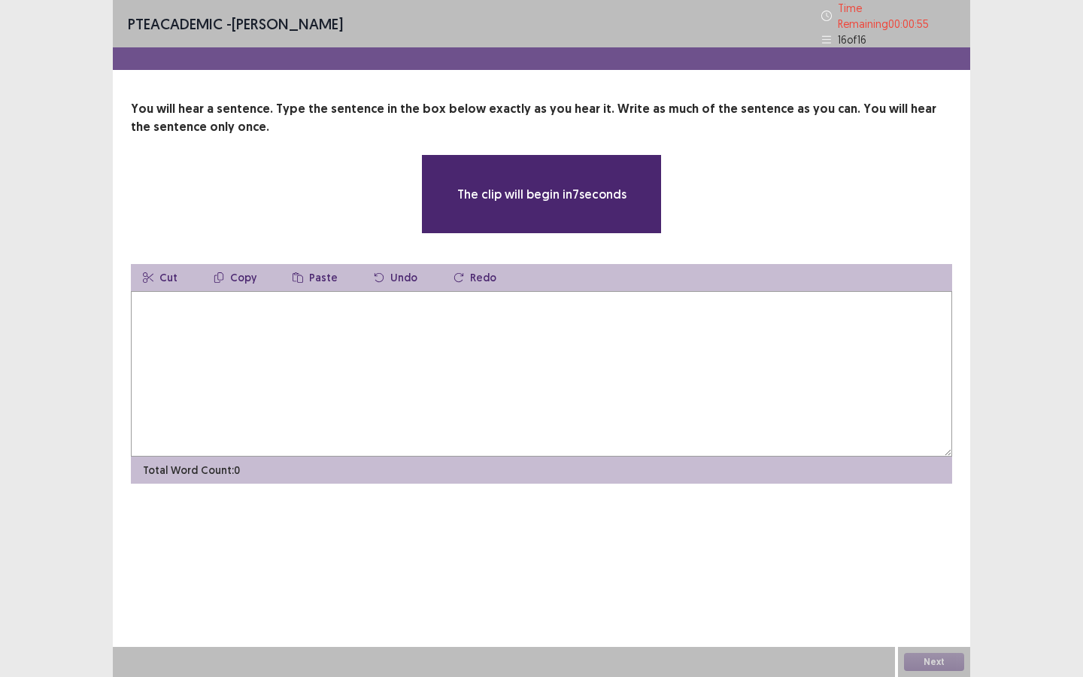
click at [472, 378] on textarea at bounding box center [541, 373] width 821 height 165
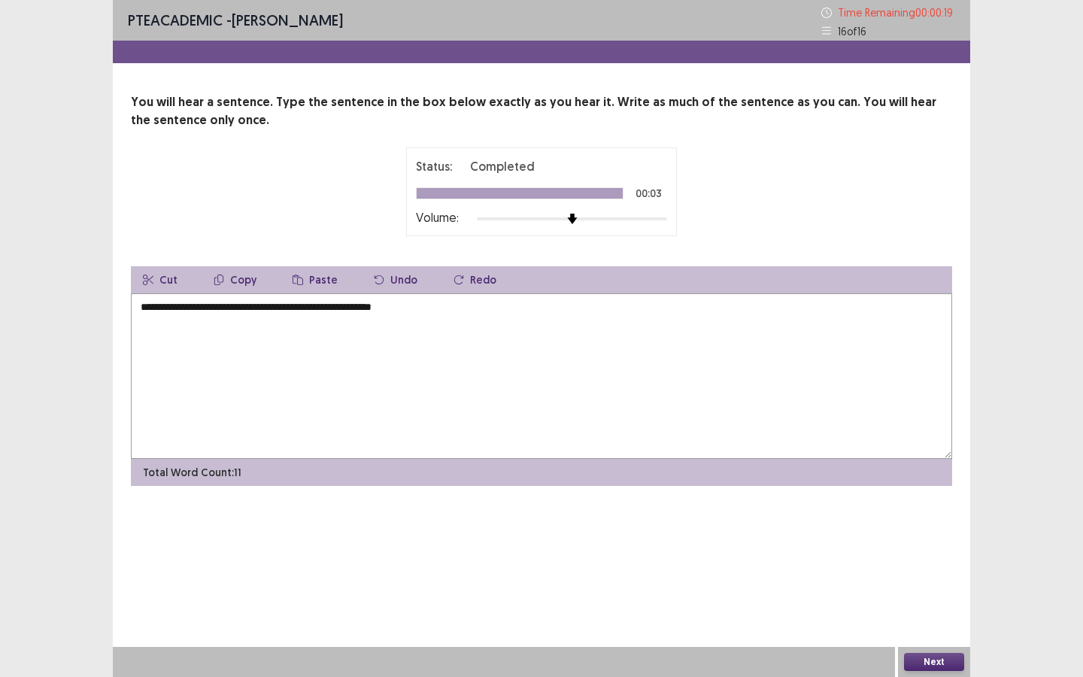
type textarea "**********"
click at [905, 510] on button "Next" at bounding box center [934, 662] width 60 height 18
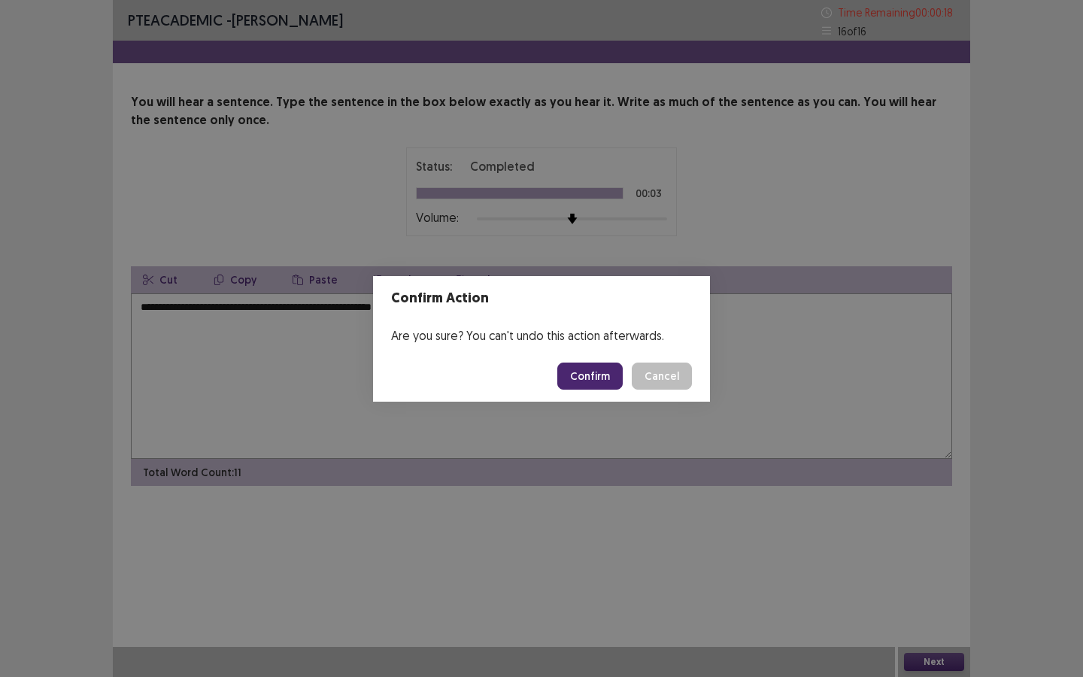
click at [583, 372] on button "Confirm" at bounding box center [589, 375] width 65 height 27
